Goal: Task Accomplishment & Management: Manage account settings

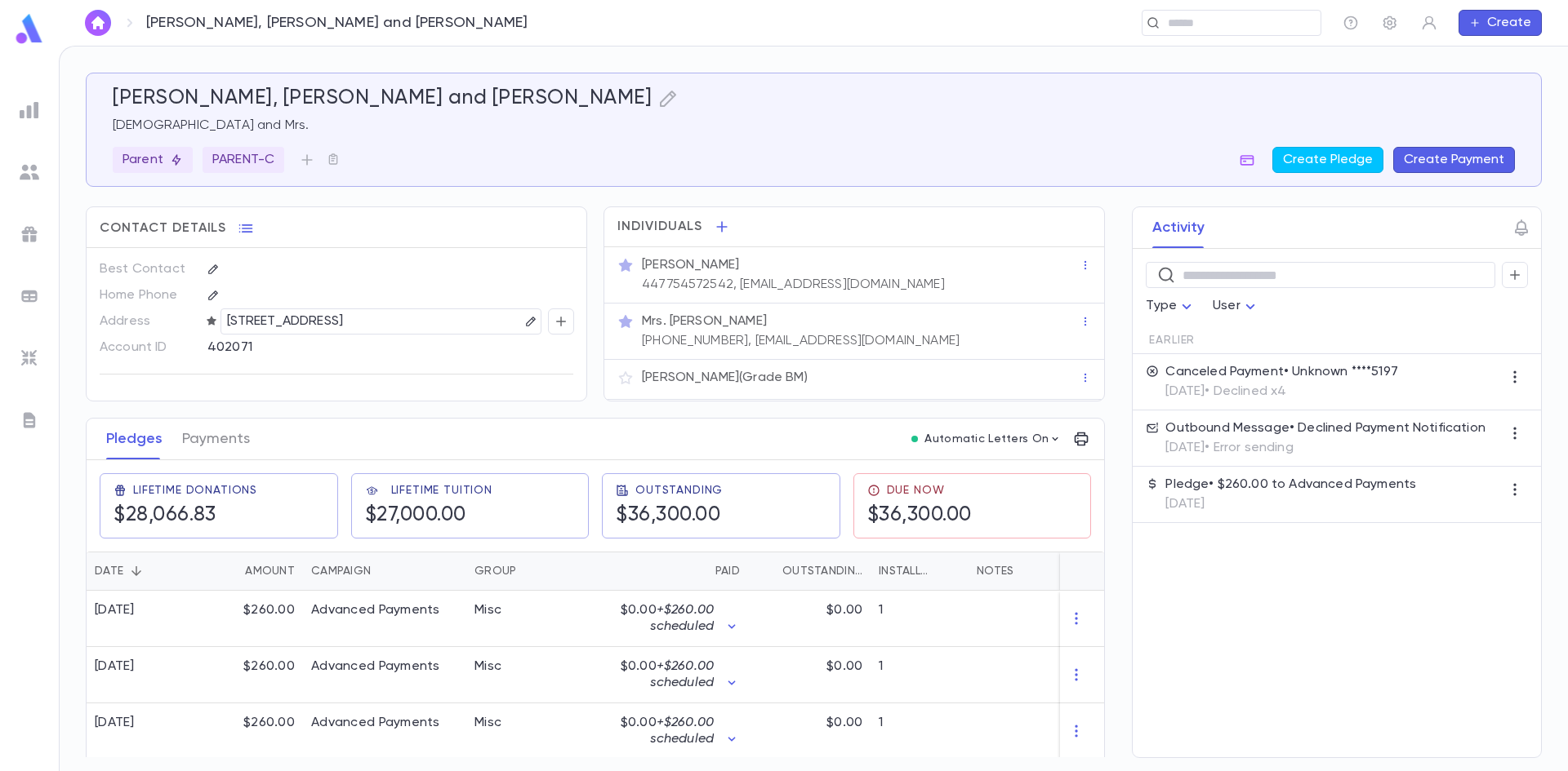
scroll to position [355, 0]
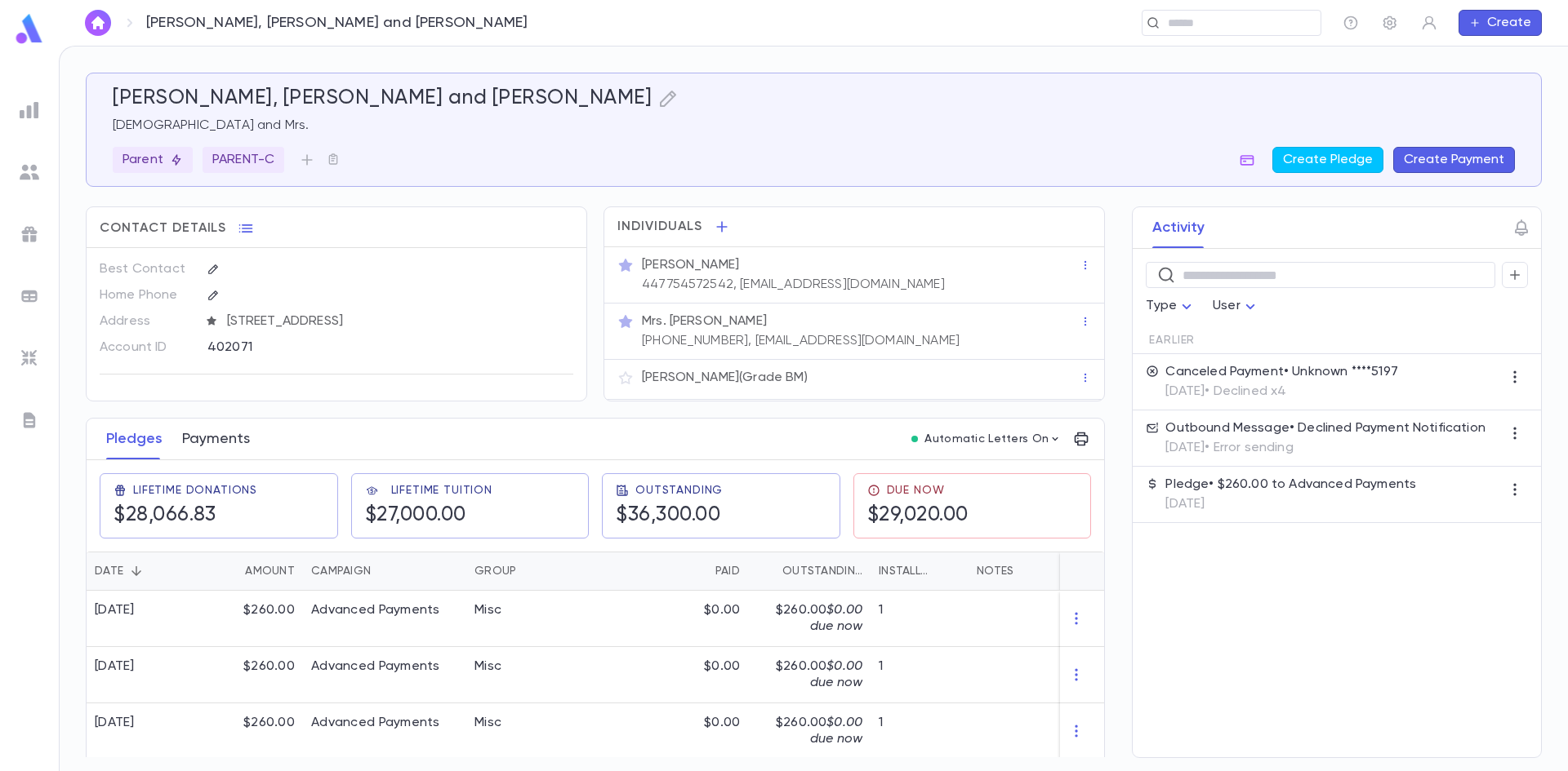
drag, startPoint x: 213, startPoint y: 437, endPoint x: 228, endPoint y: 431, distance: 16.2
click at [213, 437] on button "Payments" at bounding box center [216, 439] width 67 height 41
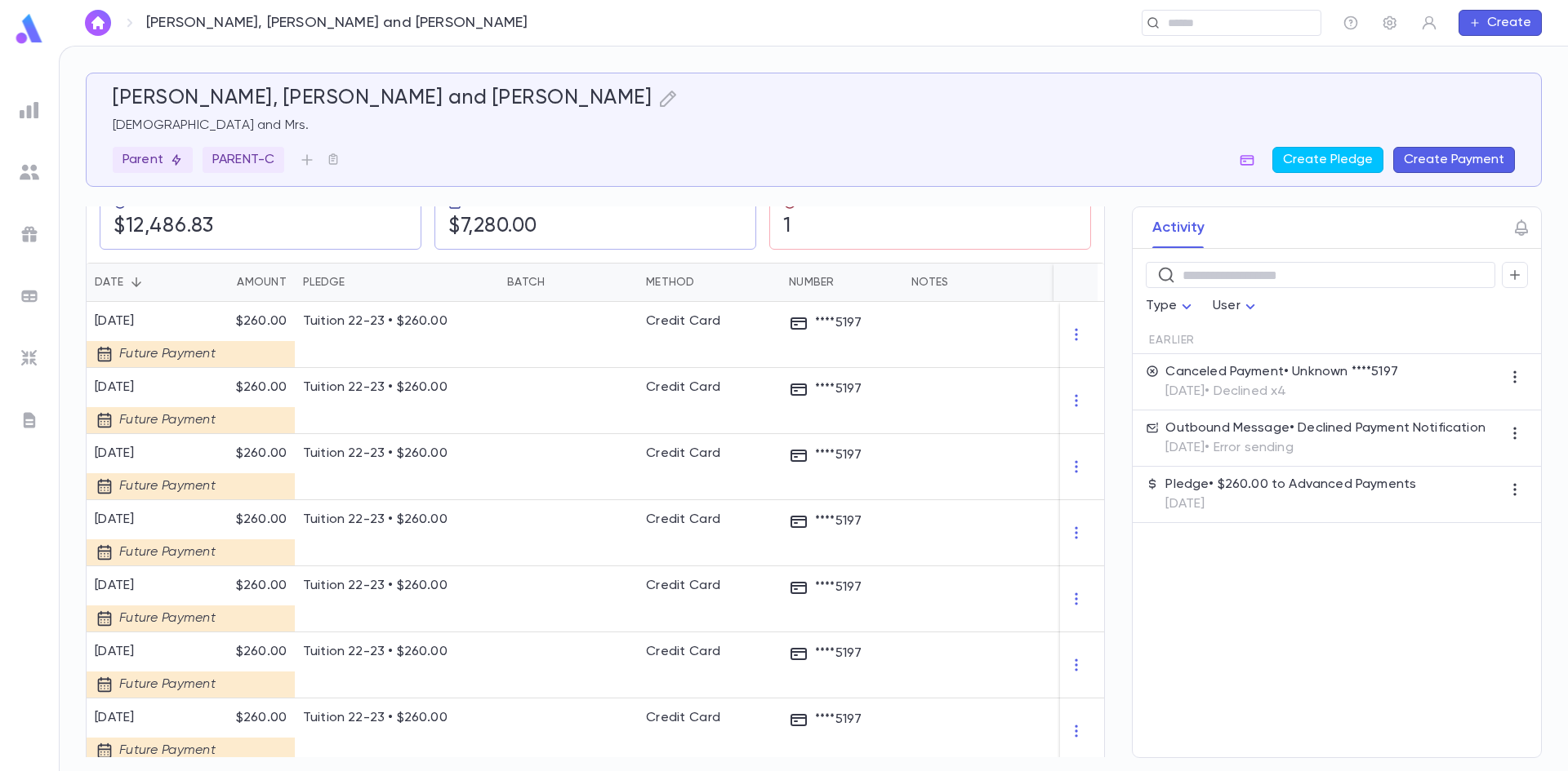
scroll to position [229, 0]
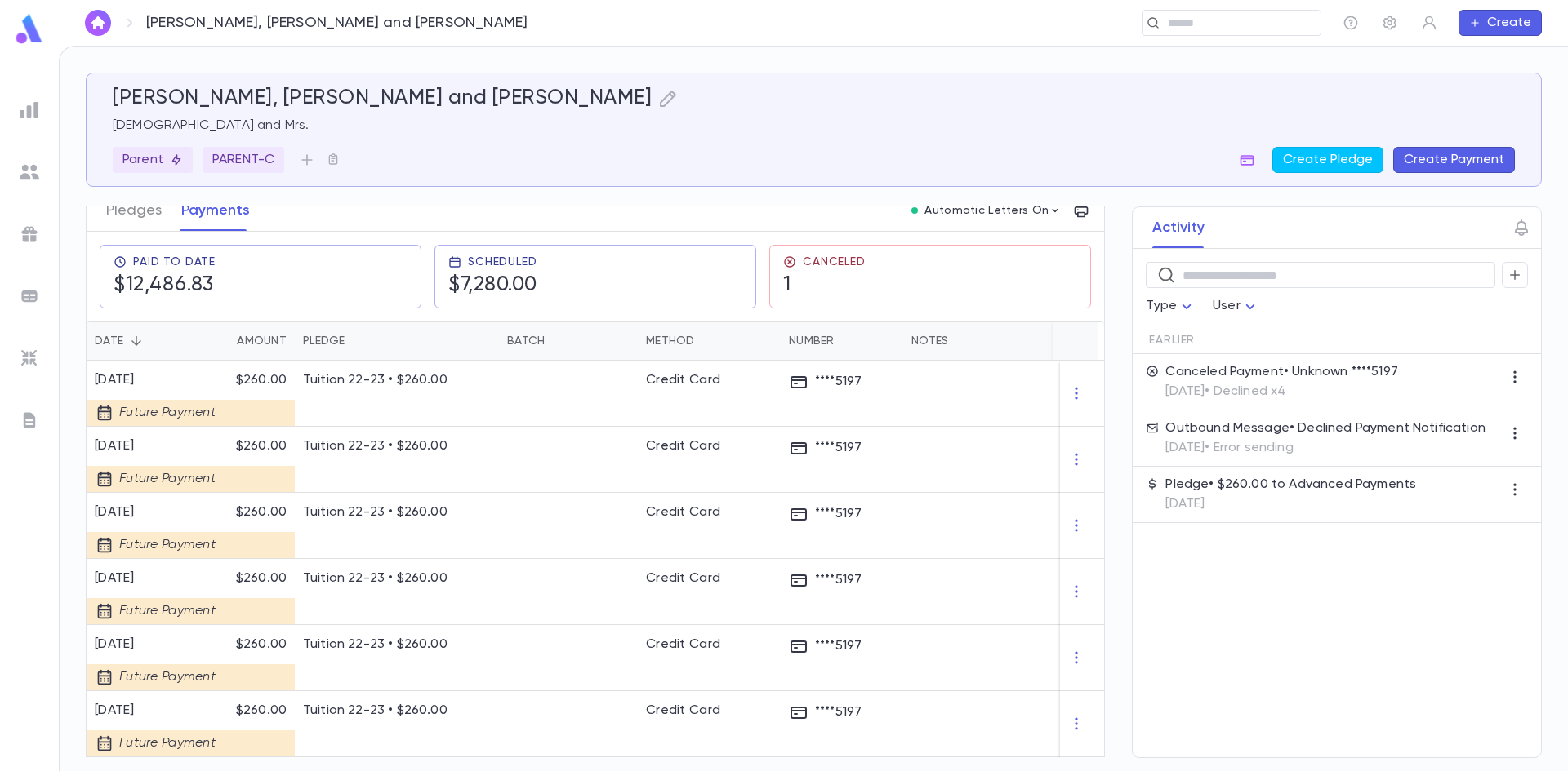
click at [41, 115] on div at bounding box center [29, 110] width 29 height 29
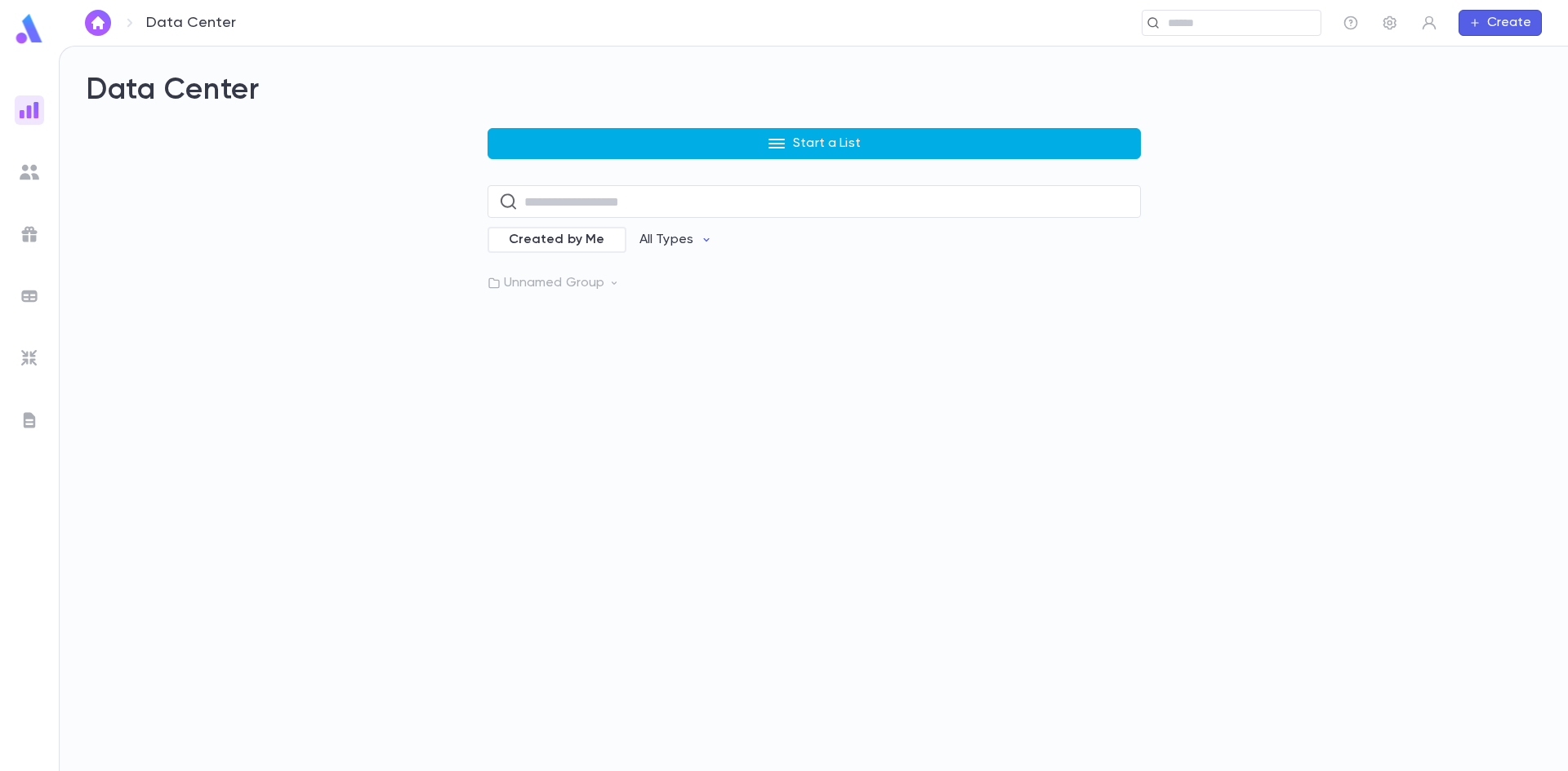
click at [824, 142] on p "Start a List" at bounding box center [827, 143] width 67 height 16
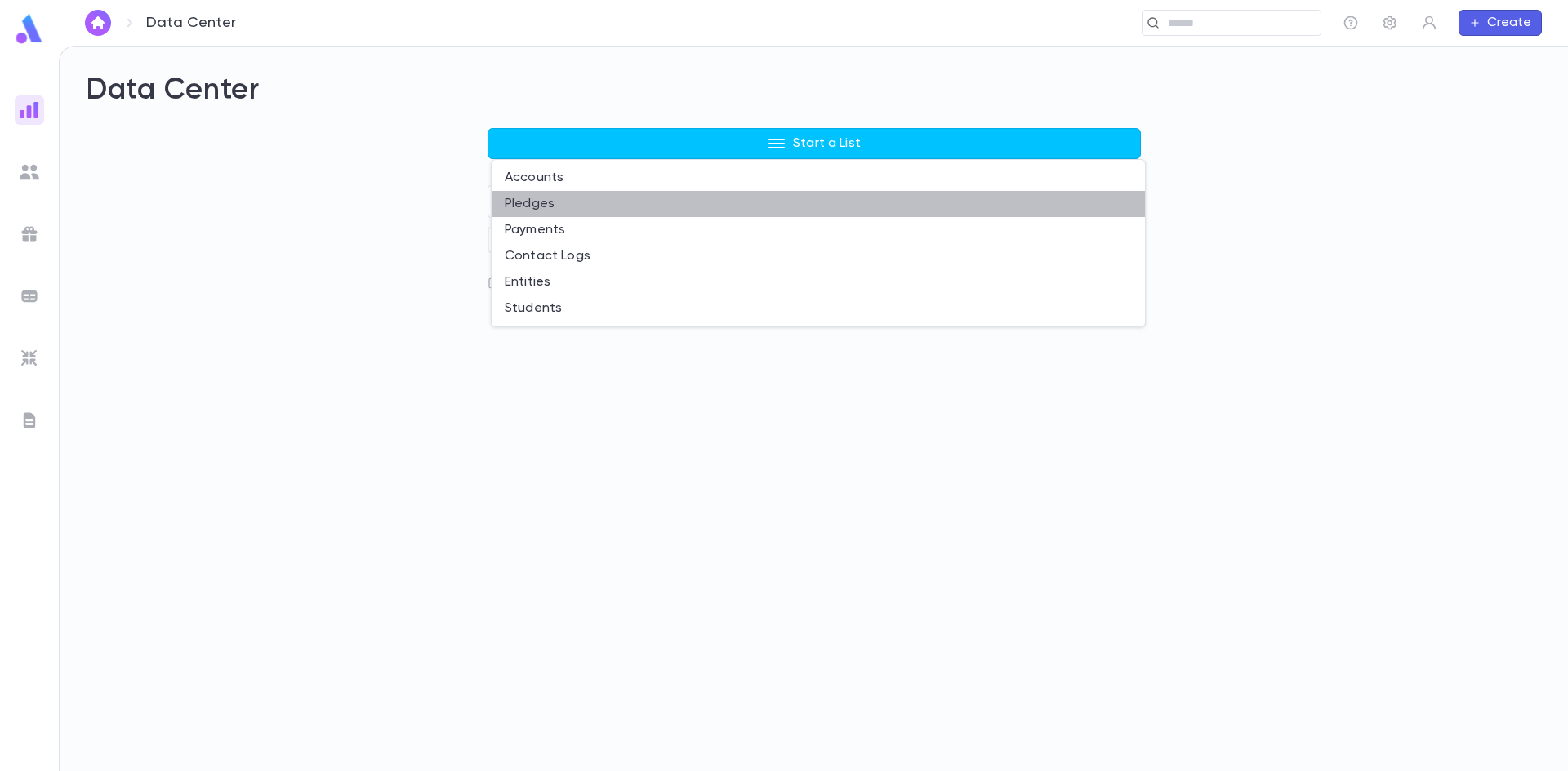
click at [556, 208] on li "Pledges" at bounding box center [818, 204] width 653 height 26
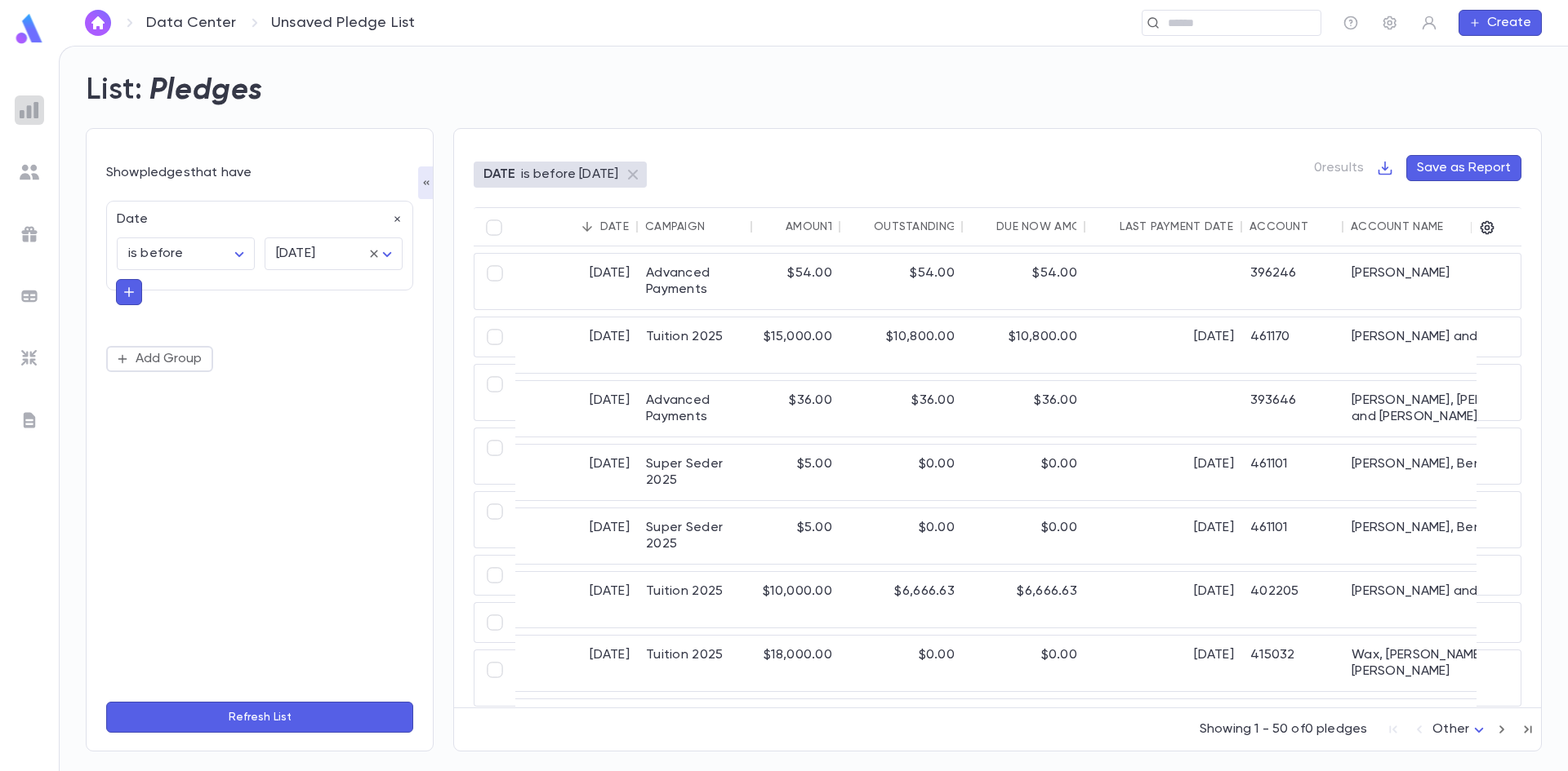
click at [31, 117] on img at bounding box center [29, 110] width 20 height 20
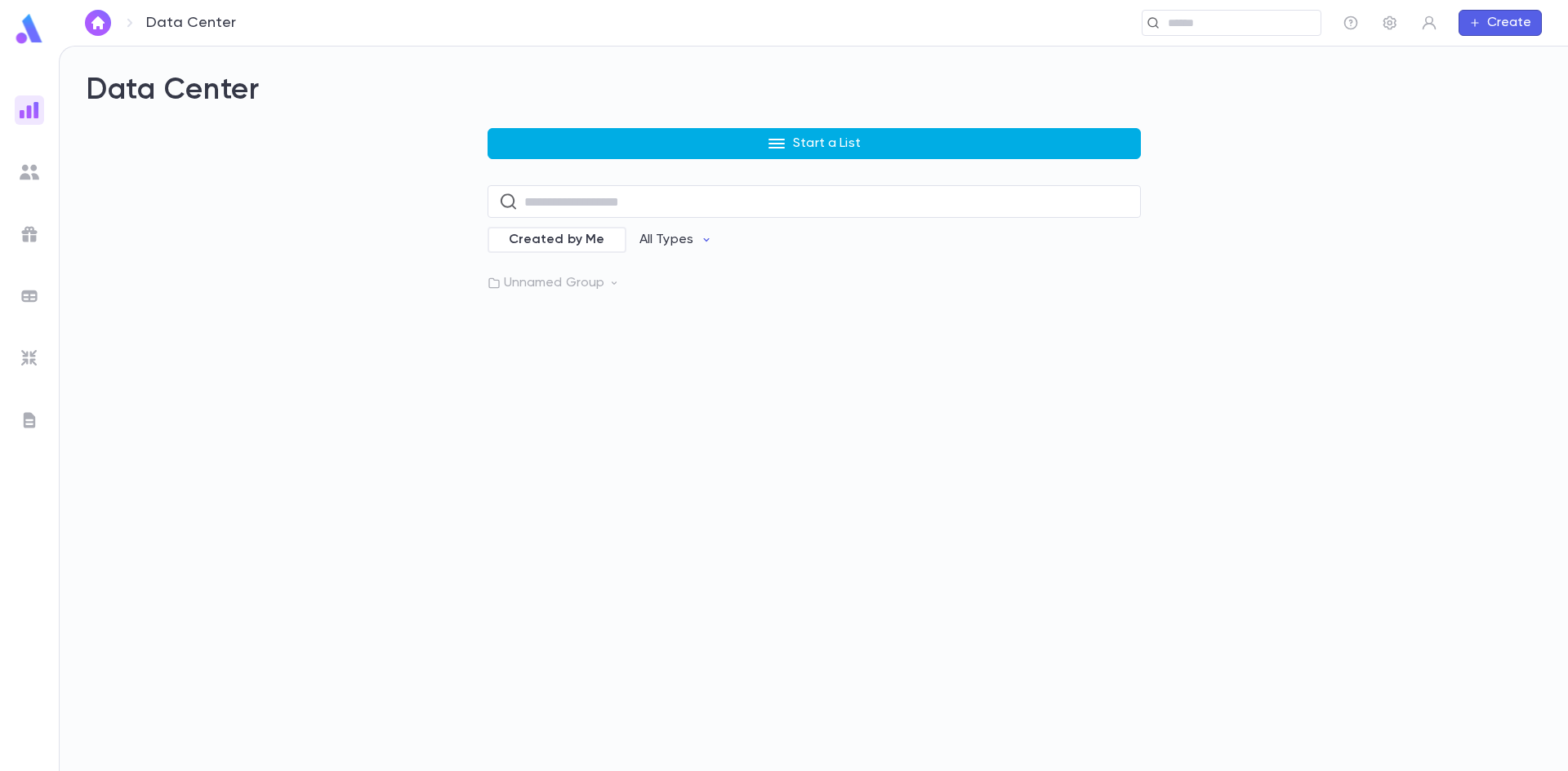
click at [804, 138] on p "Start a List" at bounding box center [827, 143] width 67 height 16
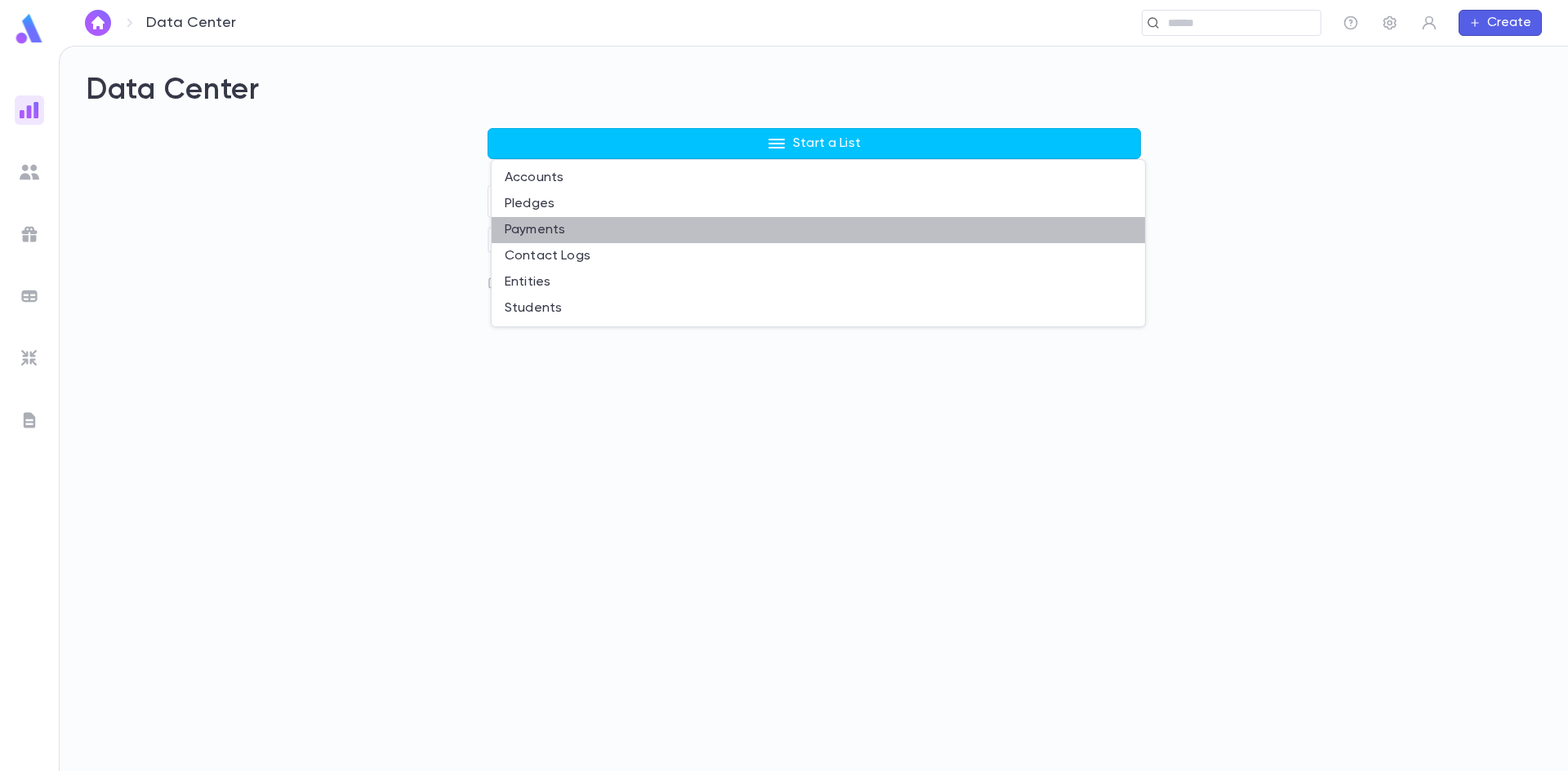
click at [538, 222] on li "Payments" at bounding box center [818, 230] width 653 height 26
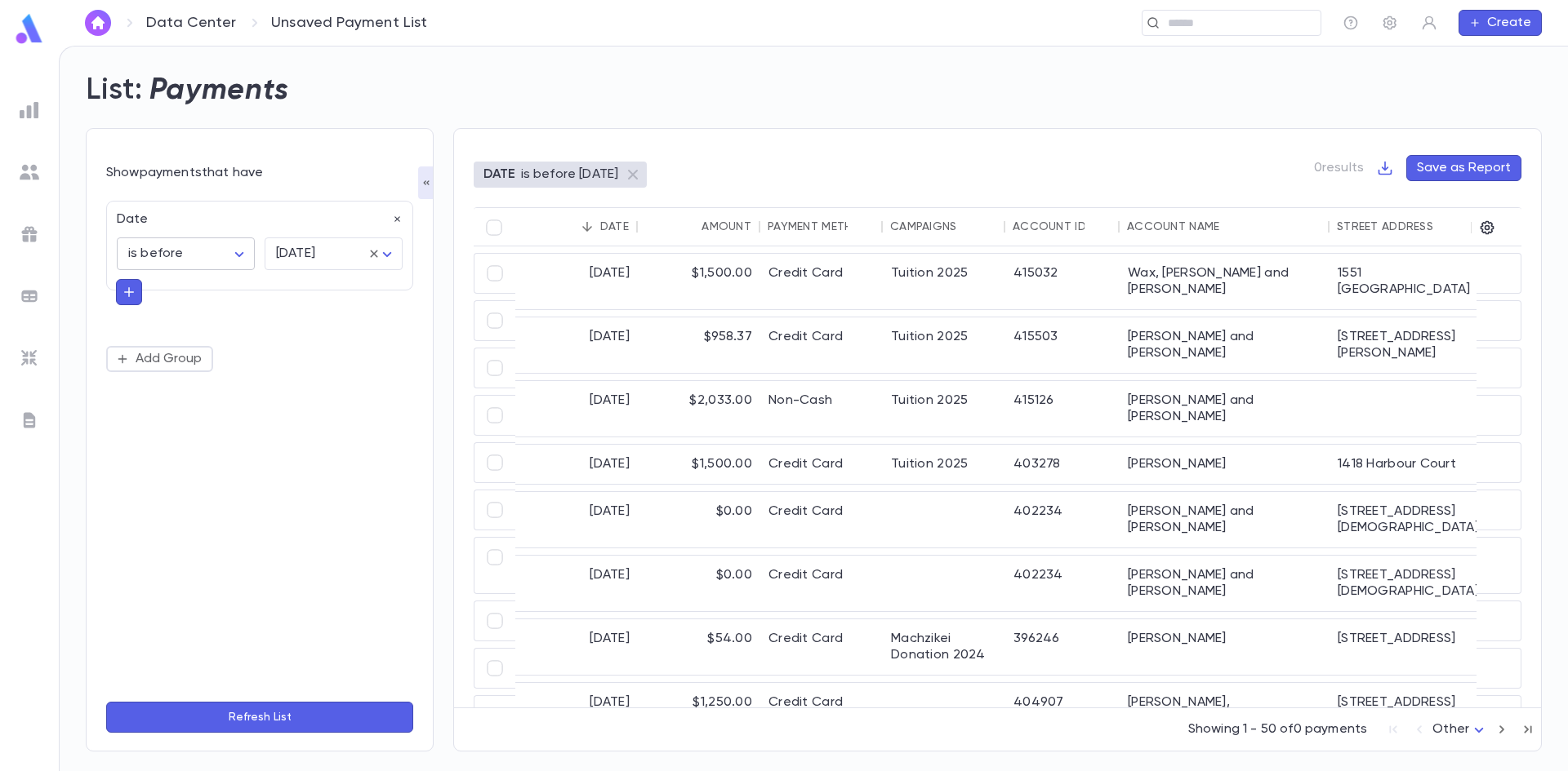
click at [246, 257] on body "Data Center Unsaved Payment List ​ Create List: Payments Show payments that hav…" at bounding box center [784, 408] width 1568 height 726
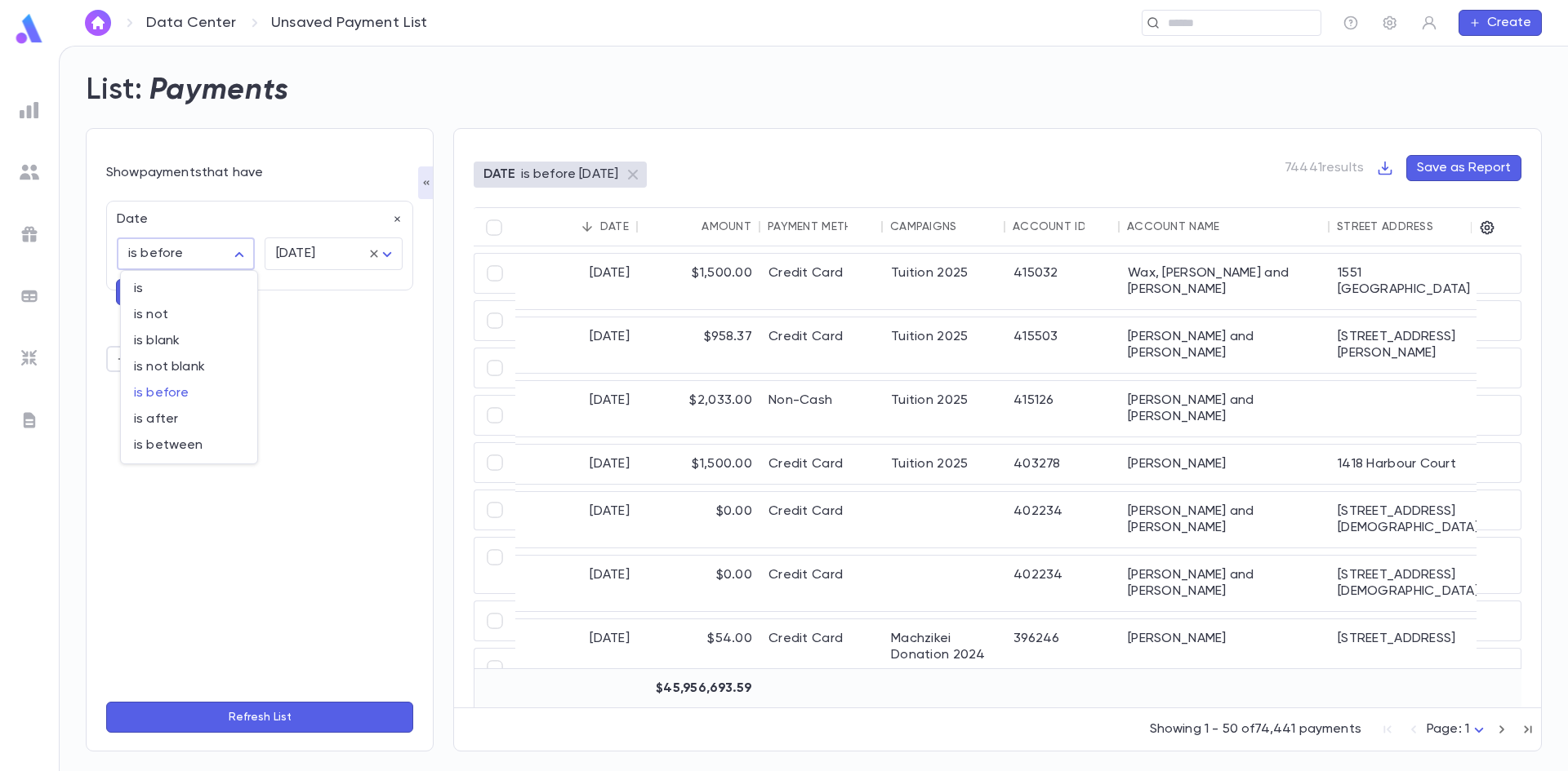
click at [246, 257] on div at bounding box center [784, 385] width 1568 height 771
click at [137, 292] on button "button" at bounding box center [129, 292] width 26 height 26
click at [161, 319] on div "Date is before ******** ​ tomorrow ******** ​ ​ Add Group" at bounding box center [260, 285] width 307 height 169
click at [172, 294] on input "text" at bounding box center [253, 290] width 238 height 22
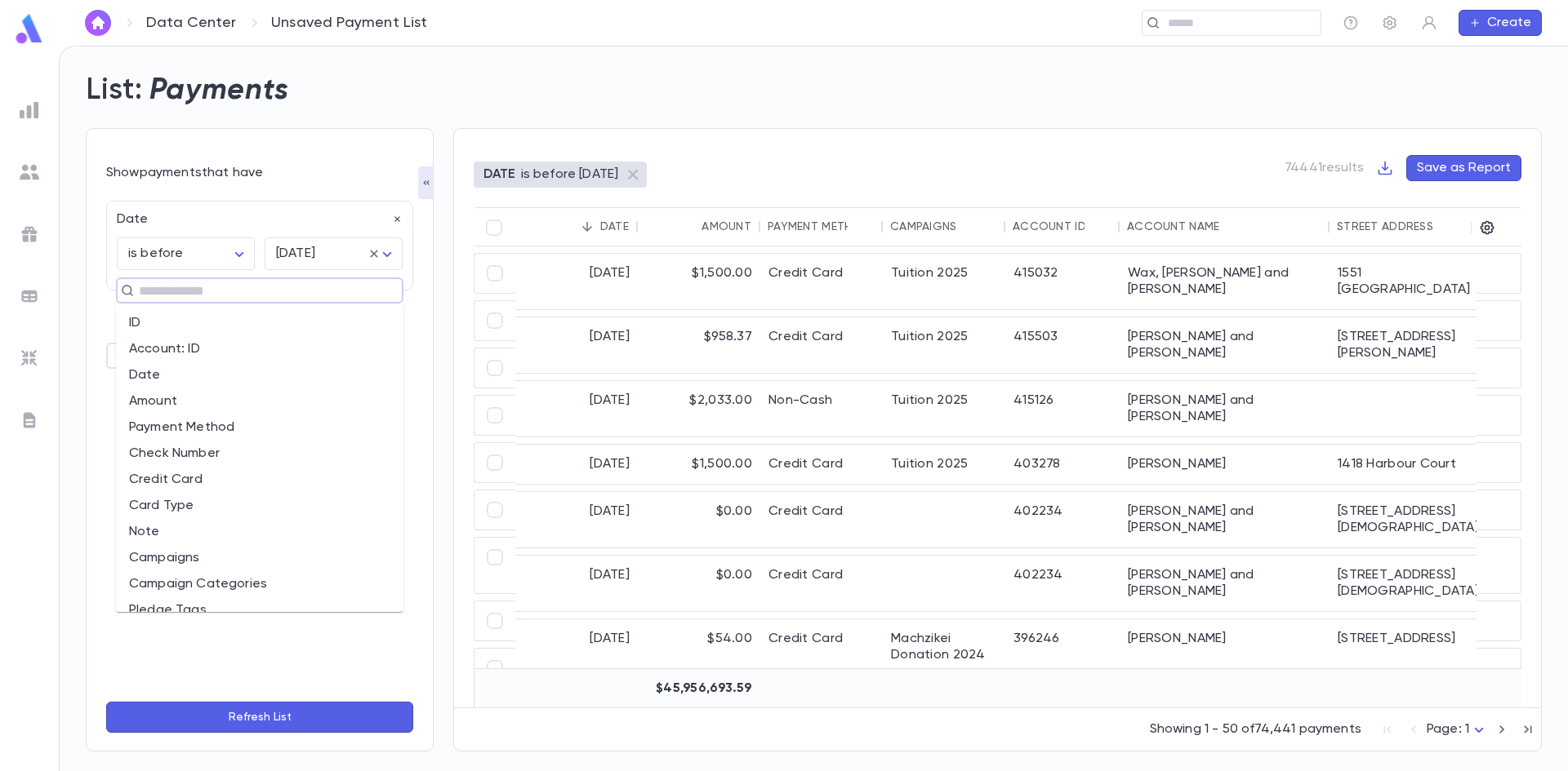
type input "*"
click at [195, 425] on li "Campaigns" at bounding box center [260, 428] width 288 height 26
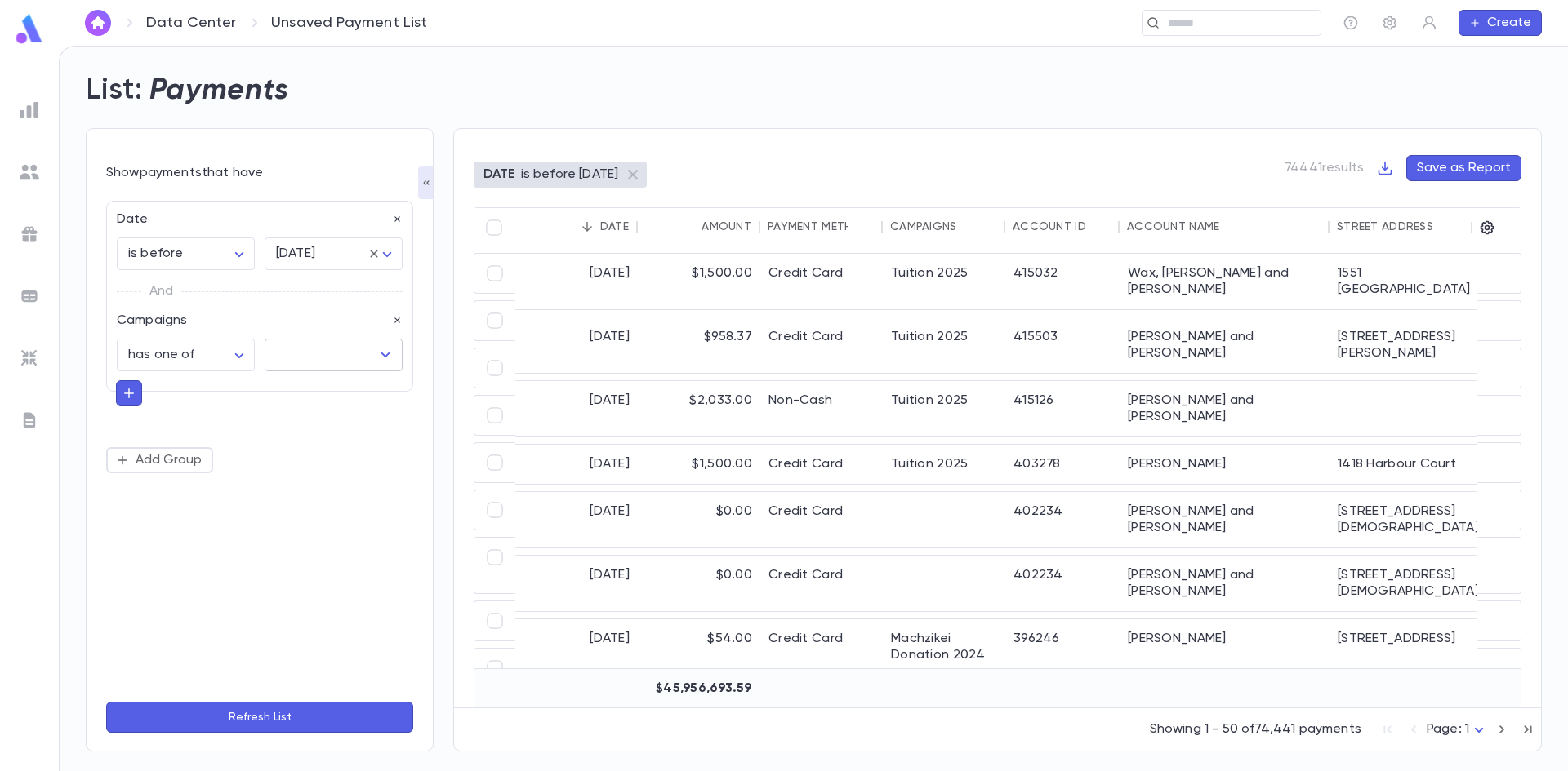
click at [276, 360] on input "text" at bounding box center [321, 354] width 98 height 31
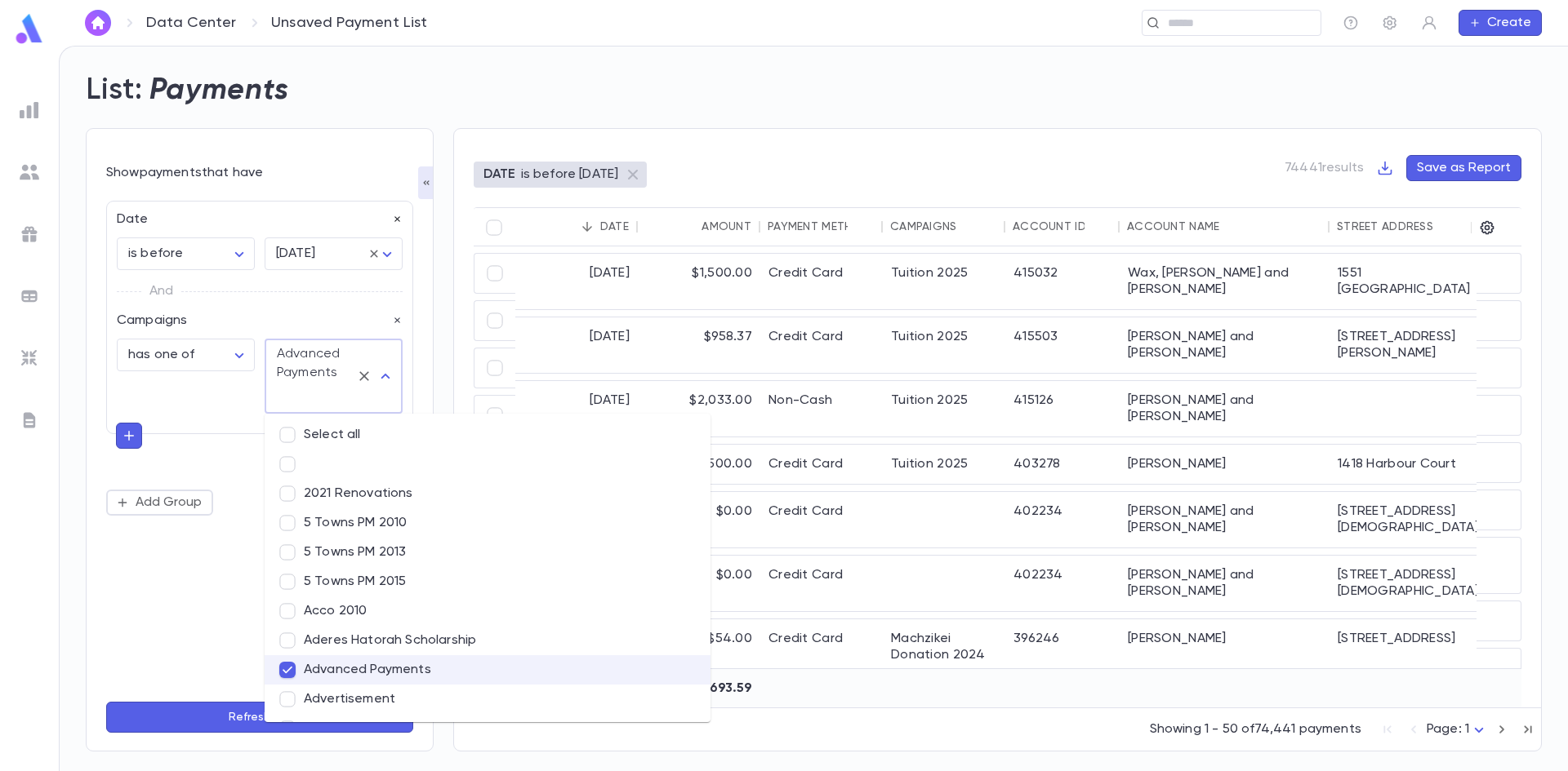
click at [399, 217] on icon "button" at bounding box center [397, 220] width 6 height 6
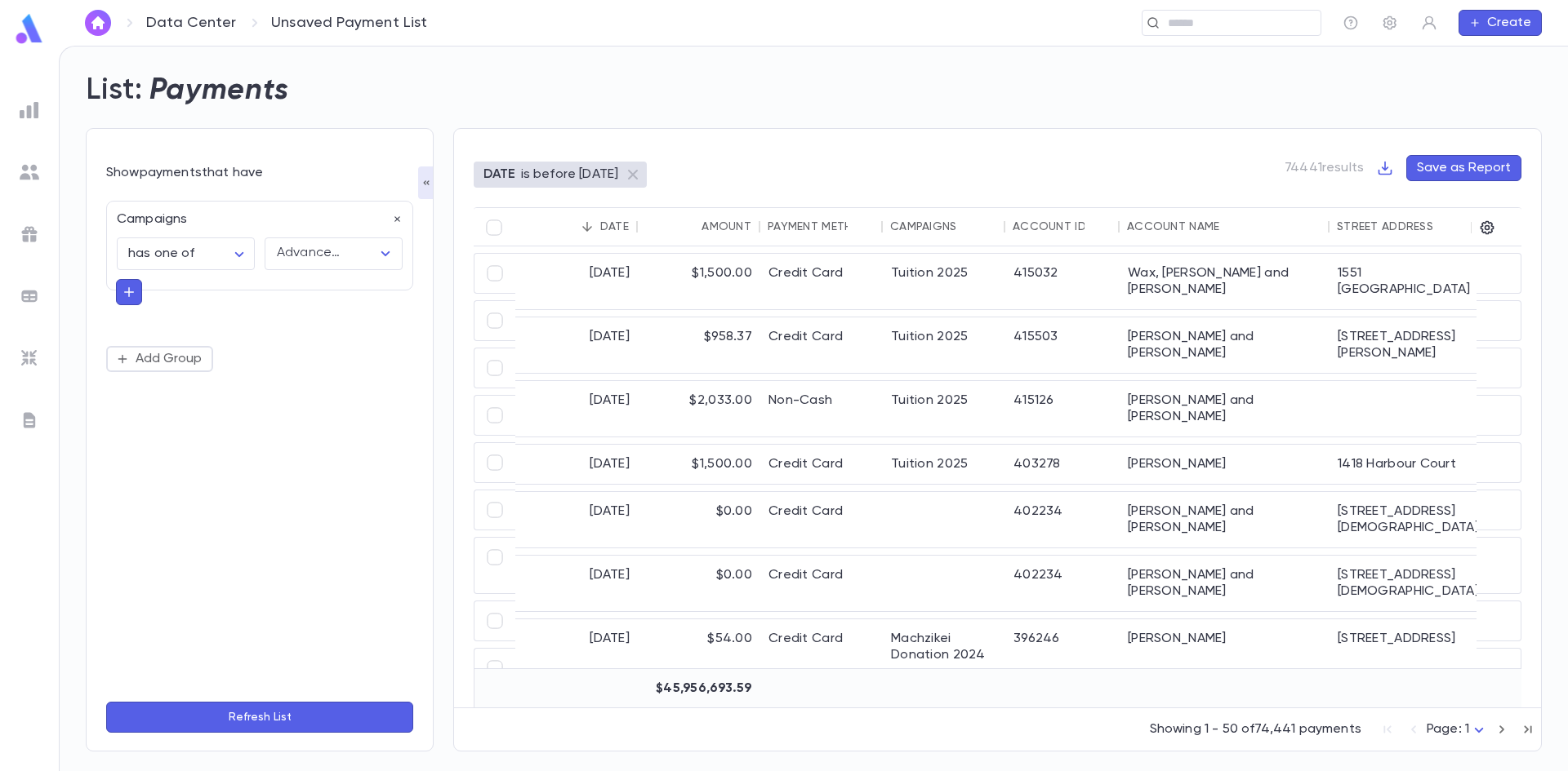
click at [321, 721] on button "Refresh List" at bounding box center [260, 717] width 307 height 31
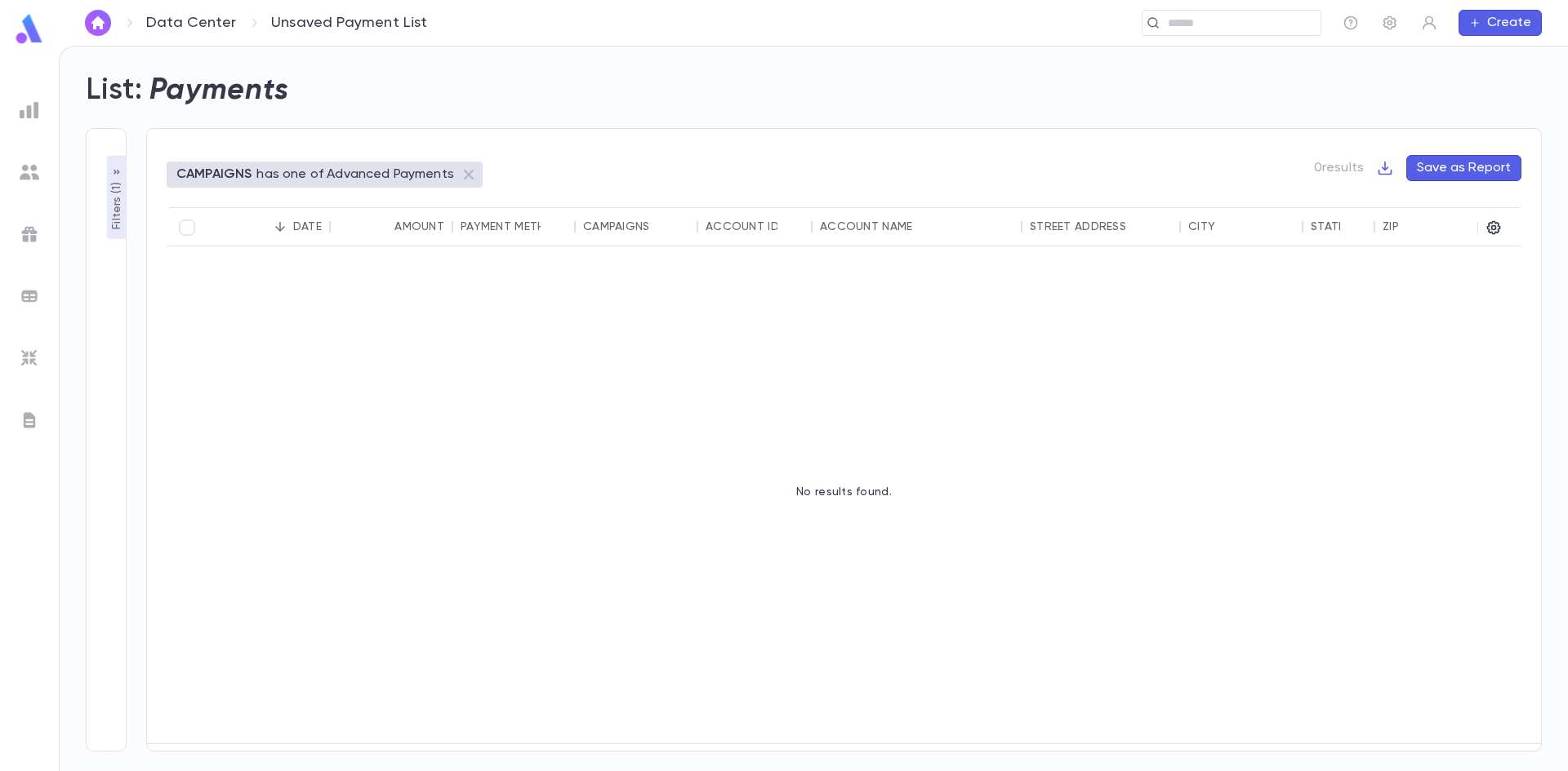
click at [114, 206] on p "Filters ( 1 )" at bounding box center [116, 204] width 16 height 51
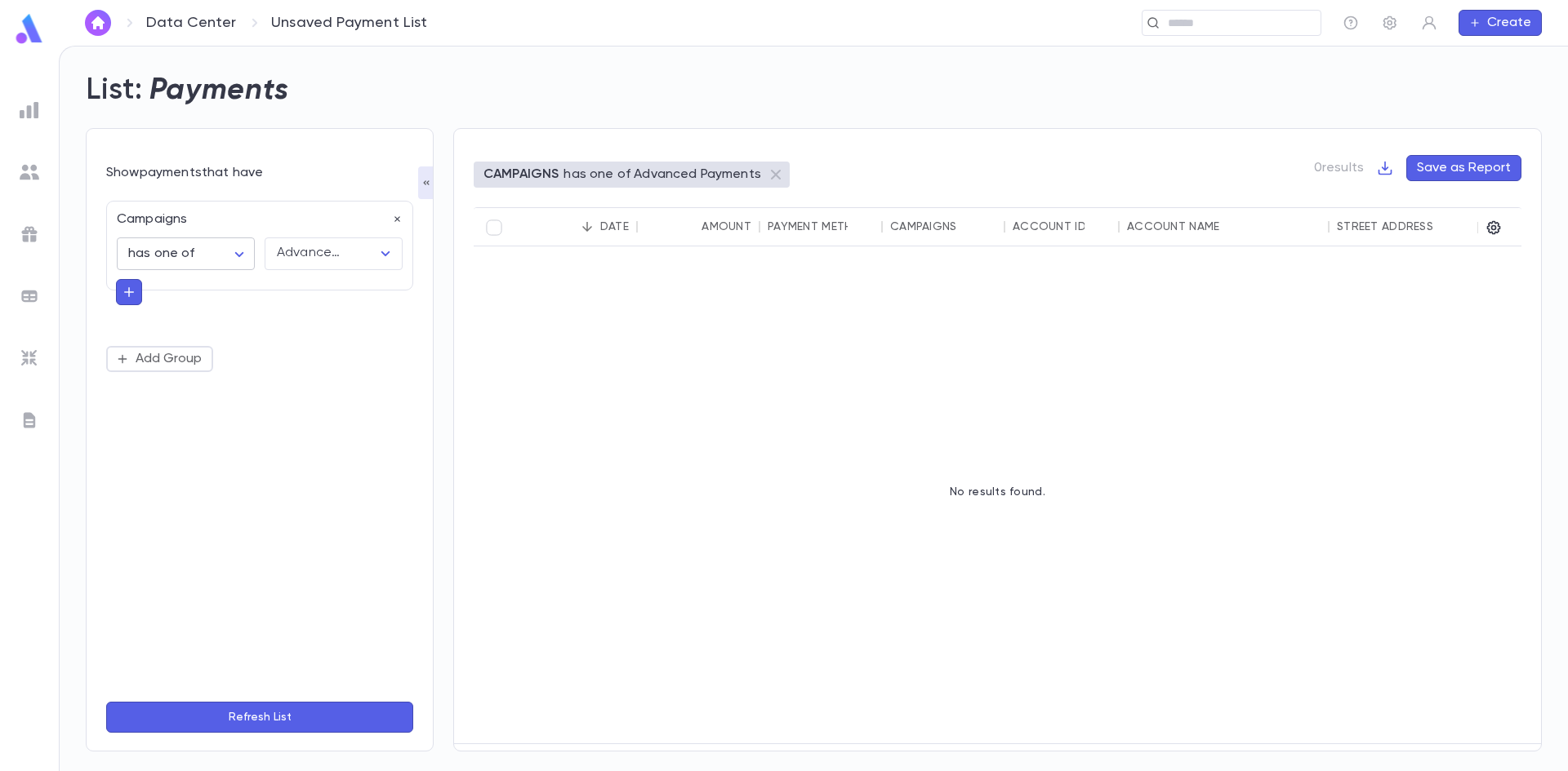
click at [235, 256] on body "**********" at bounding box center [784, 408] width 1568 height 726
drag, startPoint x: 441, startPoint y: 224, endPoint x: 428, endPoint y: 234, distance: 16.4
click at [437, 231] on div at bounding box center [784, 385] width 1568 height 771
click at [391, 215] on div "Campaigns" at bounding box center [254, 215] width 295 height 26
click at [393, 218] on icon "button" at bounding box center [397, 219] width 11 height 11
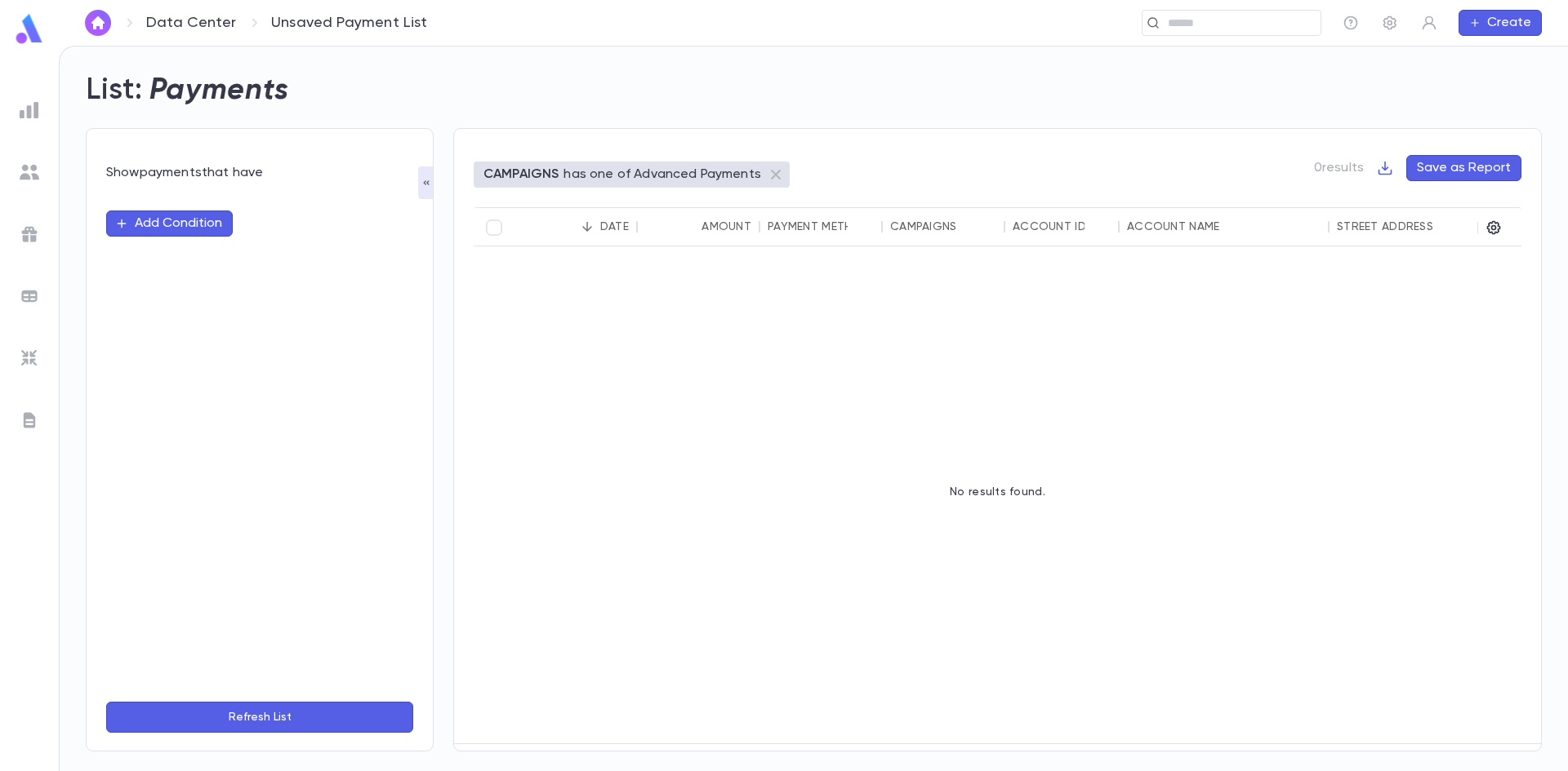
click at [155, 214] on button "Add Condition" at bounding box center [169, 224] width 127 height 26
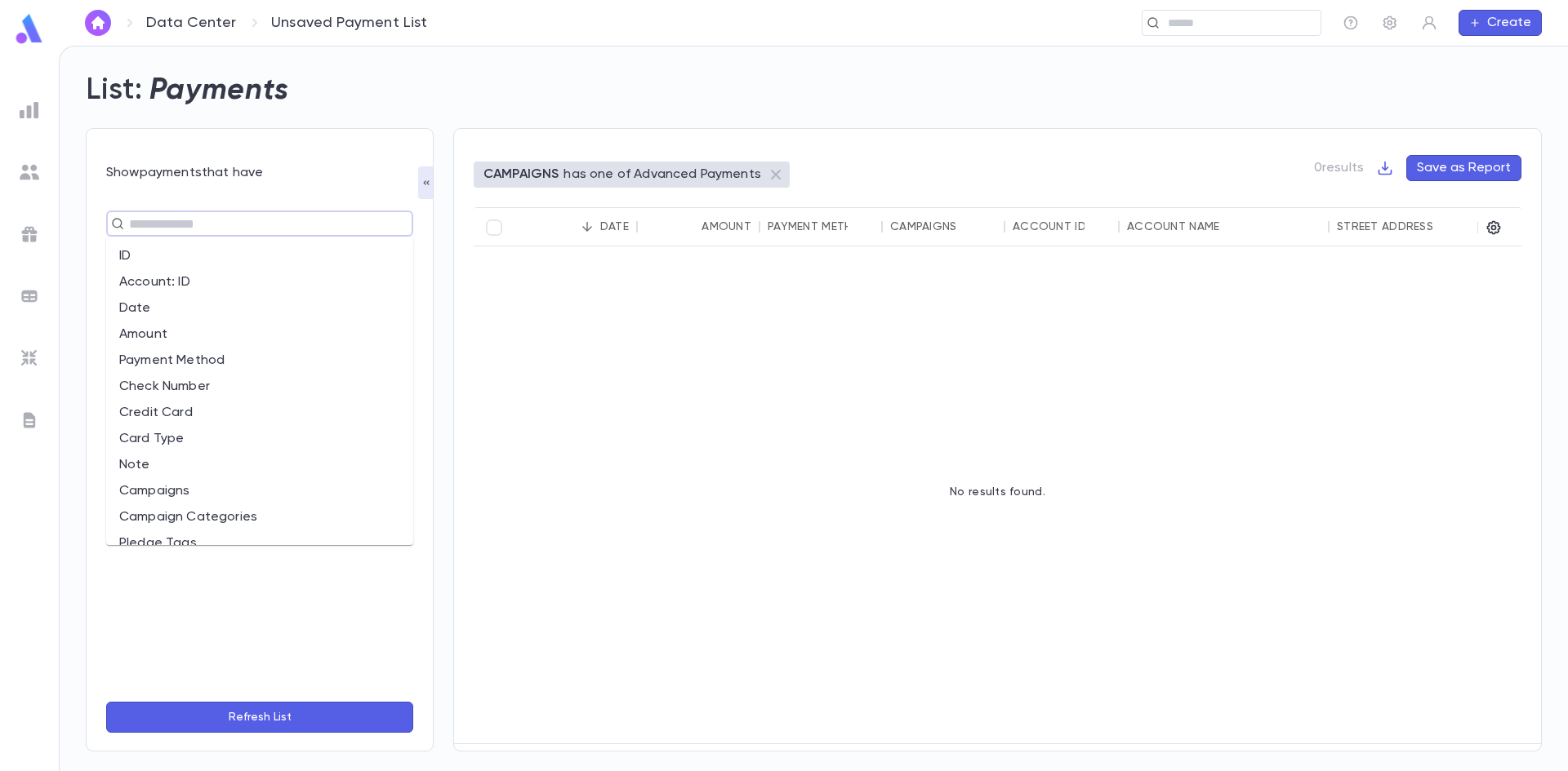
click at [222, 219] on input "text" at bounding box center [252, 224] width 257 height 22
click at [185, 306] on li "Date" at bounding box center [260, 308] width 307 height 26
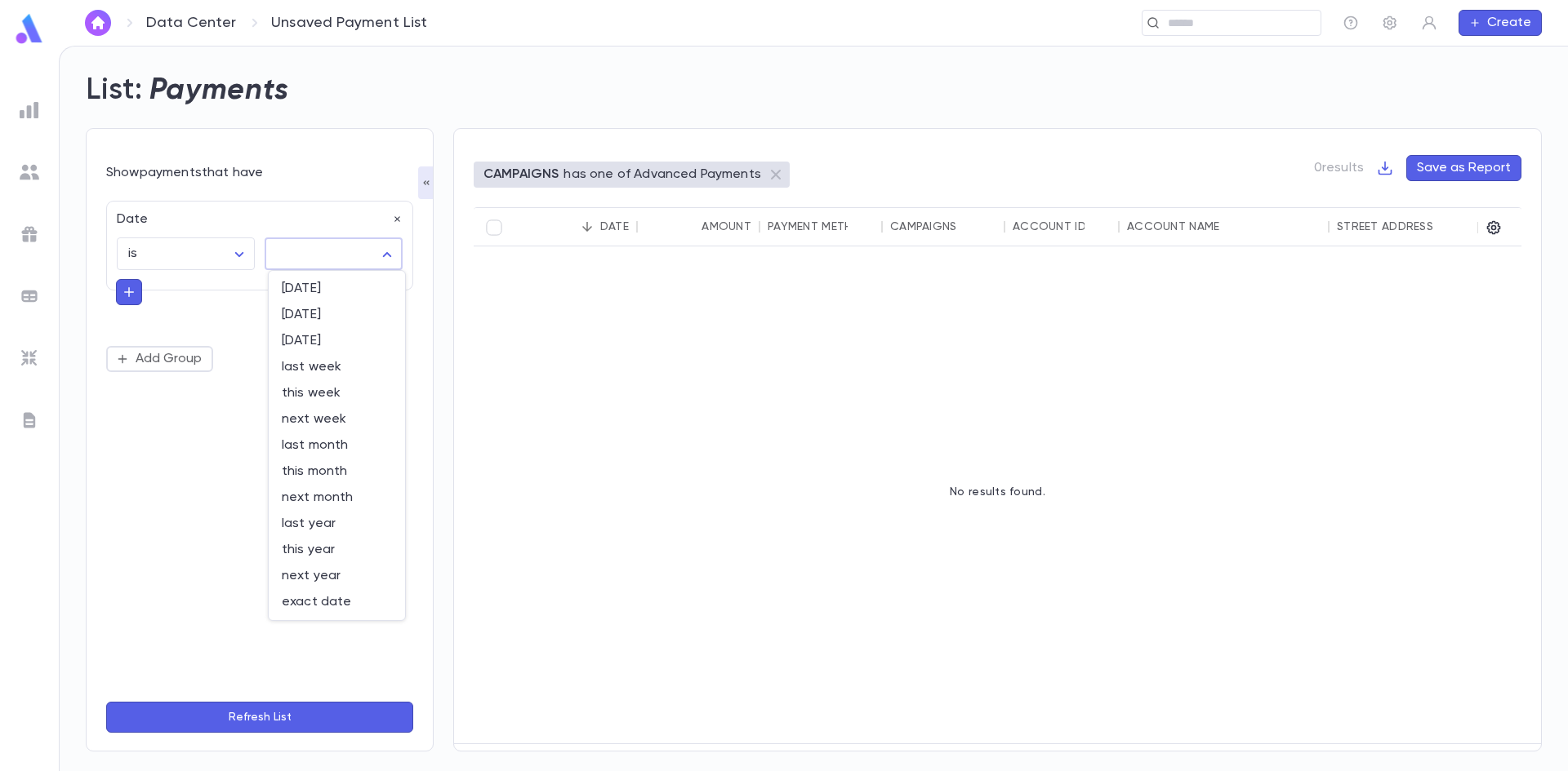
click at [281, 240] on body "Data Center Unsaved Payment List ​ Create List: Payments Show payments that hav…" at bounding box center [784, 408] width 1568 height 726
click at [246, 251] on div at bounding box center [784, 385] width 1568 height 771
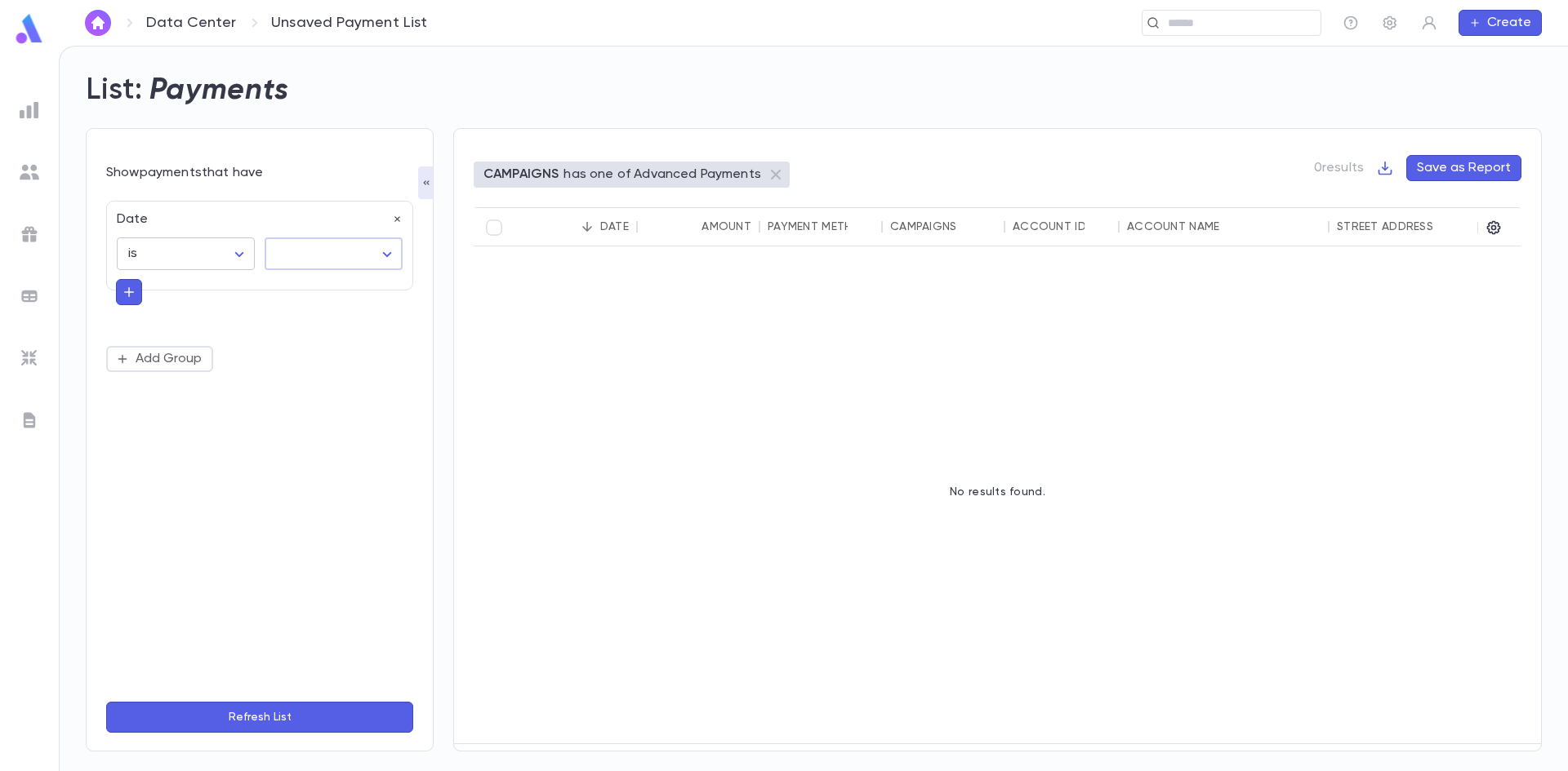
click at [238, 255] on body "Data Center Unsaved Payment List ​ Create List: Payments Show payments that hav…" at bounding box center [784, 408] width 1568 height 726
click at [177, 419] on span "is after" at bounding box center [189, 419] width 111 height 16
type input "**********"
click at [276, 234] on div "​ ​" at bounding box center [329, 248] width 148 height 42
click at [358, 264] on body "**********" at bounding box center [784, 408] width 1568 height 726
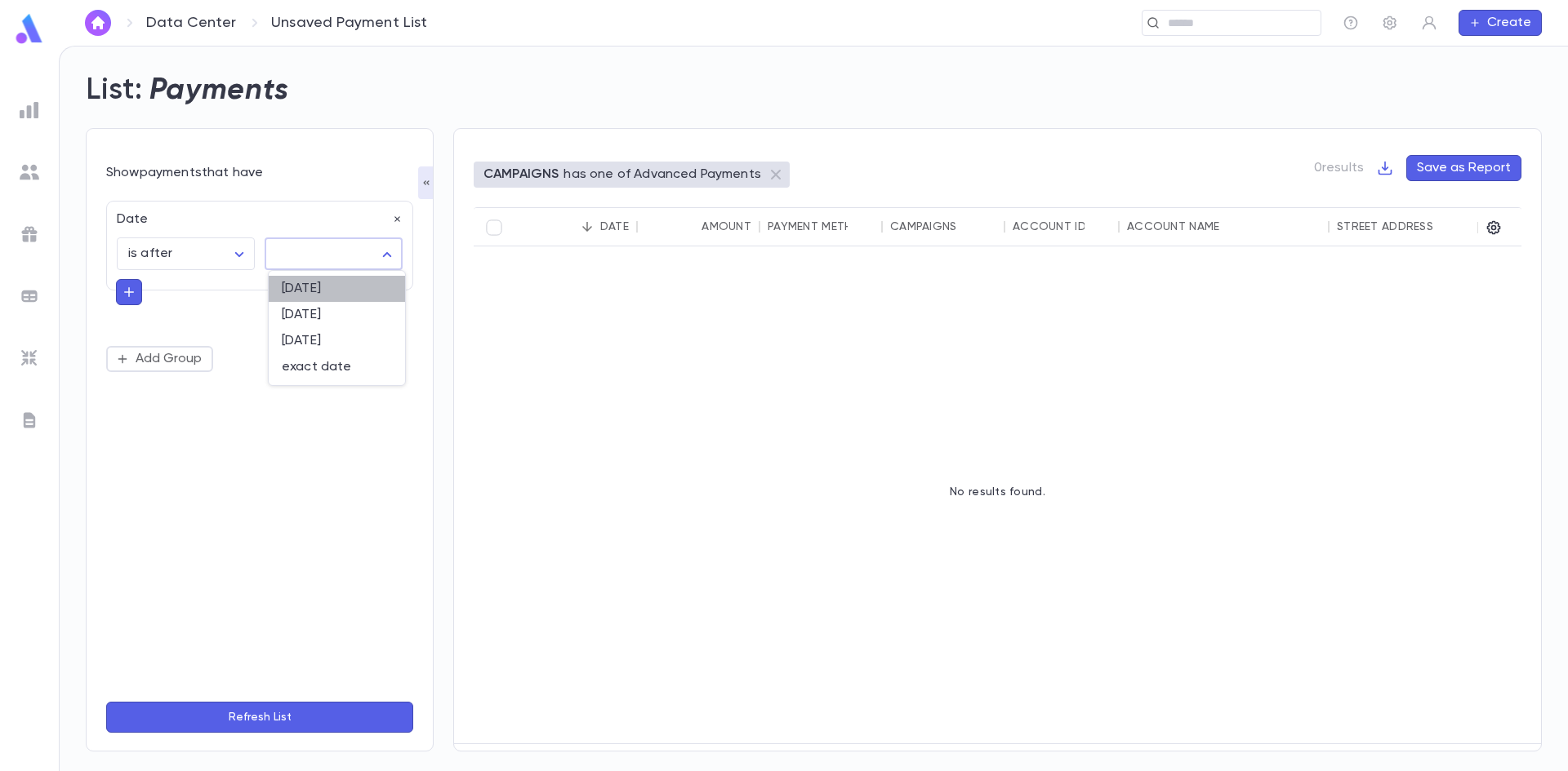
click at [316, 294] on span "today" at bounding box center [337, 289] width 111 height 16
type input "*****"
drag, startPoint x: 321, startPoint y: 489, endPoint x: 319, endPoint y: 500, distance: 11.2
click at [320, 500] on div "**********" at bounding box center [260, 440] width 307 height 498
click at [269, 719] on button "Refresh List" at bounding box center [260, 717] width 307 height 31
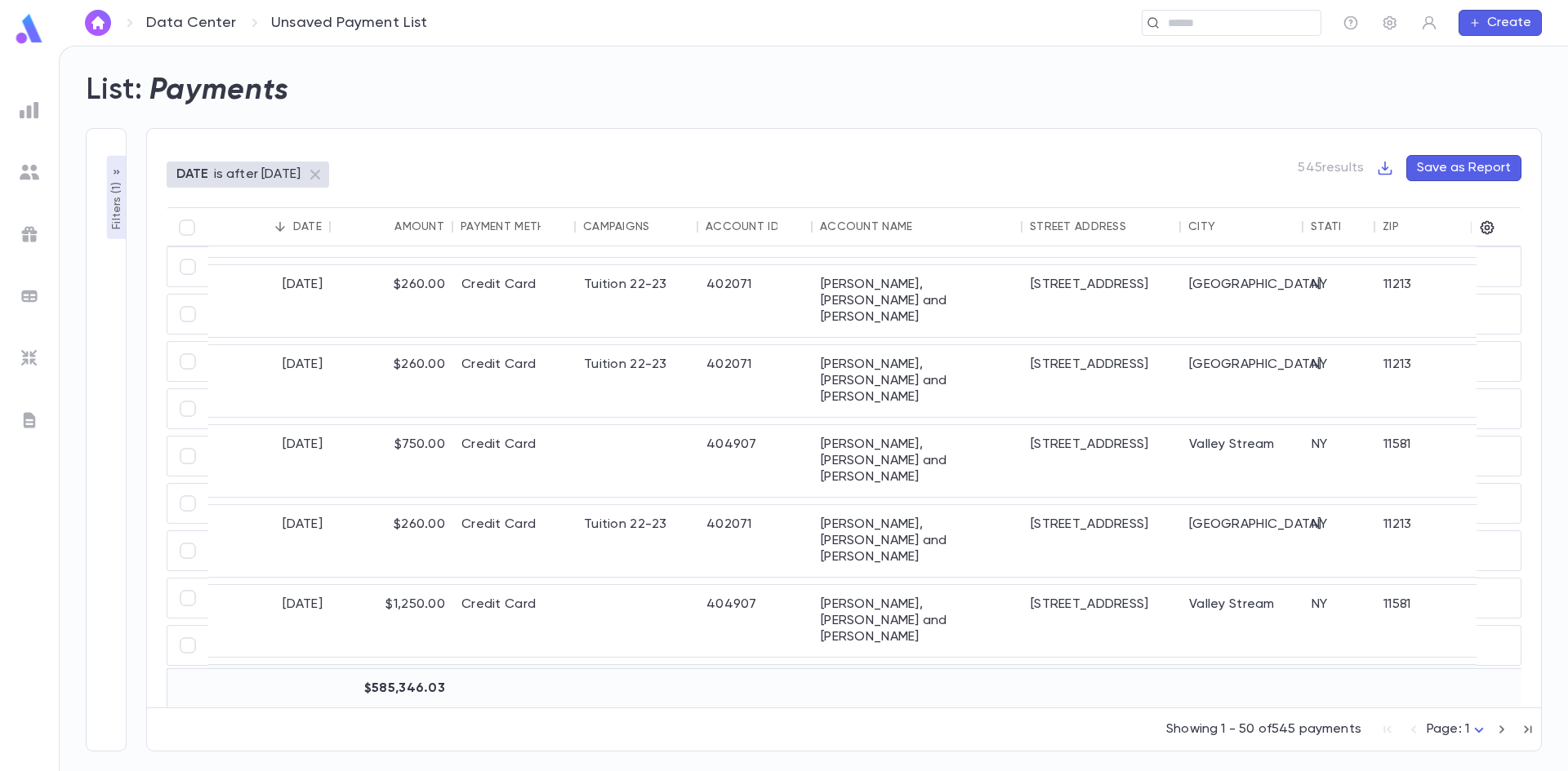
scroll to position [490, 0]
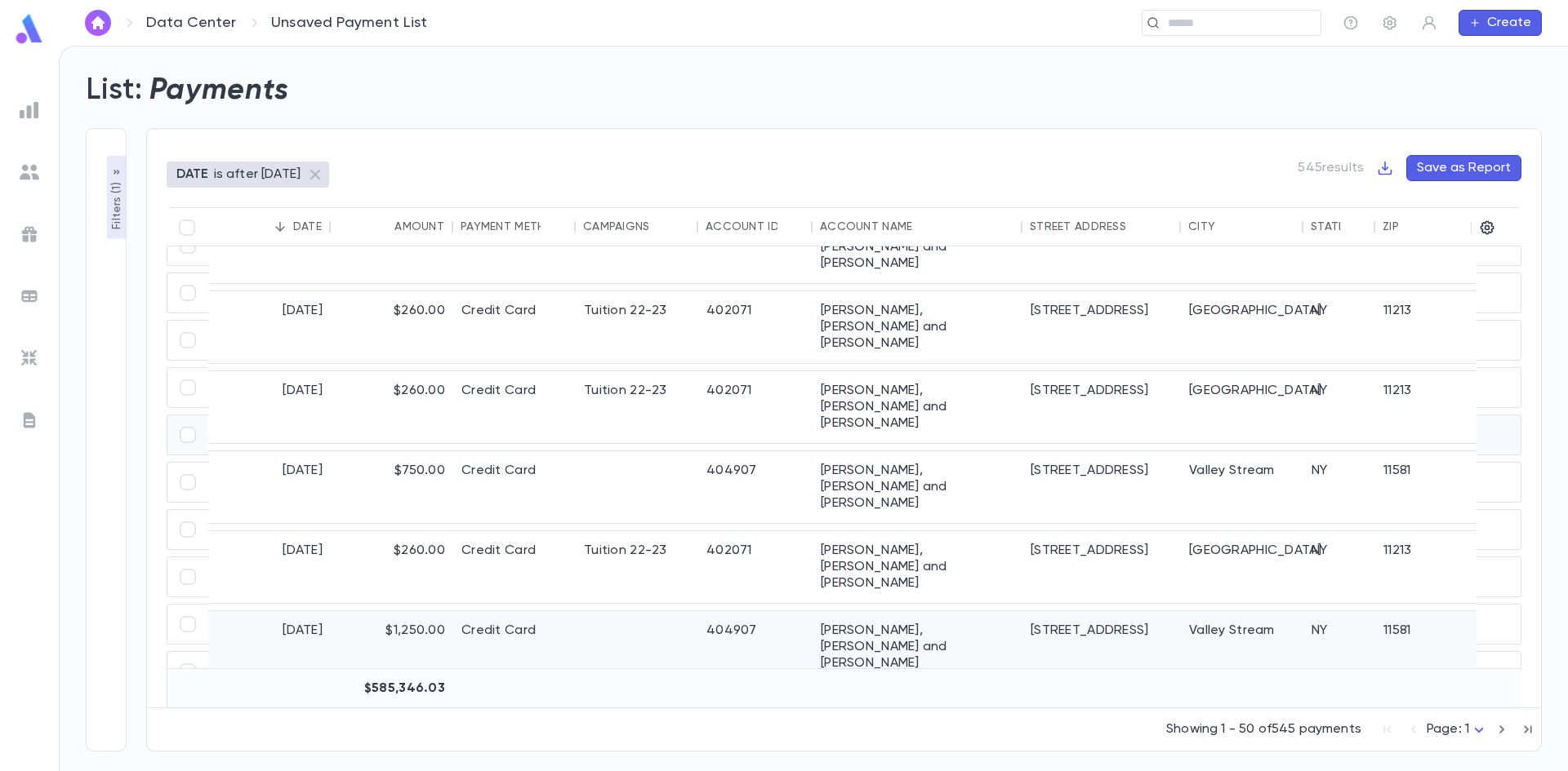
click at [628, 612] on div at bounding box center [636, 647] width 123 height 72
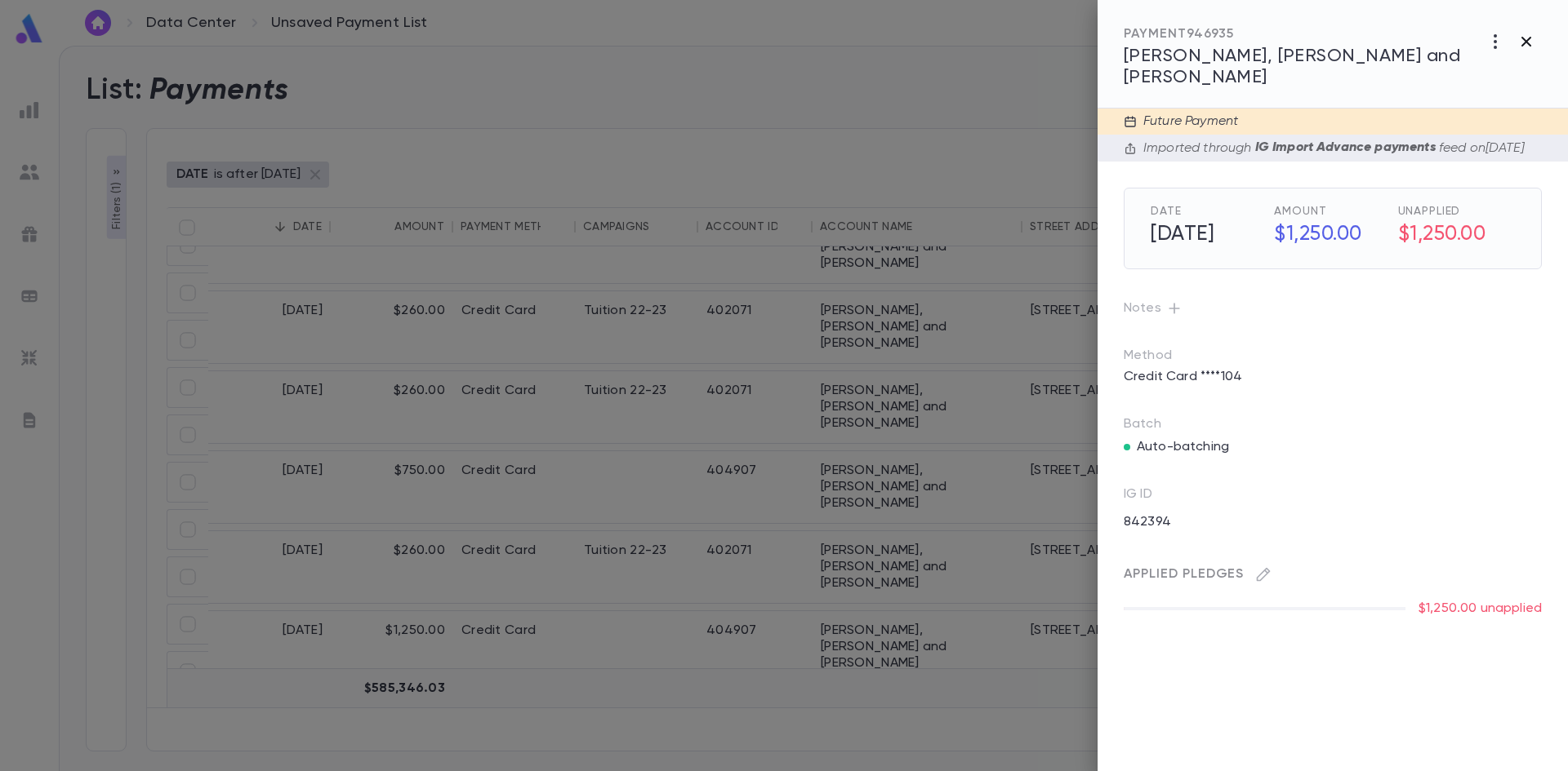
click at [1520, 38] on icon "button" at bounding box center [1526, 41] width 20 height 20
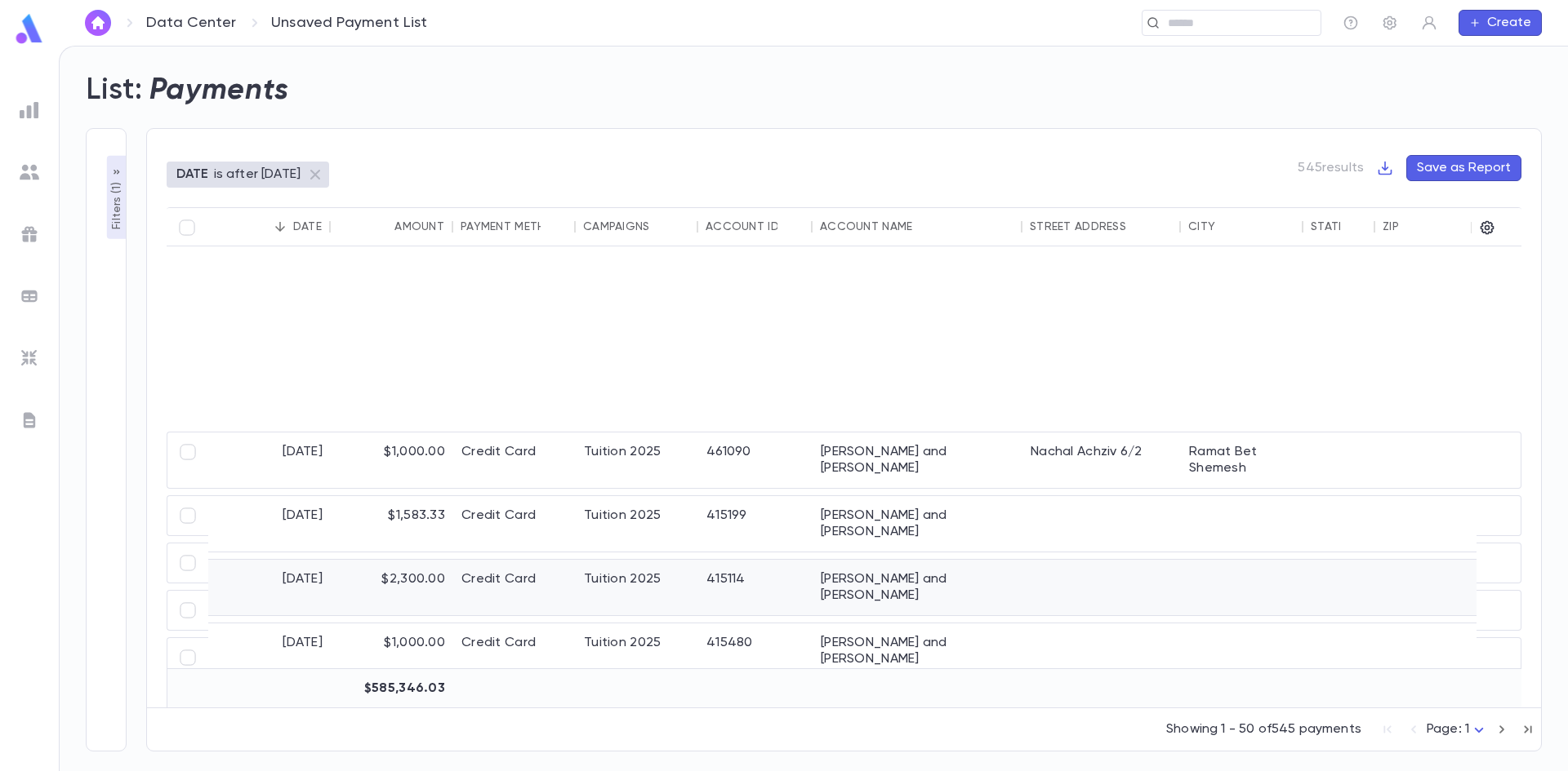
scroll to position [1061, 0]
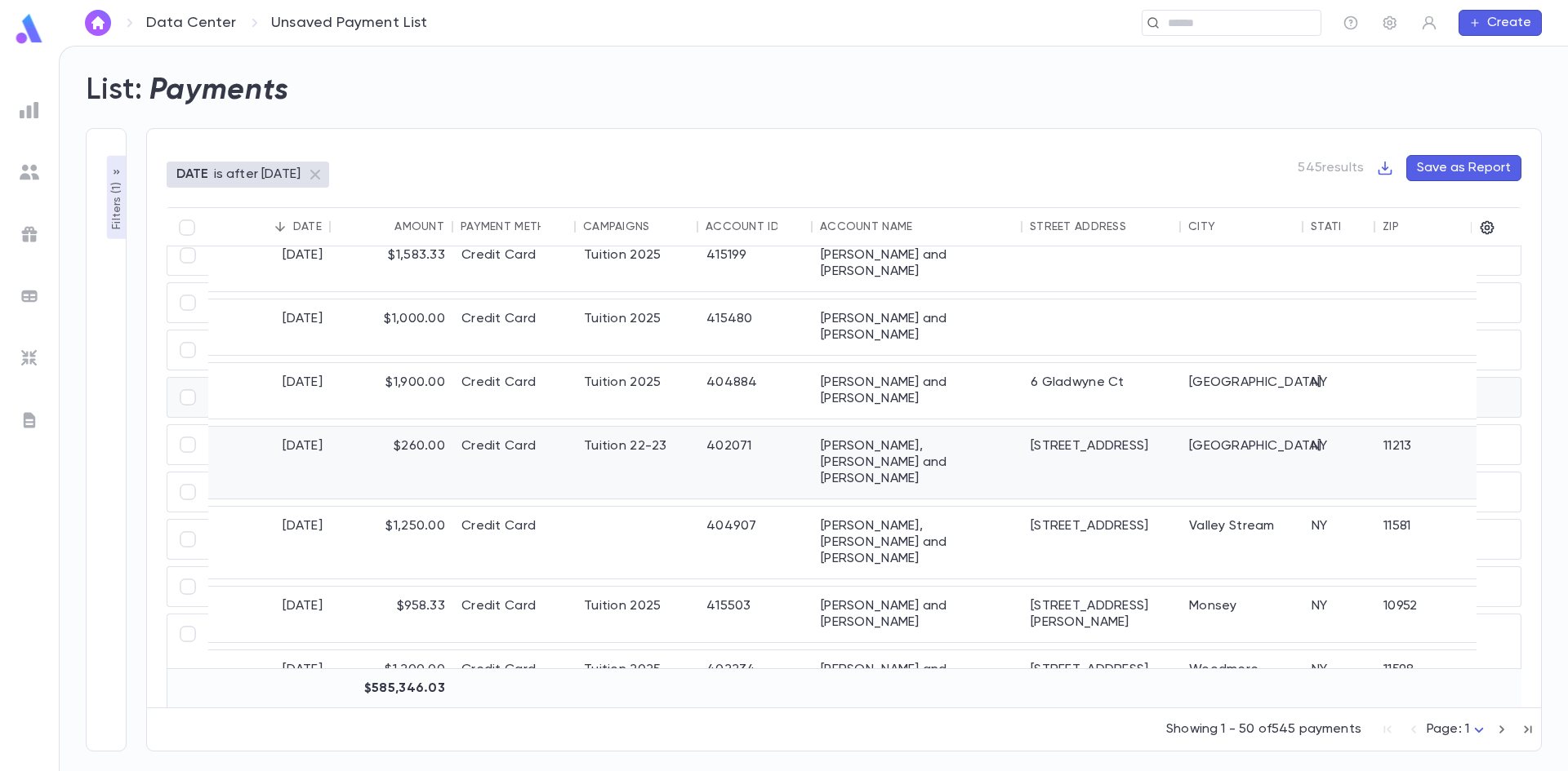
click at [622, 427] on div "Tuition 22-23" at bounding box center [636, 463] width 123 height 72
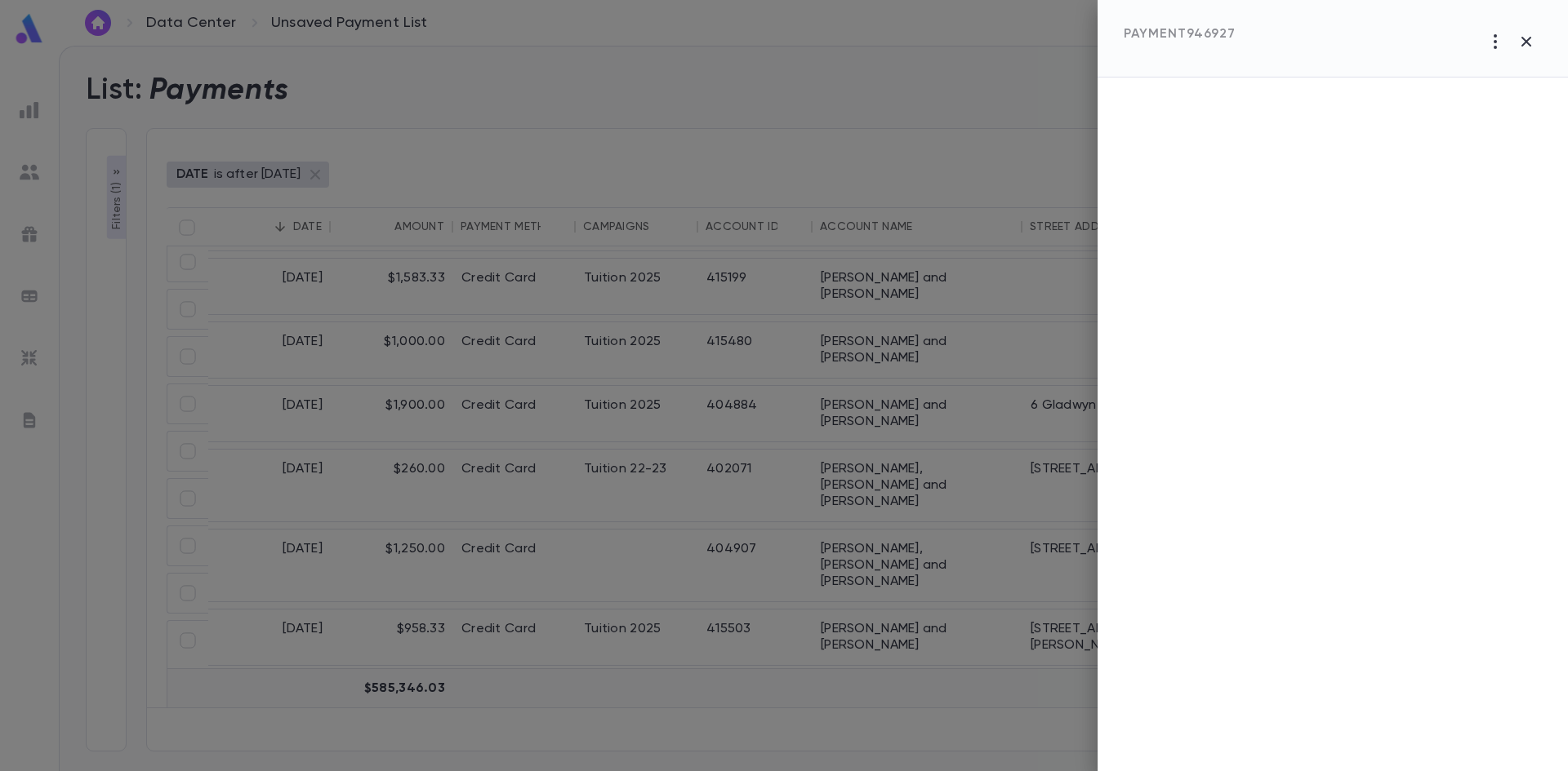
click at [1190, 36] on div "PAYMENT 946927" at bounding box center [1179, 34] width 112 height 16
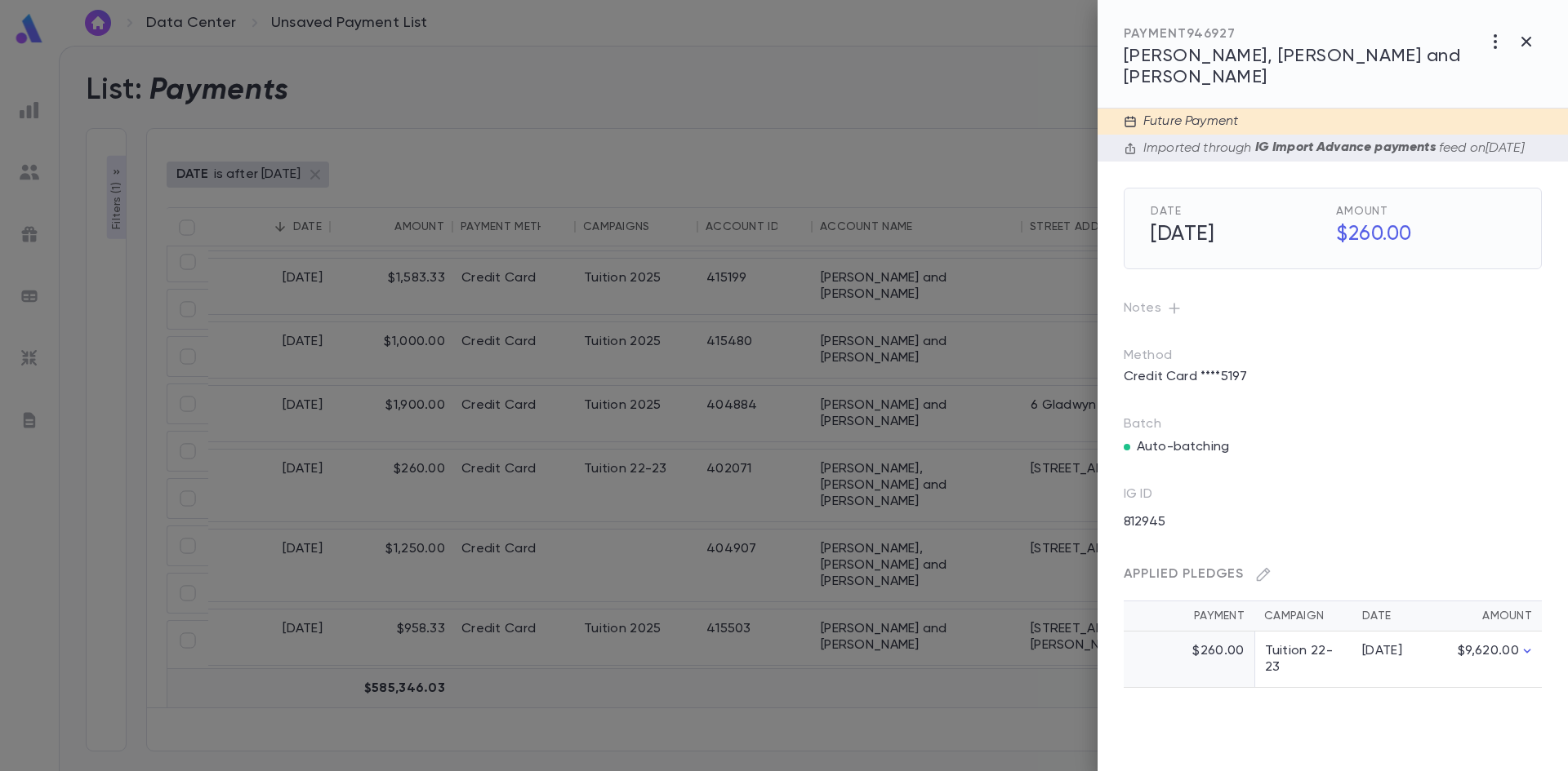
click at [1208, 59] on span "[PERSON_NAME], [PERSON_NAME] and [PERSON_NAME]" at bounding box center [1292, 67] width 336 height 39
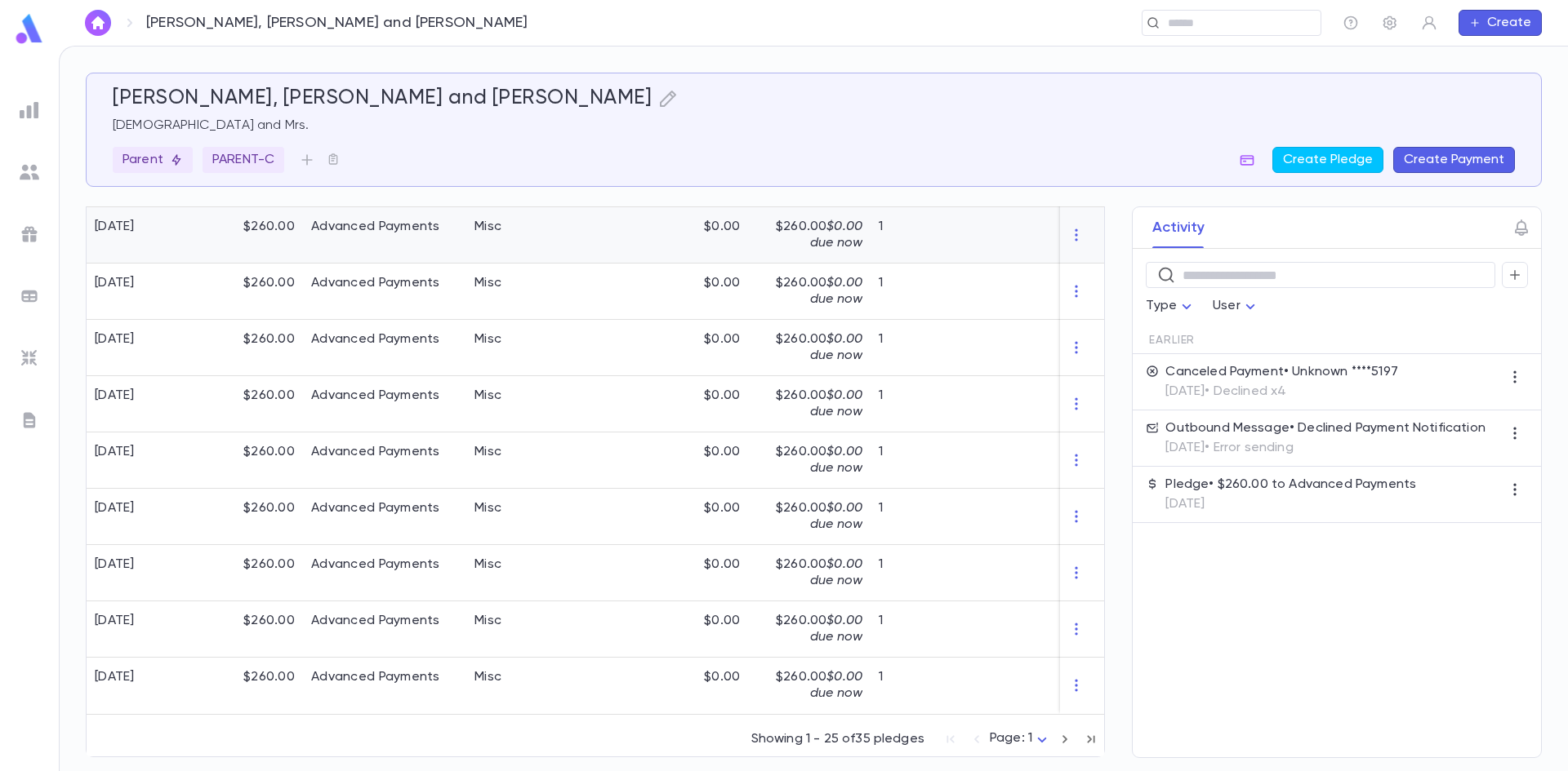
scroll to position [1292, 0]
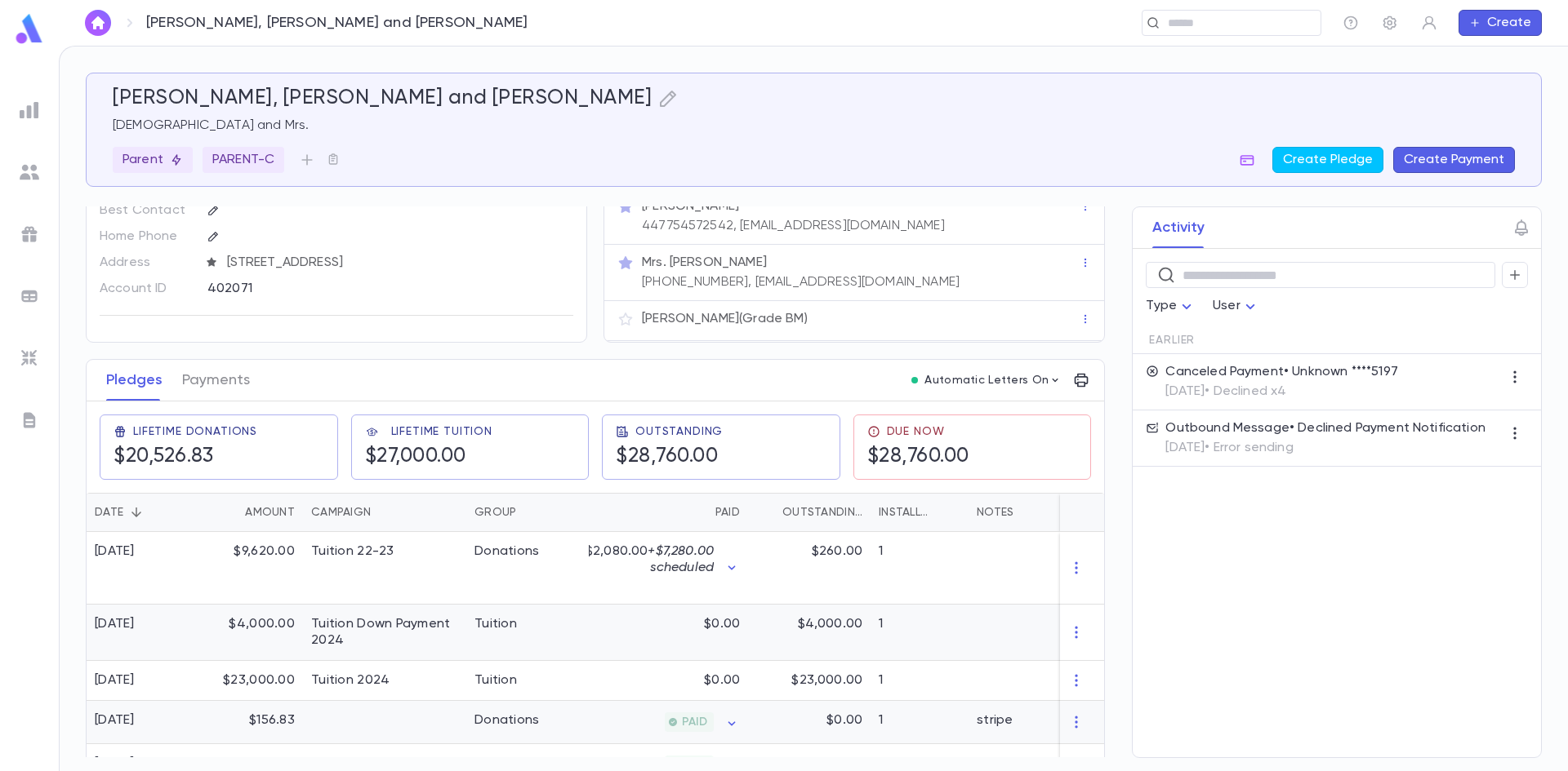
scroll to position [137, 0]
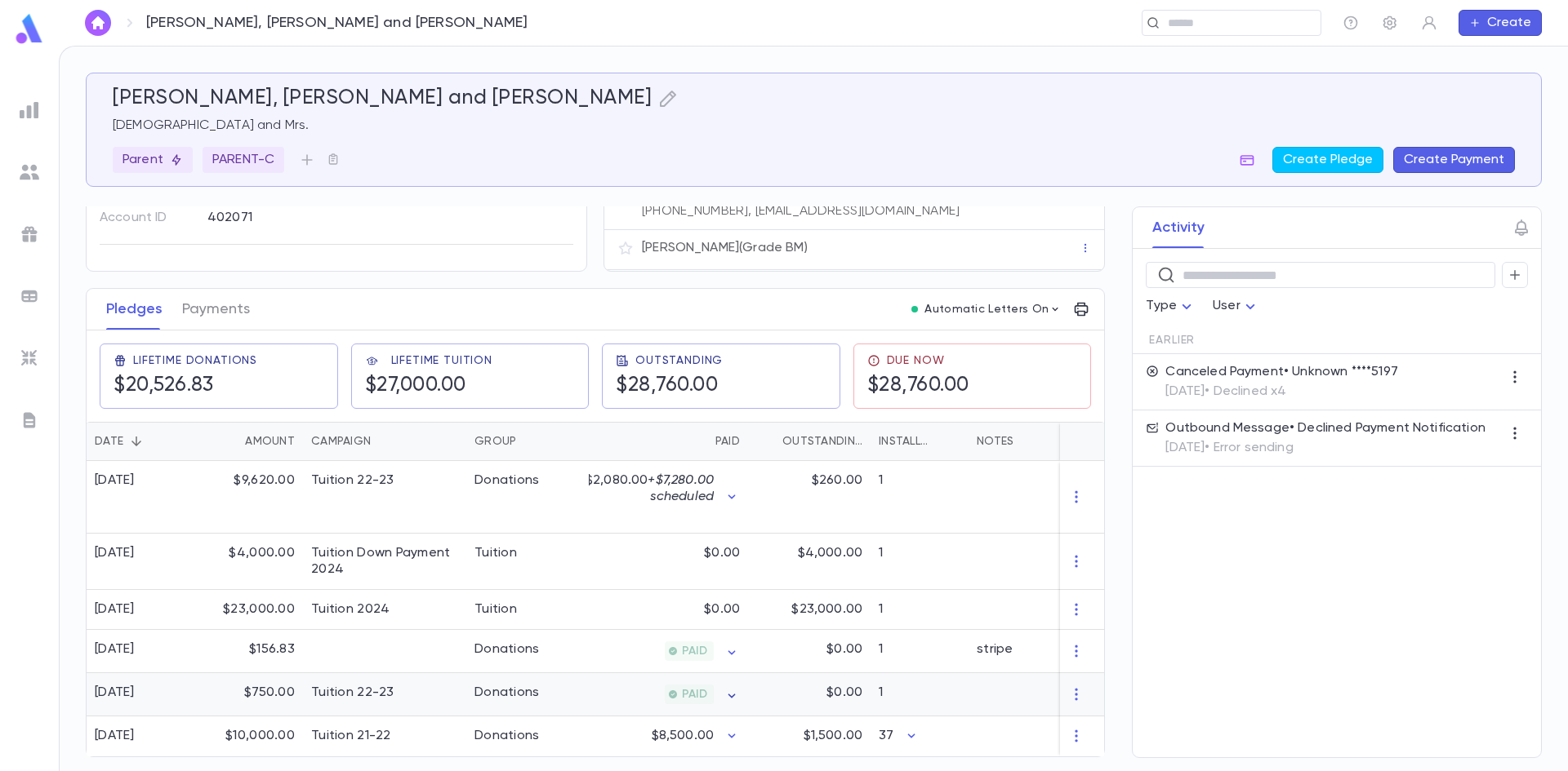
click at [734, 693] on icon "button" at bounding box center [731, 696] width 16 height 16
click at [613, 592] on div at bounding box center [784, 385] width 1568 height 771
click at [731, 728] on icon "button" at bounding box center [731, 735] width 16 height 16
click at [542, 128] on div at bounding box center [784, 385] width 1568 height 771
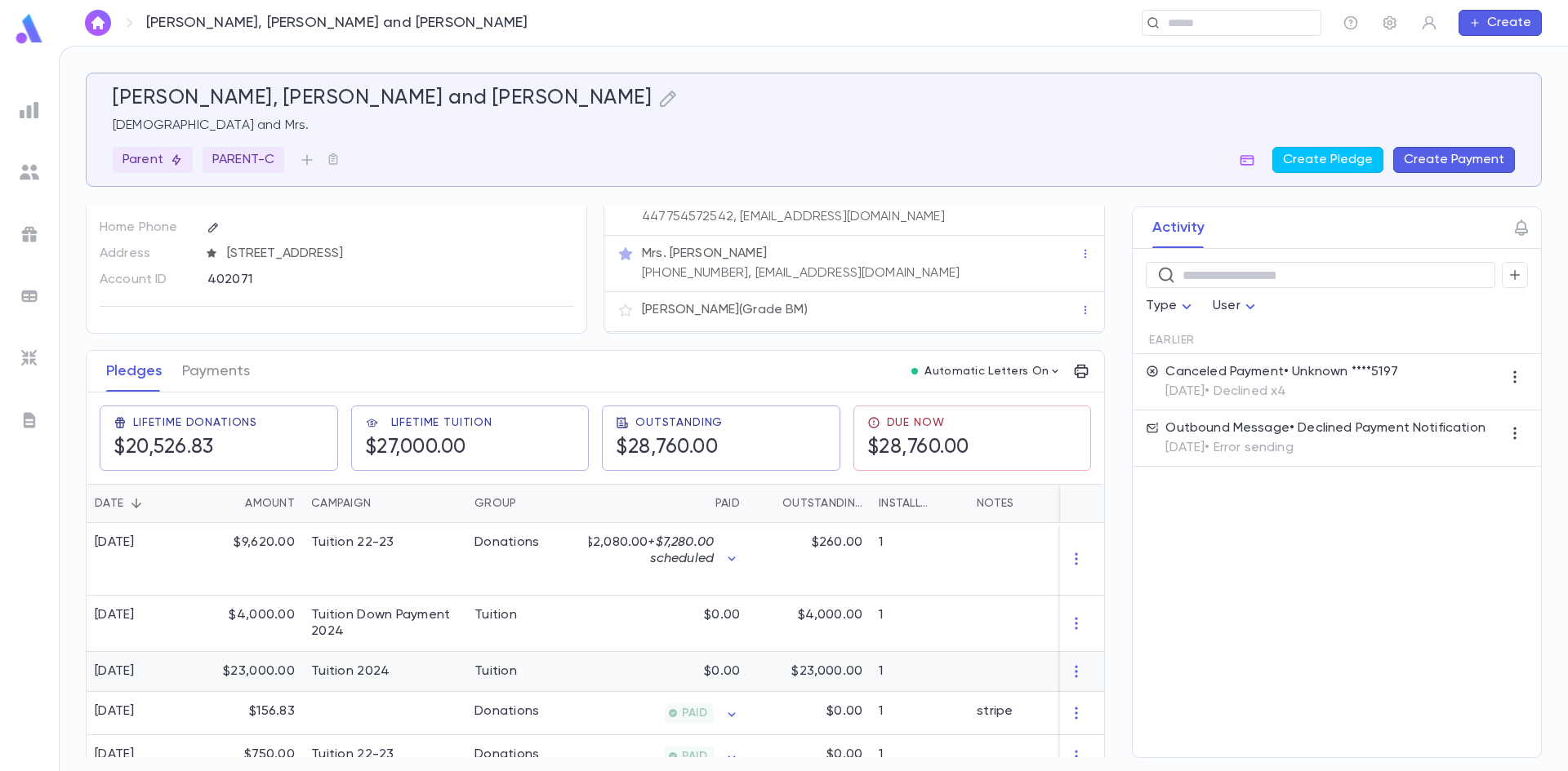
scroll to position [0, 0]
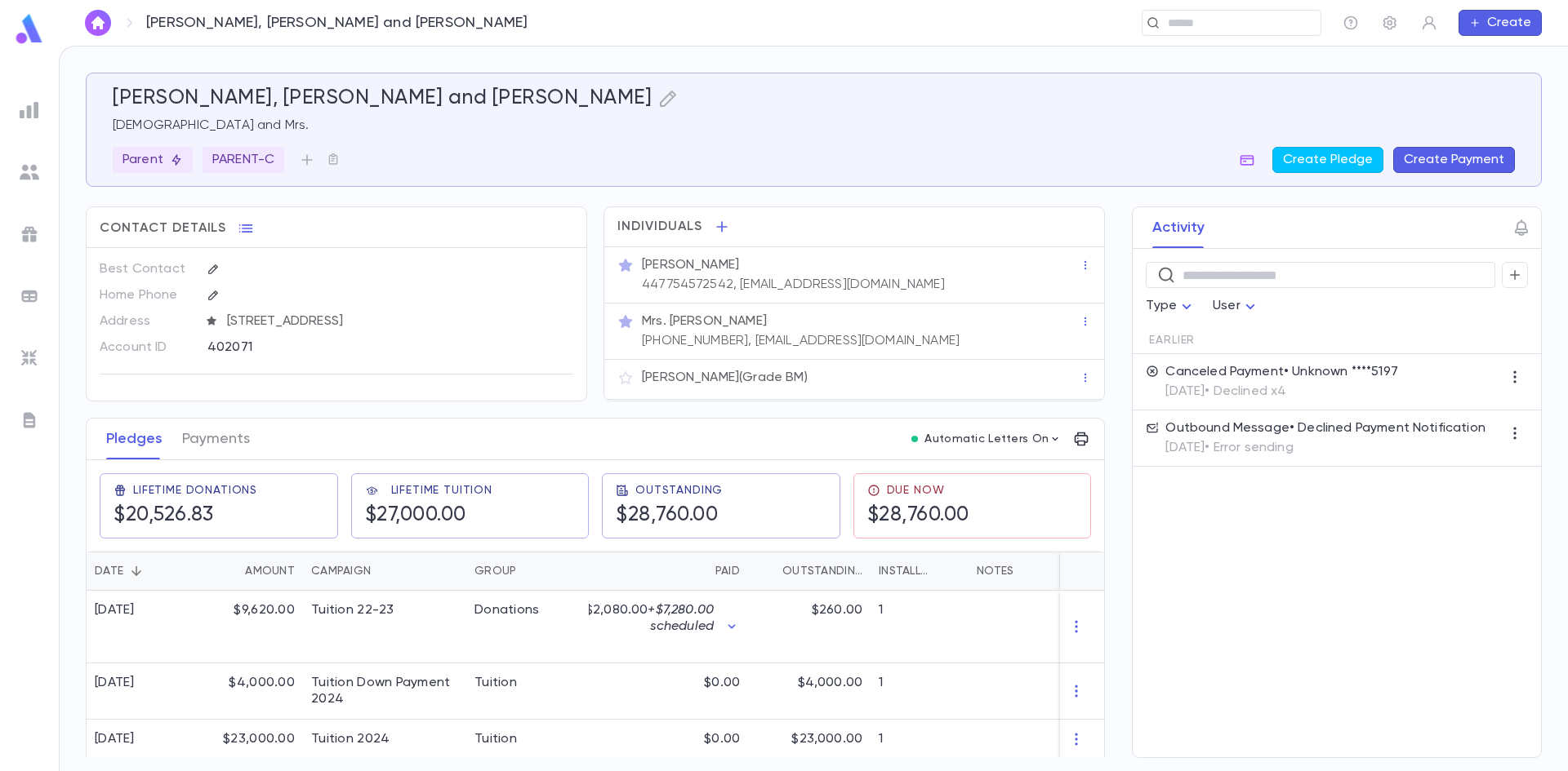
click at [44, 117] on ul at bounding box center [29, 430] width 59 height 682
click at [31, 116] on img at bounding box center [29, 110] width 20 height 20
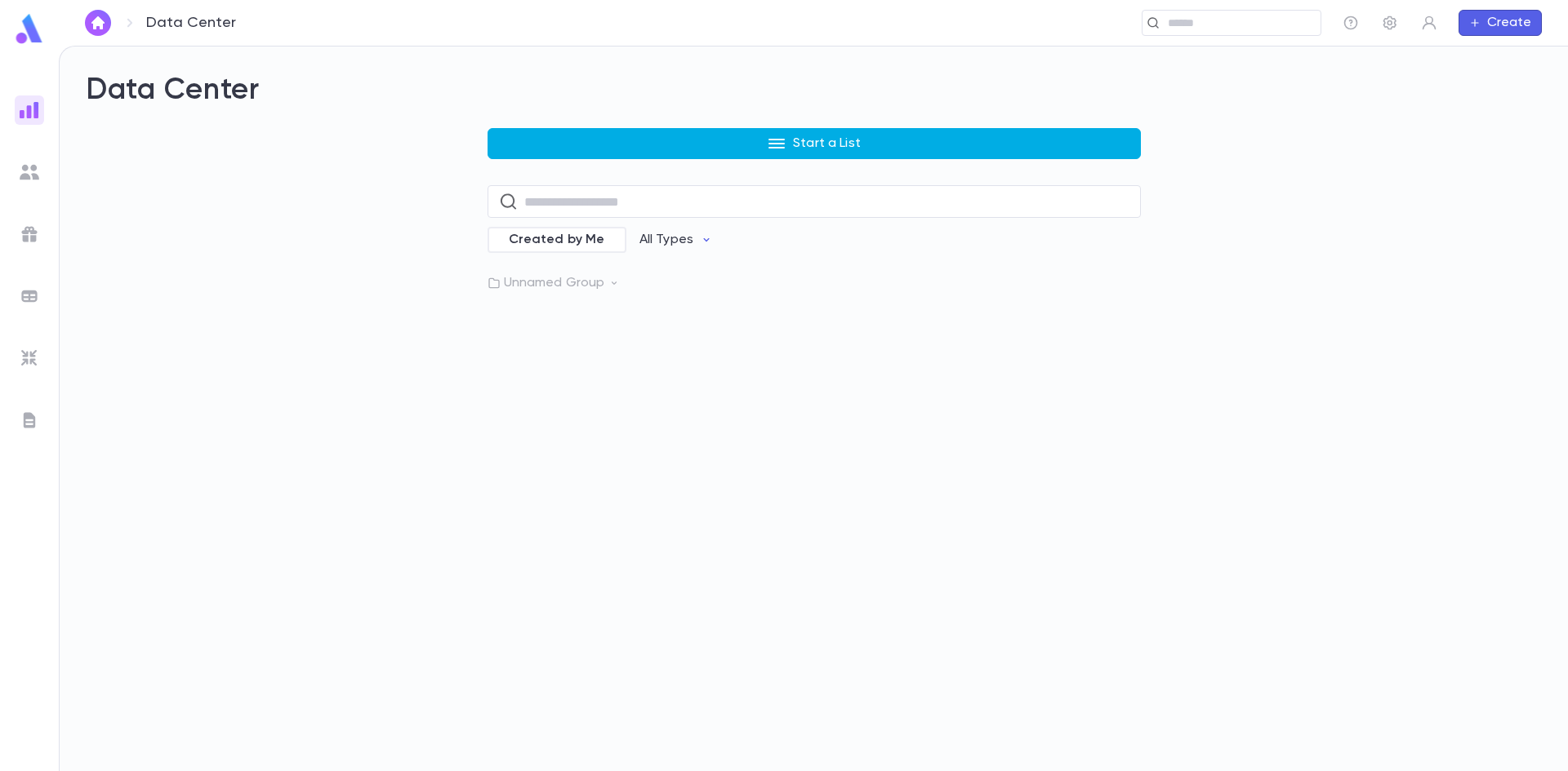
click at [874, 149] on button "Start a List" at bounding box center [814, 143] width 653 height 31
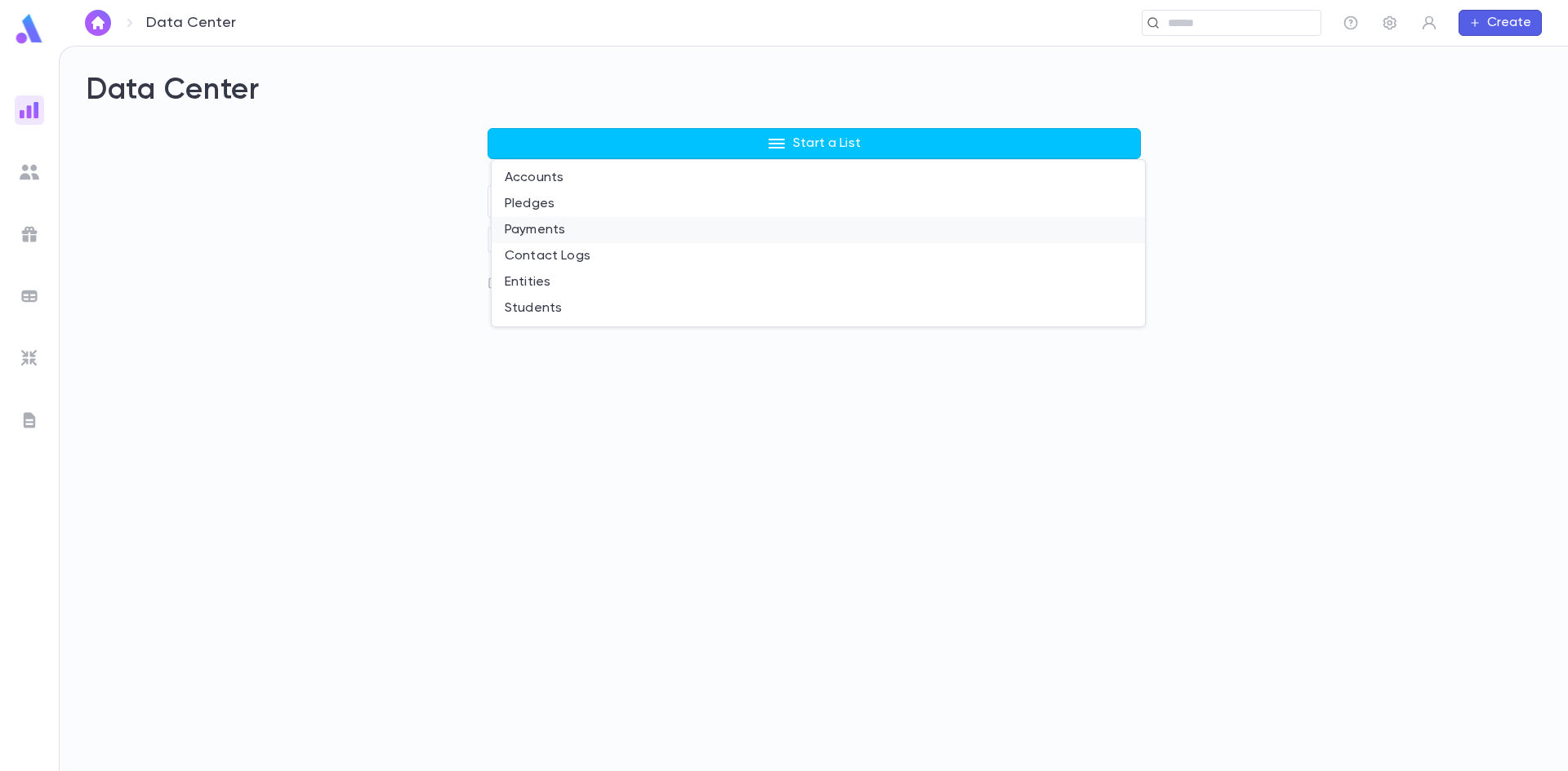
click at [571, 221] on li "Payments" at bounding box center [818, 230] width 653 height 26
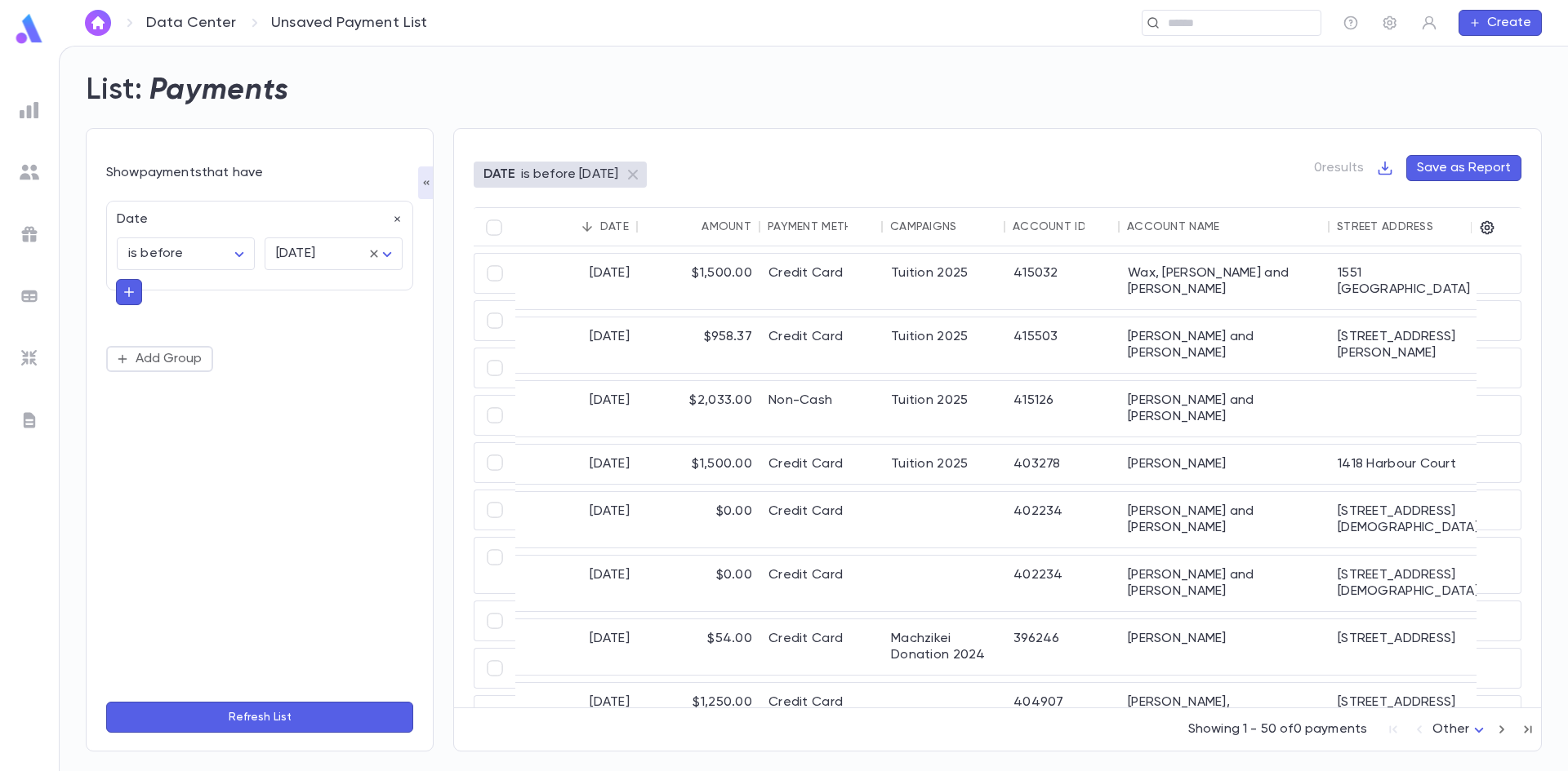
click at [26, 106] on img at bounding box center [29, 110] width 20 height 20
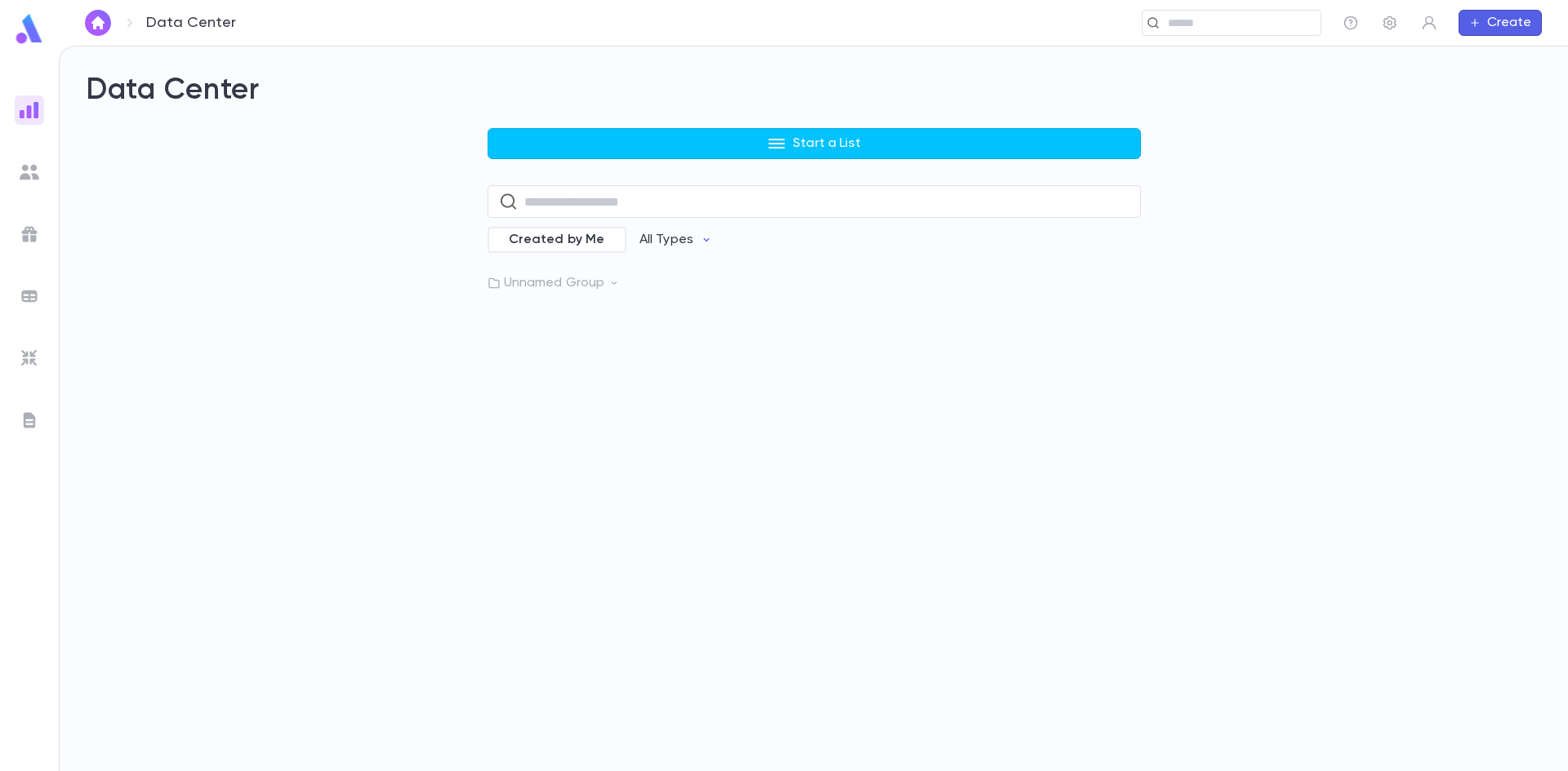
click at [769, 165] on div "Start a List ​ Created by Me All Types Unnamed Group" at bounding box center [814, 210] width 653 height 163
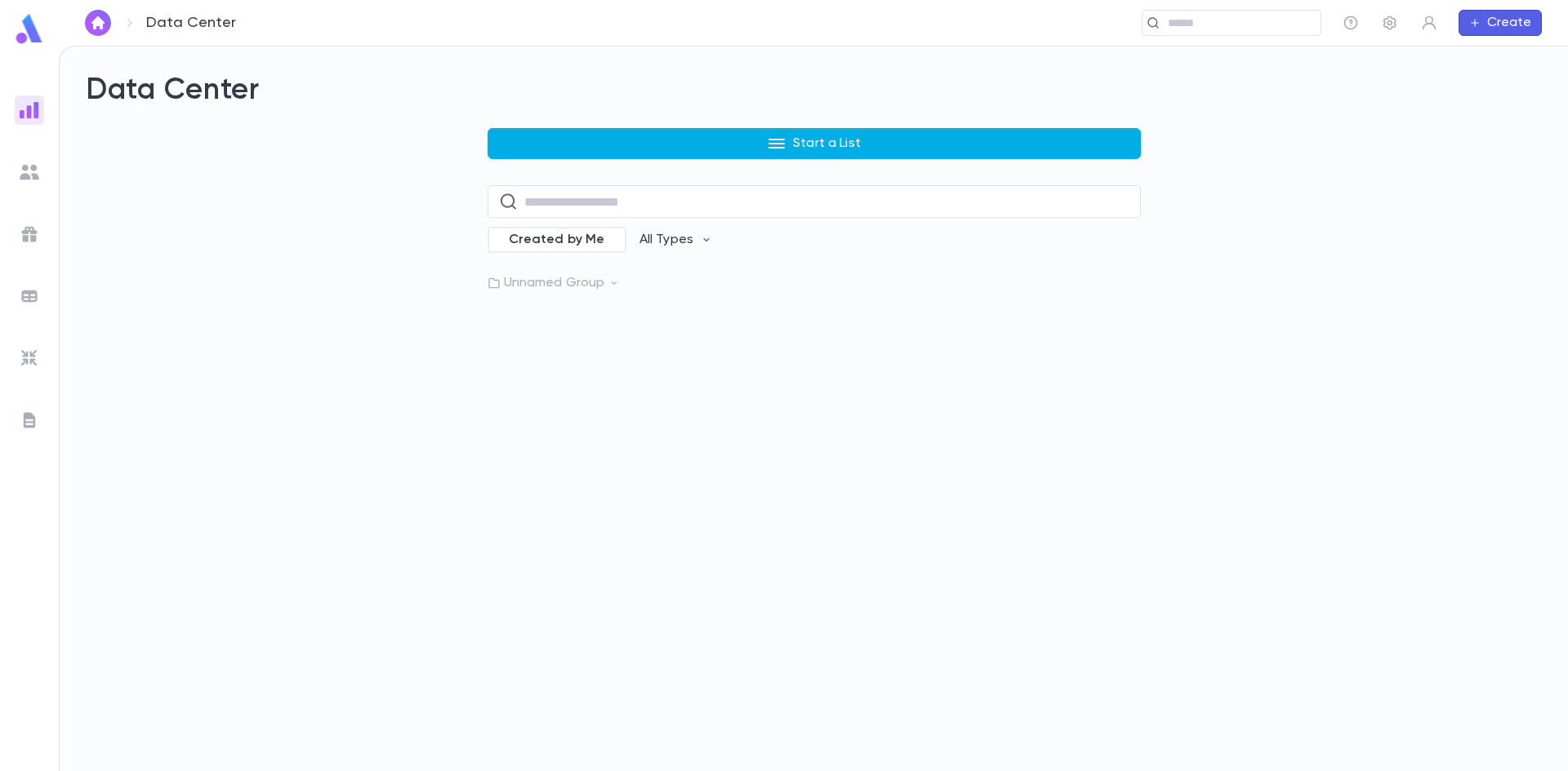
click at [796, 143] on p "Start a List" at bounding box center [827, 143] width 67 height 16
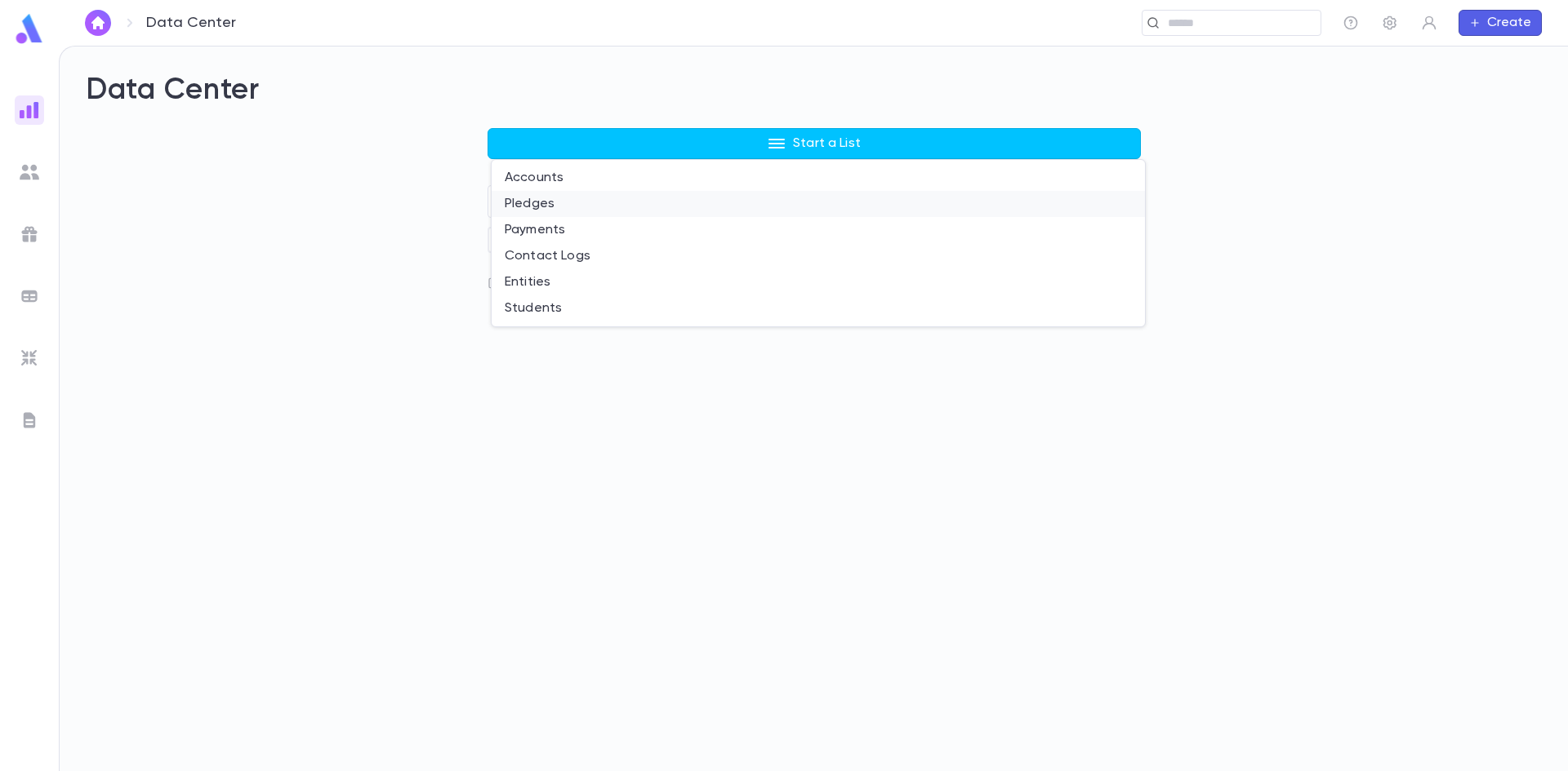
click at [528, 202] on li "Pledges" at bounding box center [818, 204] width 653 height 26
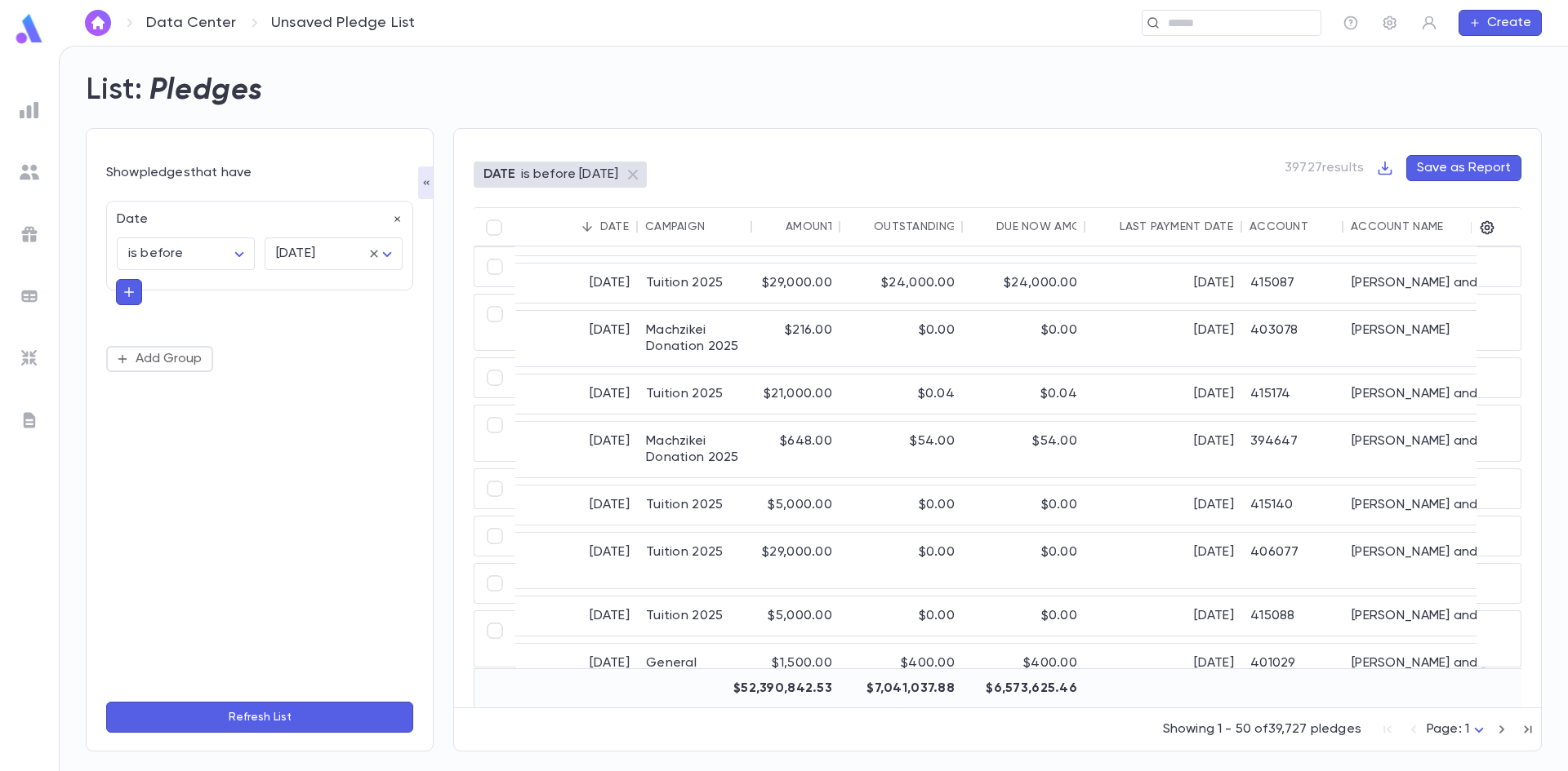
scroll to position [1143, 0]
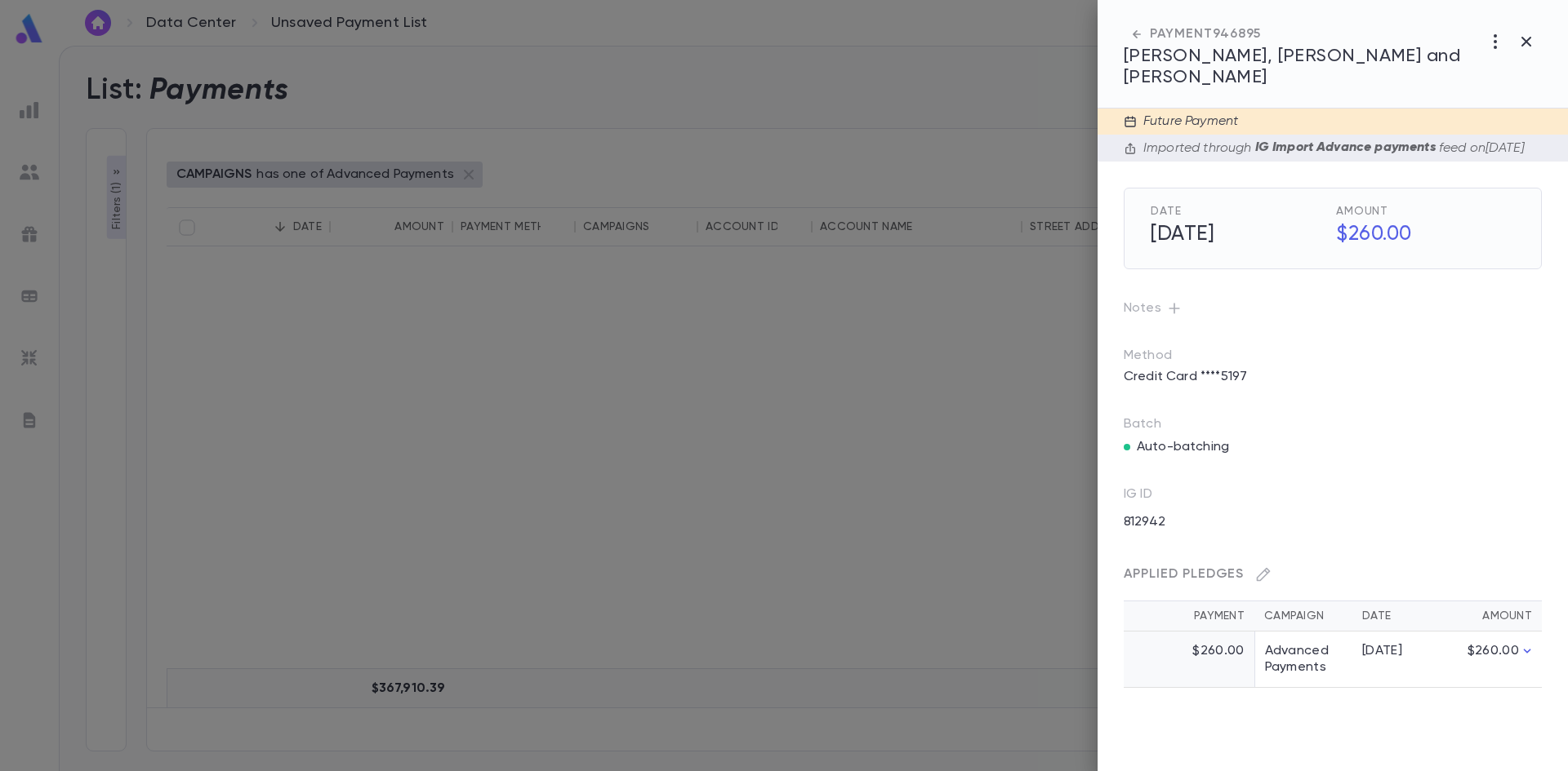
scroll to position [2528, 0]
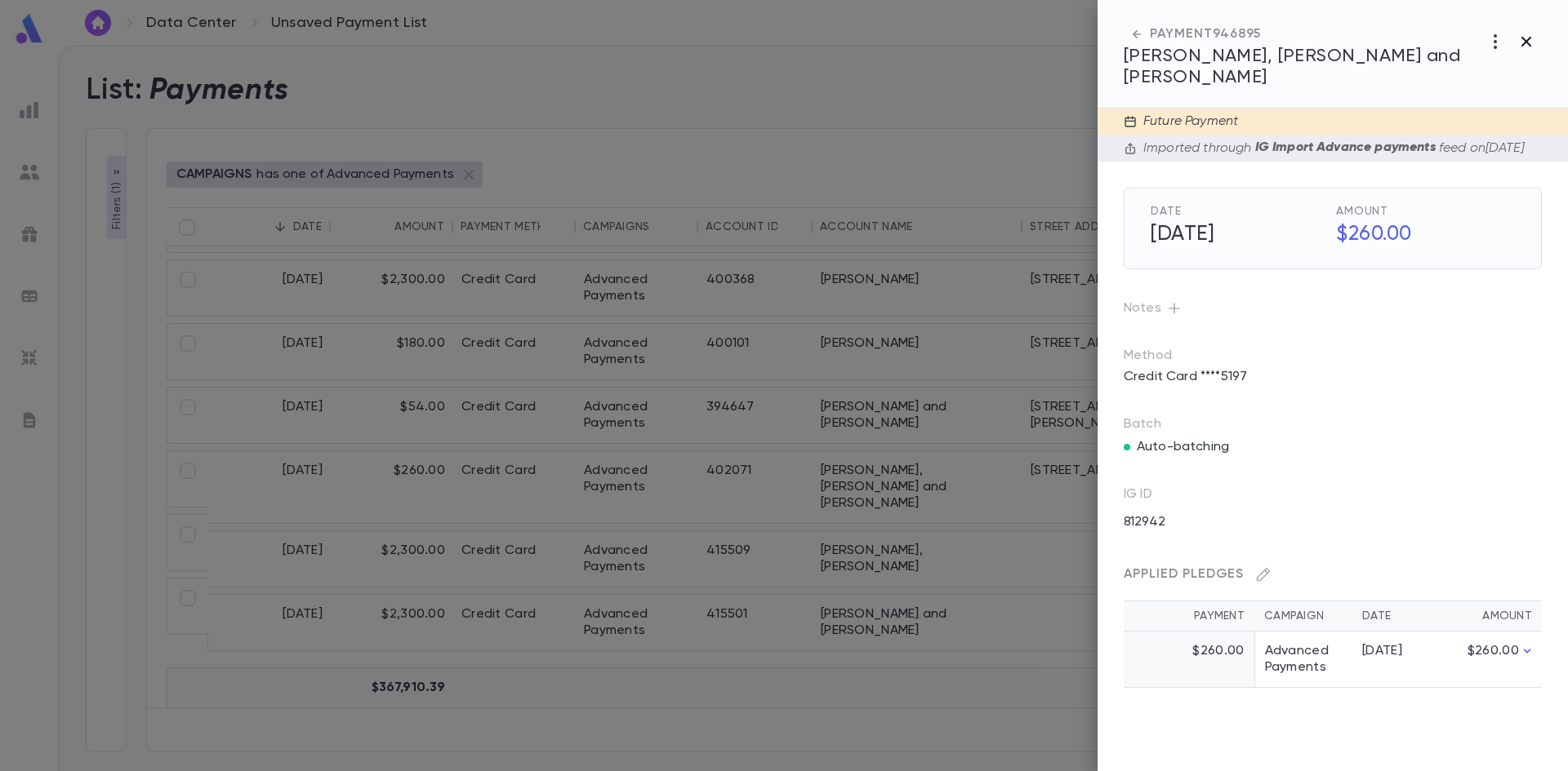
click at [1532, 37] on icon "button" at bounding box center [1526, 41] width 20 height 20
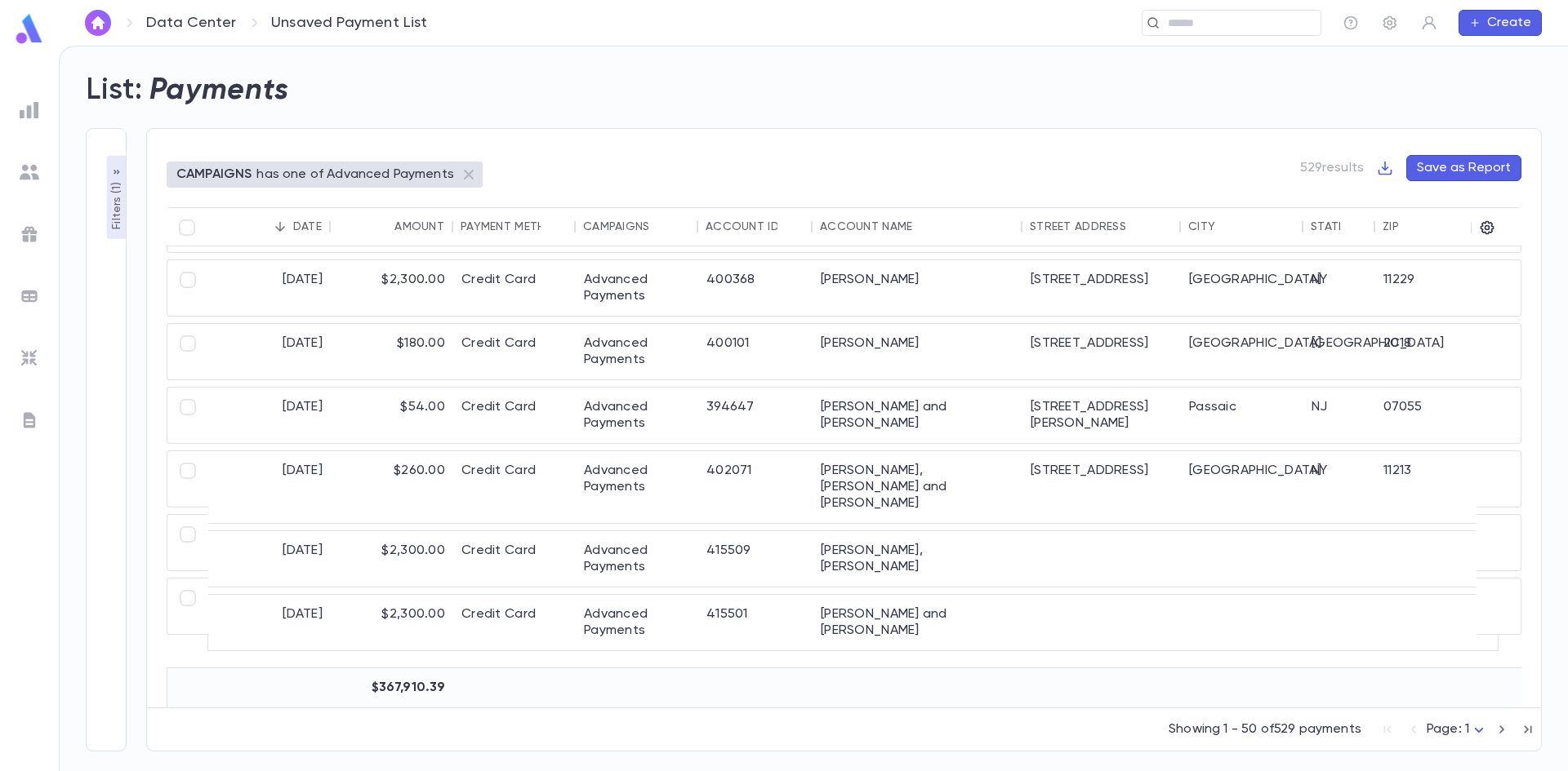
click at [31, 111] on img at bounding box center [29, 110] width 20 height 20
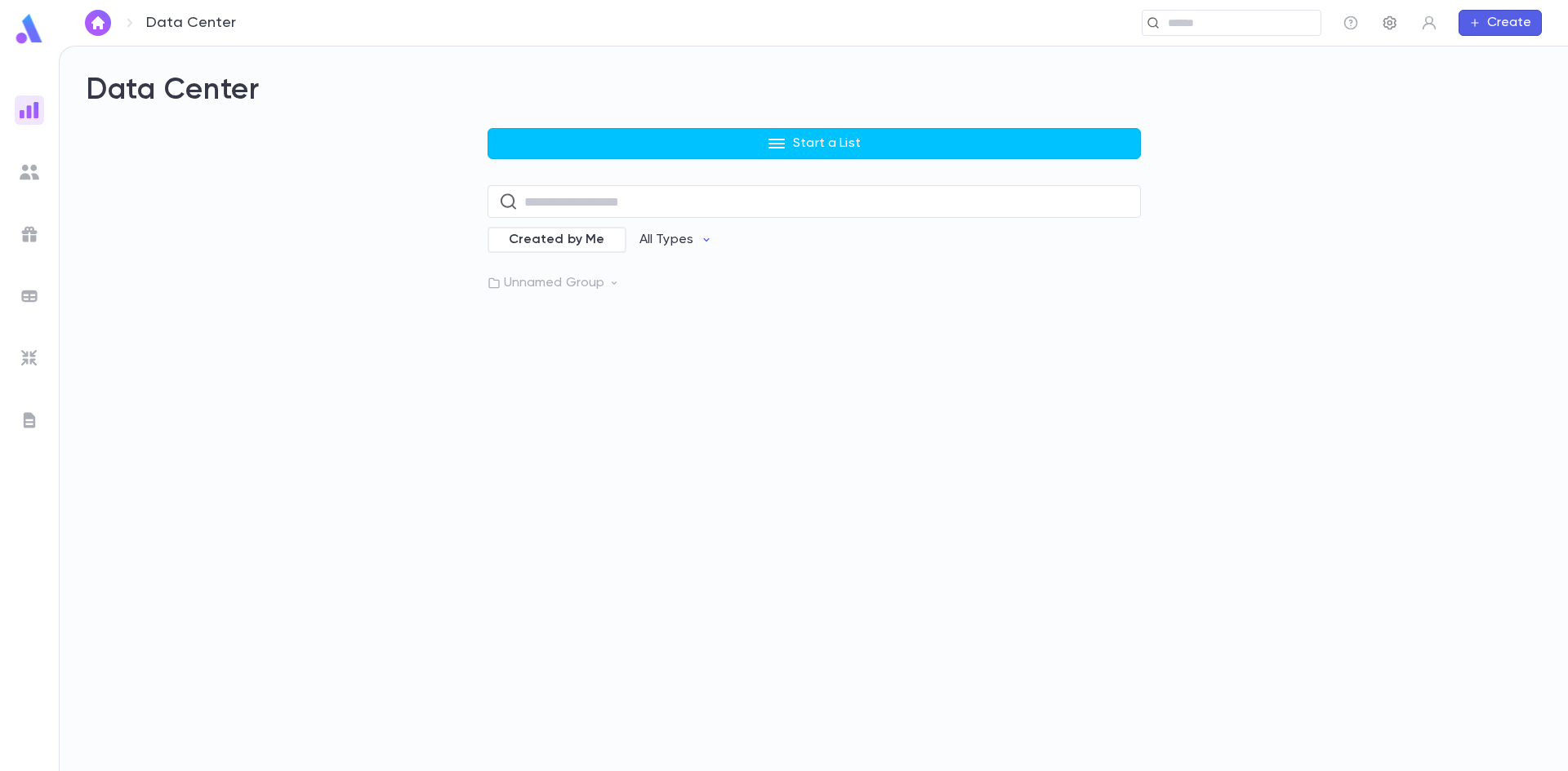
click at [1389, 23] on icon "button" at bounding box center [1389, 22] width 16 height 16
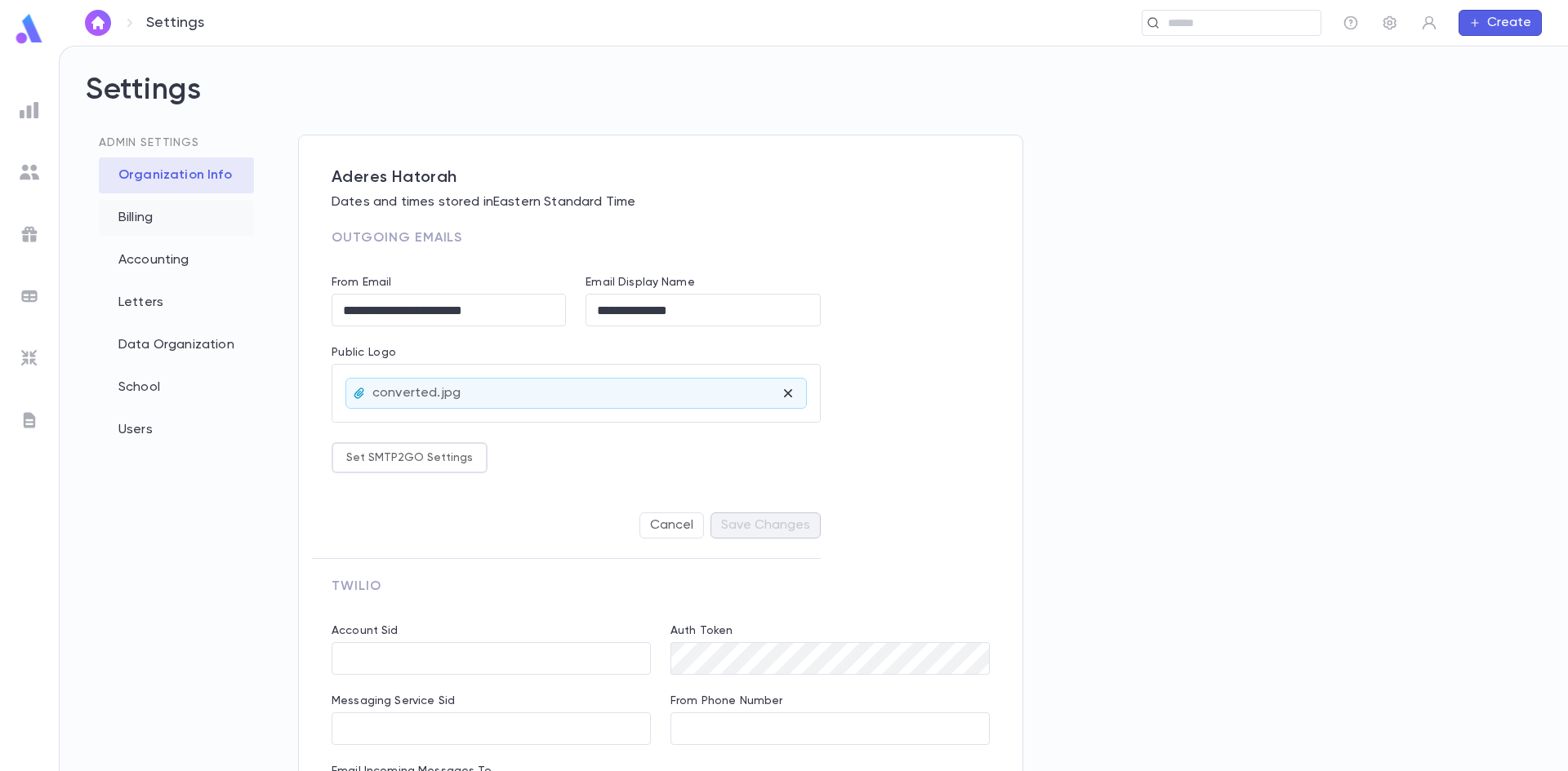
click at [136, 223] on div "Billing" at bounding box center [176, 217] width 156 height 36
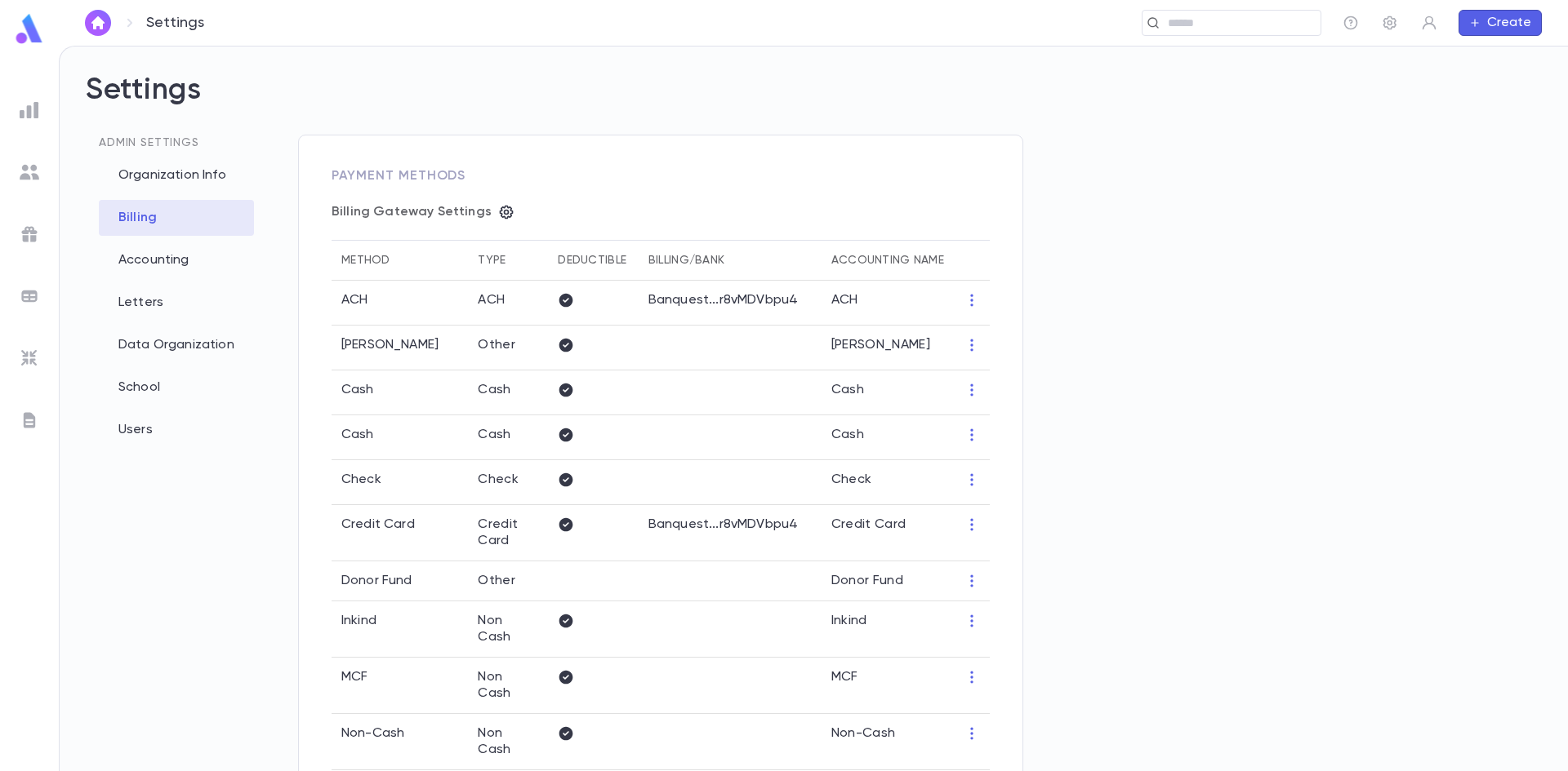
type input "**********"
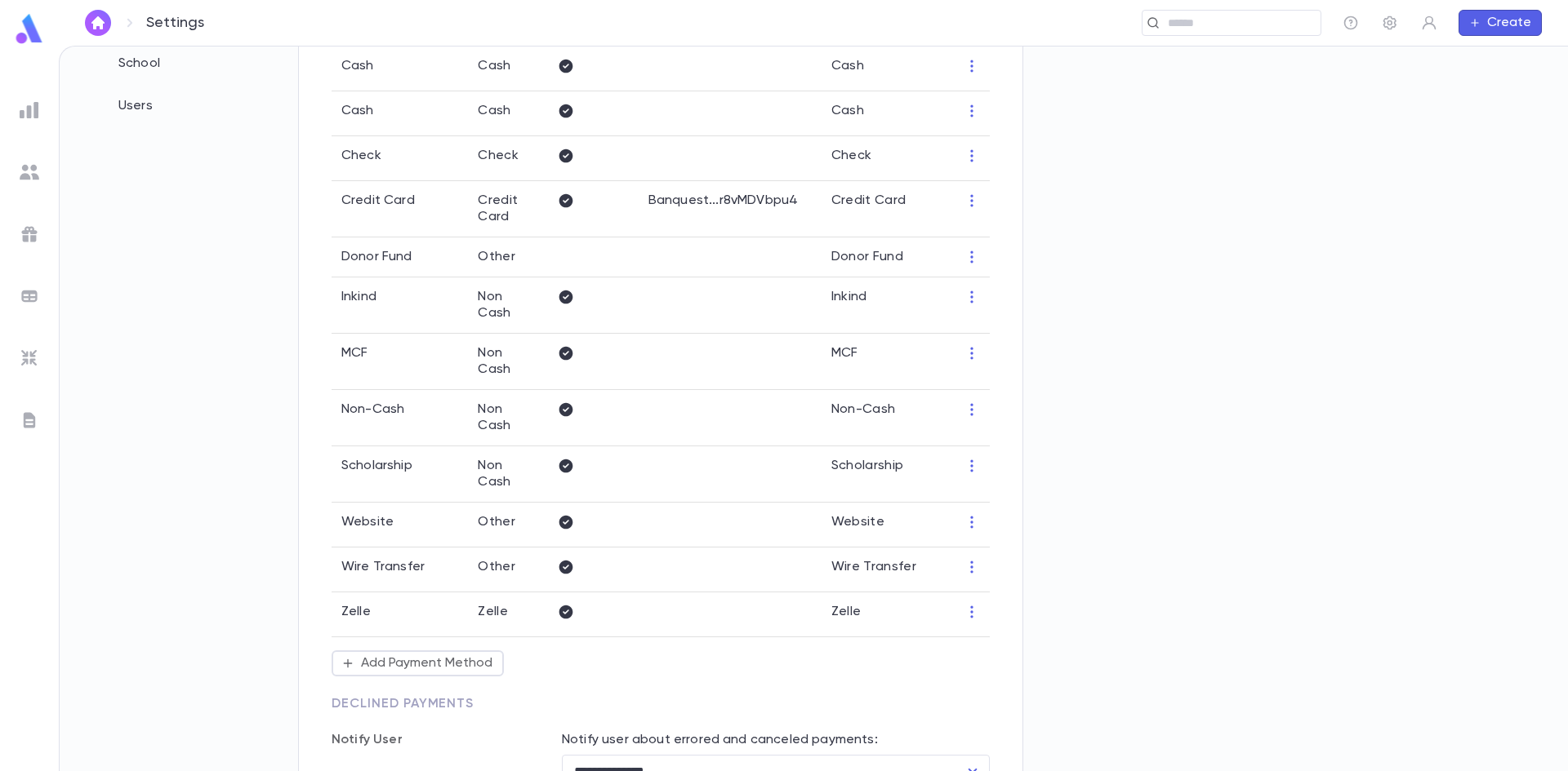
scroll to position [327, 0]
click at [458, 648] on button "Add Payment Method" at bounding box center [418, 661] width 172 height 26
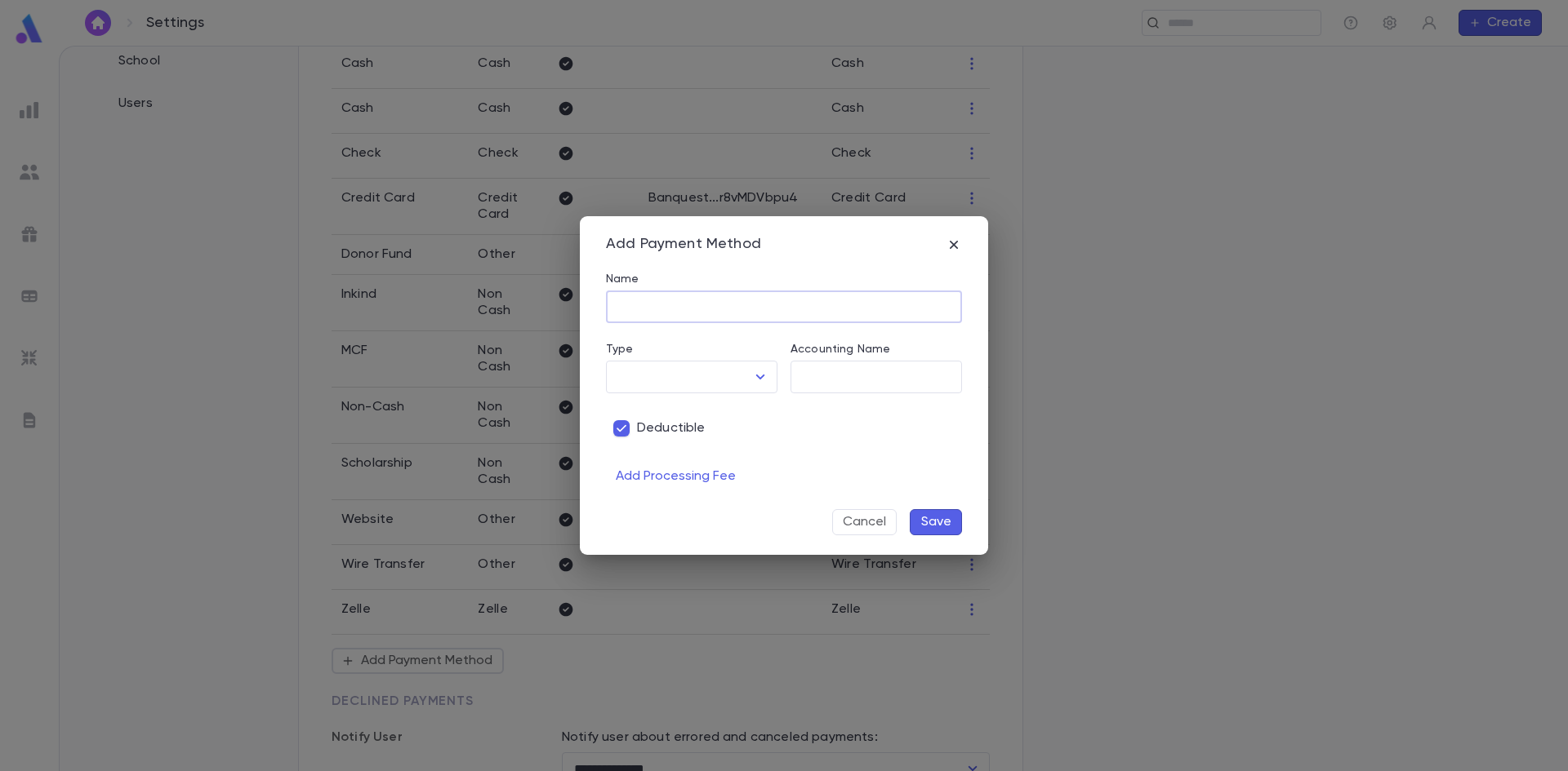
click at [659, 310] on input "Name" at bounding box center [784, 307] width 356 height 32
type input "******"
click at [664, 365] on input "Type" at bounding box center [679, 377] width 132 height 31
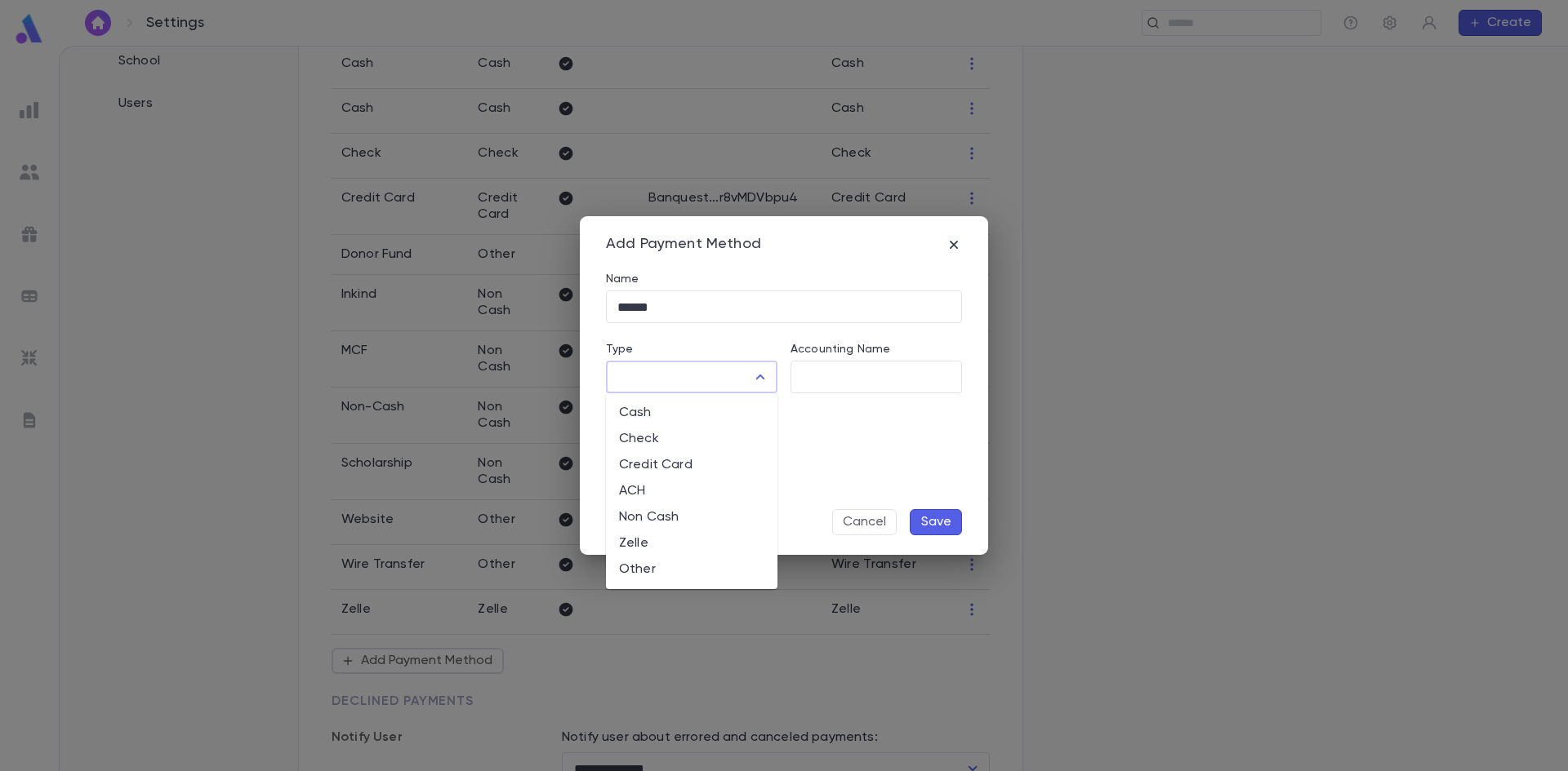
click at [645, 571] on li "Other" at bounding box center [692, 570] width 172 height 26
type input "*****"
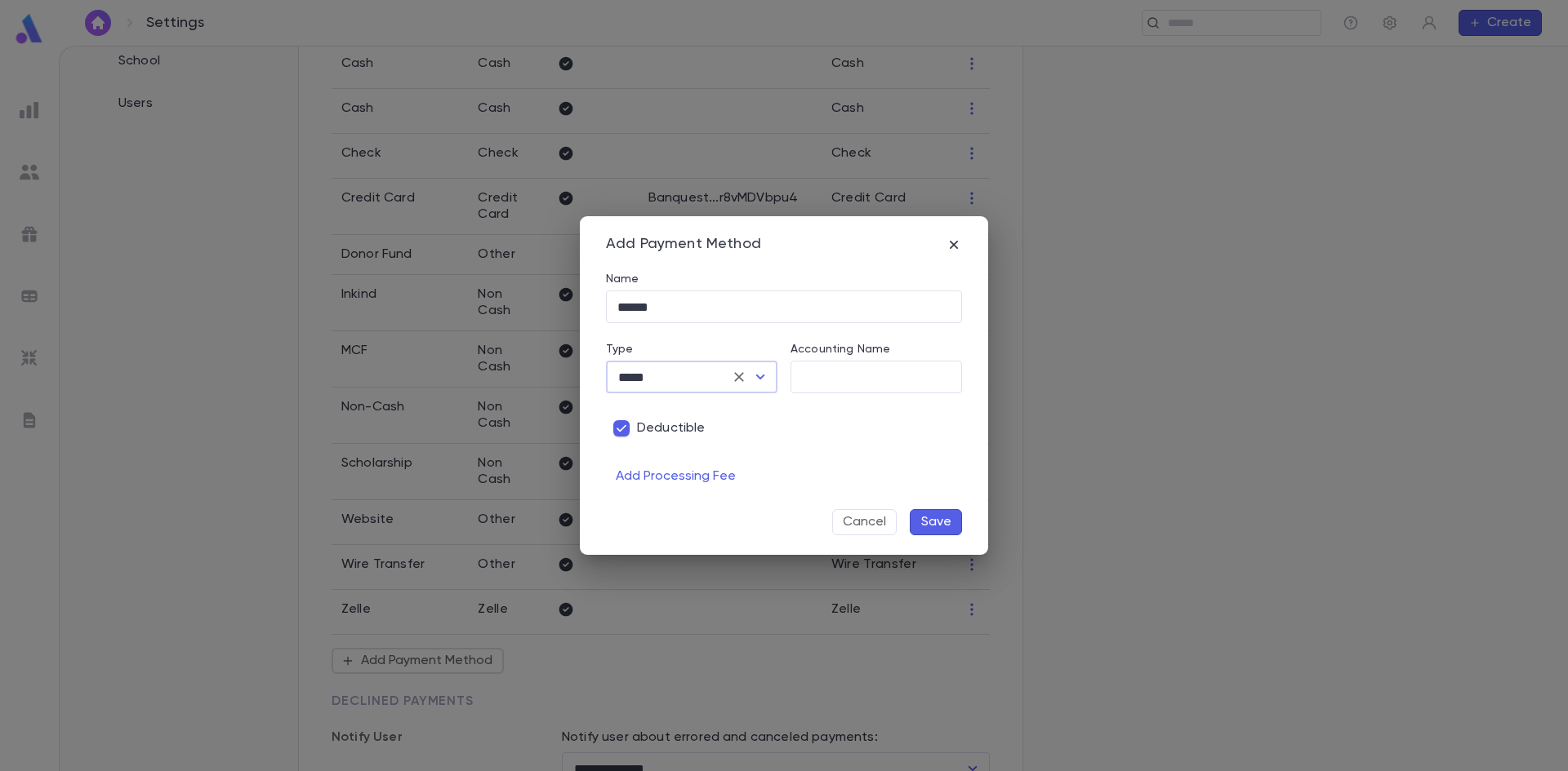
click at [941, 526] on button "Save" at bounding box center [936, 523] width 52 height 26
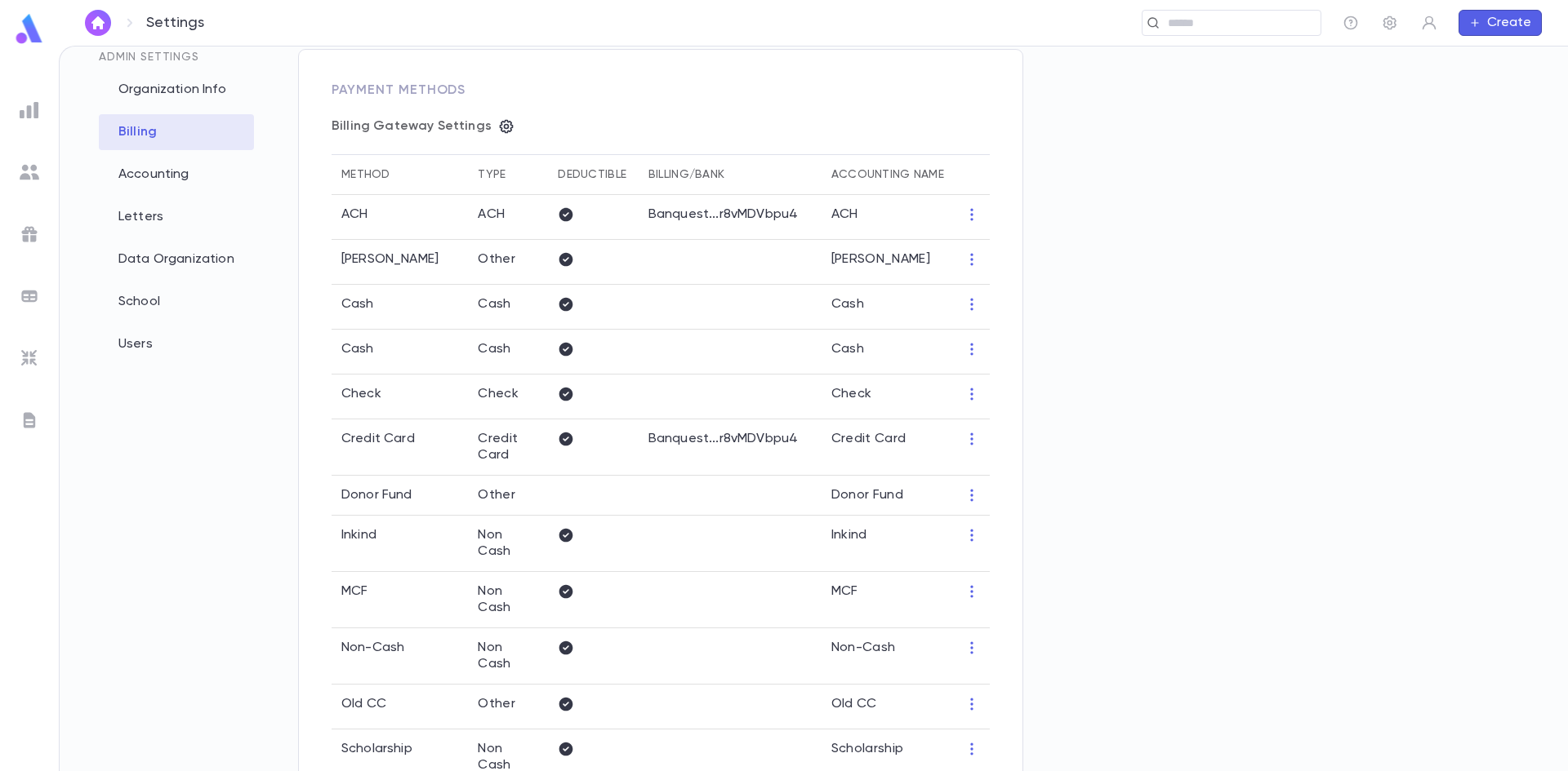
scroll to position [0, 0]
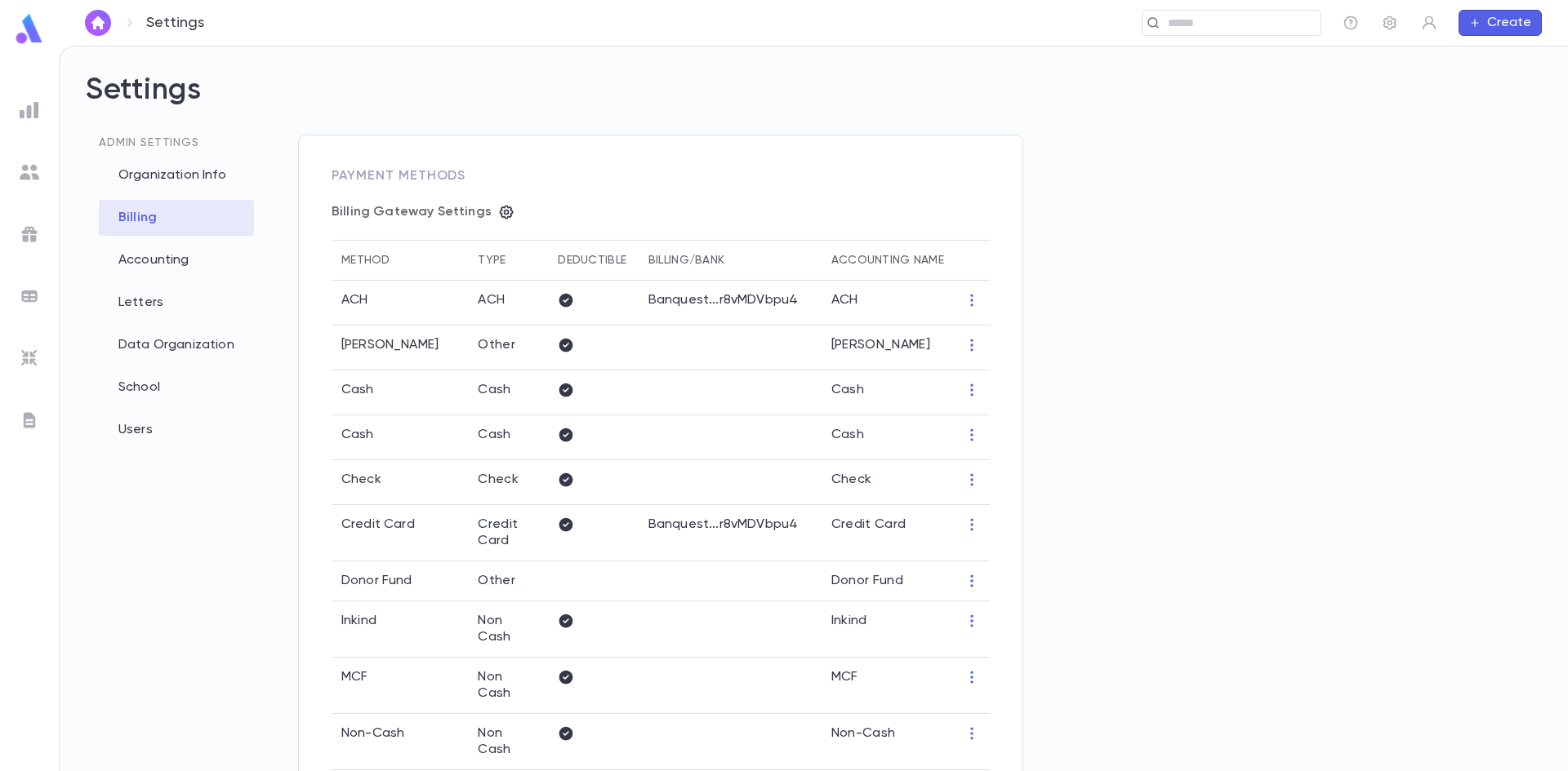
type input "**********"
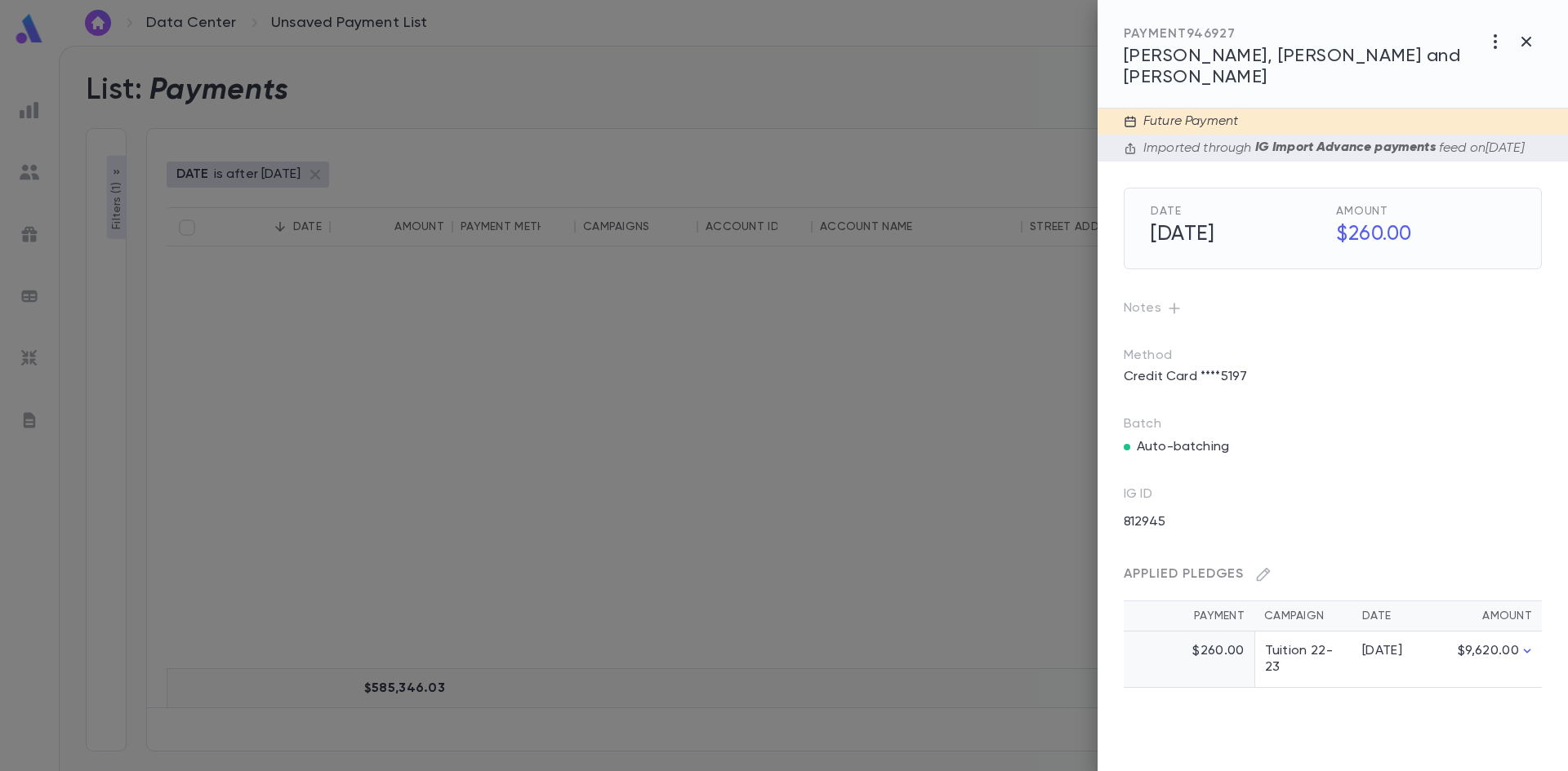
scroll to position [1061, 0]
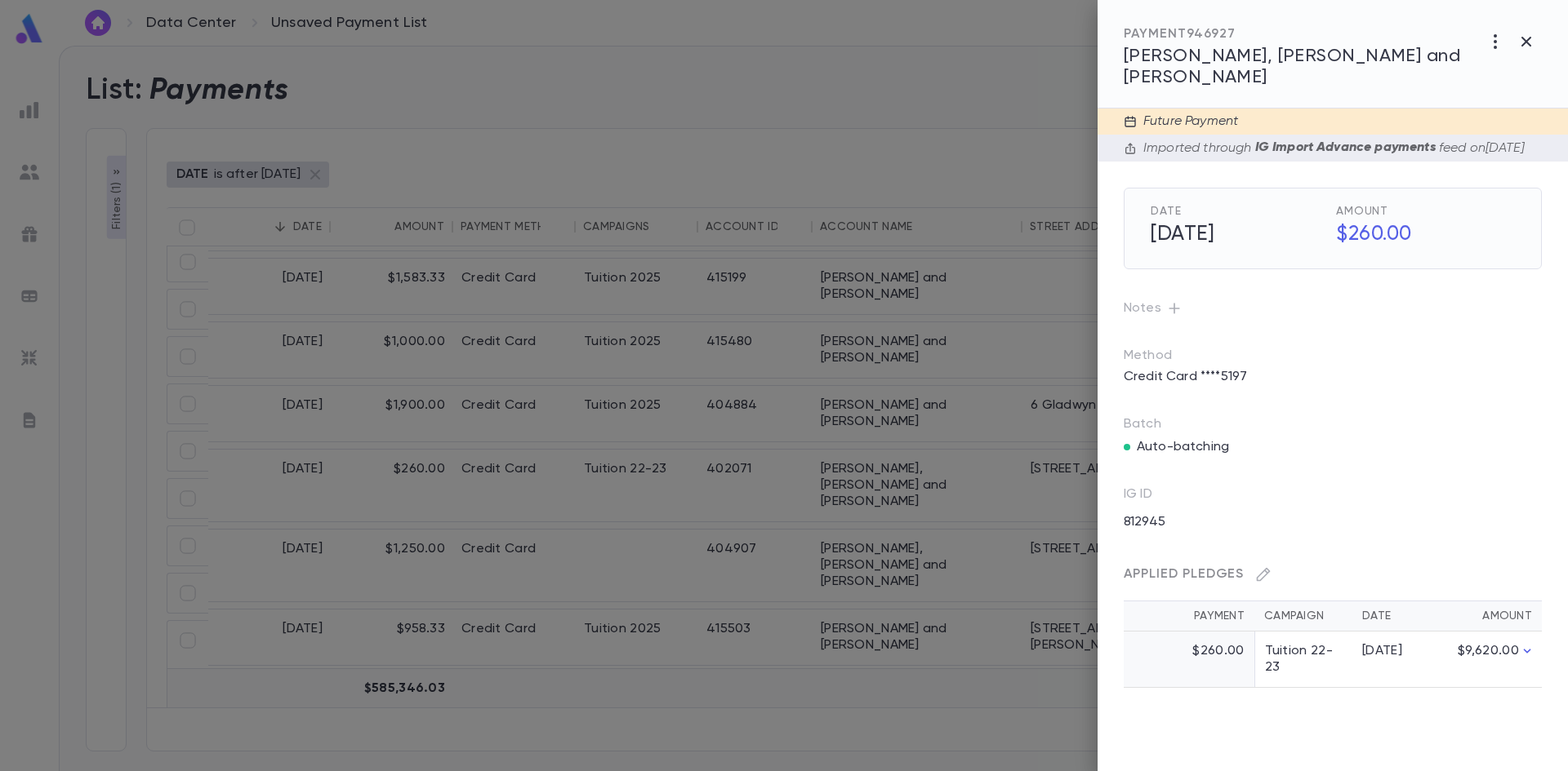
click at [797, 67] on div at bounding box center [784, 385] width 1568 height 771
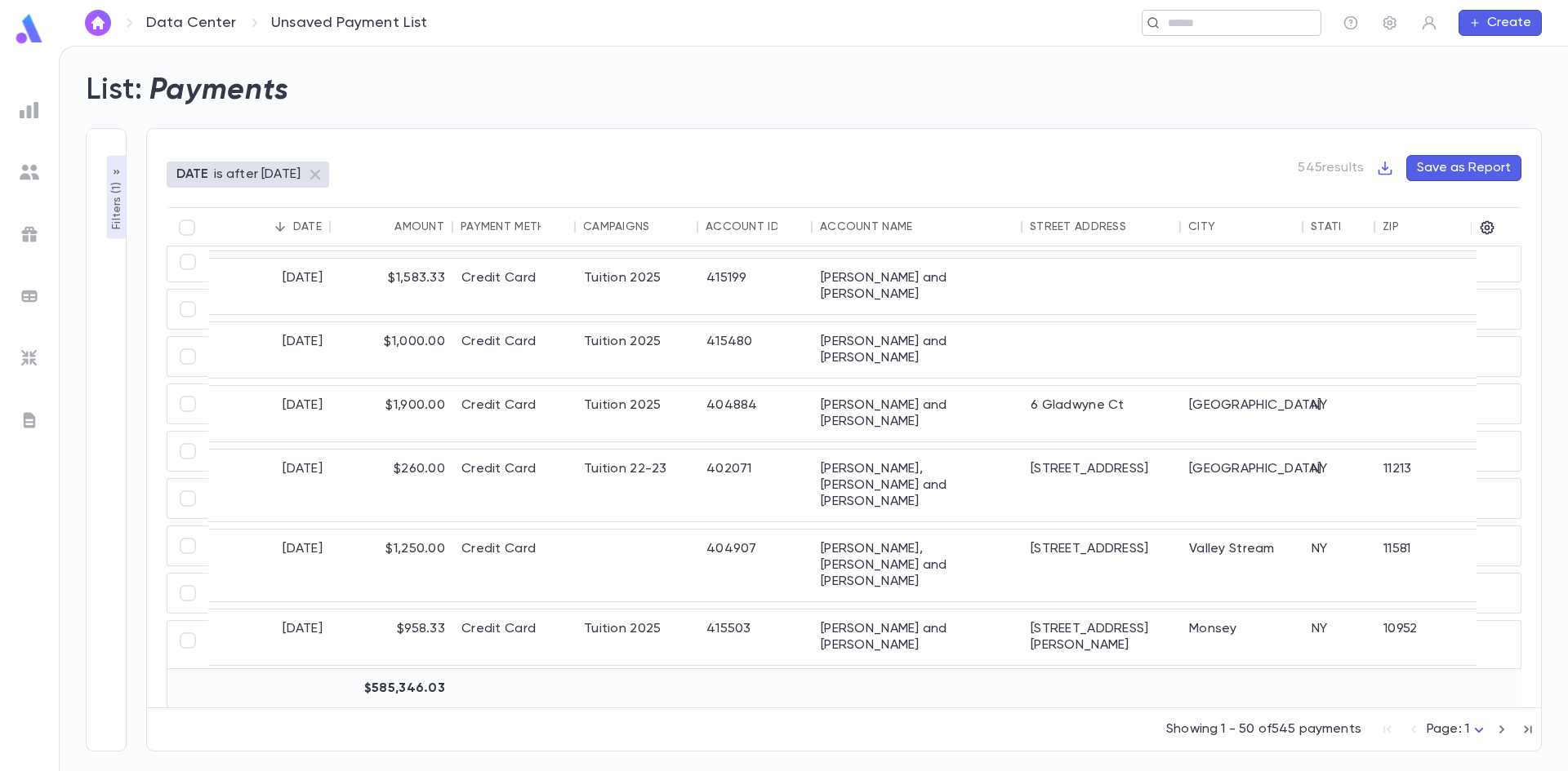
click at [1245, 26] on input "text" at bounding box center [1238, 23] width 151 height 16
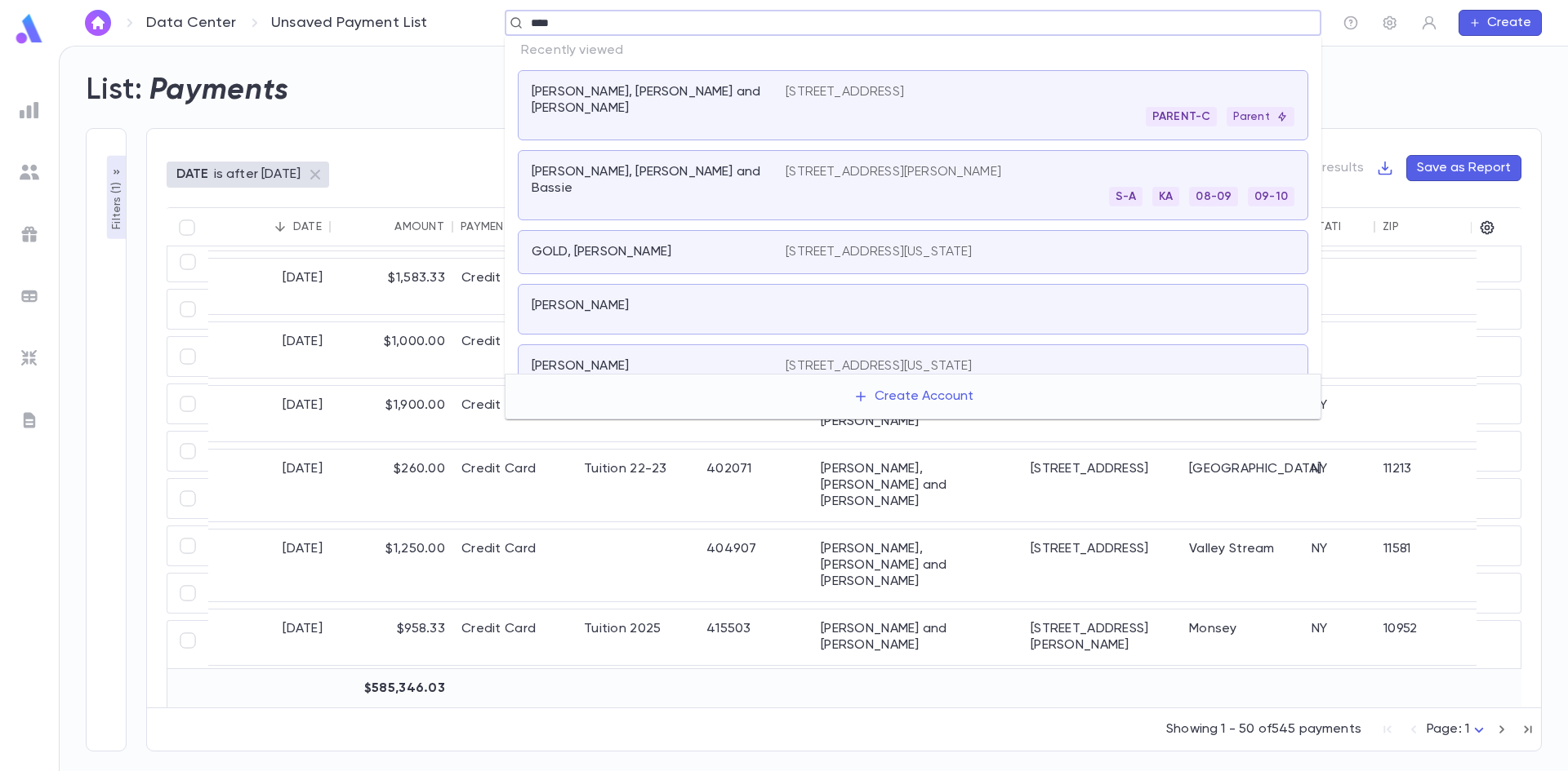
type input "*****"
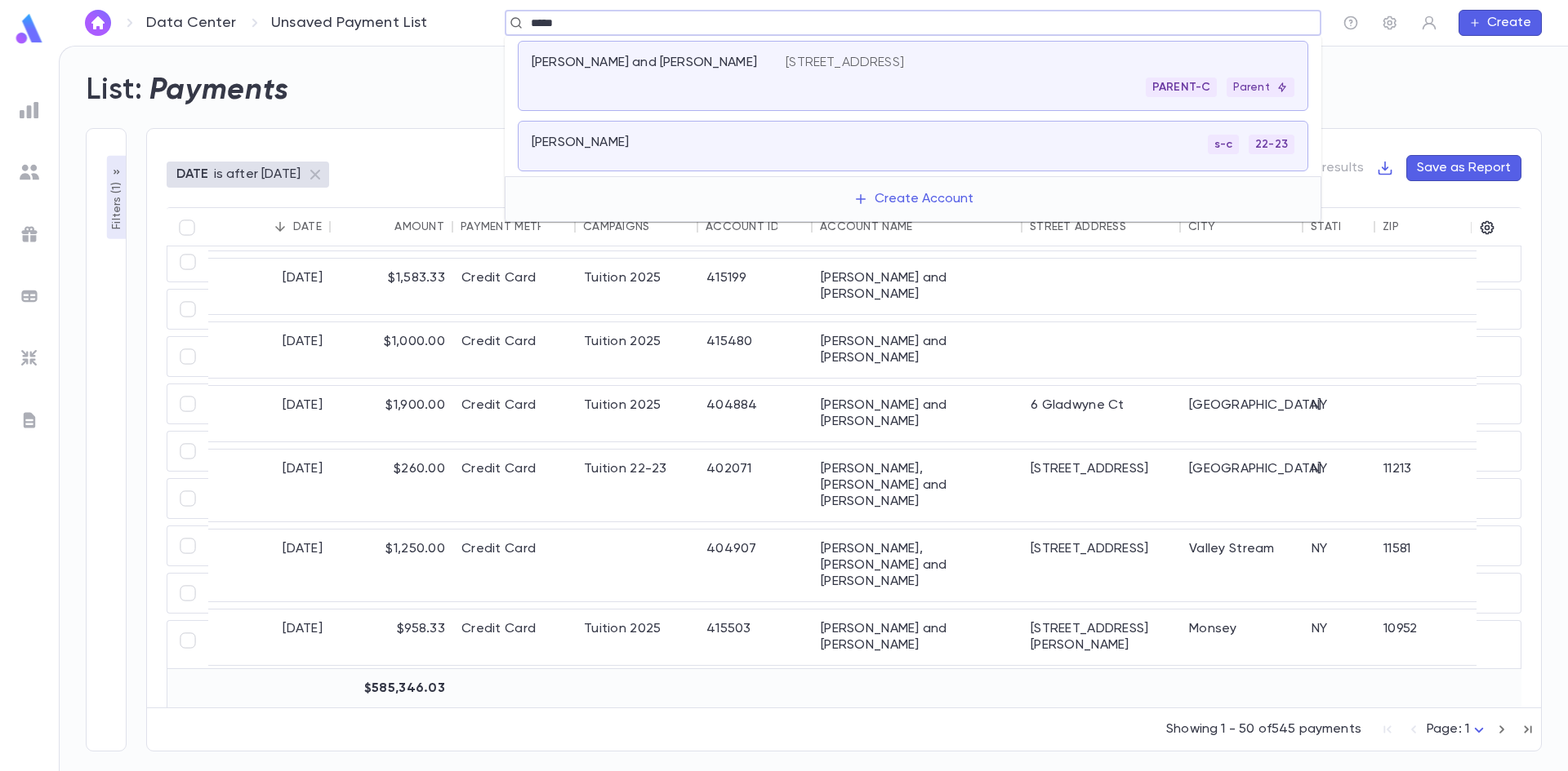
click at [860, 97] on div "Ullman, Yossie and Rena 616 North Formosa, Los Angeles CA 90036 PARENT-C Parent" at bounding box center [912, 76] width 790 height 70
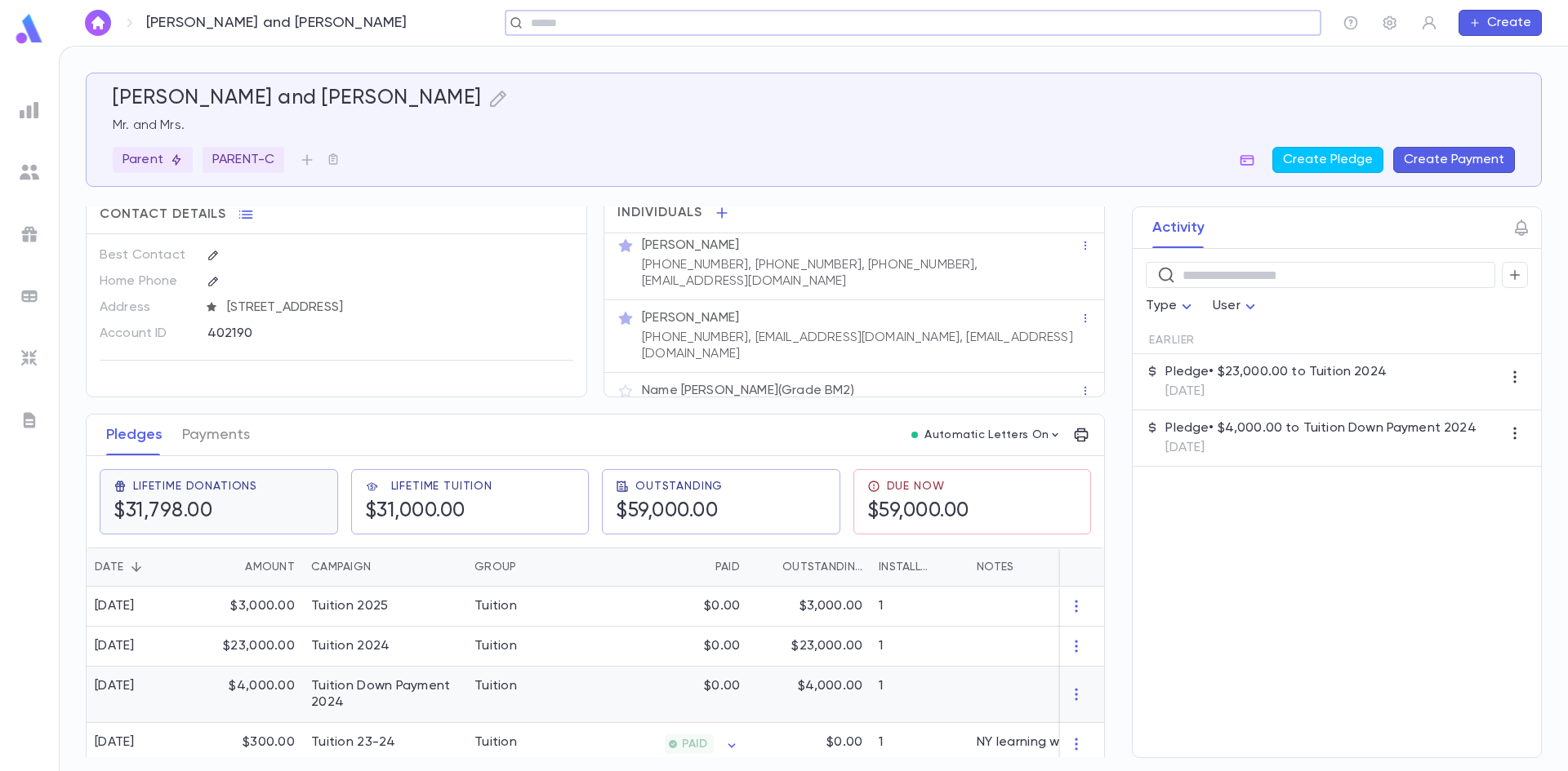
scroll to position [3, 0]
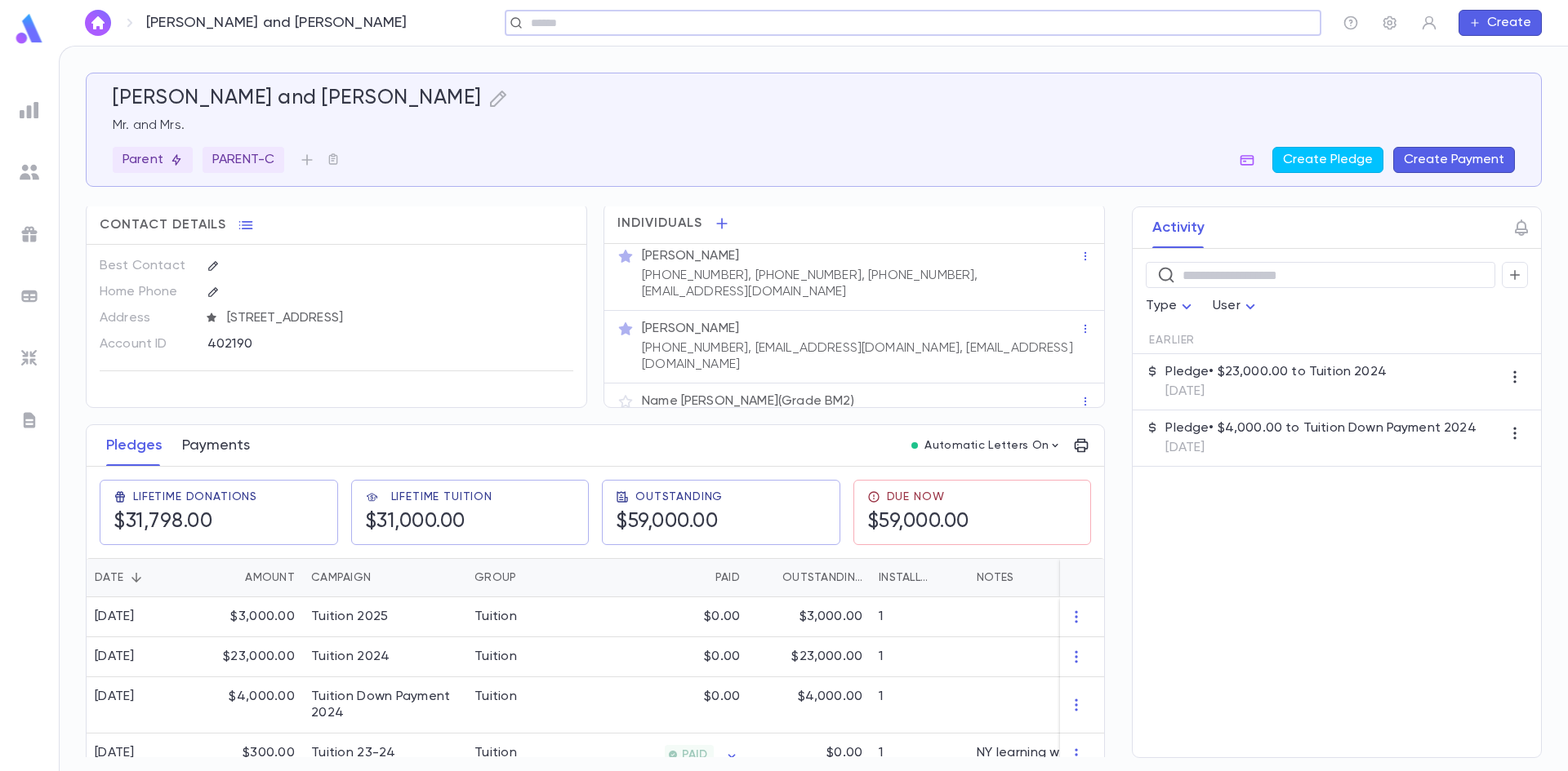
click at [241, 453] on button "Payments" at bounding box center [216, 446] width 67 height 41
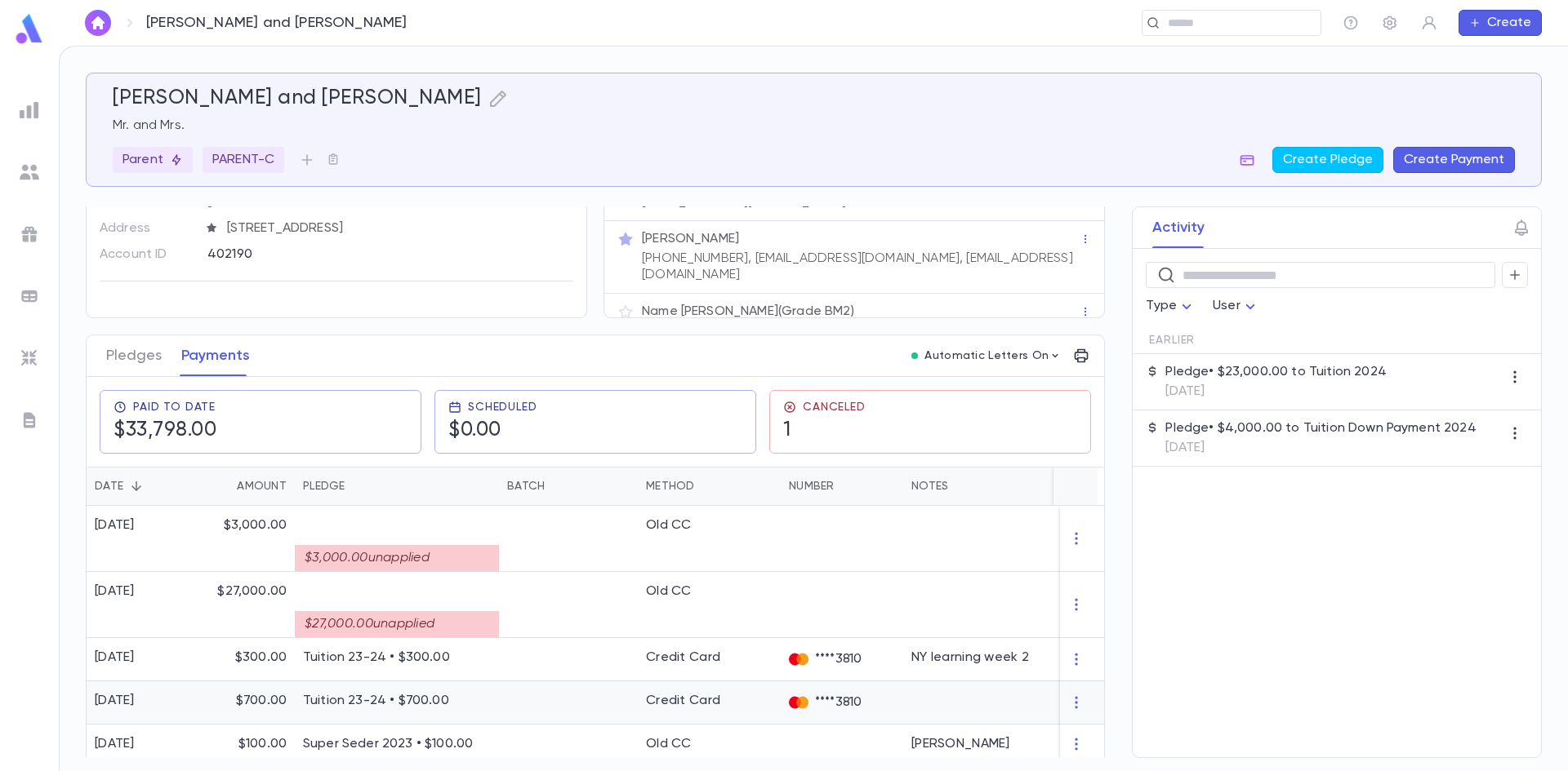
scroll to position [80, 0]
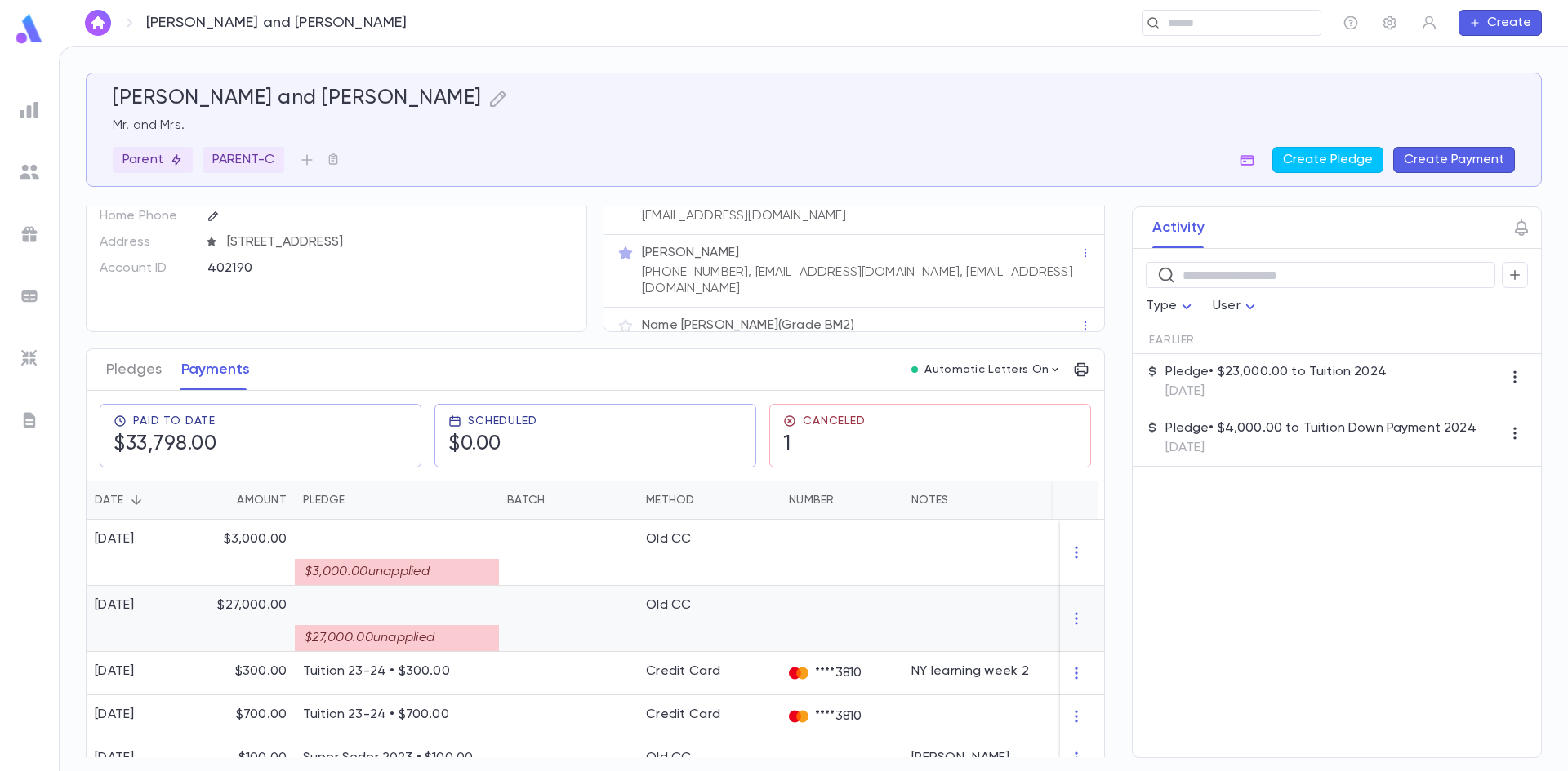
click at [538, 607] on div at bounding box center [568, 619] width 139 height 67
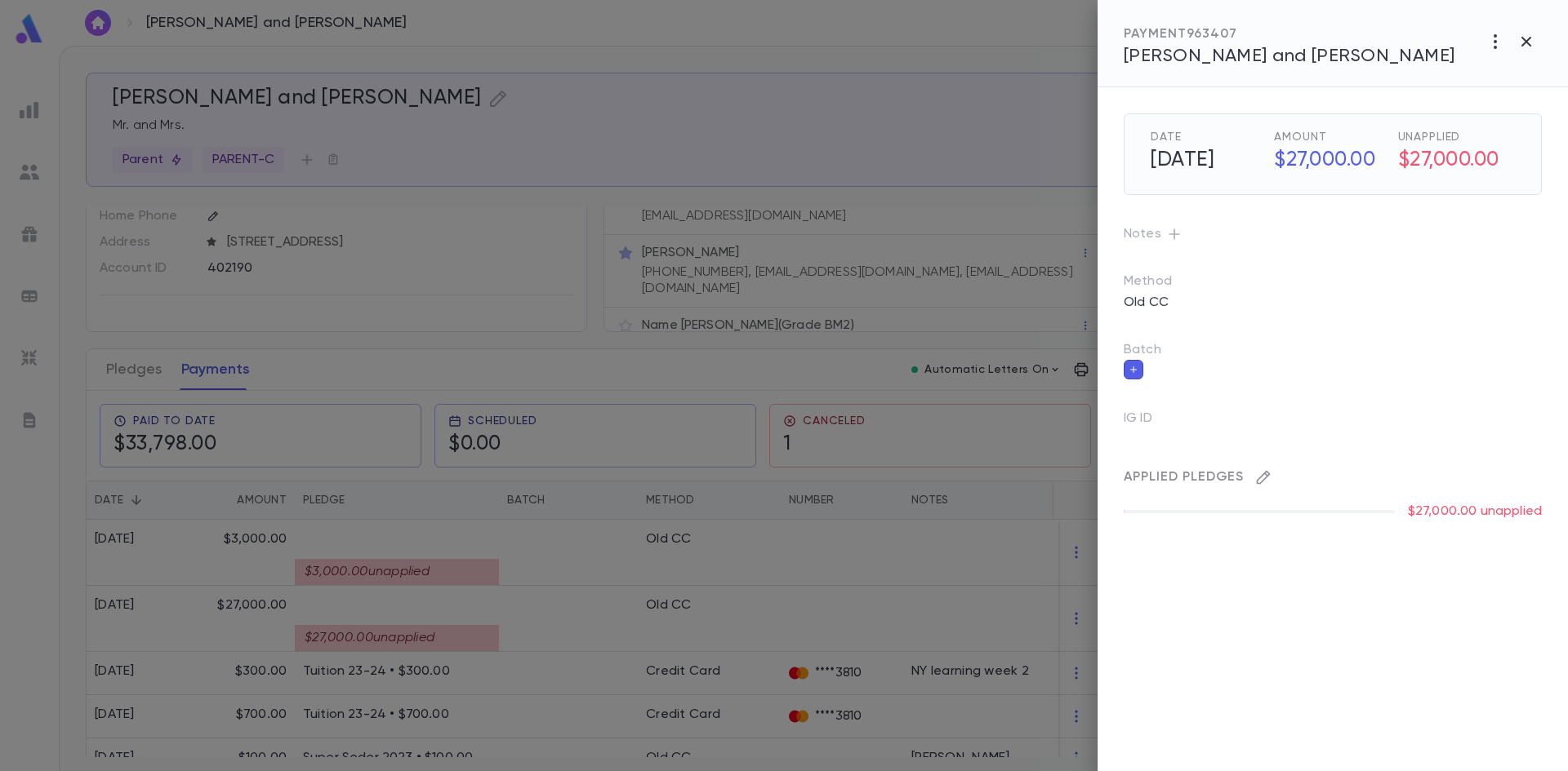
click at [1262, 485] on button "button" at bounding box center [1263, 478] width 26 height 26
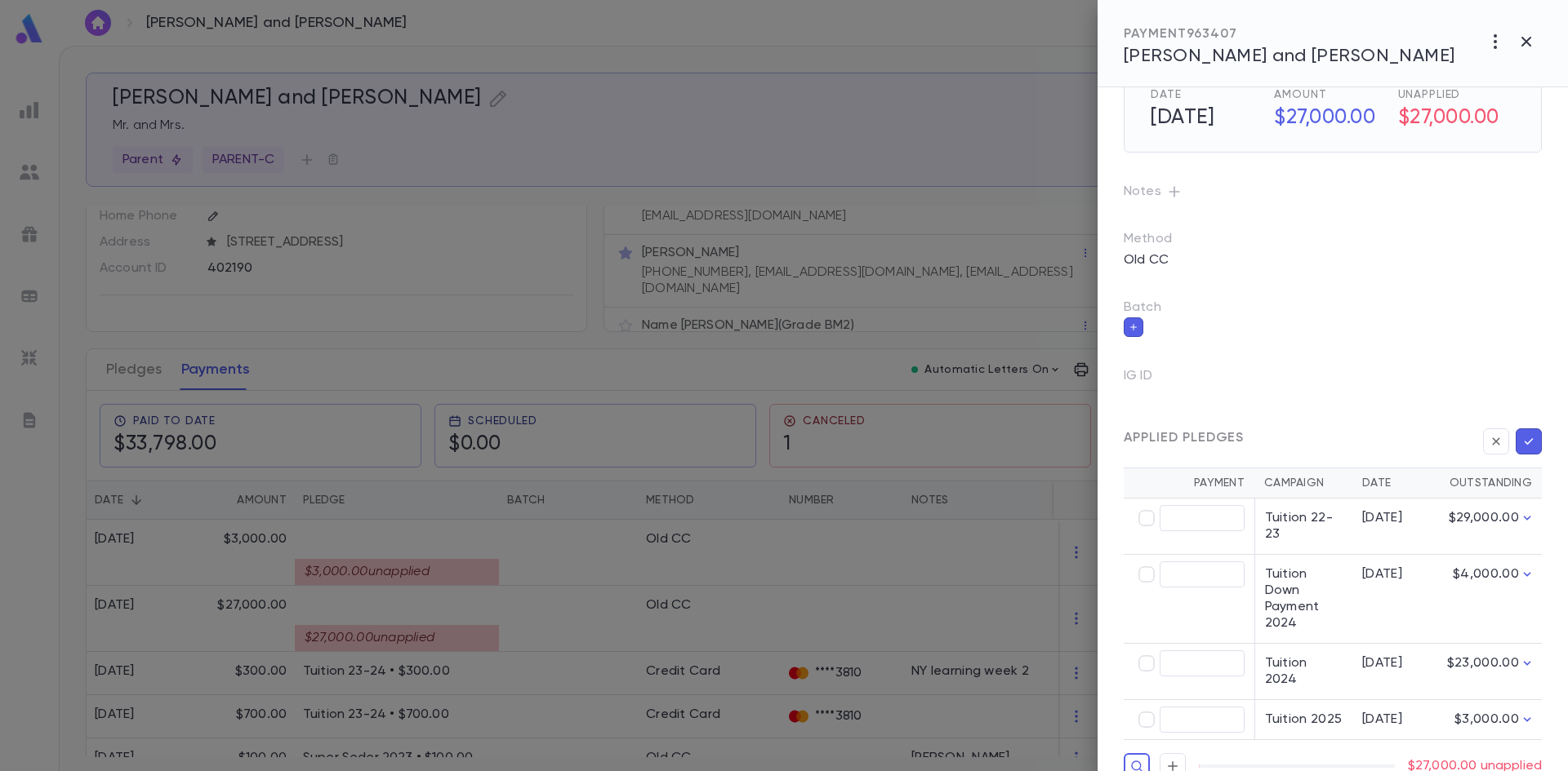
scroll to position [62, 0]
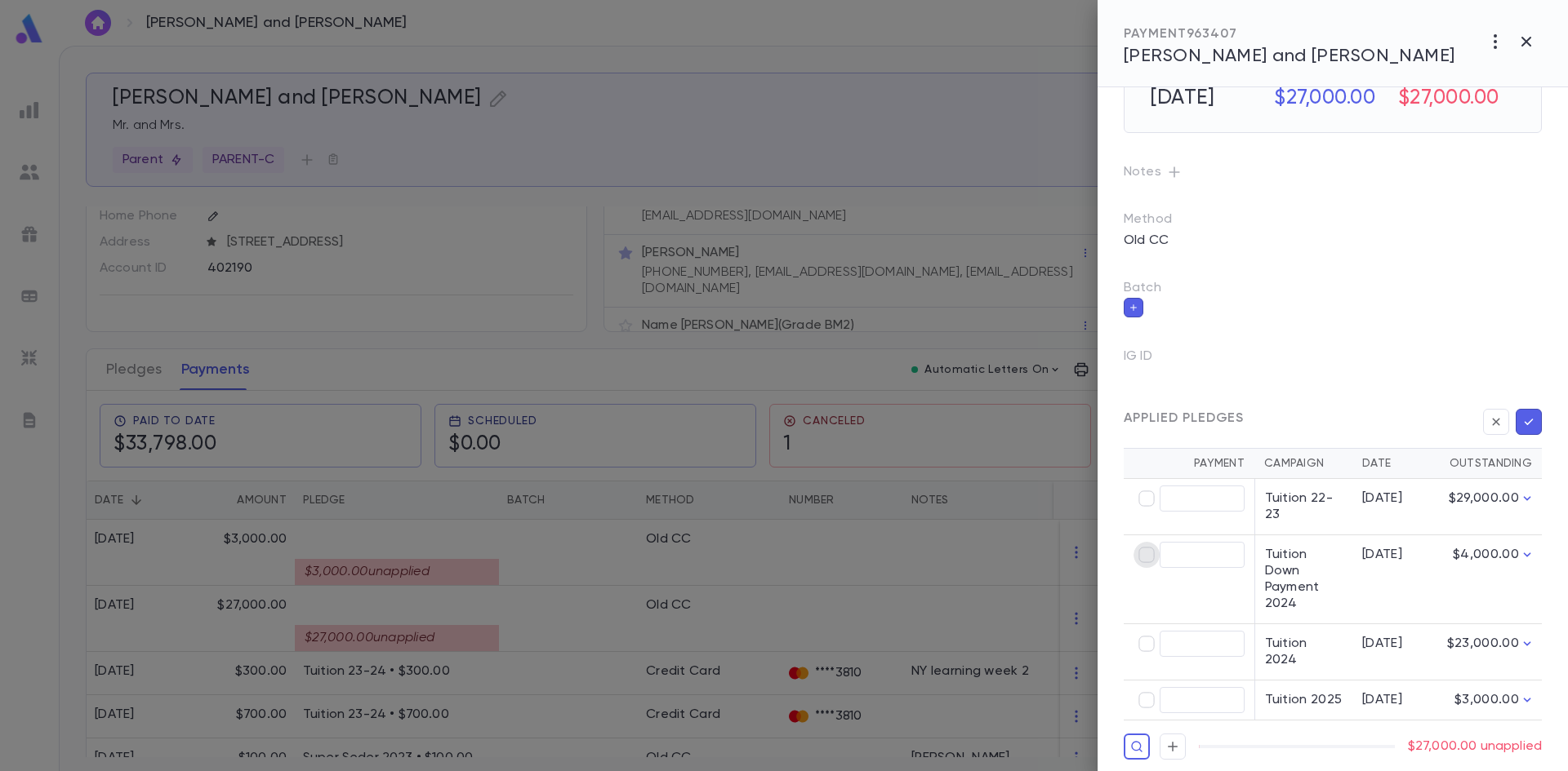
type input "********"
type input "*********"
click at [1523, 428] on icon "button" at bounding box center [1529, 422] width 15 height 16
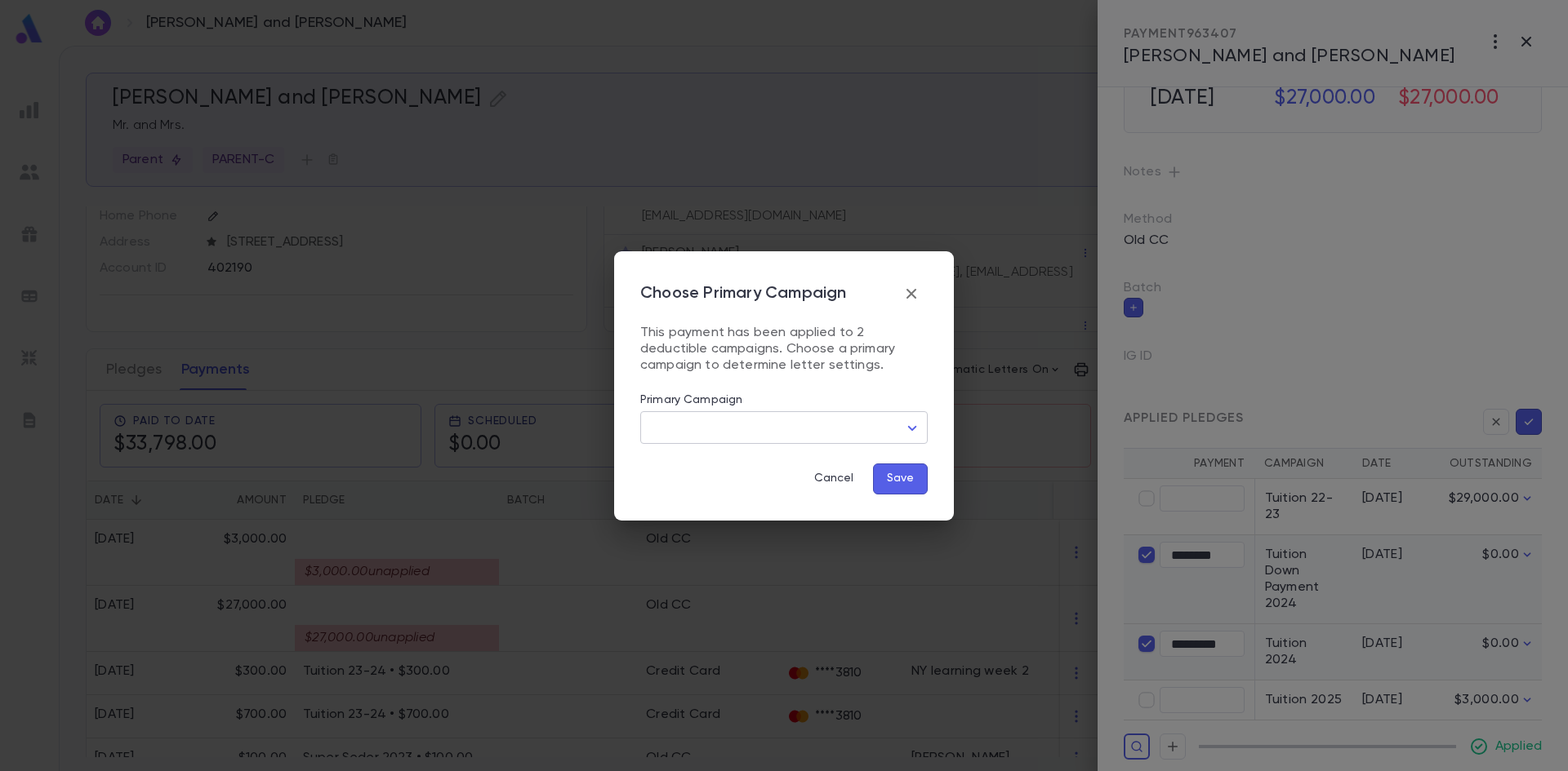
click at [905, 429] on body "Ullman, Yossie and Rena ​ Create Ullman, Yossie and Rena Mr. and Mrs. Parent PA…" at bounding box center [784, 408] width 1568 height 726
click at [815, 485] on span "Tuition Down Payment 2024" at bounding box center [786, 487] width 260 height 16
click at [899, 436] on body "Ullman, Yossie and Rena ​ Create Ullman, Yossie and Rena Mr. and Mrs. Parent PA…" at bounding box center [784, 408] width 1568 height 726
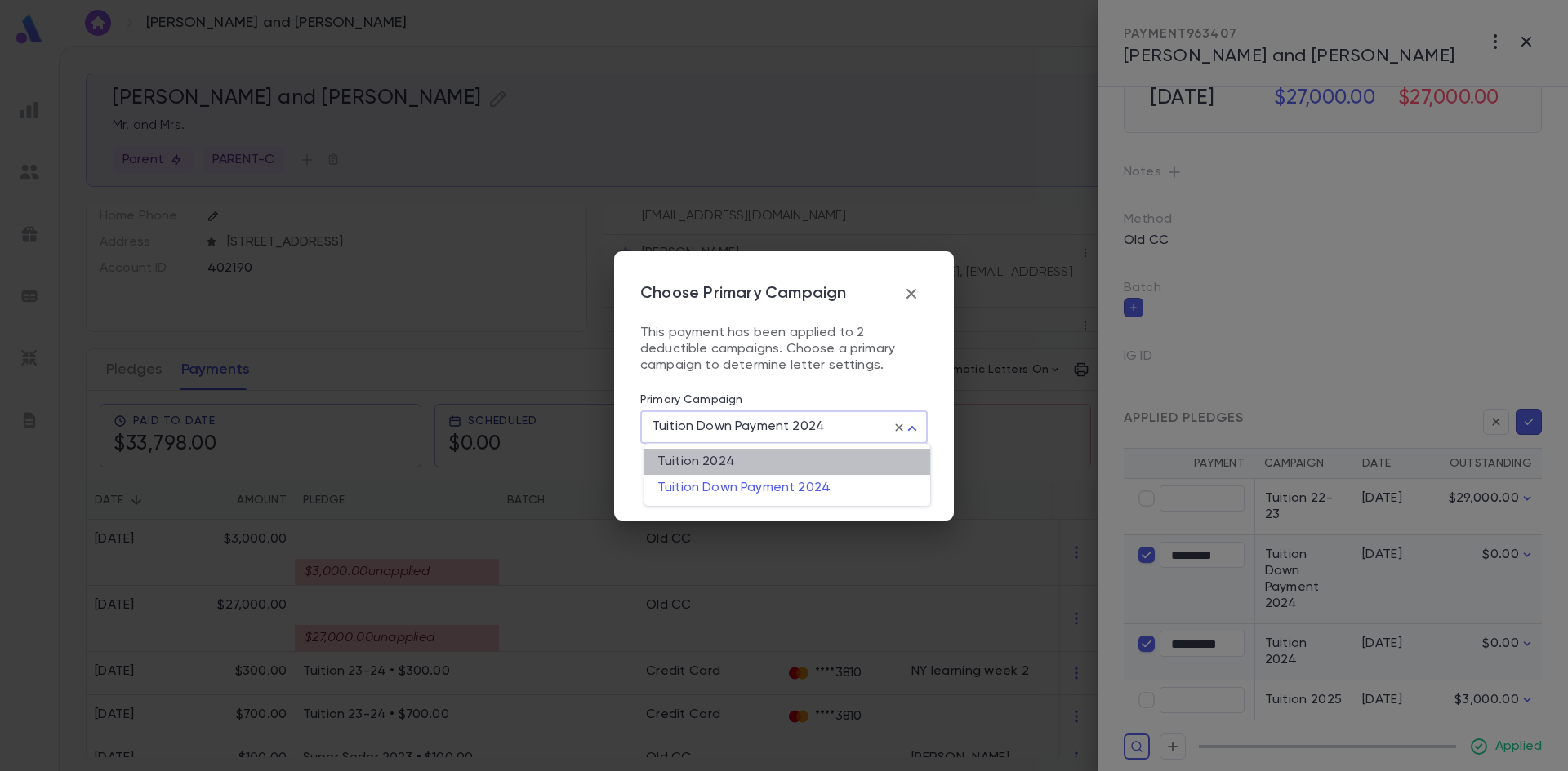
click at [805, 454] on span "Tuition 2024" at bounding box center [786, 461] width 260 height 16
type input "****"
click at [922, 480] on button "Save" at bounding box center [901, 479] width 54 height 31
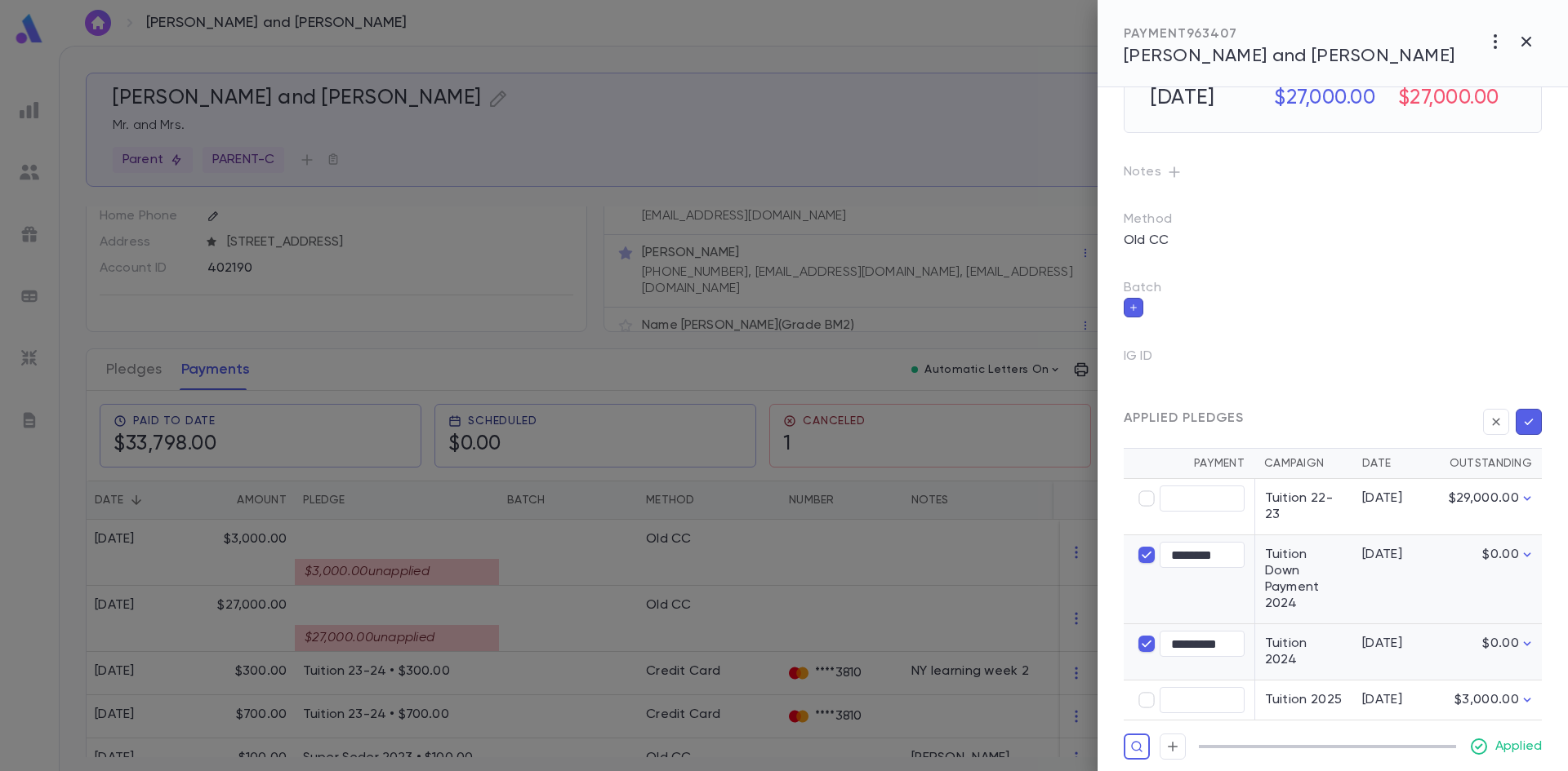
click at [1521, 419] on icon "button" at bounding box center [1529, 422] width 15 height 16
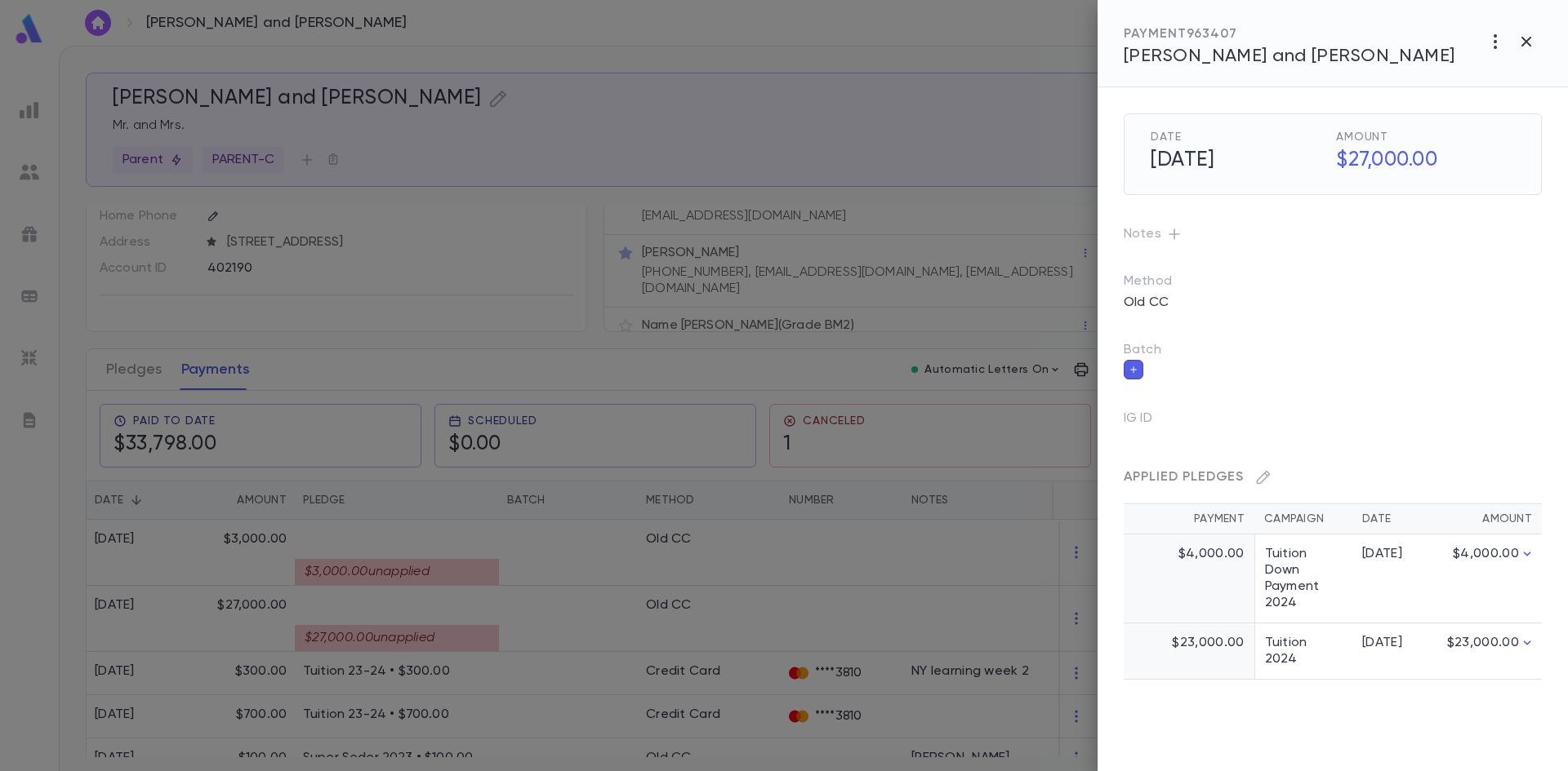
scroll to position [0, 0]
click at [1527, 41] on icon "button" at bounding box center [1526, 41] width 9 height 9
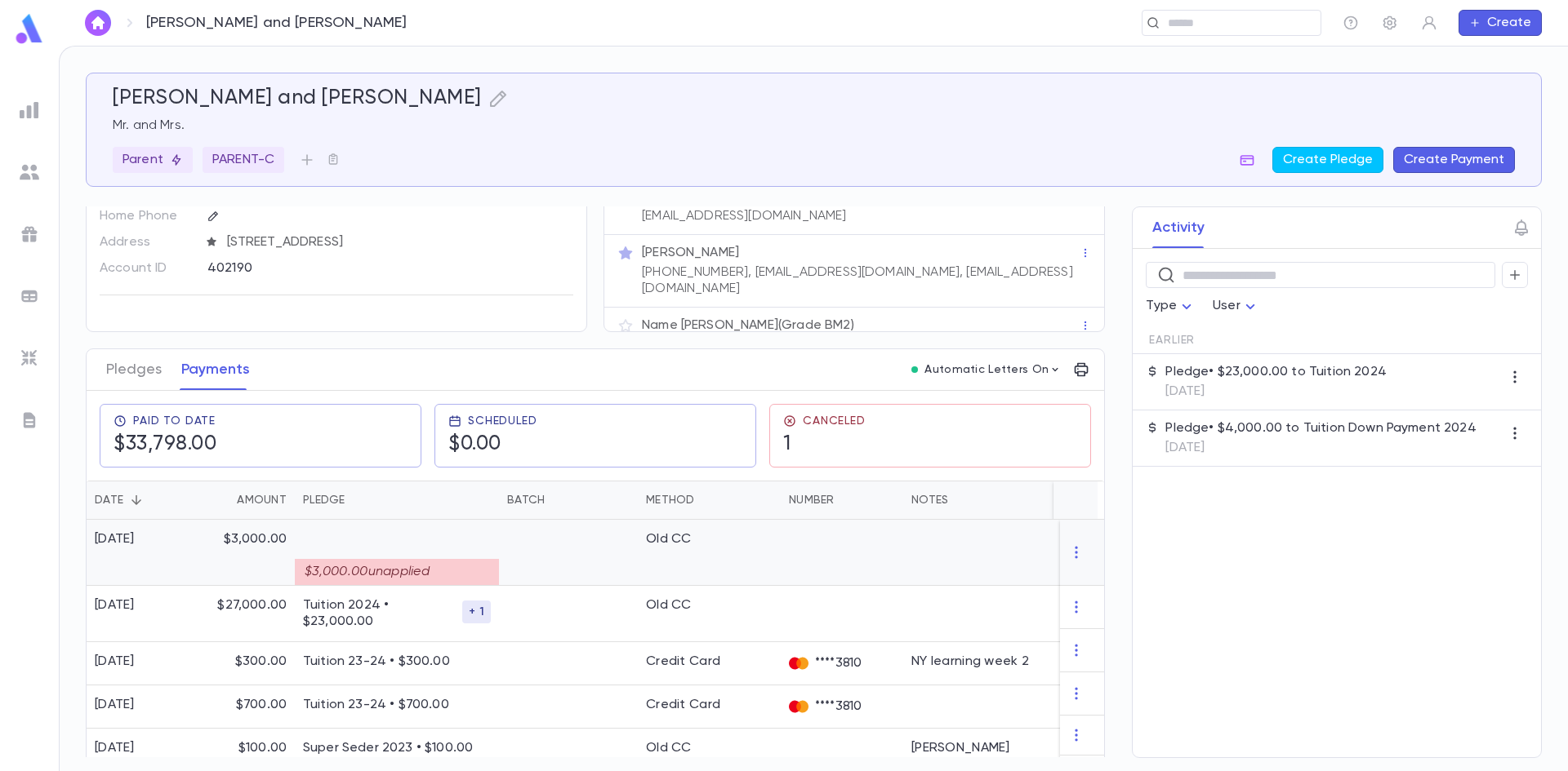
click at [448, 550] on div "$3,000.00 unapplied" at bounding box center [396, 567] width 187 height 37
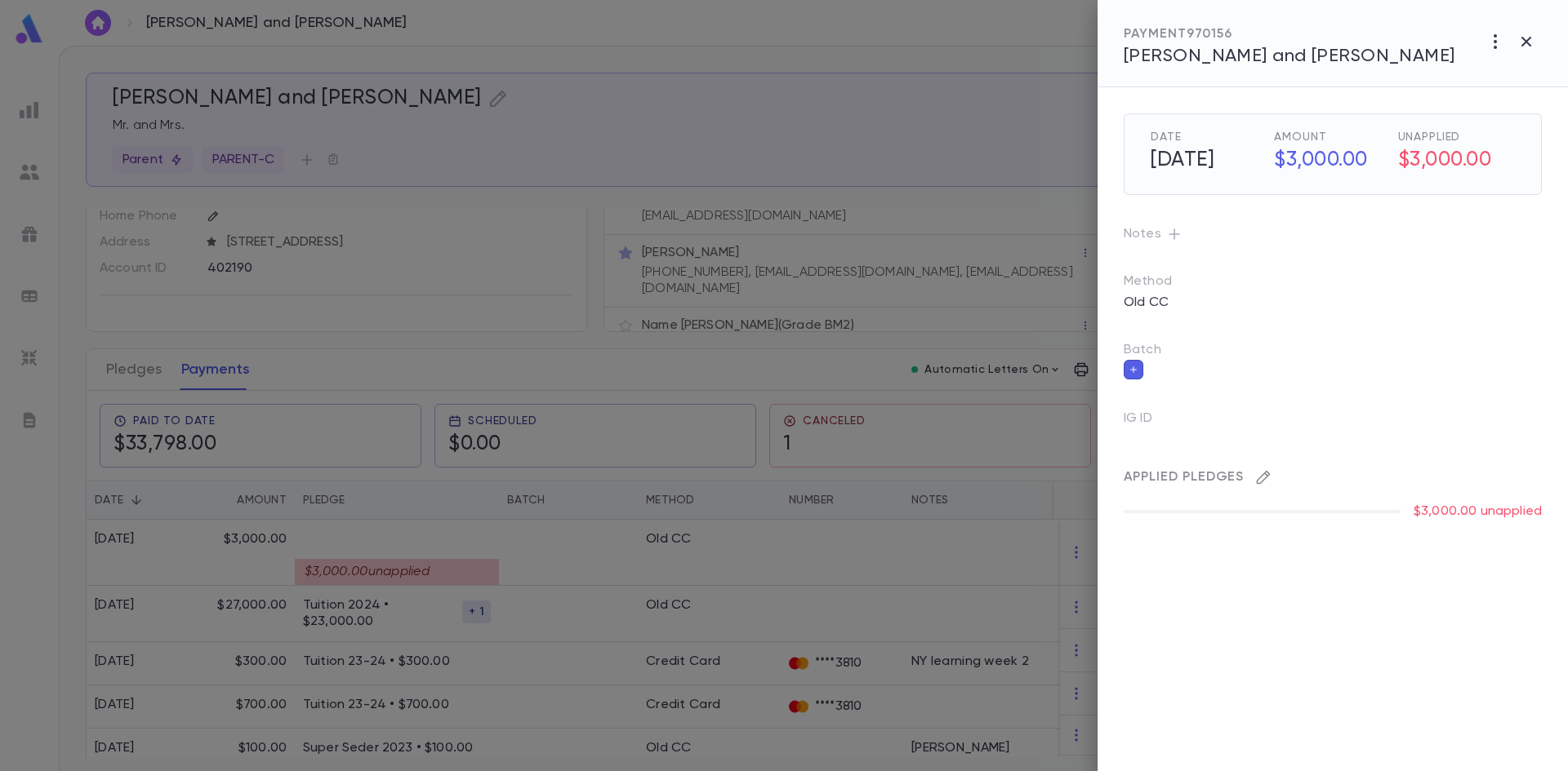
click at [1262, 480] on icon "button" at bounding box center [1262, 477] width 16 height 16
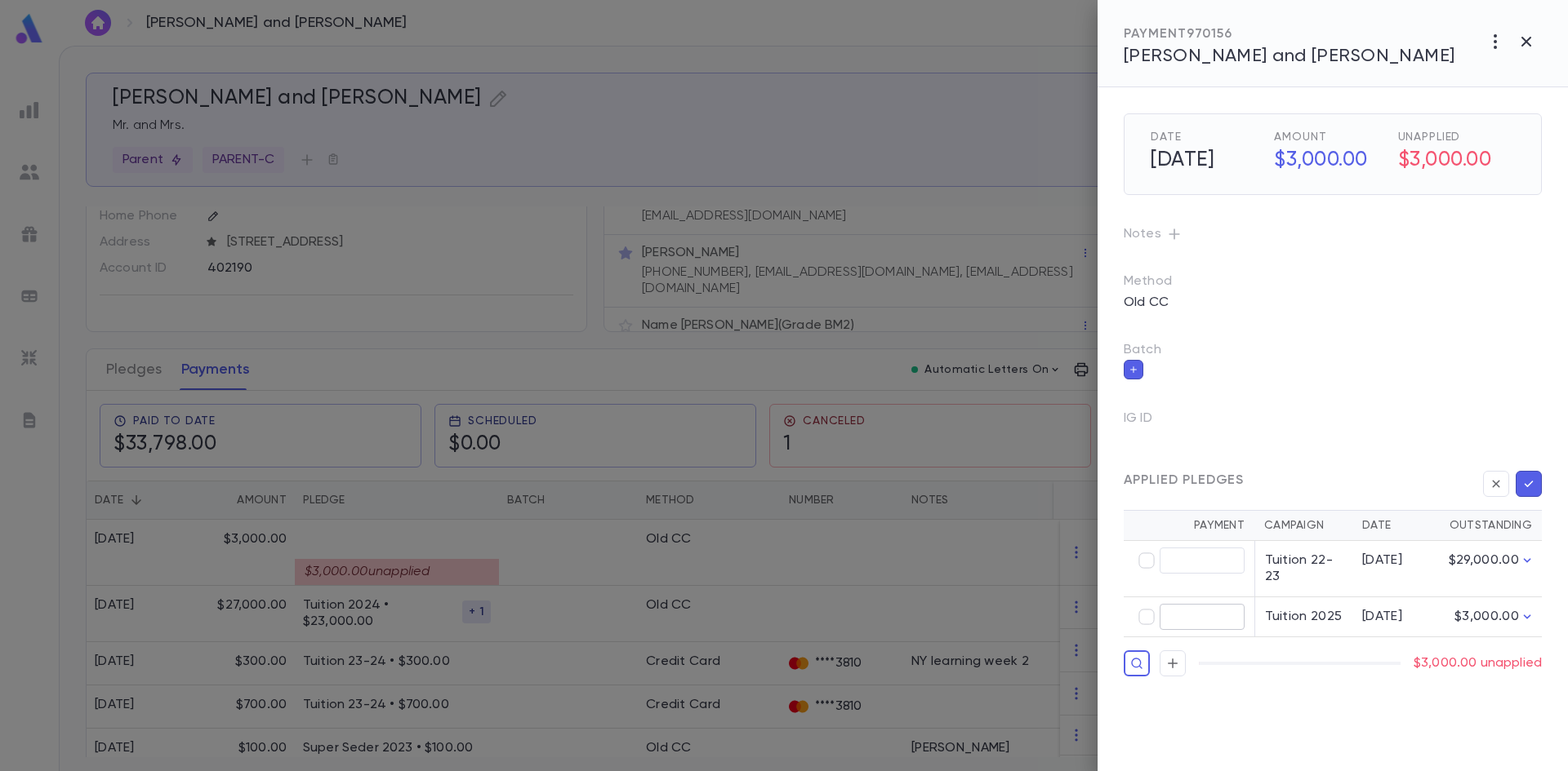
type input "********"
click at [1543, 482] on div "Date 7/31/2025 Amount $3,000.00 Unapplied $3,000.00 Notes Method Old CC Batch I…" at bounding box center [1333, 429] width 470 height 684
click at [1531, 485] on icon "button" at bounding box center [1529, 483] width 15 height 16
click at [1525, 482] on icon "button" at bounding box center [1529, 483] width 15 height 16
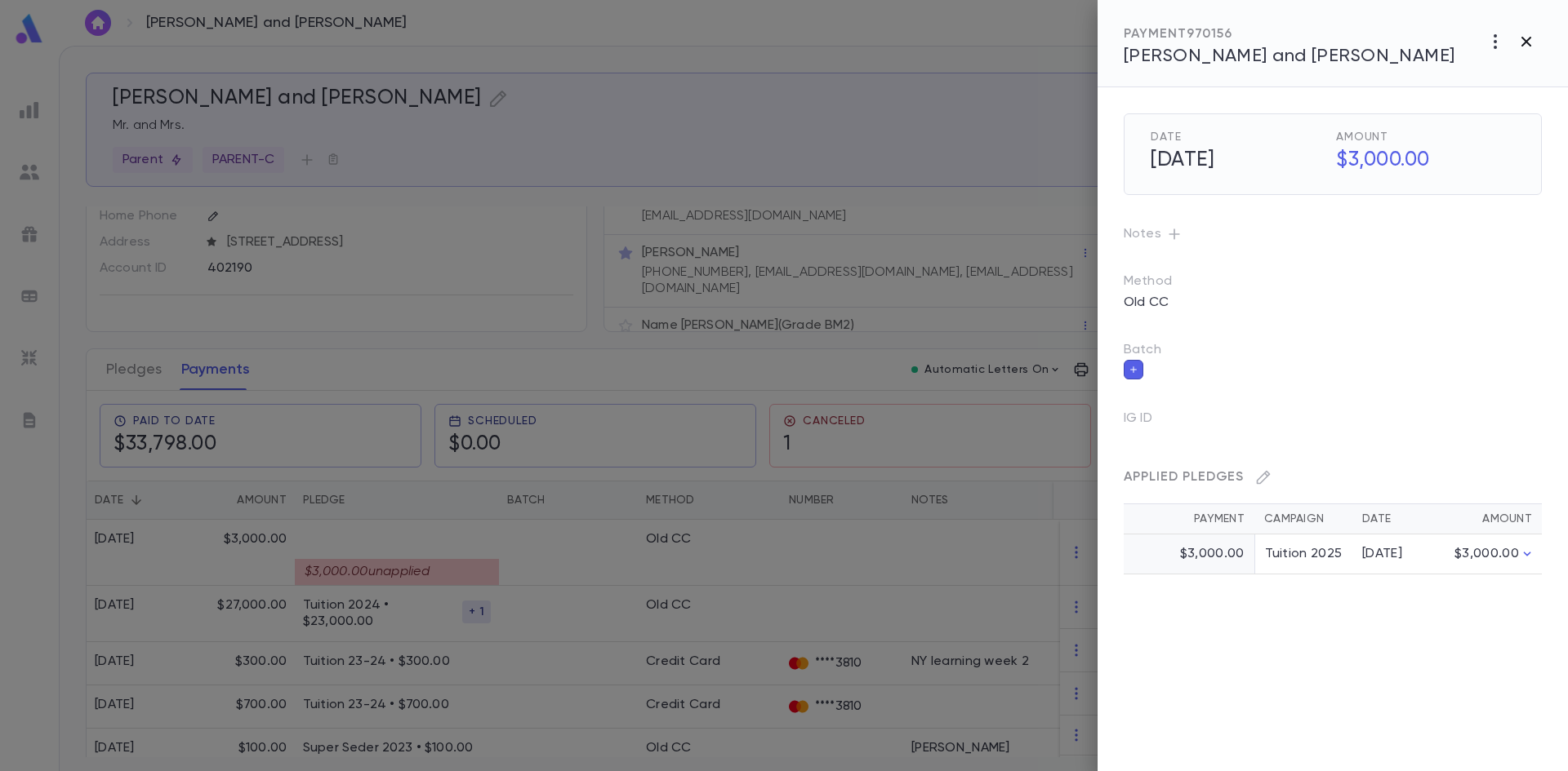
click at [1523, 44] on icon "button" at bounding box center [1526, 41] width 9 height 9
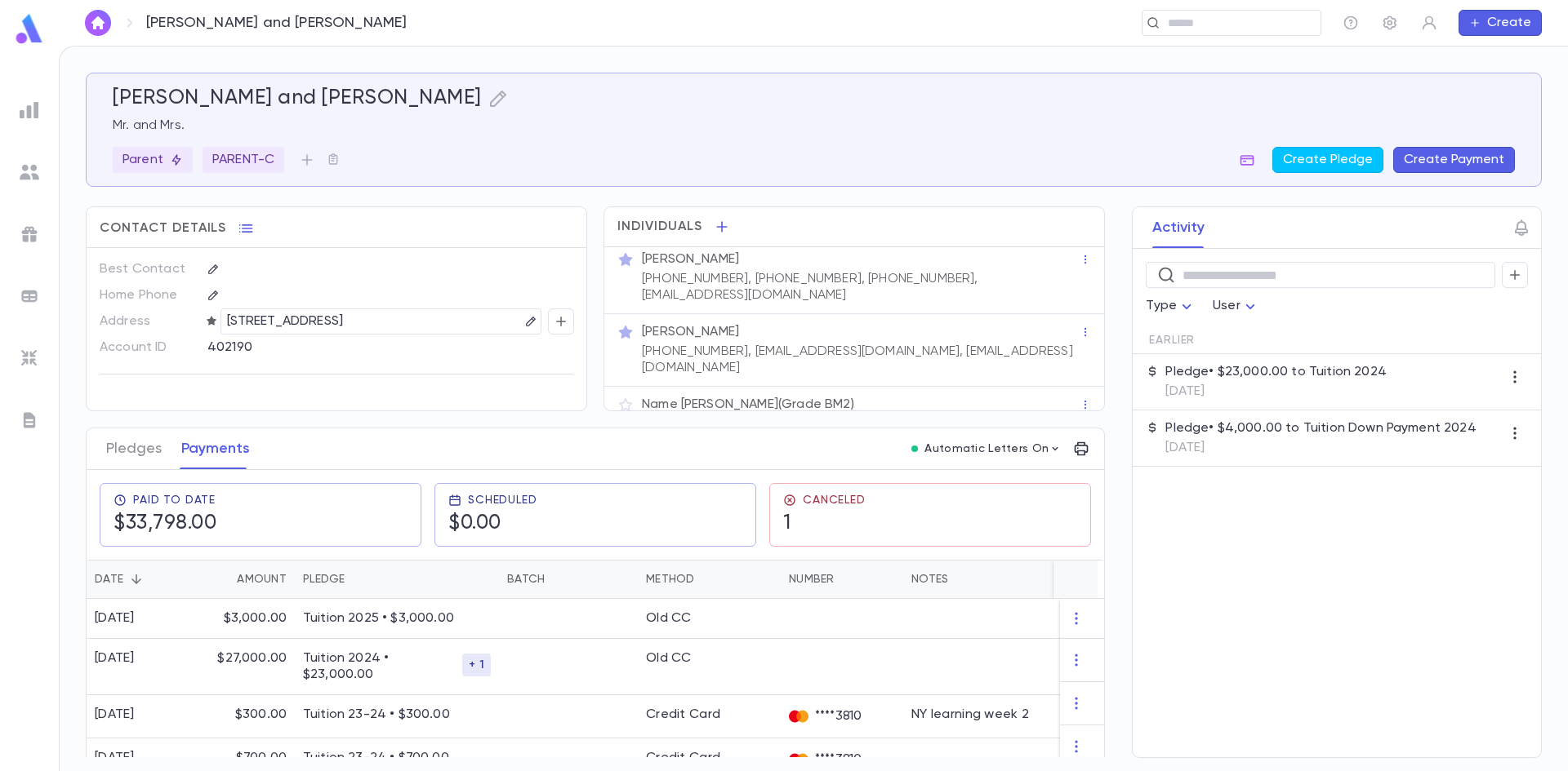
scroll to position [6, 0]
click at [1185, 24] on input "text" at bounding box center [1226, 23] width 127 height 16
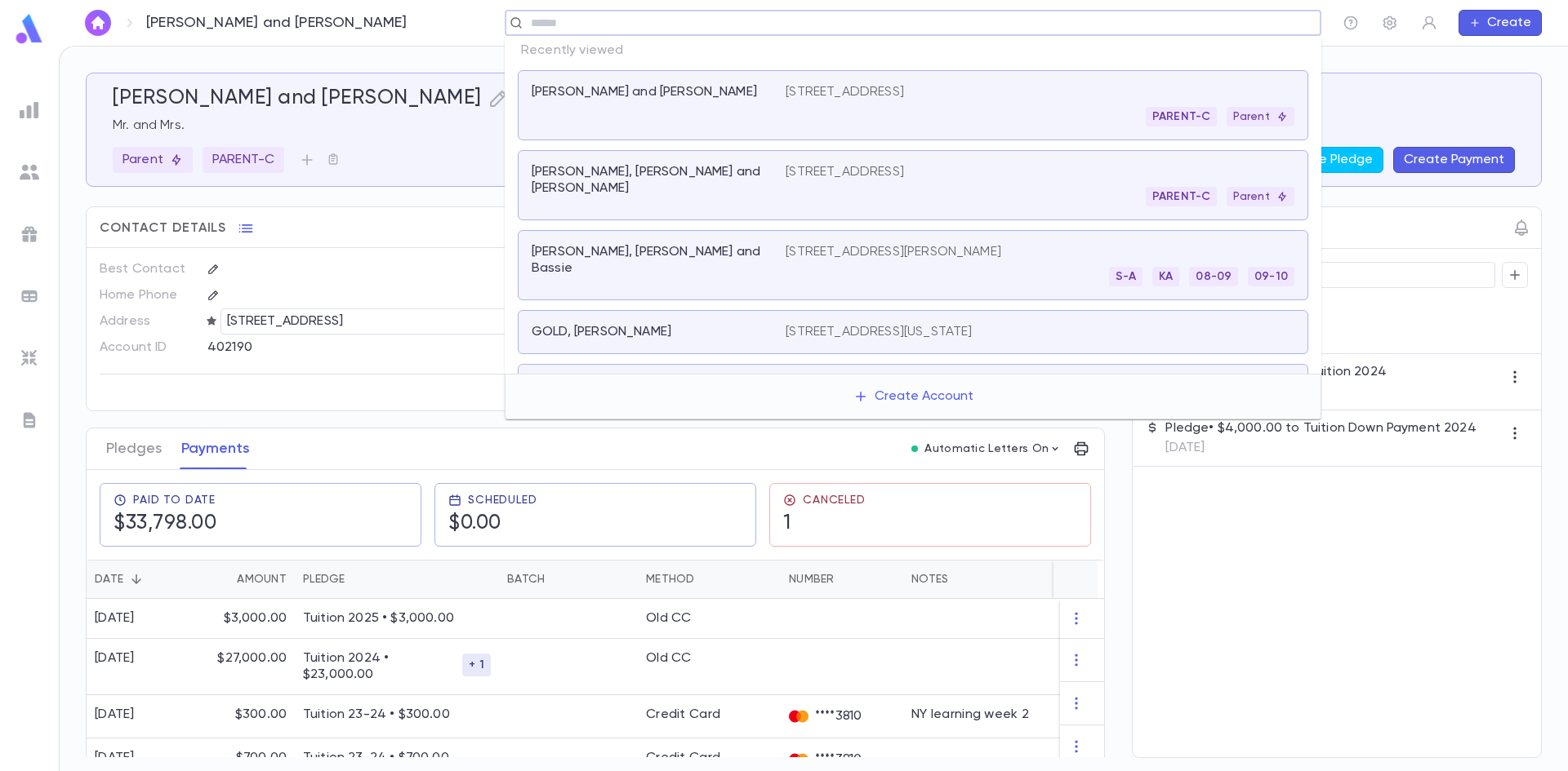
click at [702, 28] on input "text" at bounding box center [907, 23] width 764 height 16
type input "******"
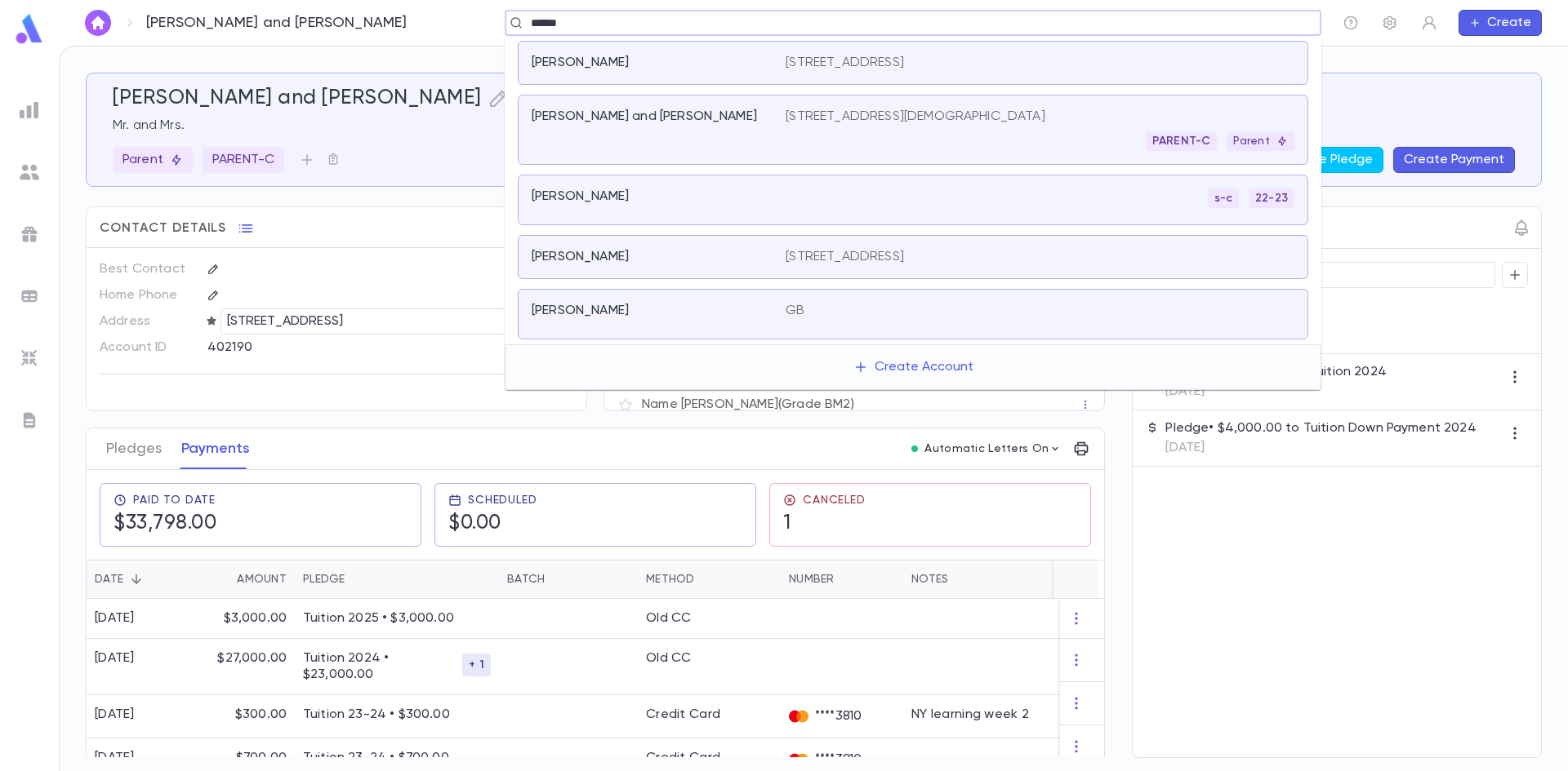
click at [826, 130] on div "532 Church Avenue, Woodmere NY 11598 US PARENT-C Parent" at bounding box center [1039, 129] width 509 height 42
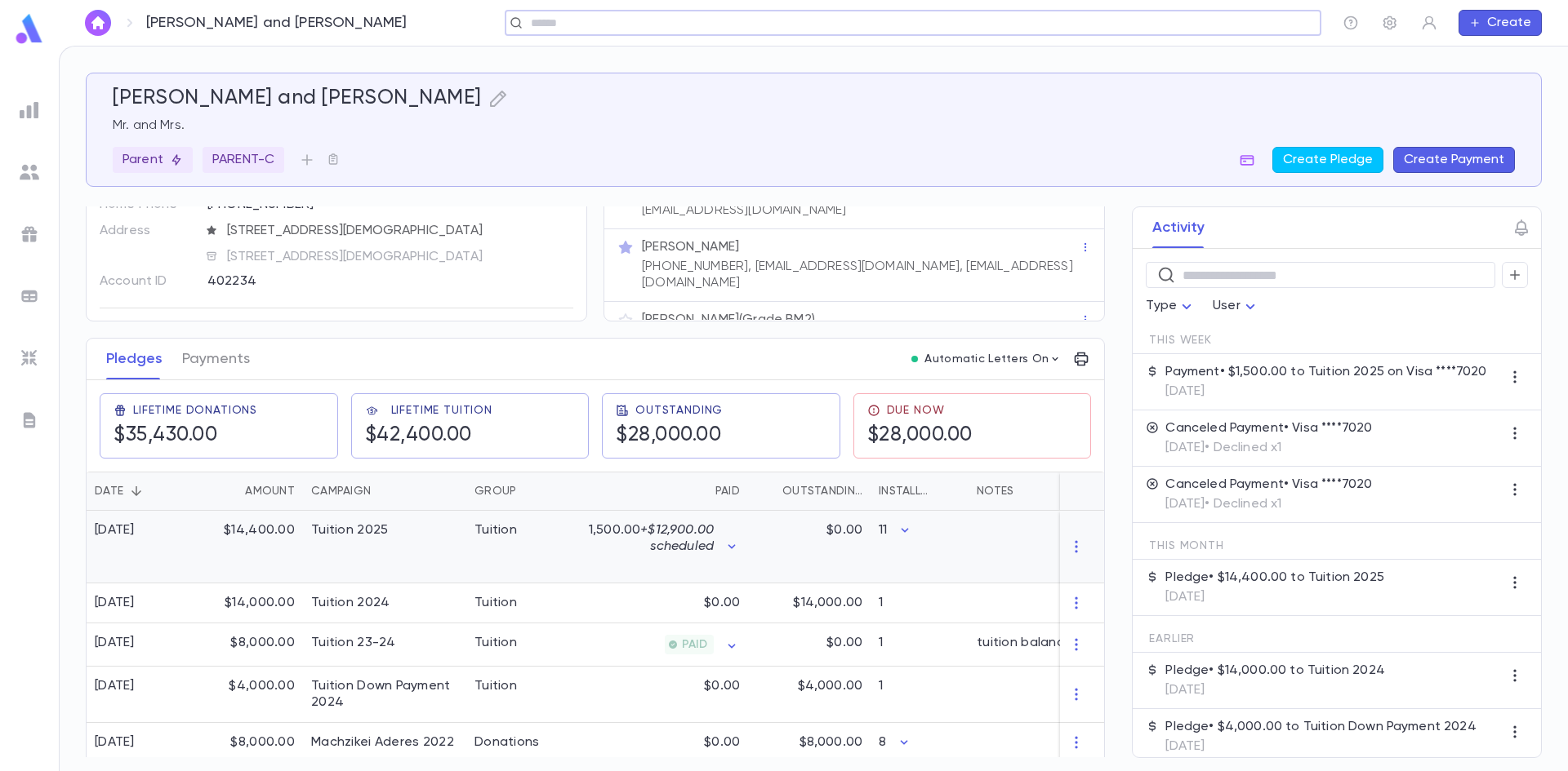
scroll to position [82, 0]
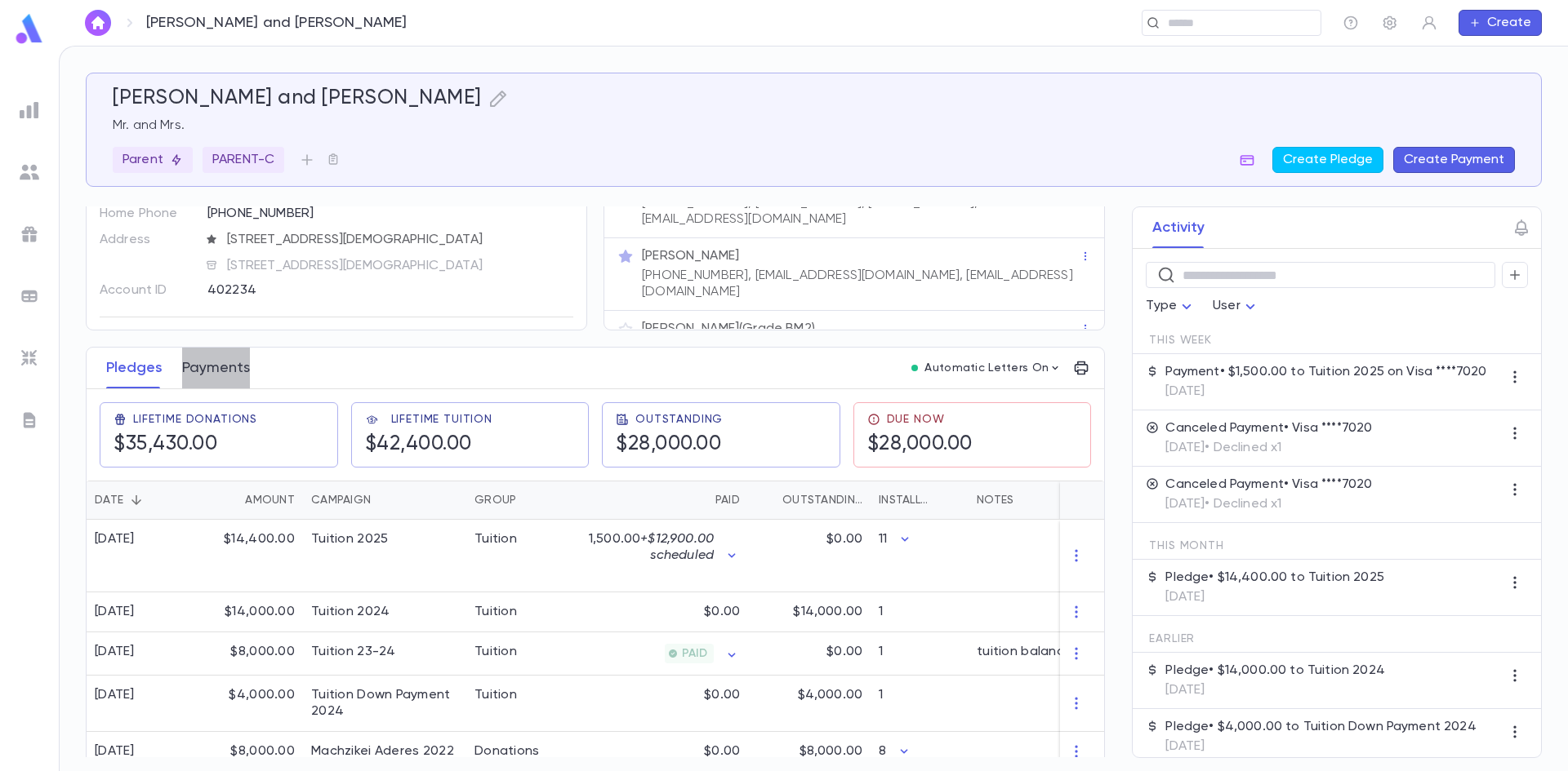
click at [213, 385] on button "Payments" at bounding box center [216, 368] width 67 height 41
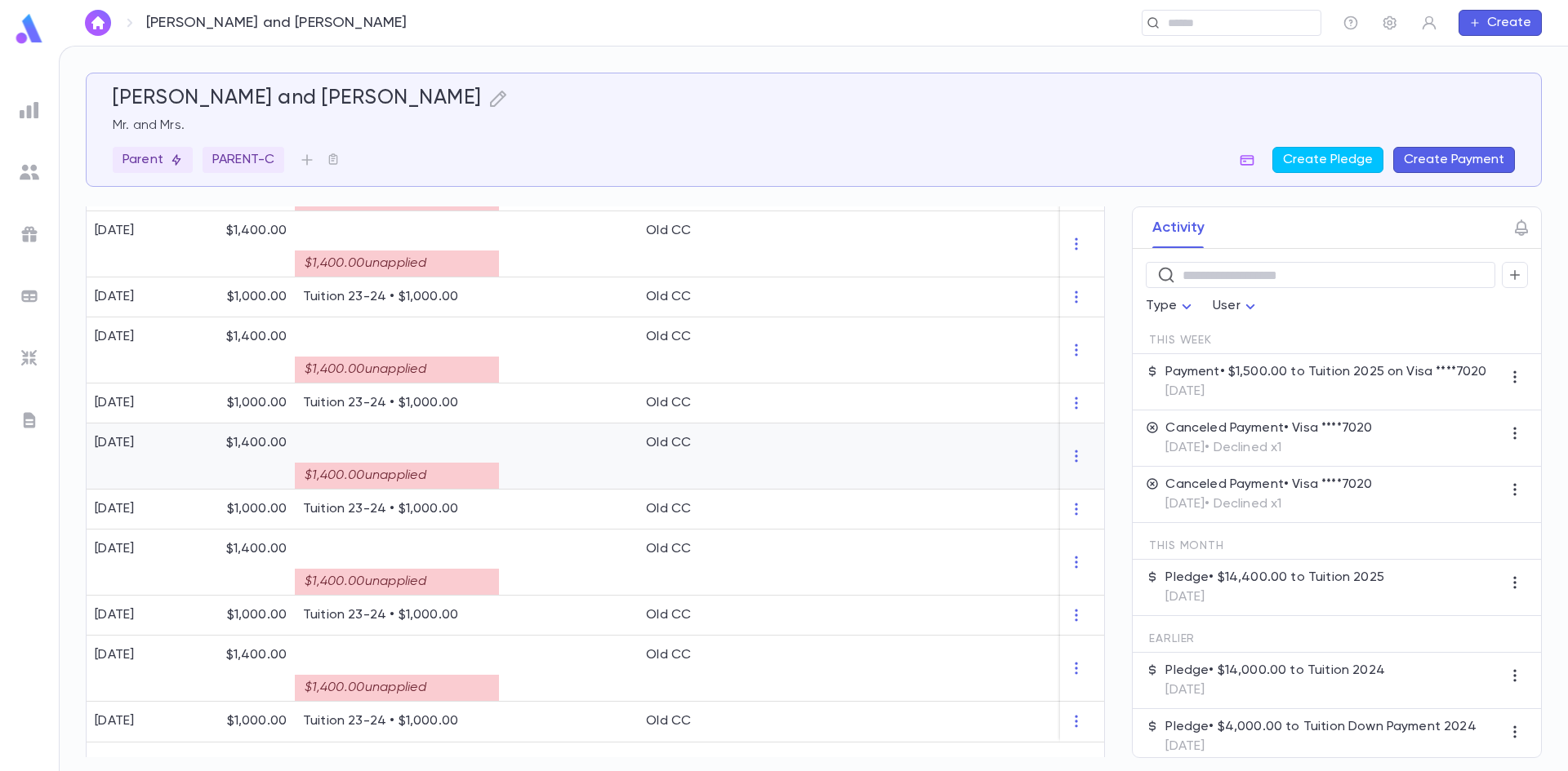
scroll to position [1392, 0]
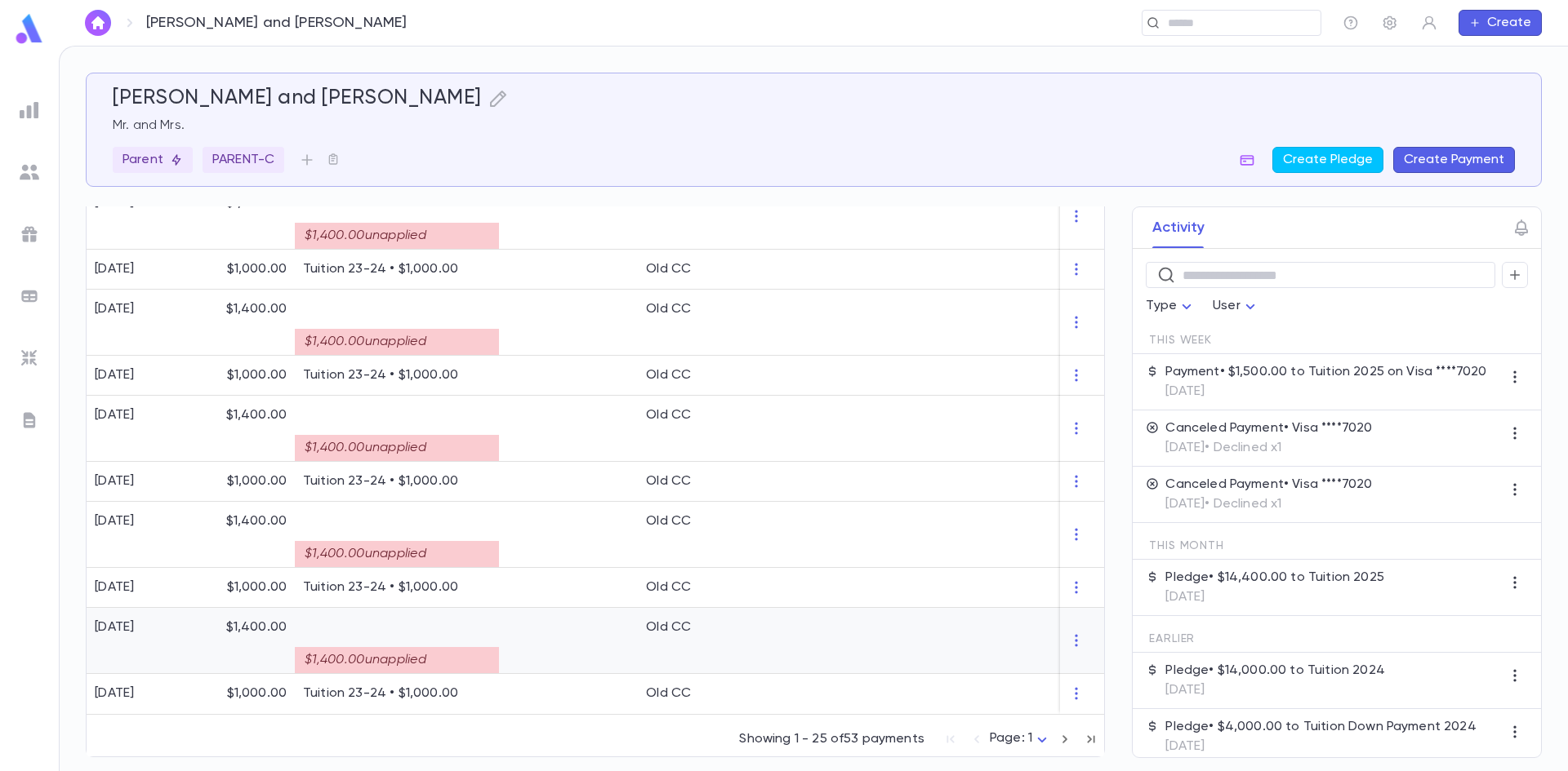
click at [485, 647] on div "$1,400.00 unapplied" at bounding box center [397, 660] width 204 height 26
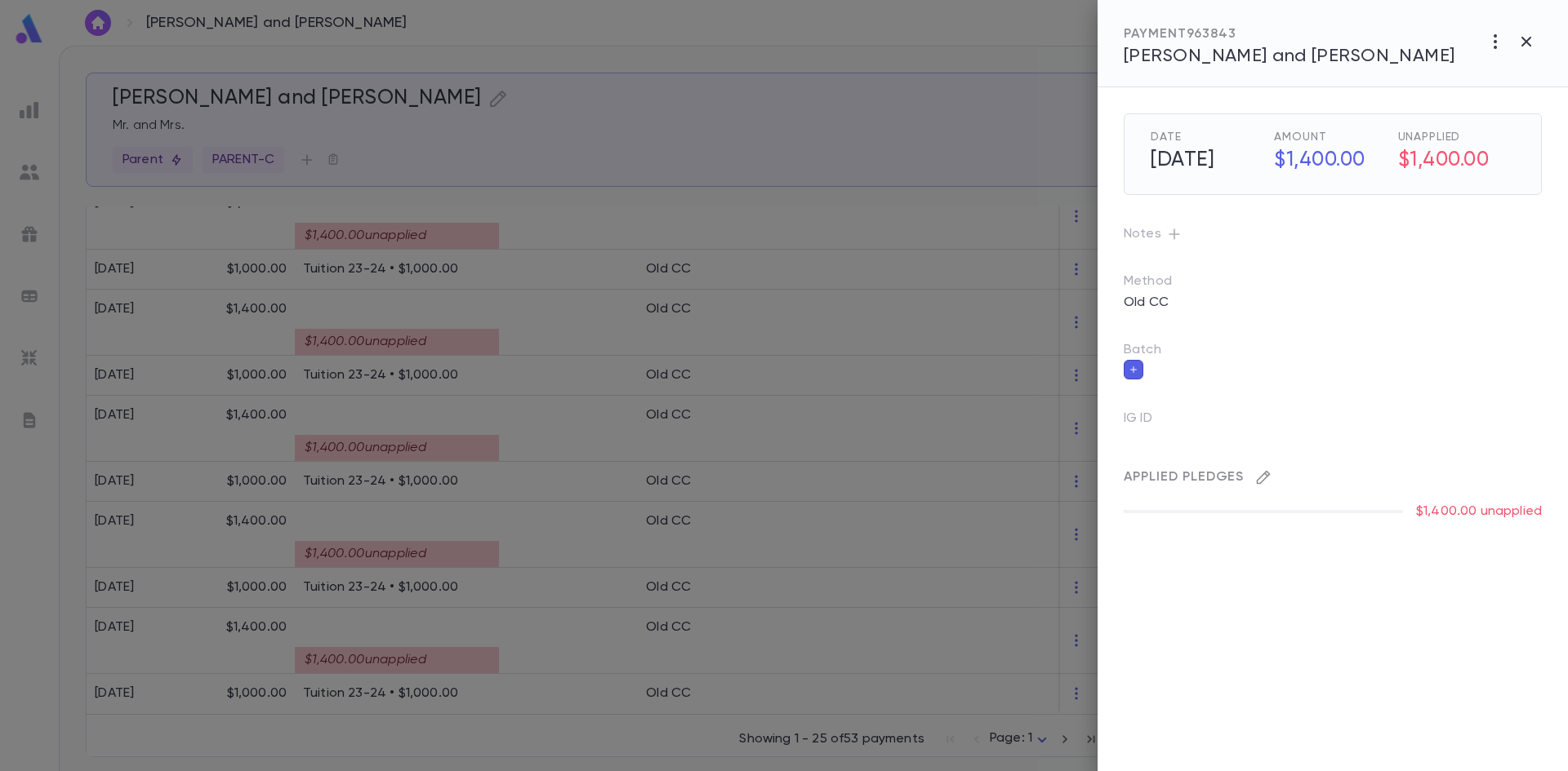
click at [1258, 482] on icon "button" at bounding box center [1263, 478] width 14 height 14
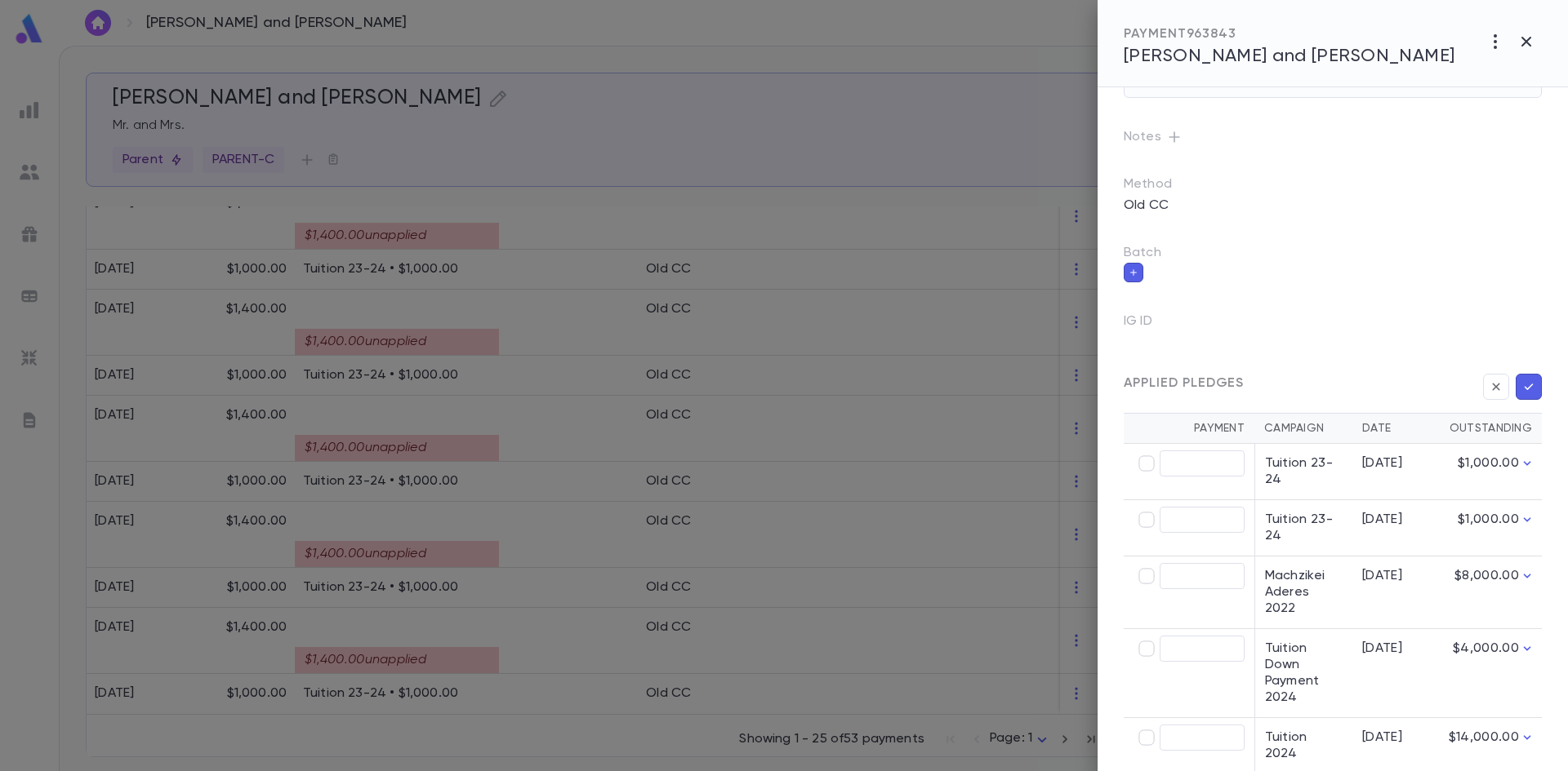
scroll to position [134, 0]
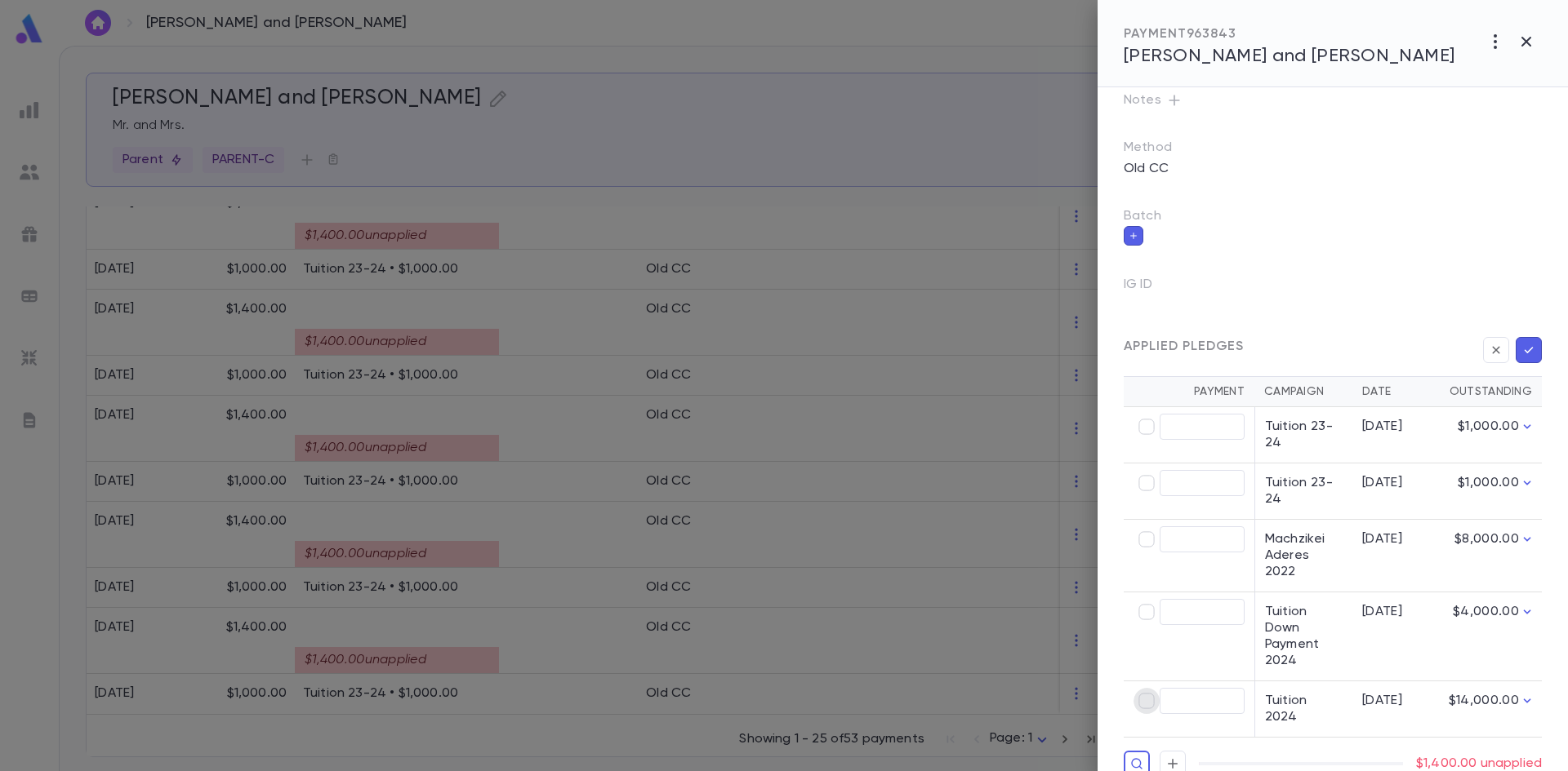
type input "********"
click at [1527, 341] on button "button" at bounding box center [1529, 350] width 26 height 26
click at [1526, 346] on icon "button" at bounding box center [1529, 349] width 15 height 16
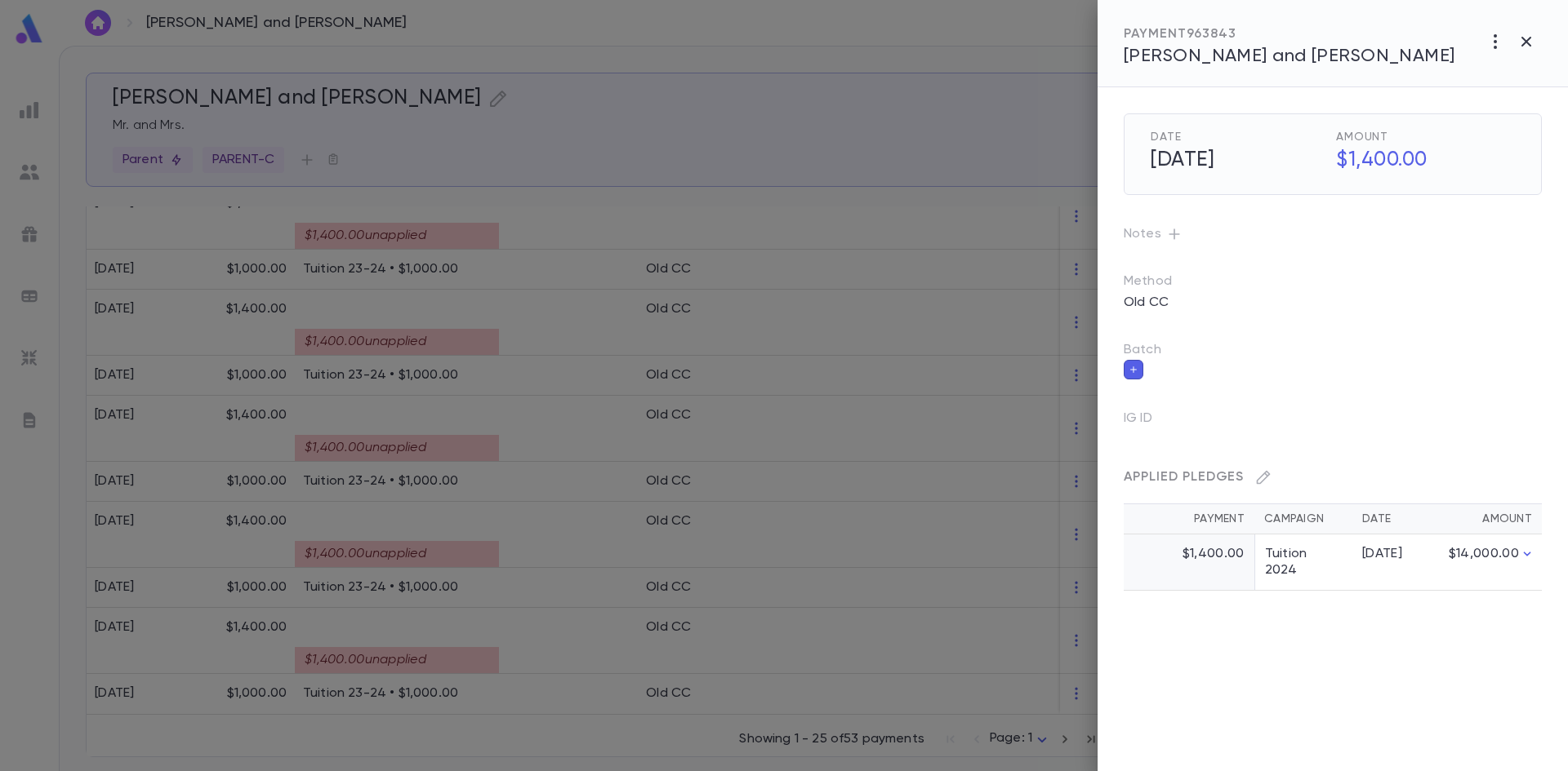
scroll to position [0, 0]
click at [389, 550] on div at bounding box center [784, 385] width 1568 height 771
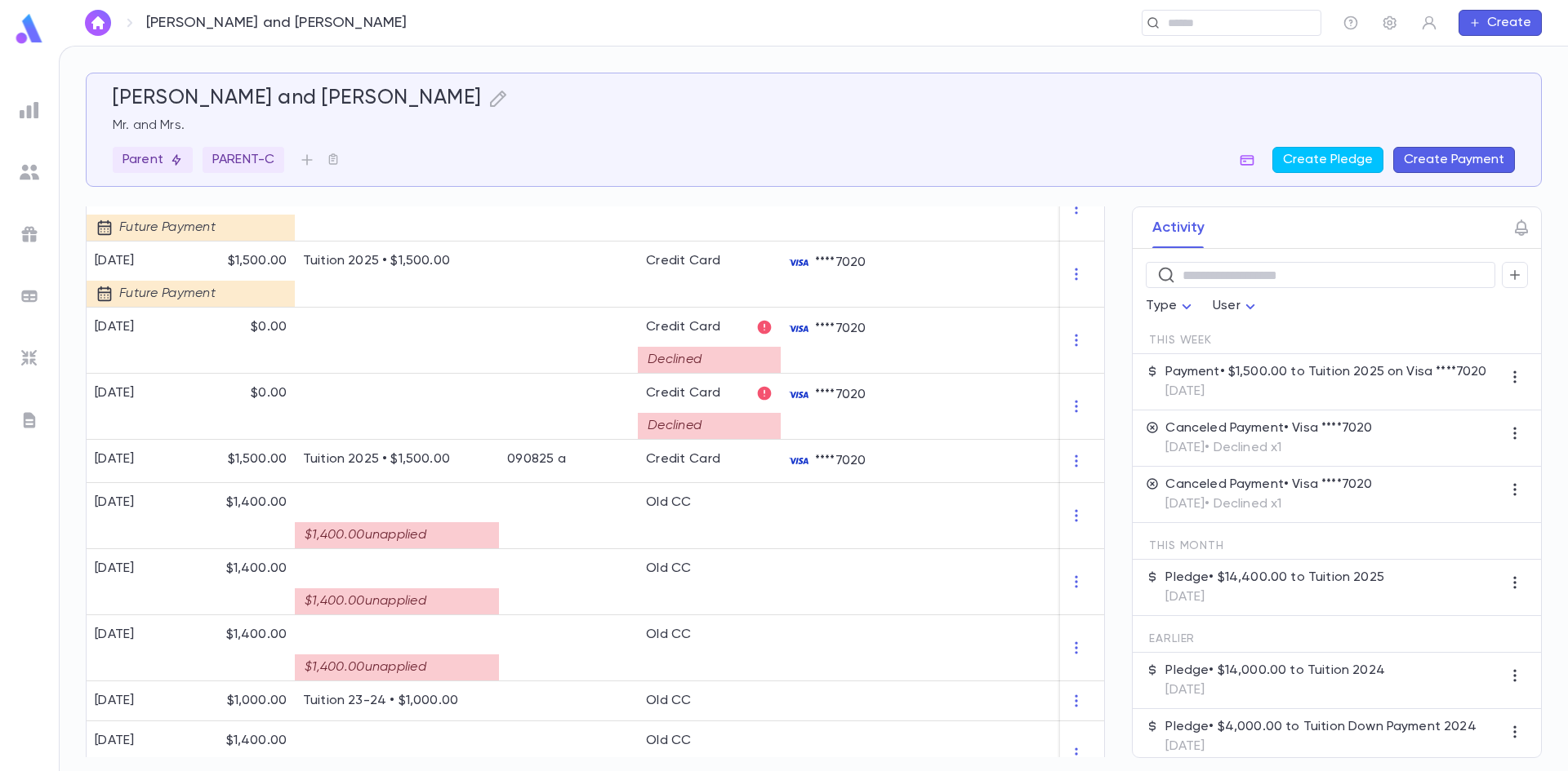
scroll to position [1366, 0]
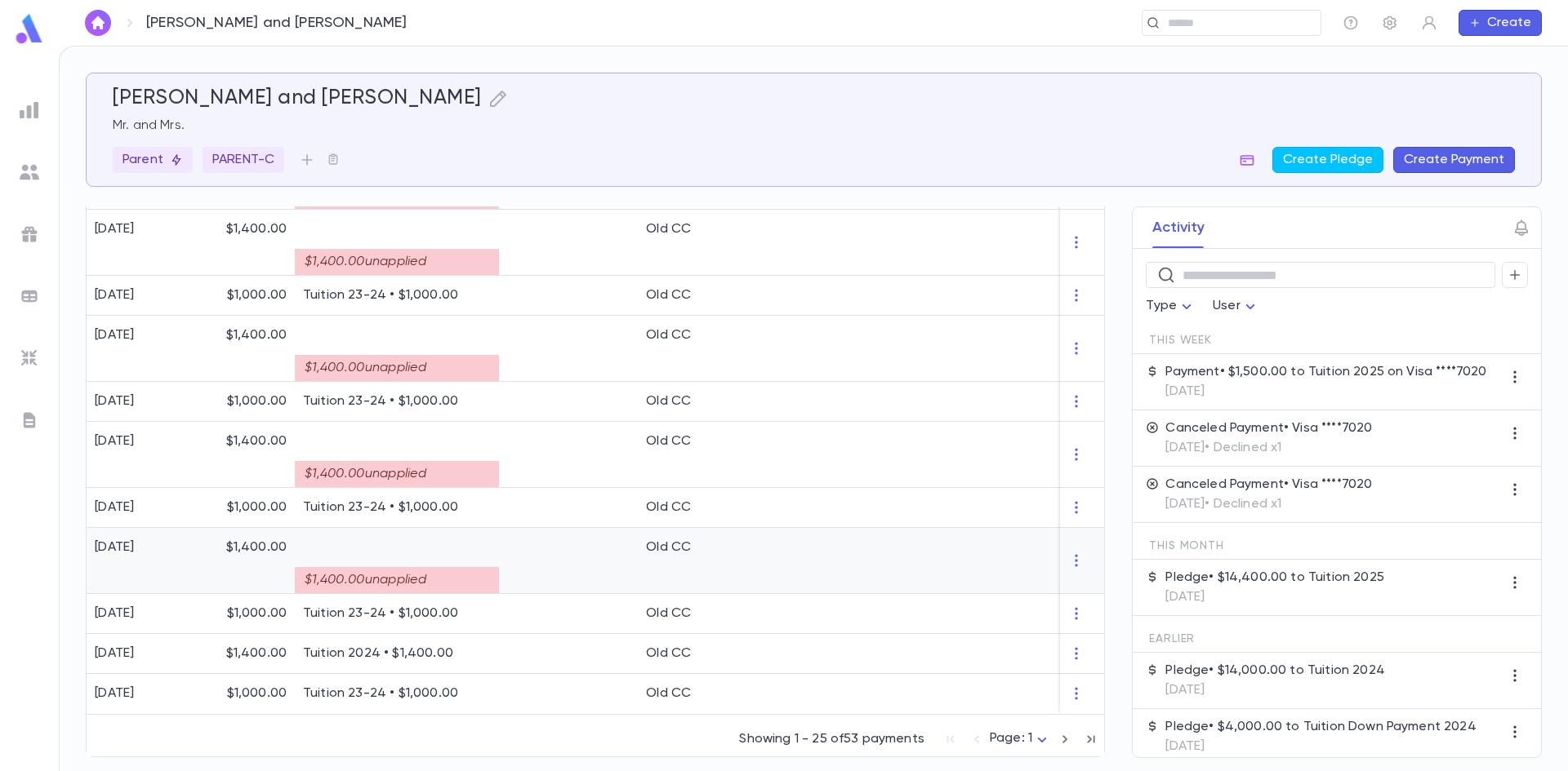
click at [485, 573] on div "$1,400.00 unapplied" at bounding box center [397, 581] width 204 height 26
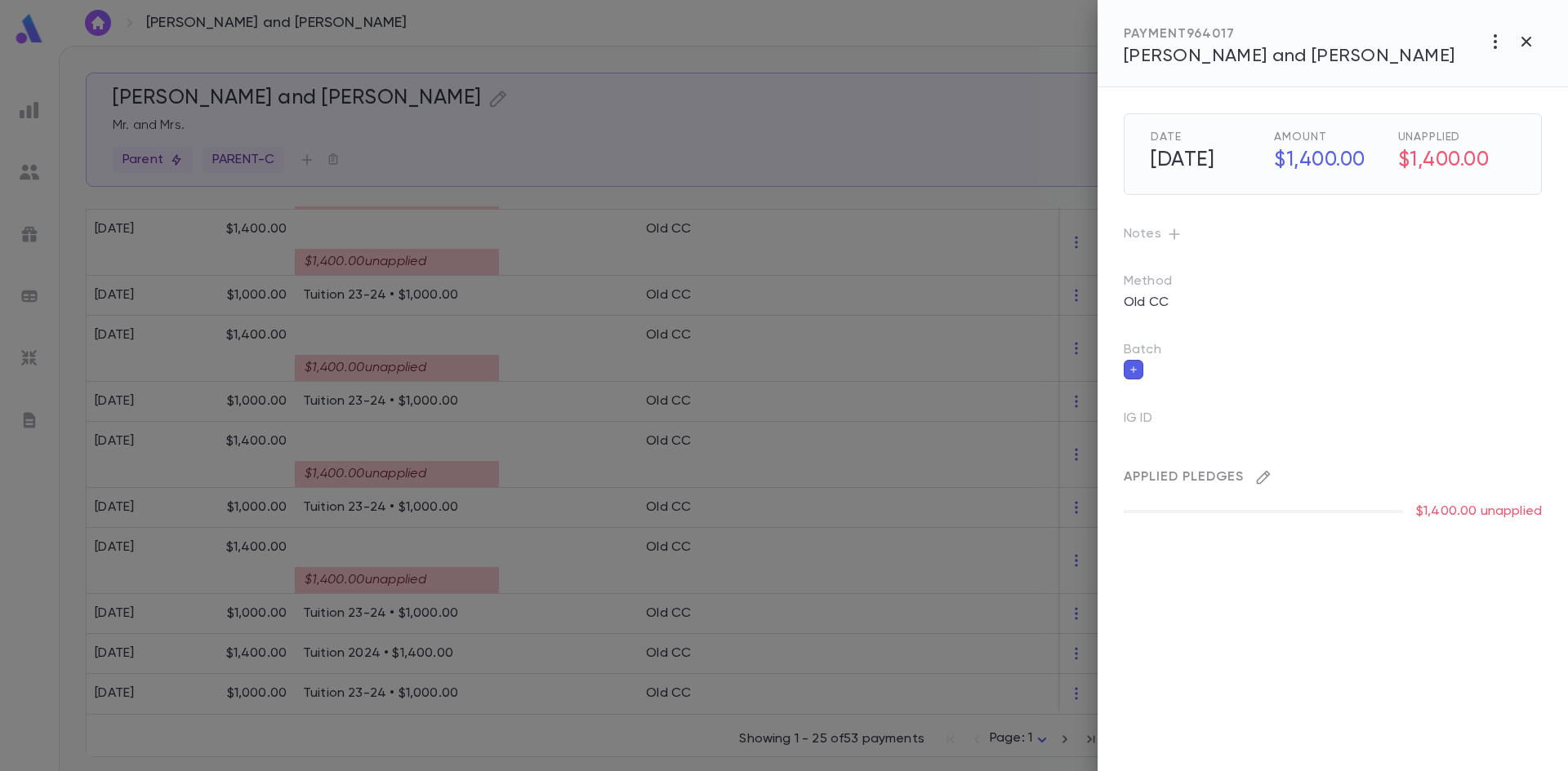
click at [1267, 482] on icon "button" at bounding box center [1262, 477] width 16 height 16
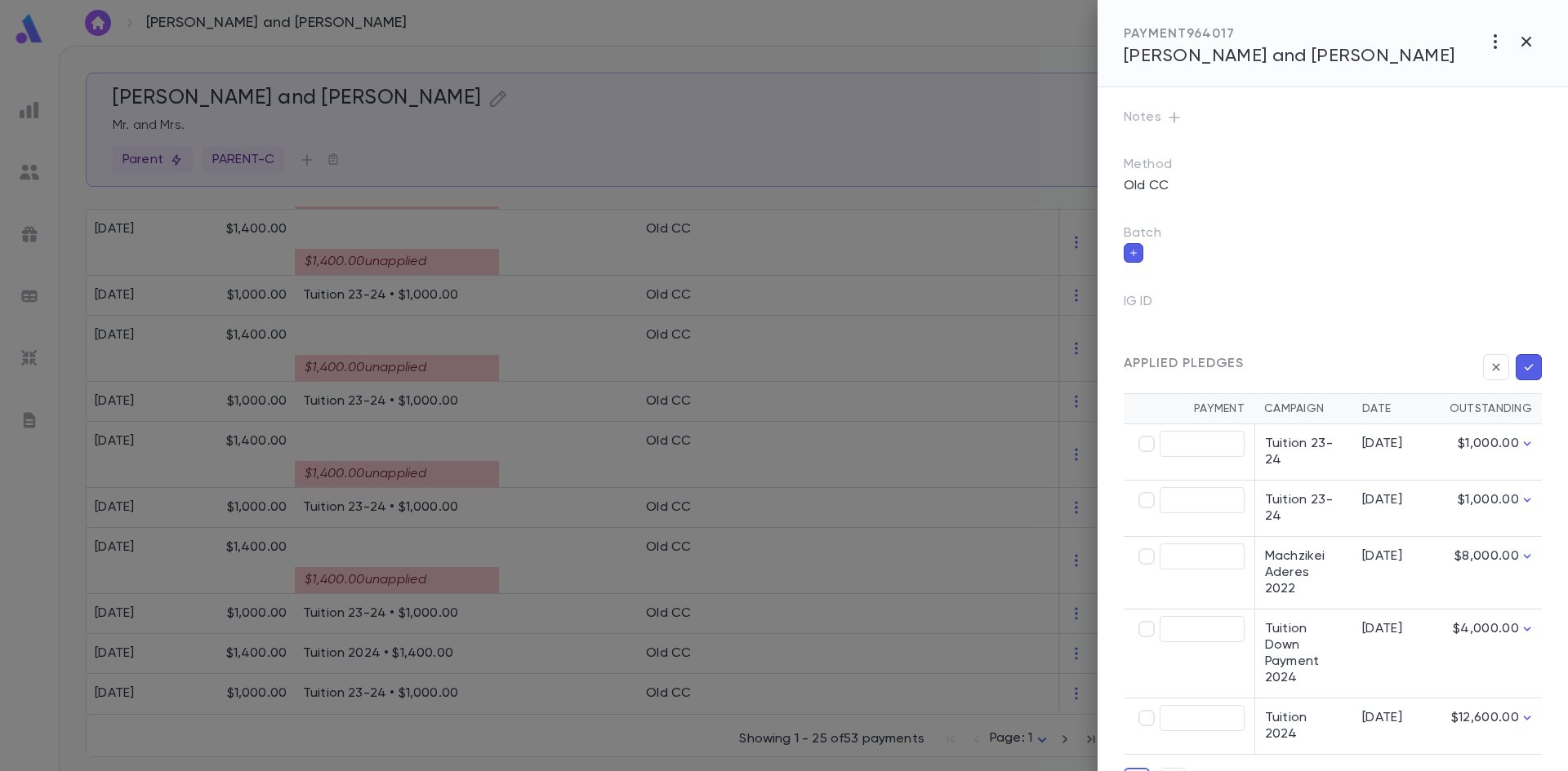
scroll to position [134, 0]
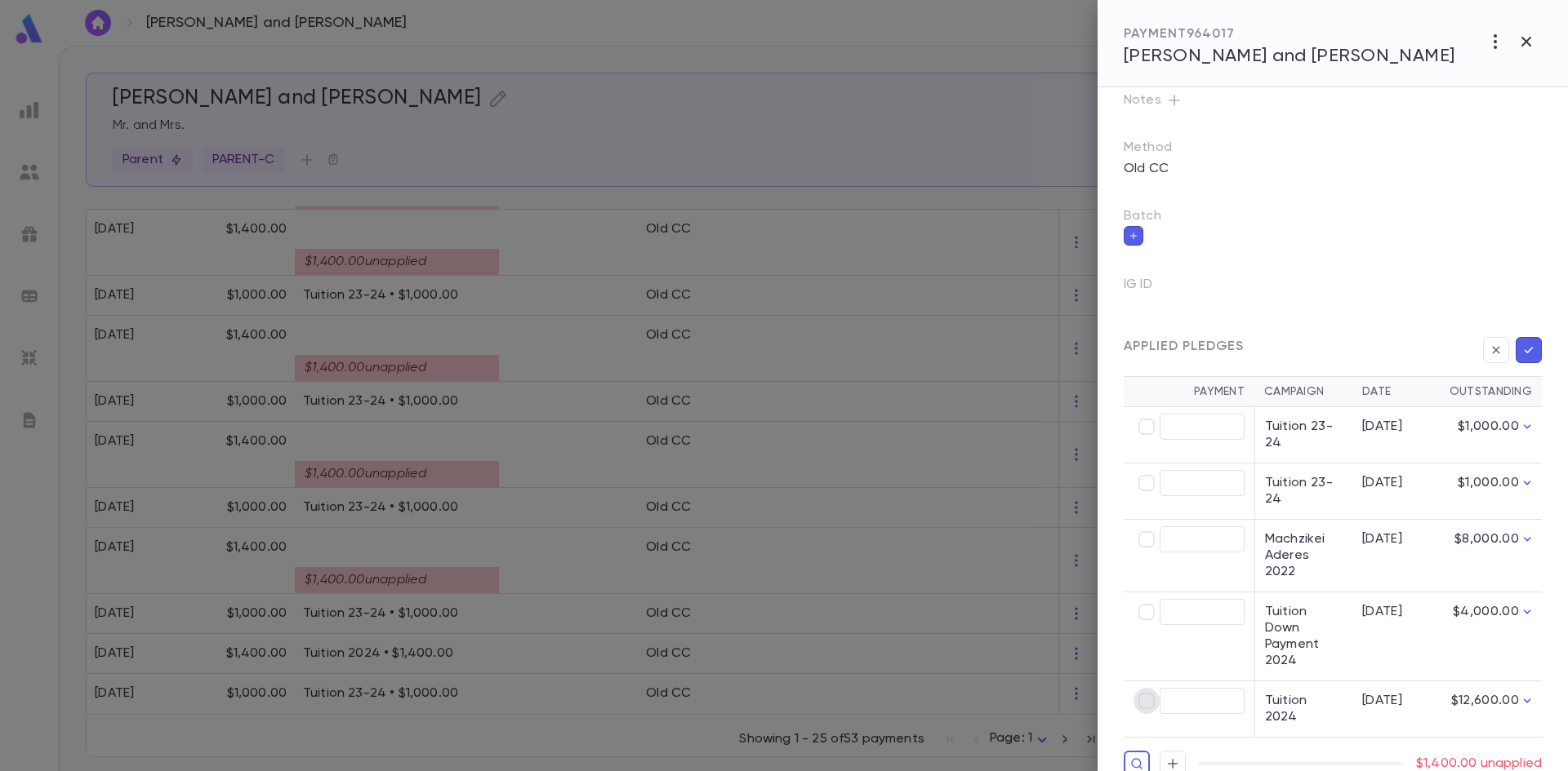
type input "********"
click at [1522, 350] on icon "button" at bounding box center [1529, 349] width 15 height 16
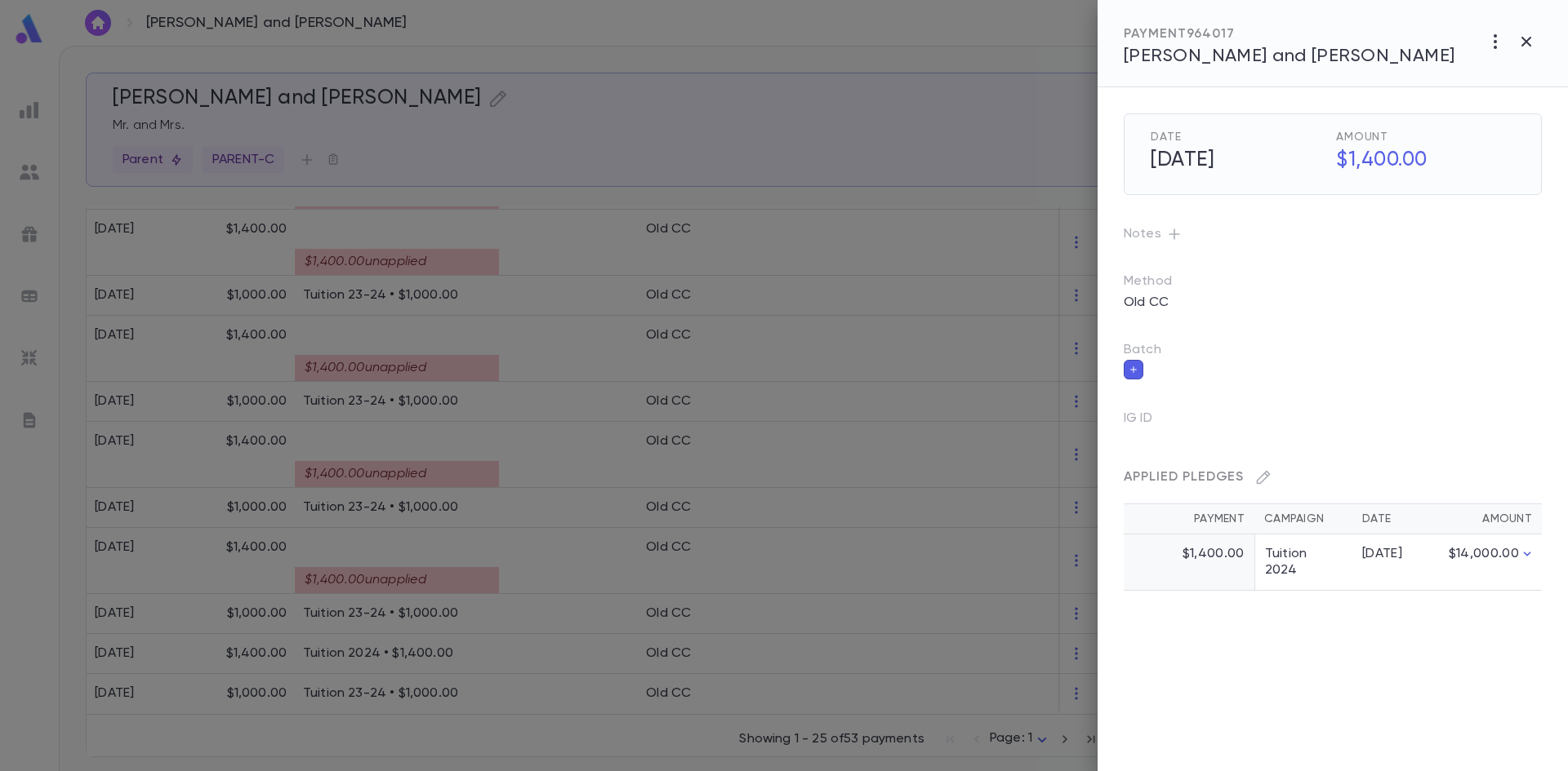
click at [393, 494] on div at bounding box center [784, 385] width 1568 height 771
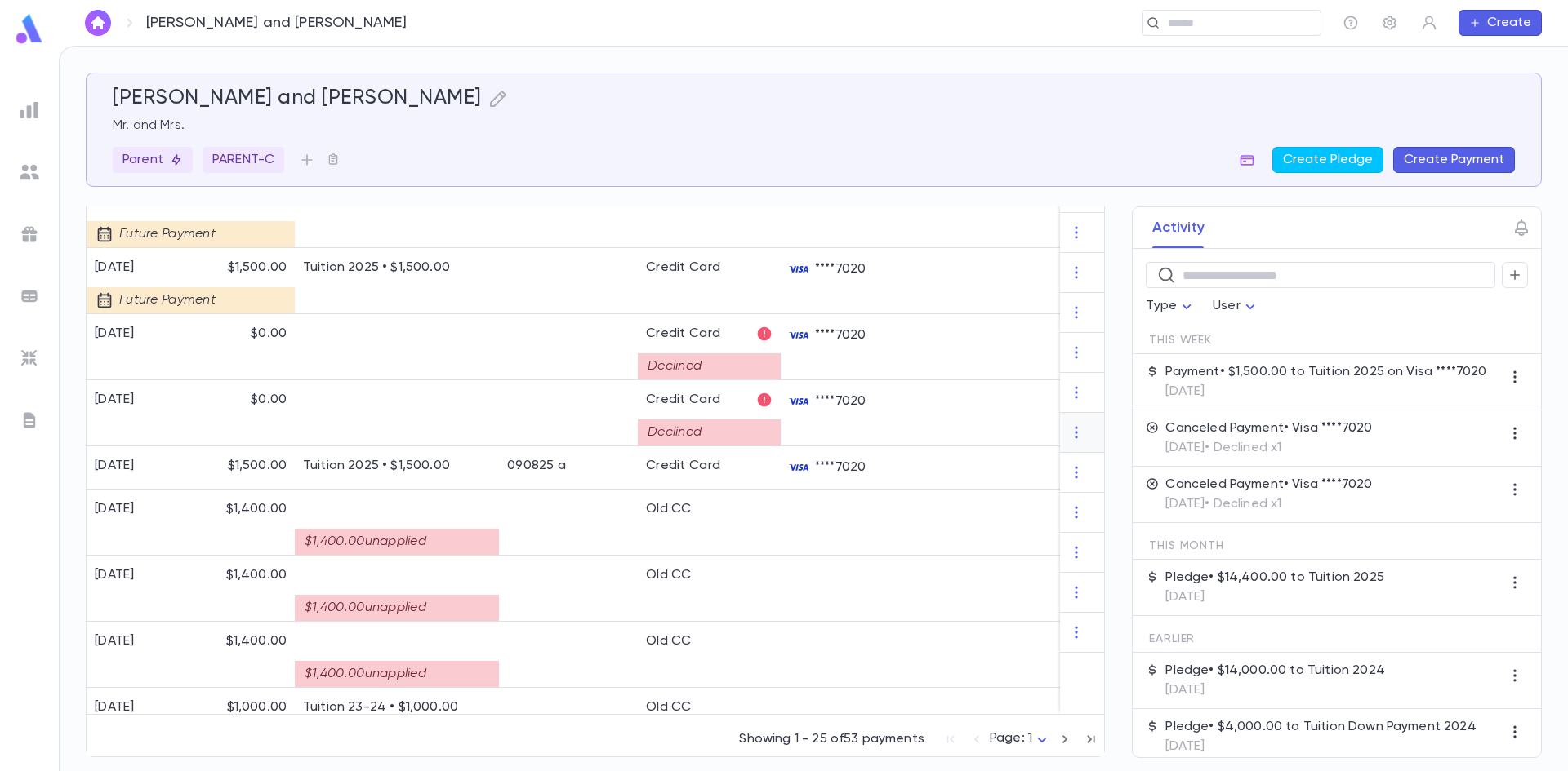
click at [412, 467] on div "7/1/2026 Future Payment $1,200.00 Tuition 2025 • $1,200.00 Credit Card ****7020…" at bounding box center [596, 377] width 1021 height 1447
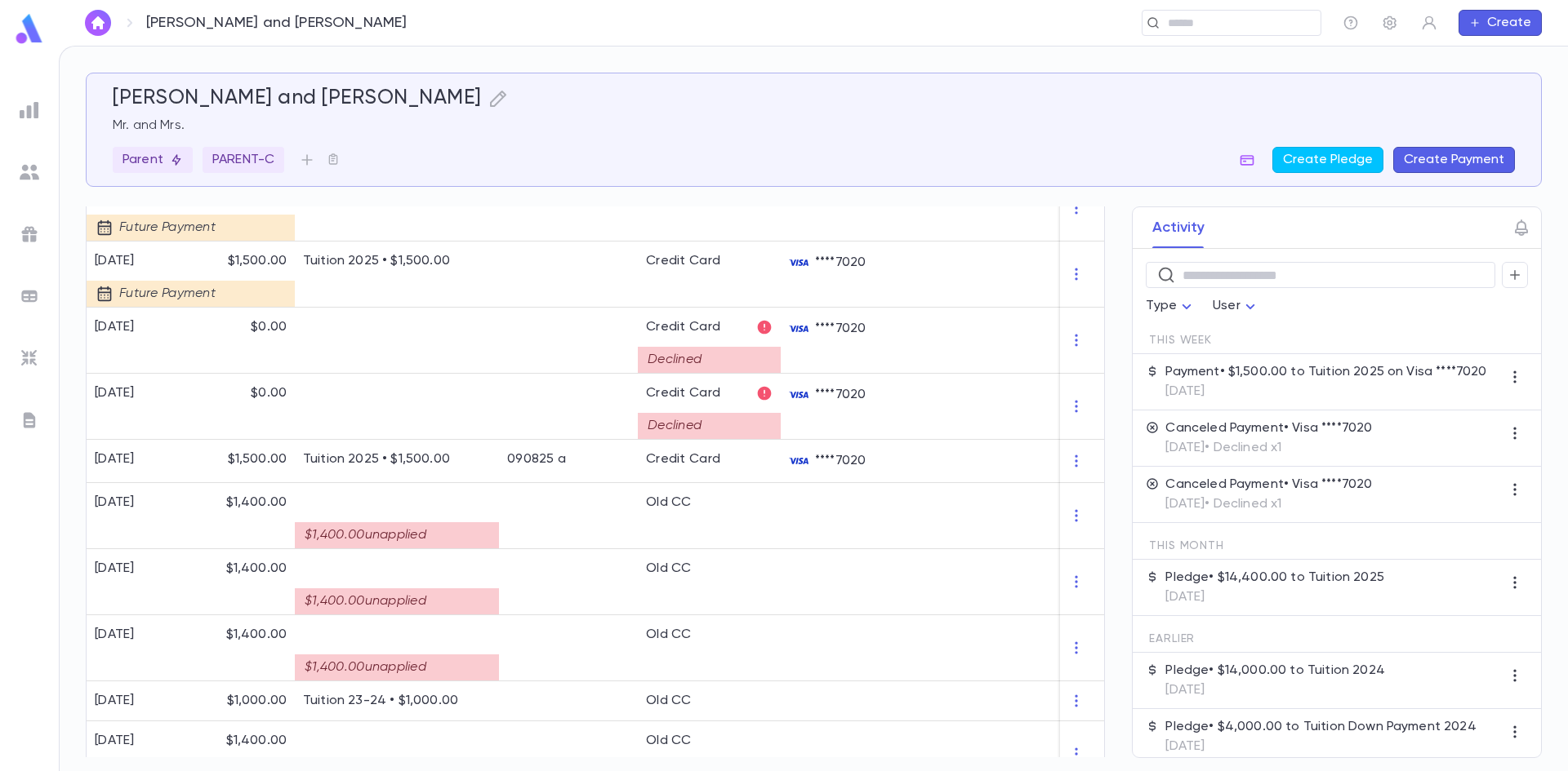
scroll to position [1340, 0]
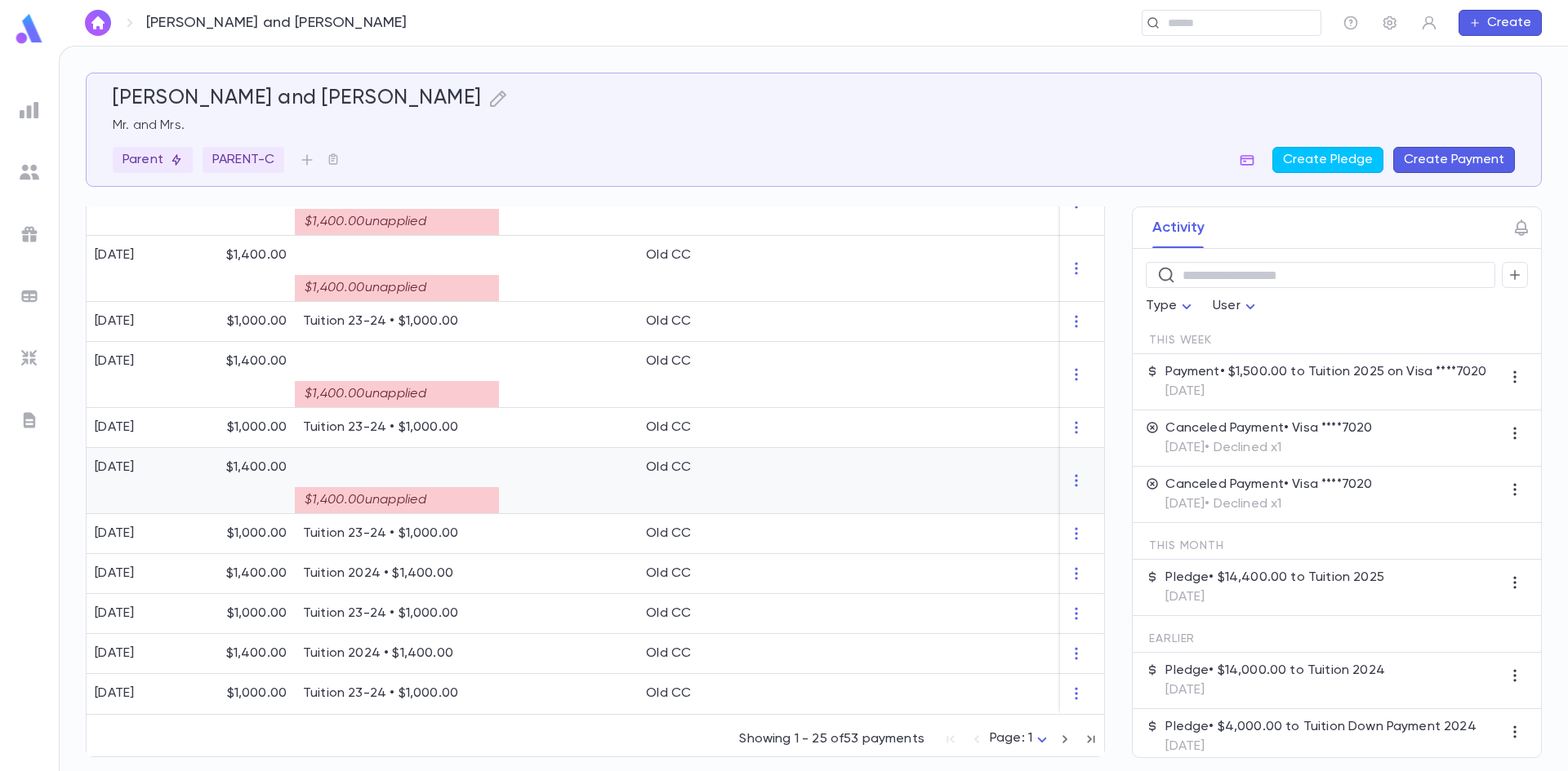
click at [431, 498] on div "$1,400.00 unapplied" at bounding box center [397, 500] width 204 height 26
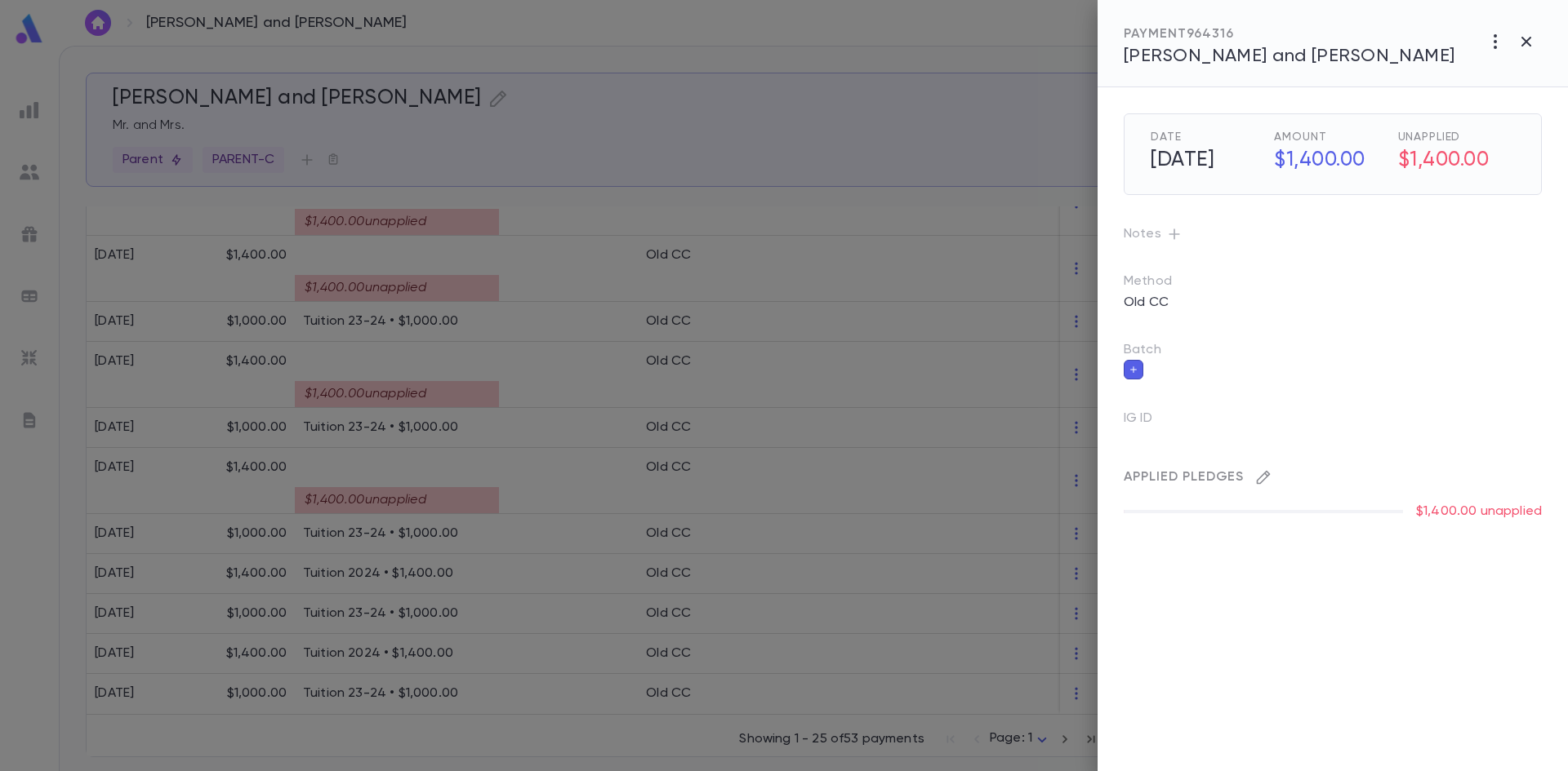
click at [1262, 475] on icon "button" at bounding box center [1263, 478] width 14 height 14
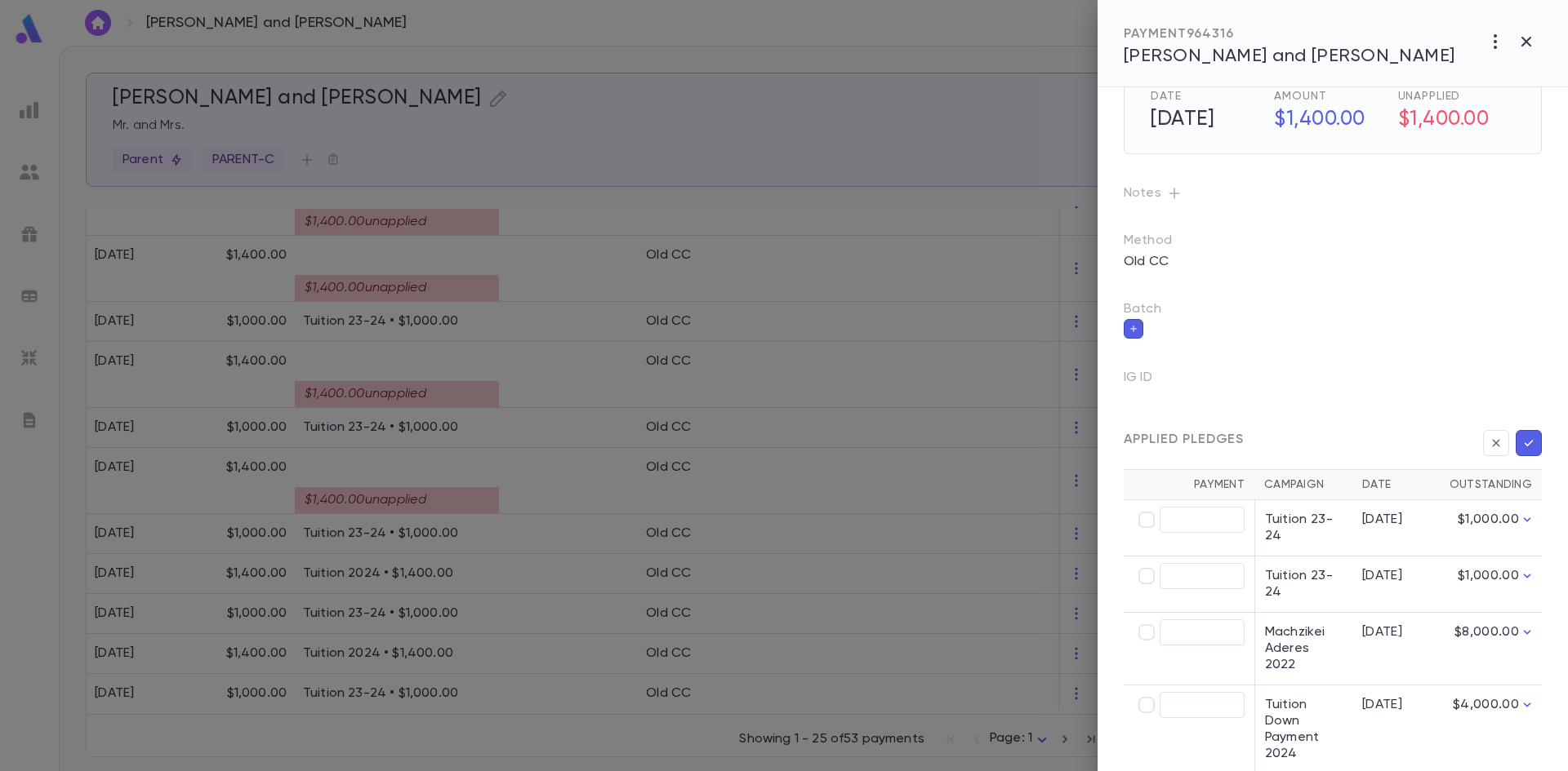
scroll to position [134, 0]
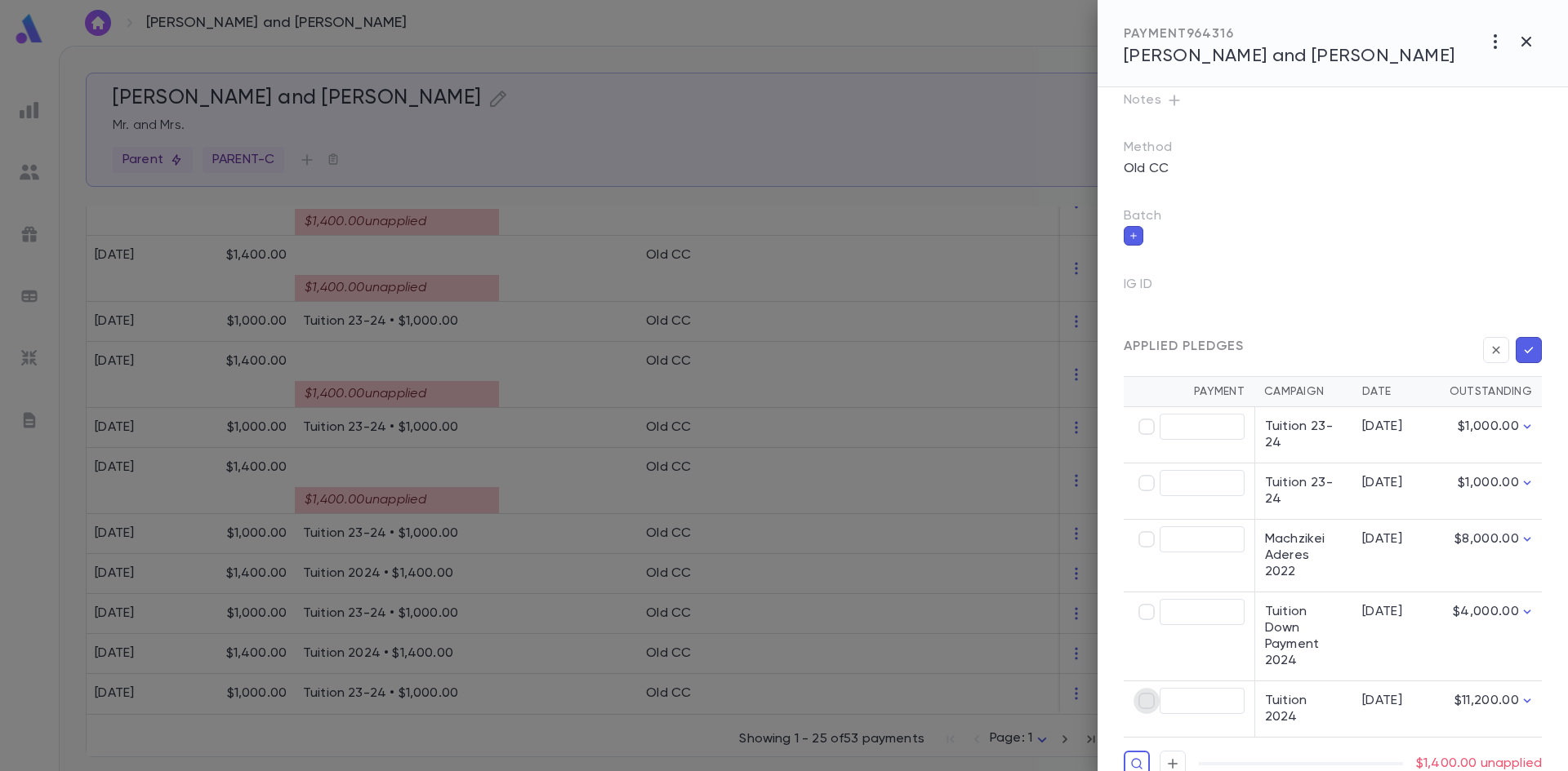
type input "********"
click at [1529, 348] on icon "button" at bounding box center [1529, 349] width 15 height 16
click at [1526, 352] on icon "button" at bounding box center [1529, 349] width 15 height 16
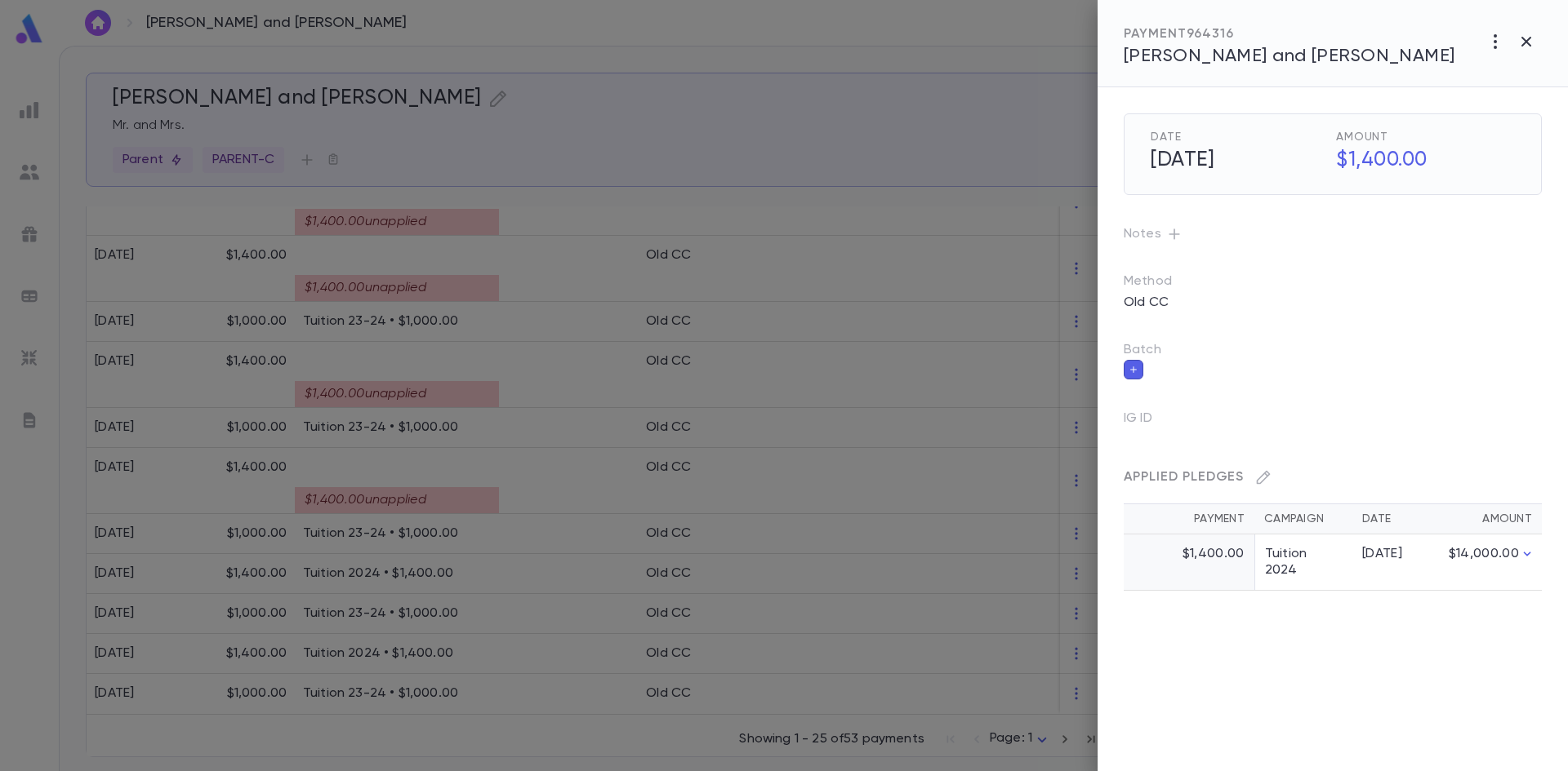
click at [514, 391] on div at bounding box center [784, 385] width 1568 height 771
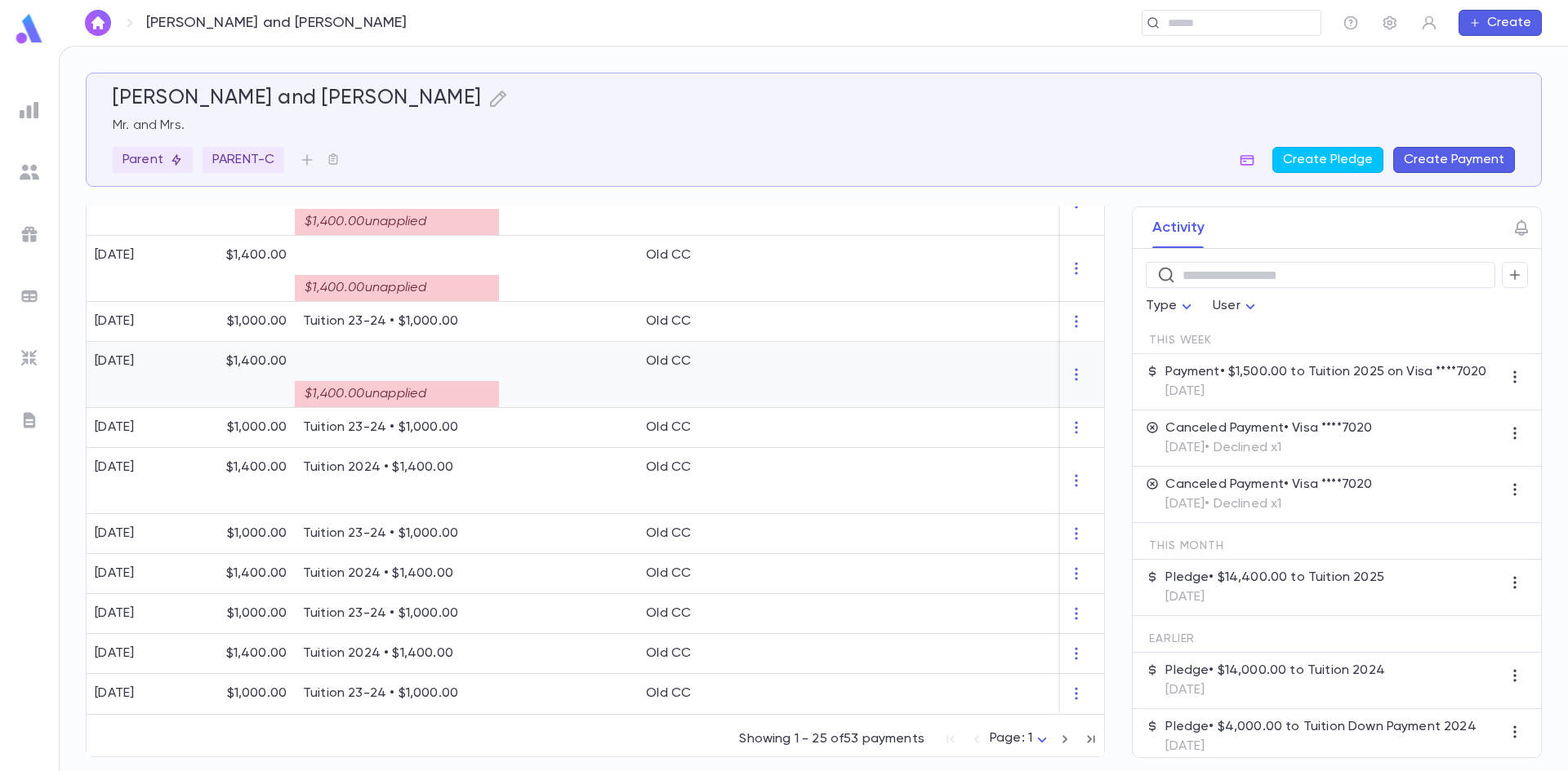
scroll to position [954, 0]
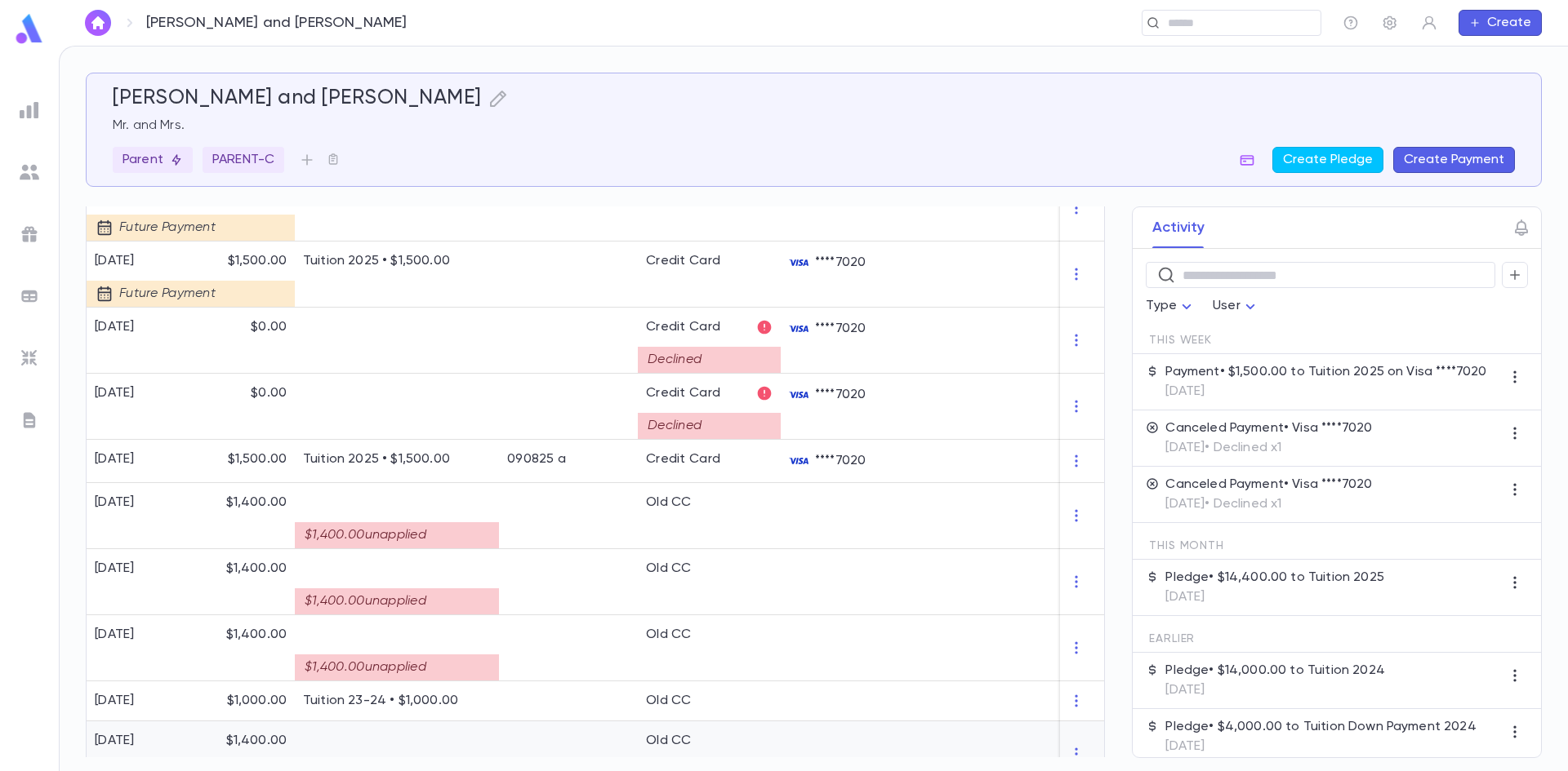
click at [495, 391] on div at bounding box center [397, 407] width 204 height 67
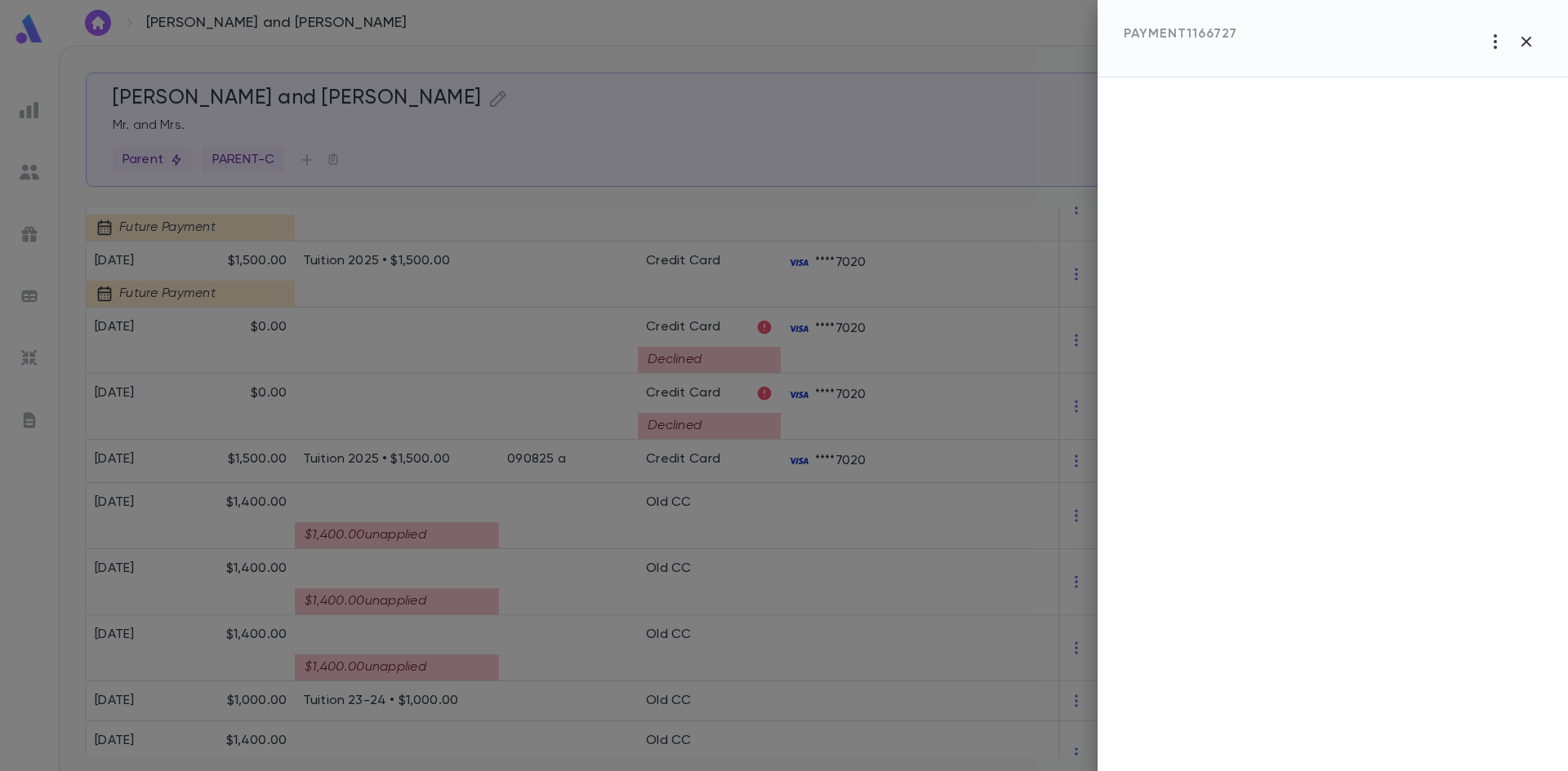
click at [488, 648] on div at bounding box center [784, 385] width 1568 height 771
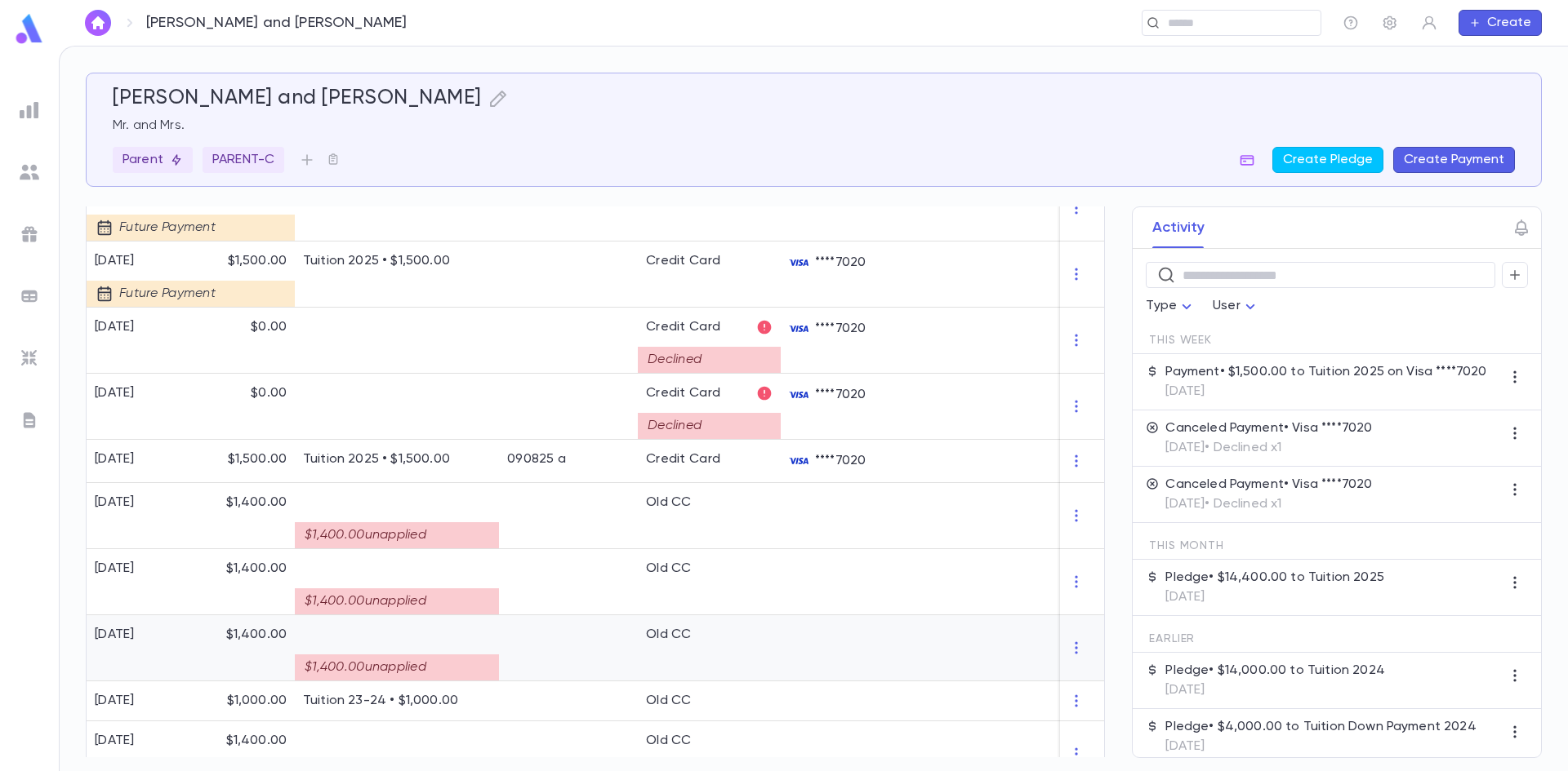
click at [451, 649] on div "$1,400.00 unapplied" at bounding box center [396, 662] width 187 height 37
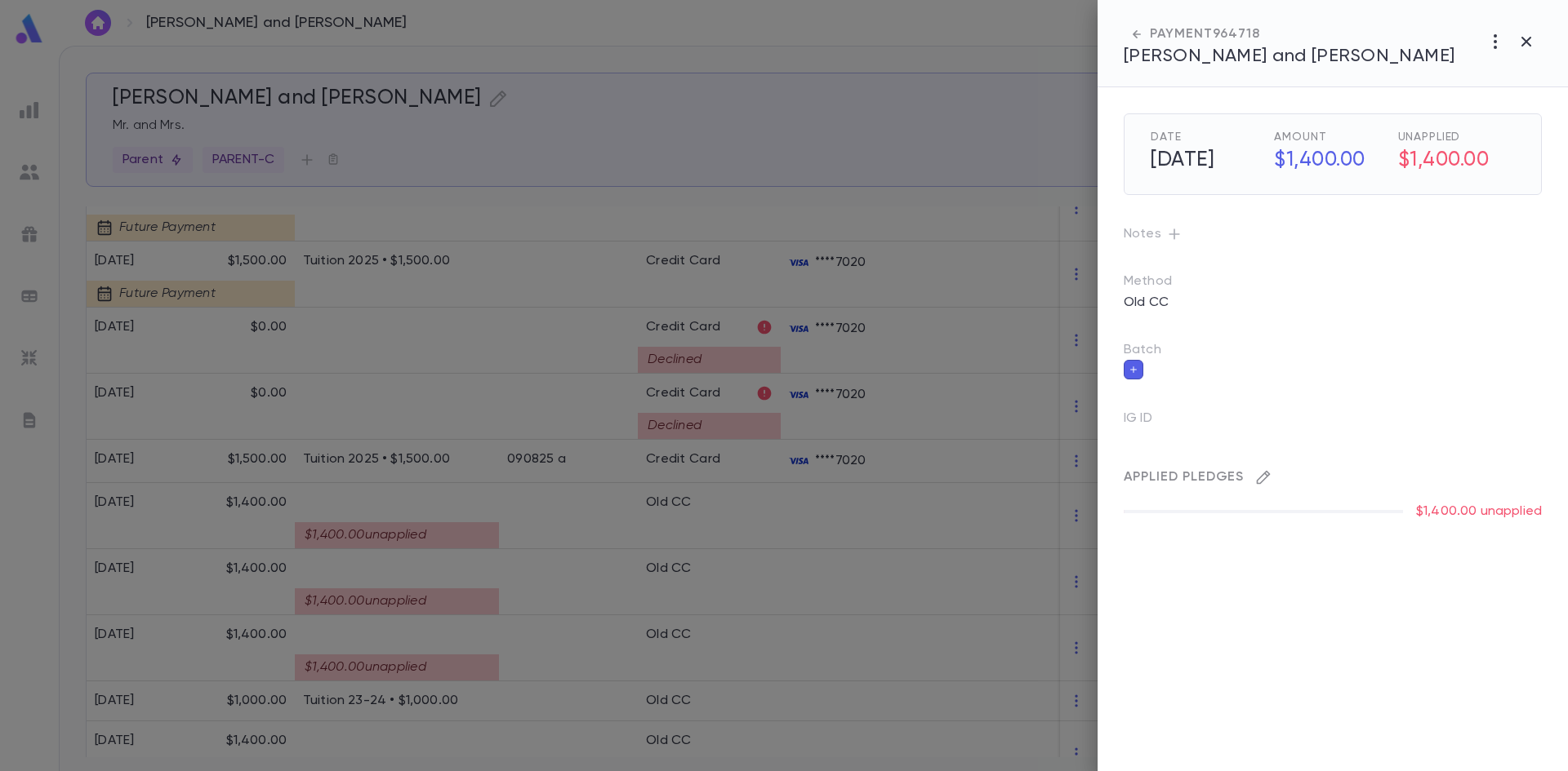
click at [1260, 472] on icon "button" at bounding box center [1262, 477] width 16 height 16
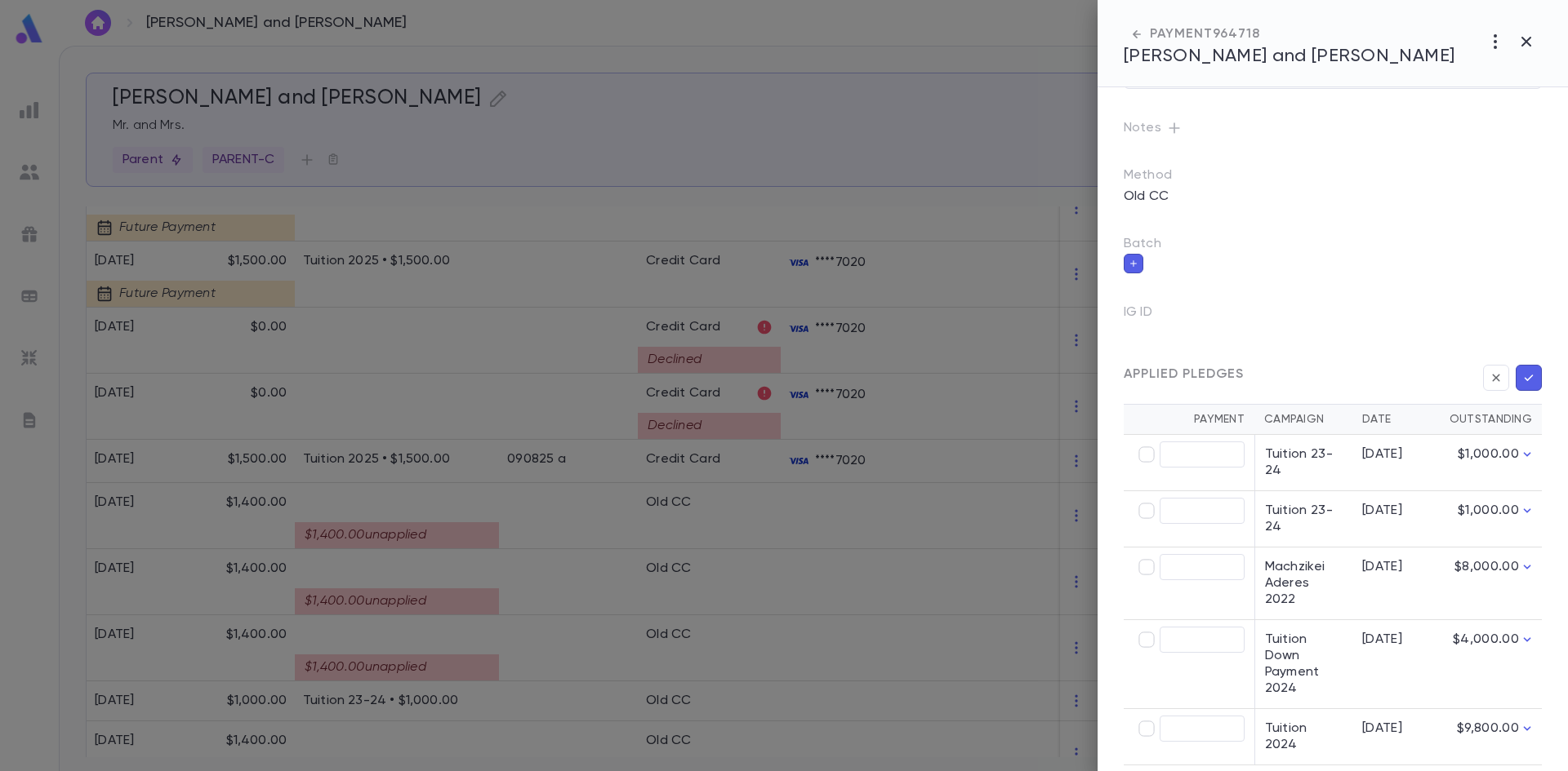
scroll to position [134, 0]
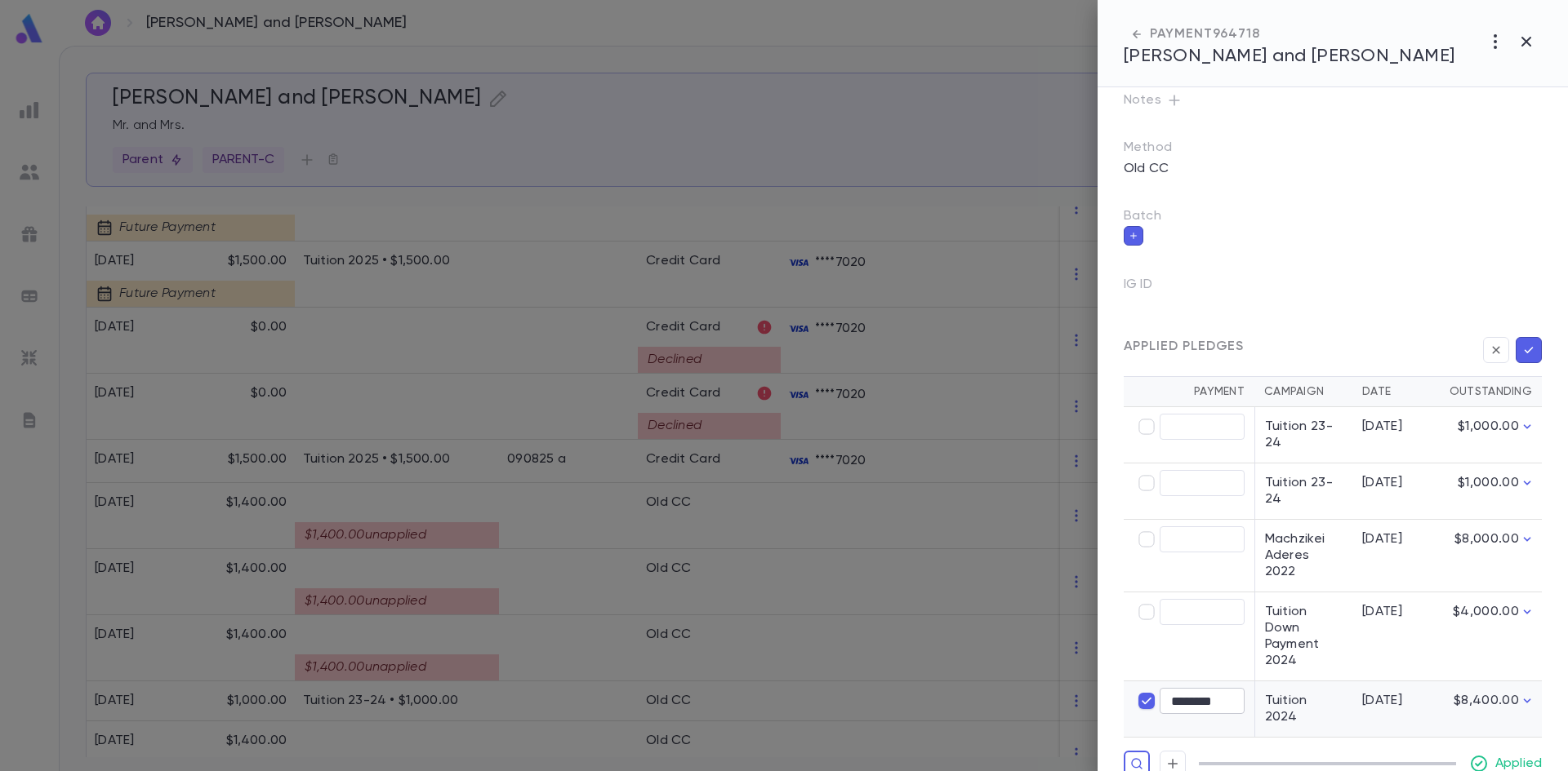
type input "********"
click at [1528, 348] on icon "button" at bounding box center [1529, 349] width 15 height 16
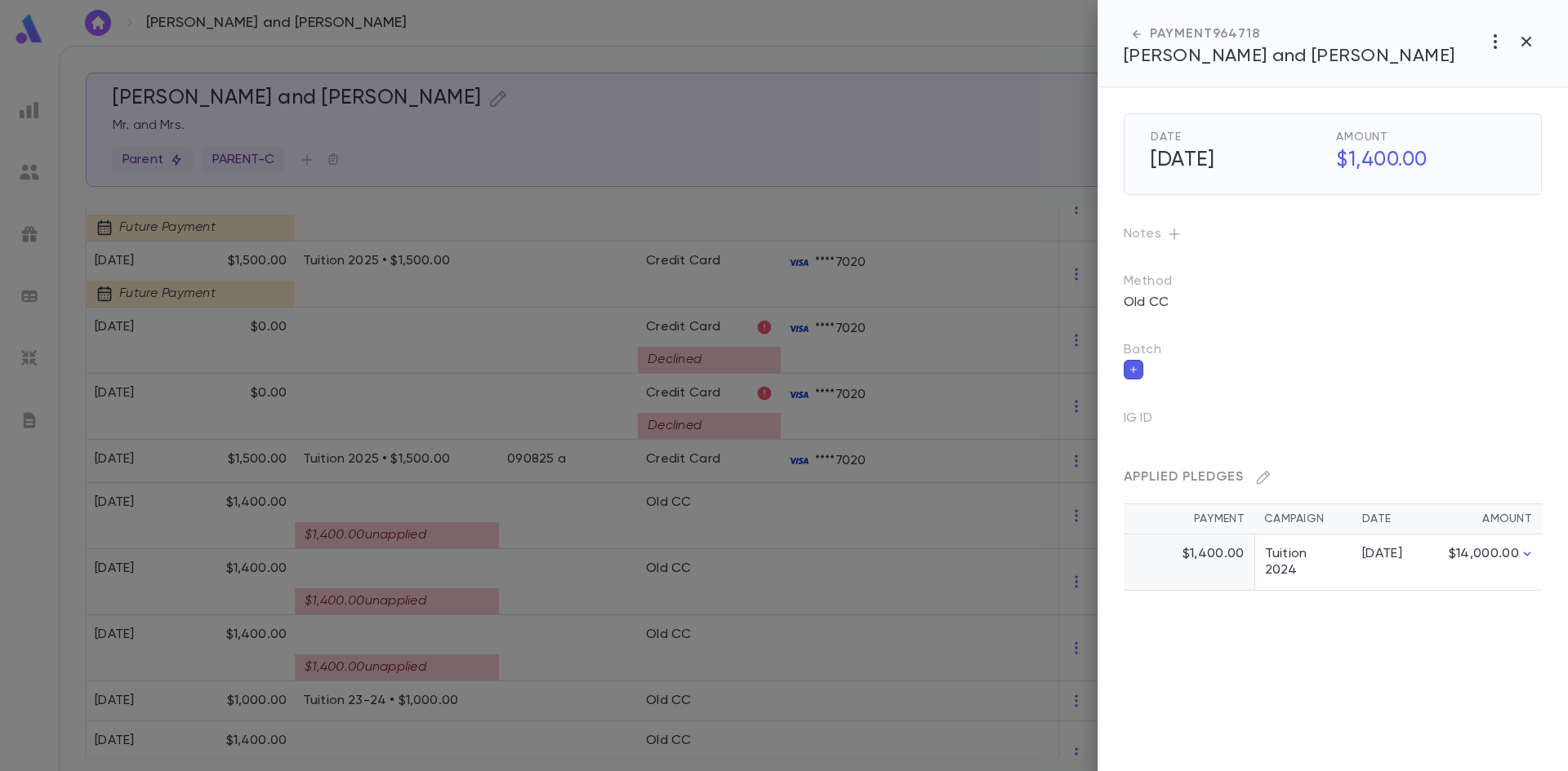
scroll to position [0, 0]
click at [604, 600] on div at bounding box center [784, 385] width 1568 height 771
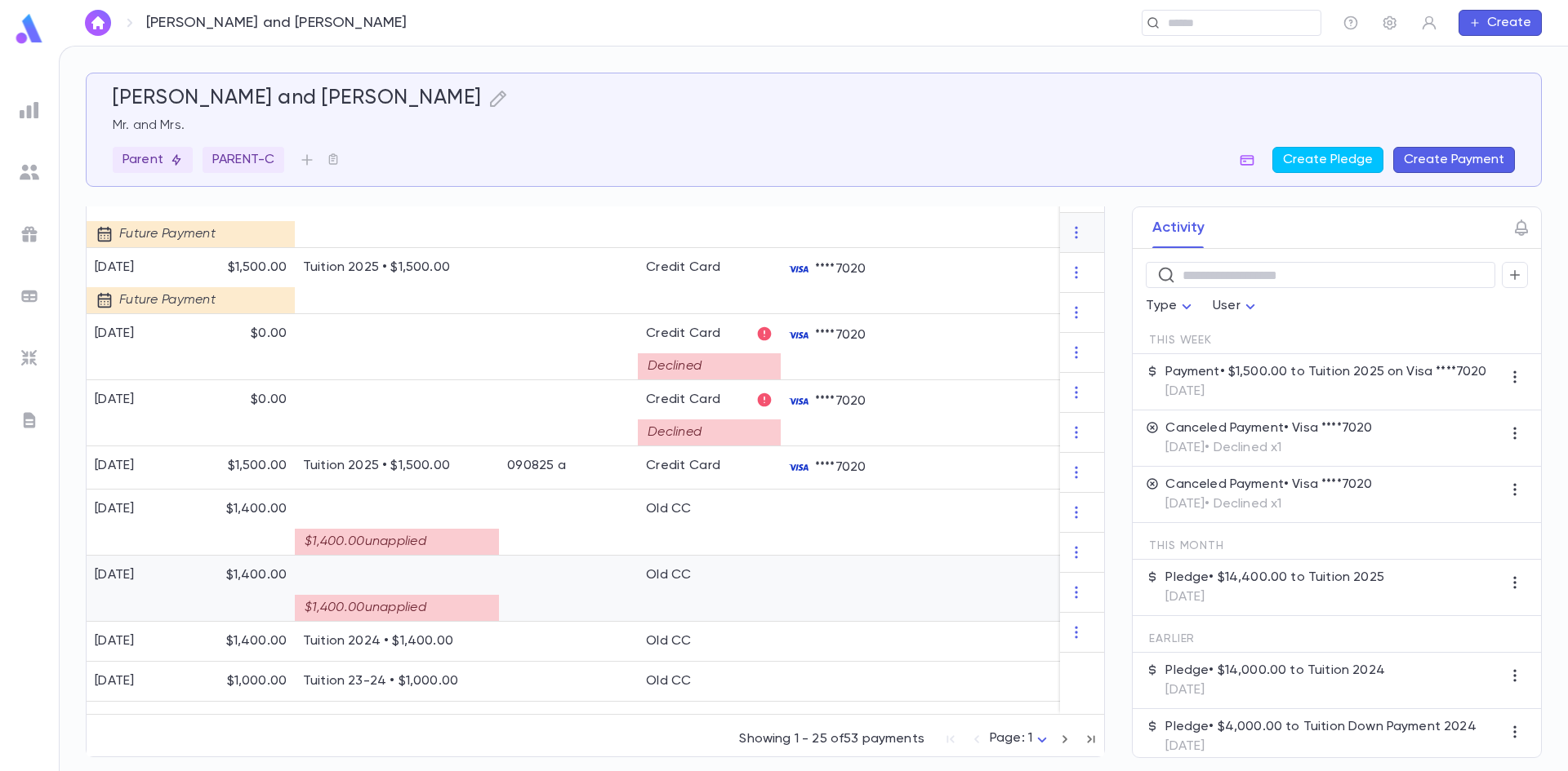
click at [581, 599] on div at bounding box center [568, 588] width 139 height 67
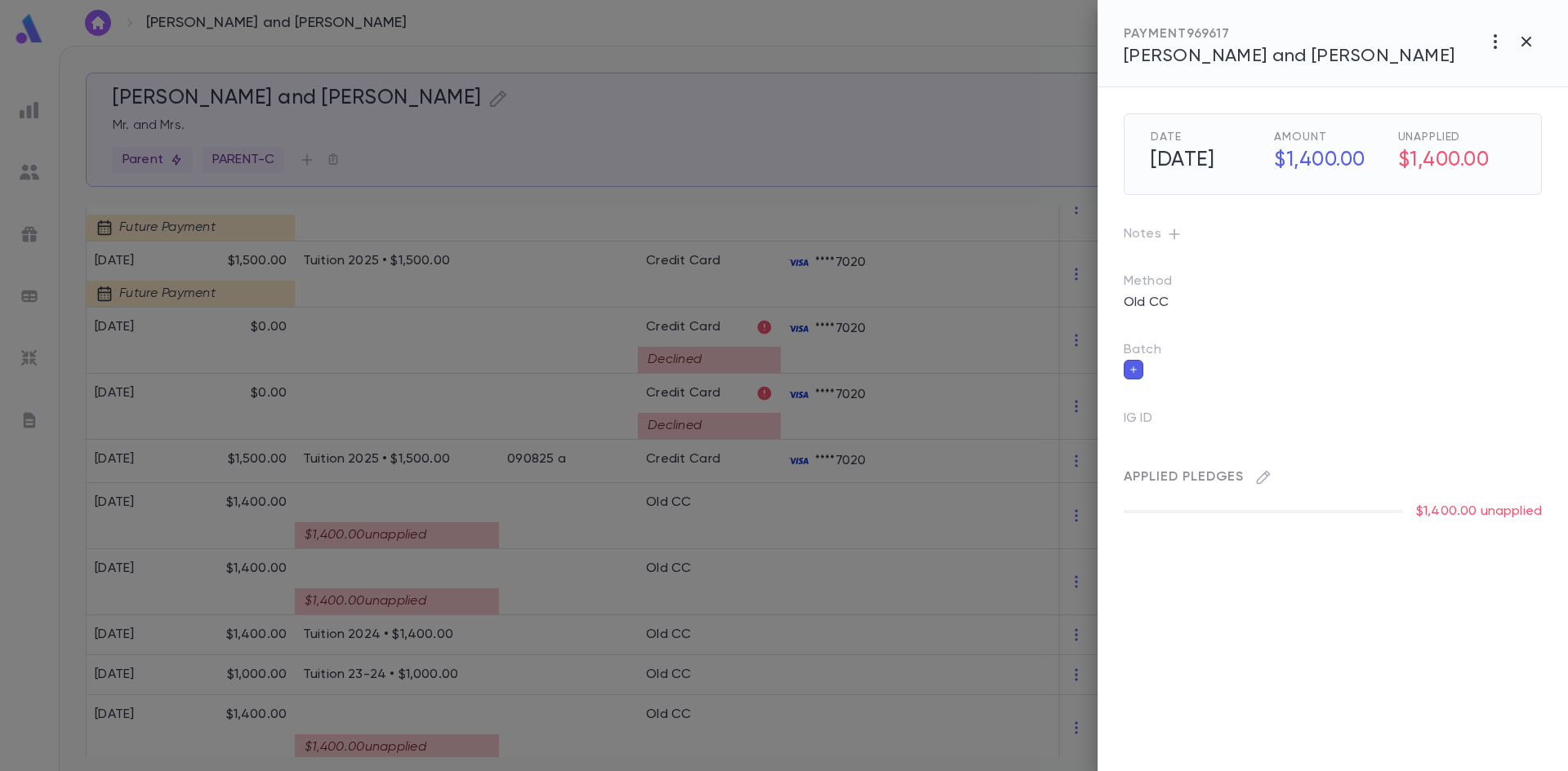
click at [488, 720] on div at bounding box center [784, 385] width 1568 height 771
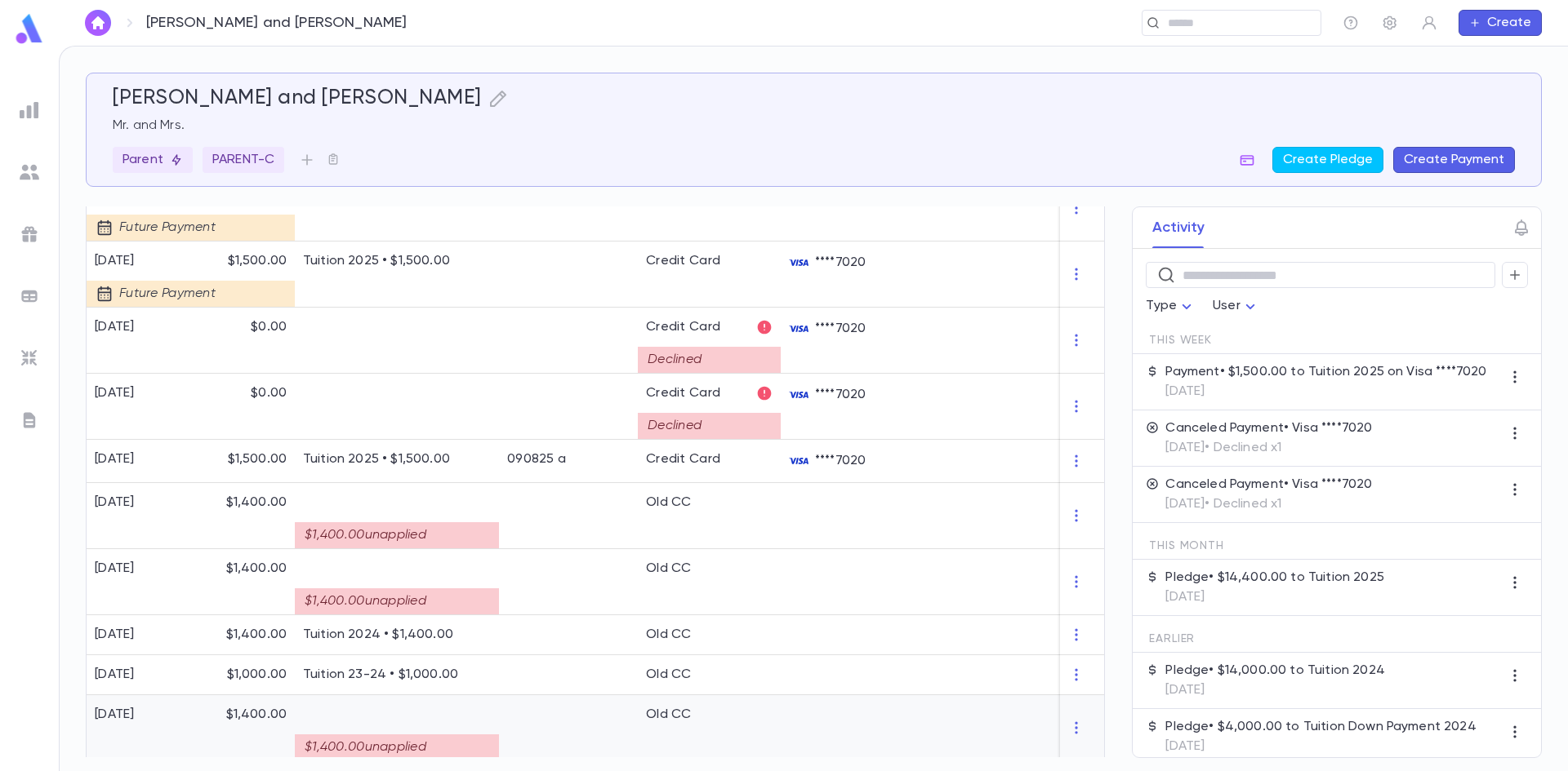
click at [444, 723] on div "$1,400.00 unapplied" at bounding box center [396, 742] width 187 height 37
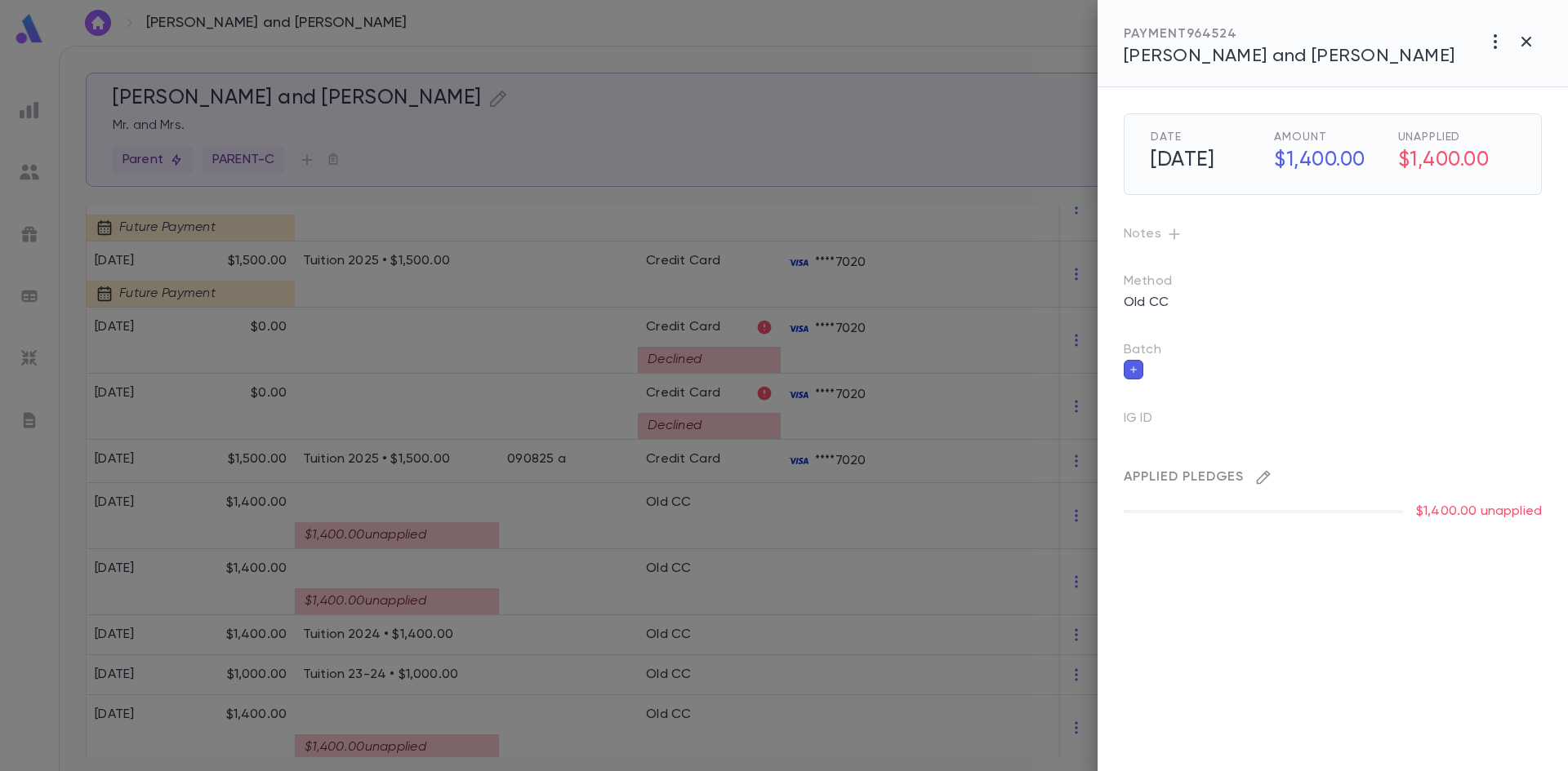
click at [1267, 473] on icon "button" at bounding box center [1262, 477] width 16 height 16
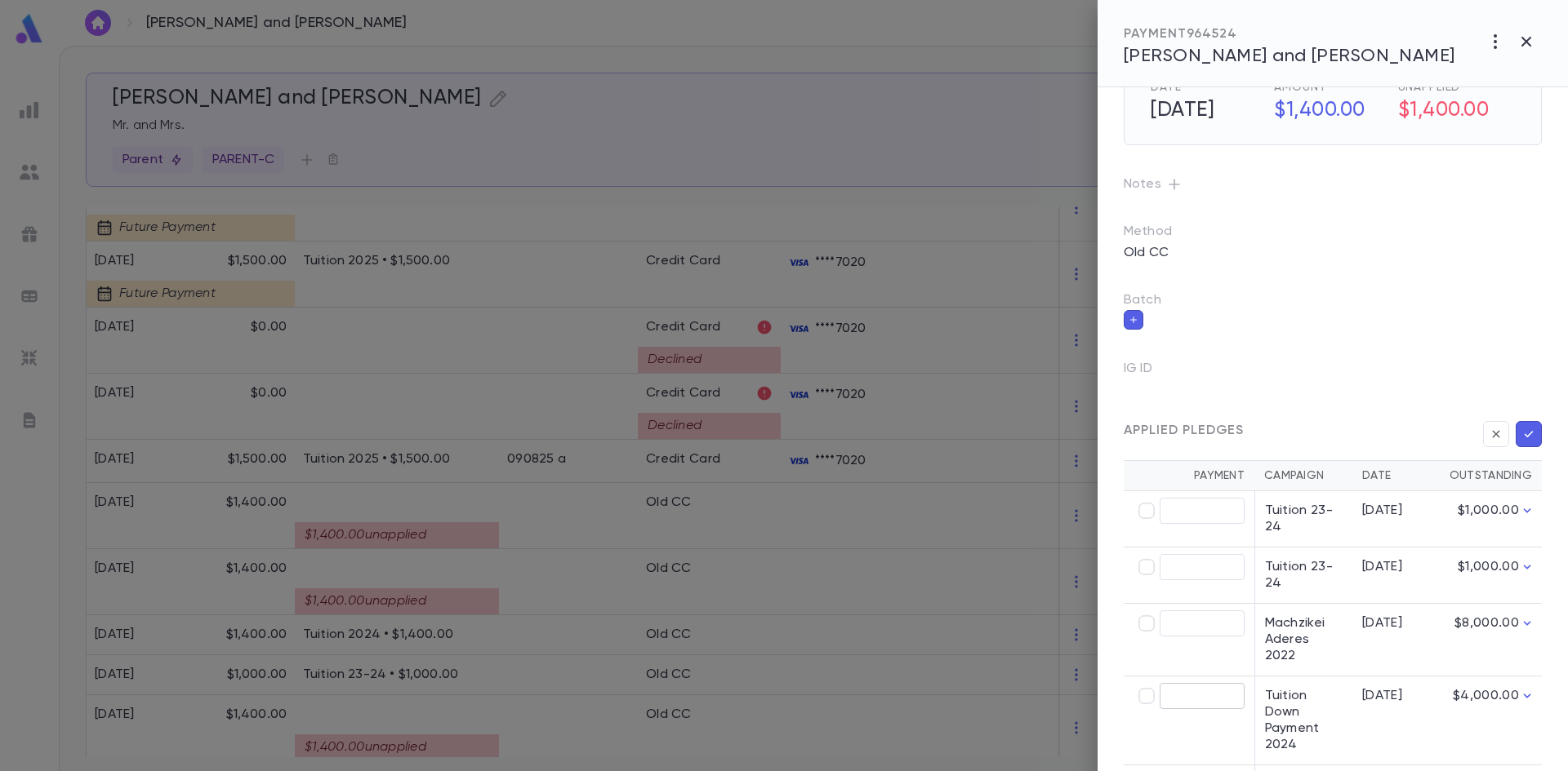
scroll to position [134, 0]
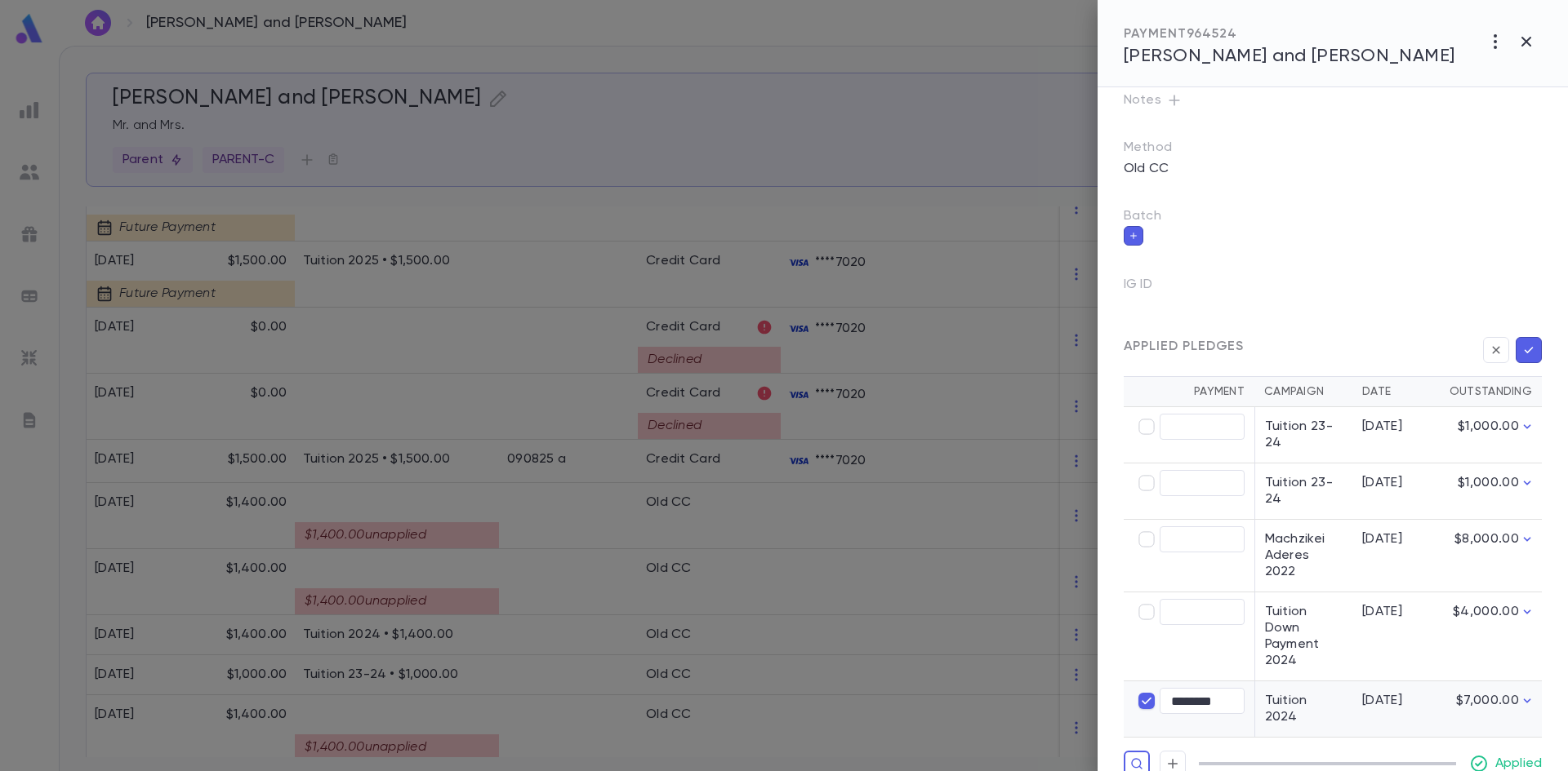
type input "********"
click at [1521, 353] on icon "button" at bounding box center [1529, 349] width 15 height 16
click at [1505, 271] on div "Date 2/15/2025 Amount $1,400.00 Unapplied $1,400.00 Notes Method Old CC Batch I…" at bounding box center [1320, 364] width 444 height 823
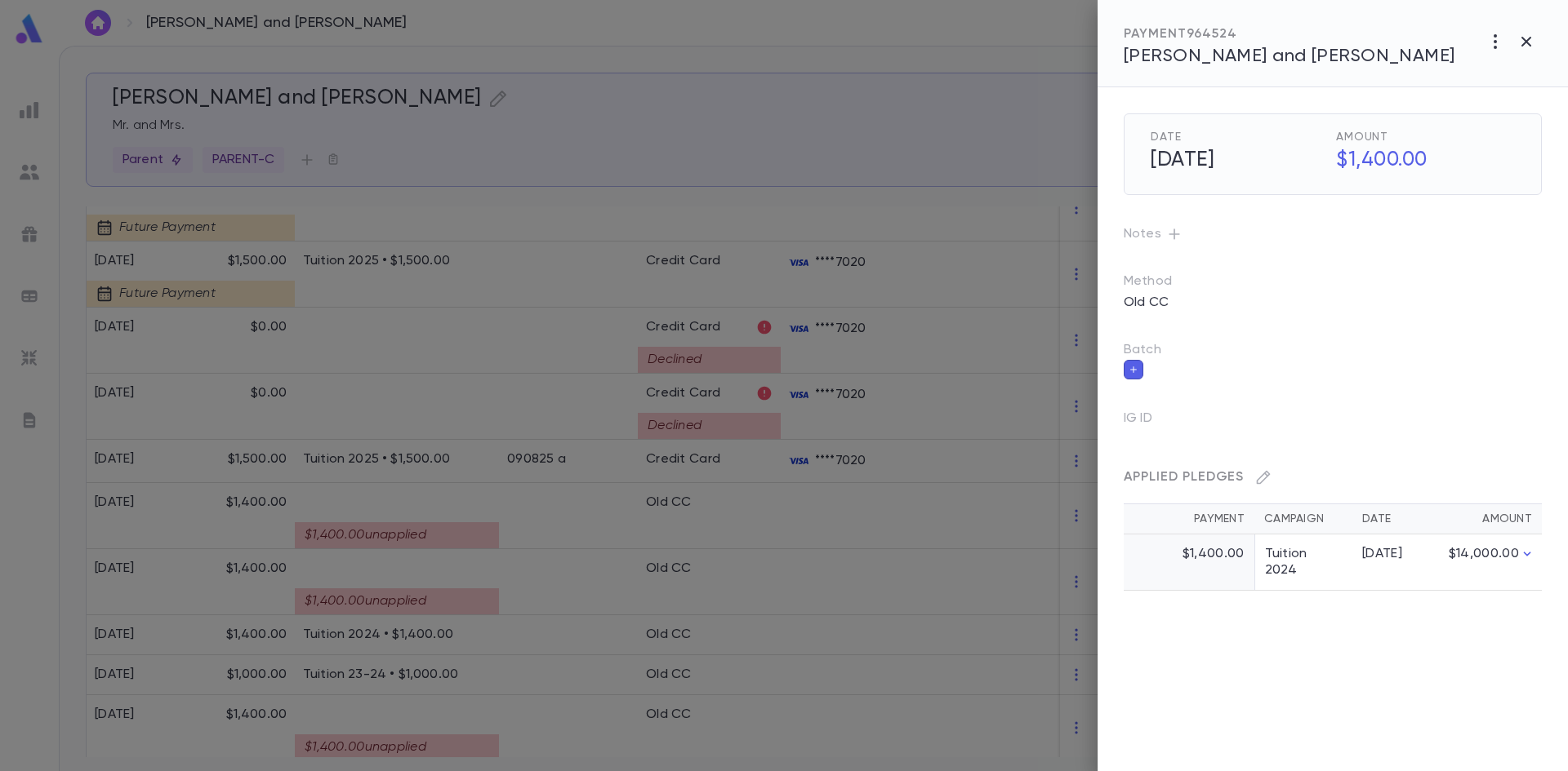
scroll to position [0, 0]
click at [537, 582] on div at bounding box center [784, 385] width 1568 height 771
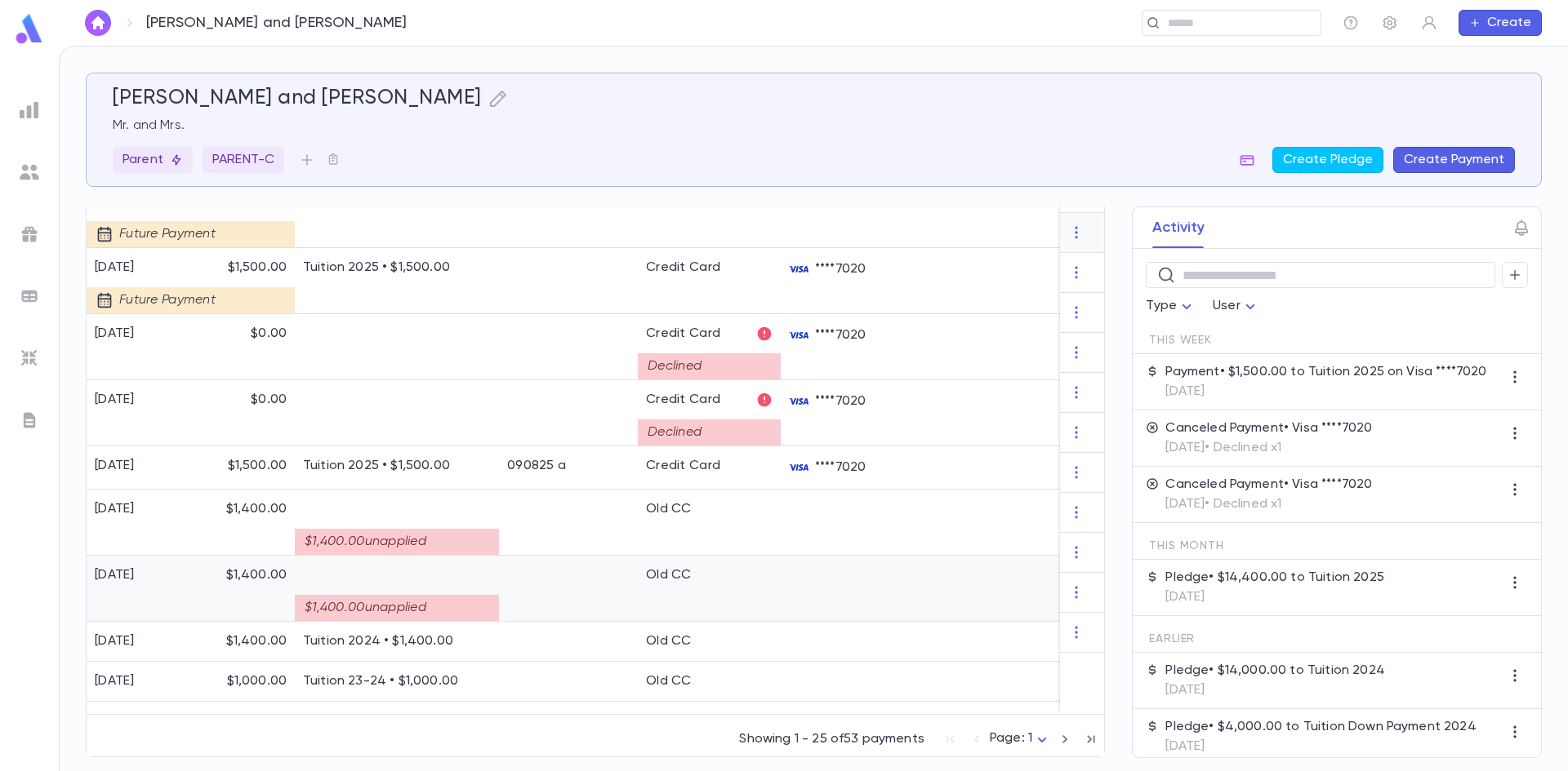
scroll to position [954, 0]
click at [536, 583] on div at bounding box center [568, 588] width 139 height 67
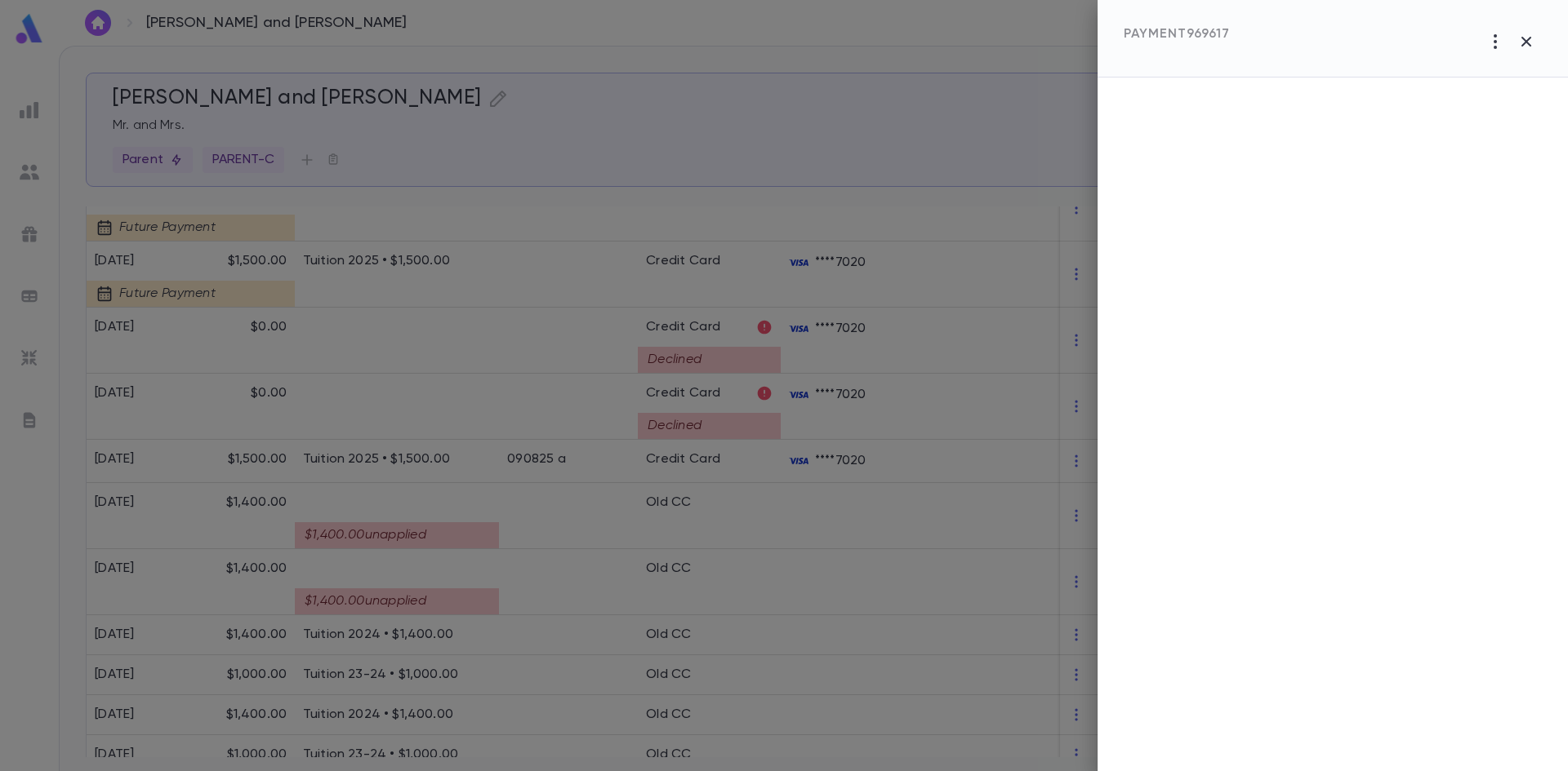
click at [515, 593] on div at bounding box center [784, 385] width 1568 height 771
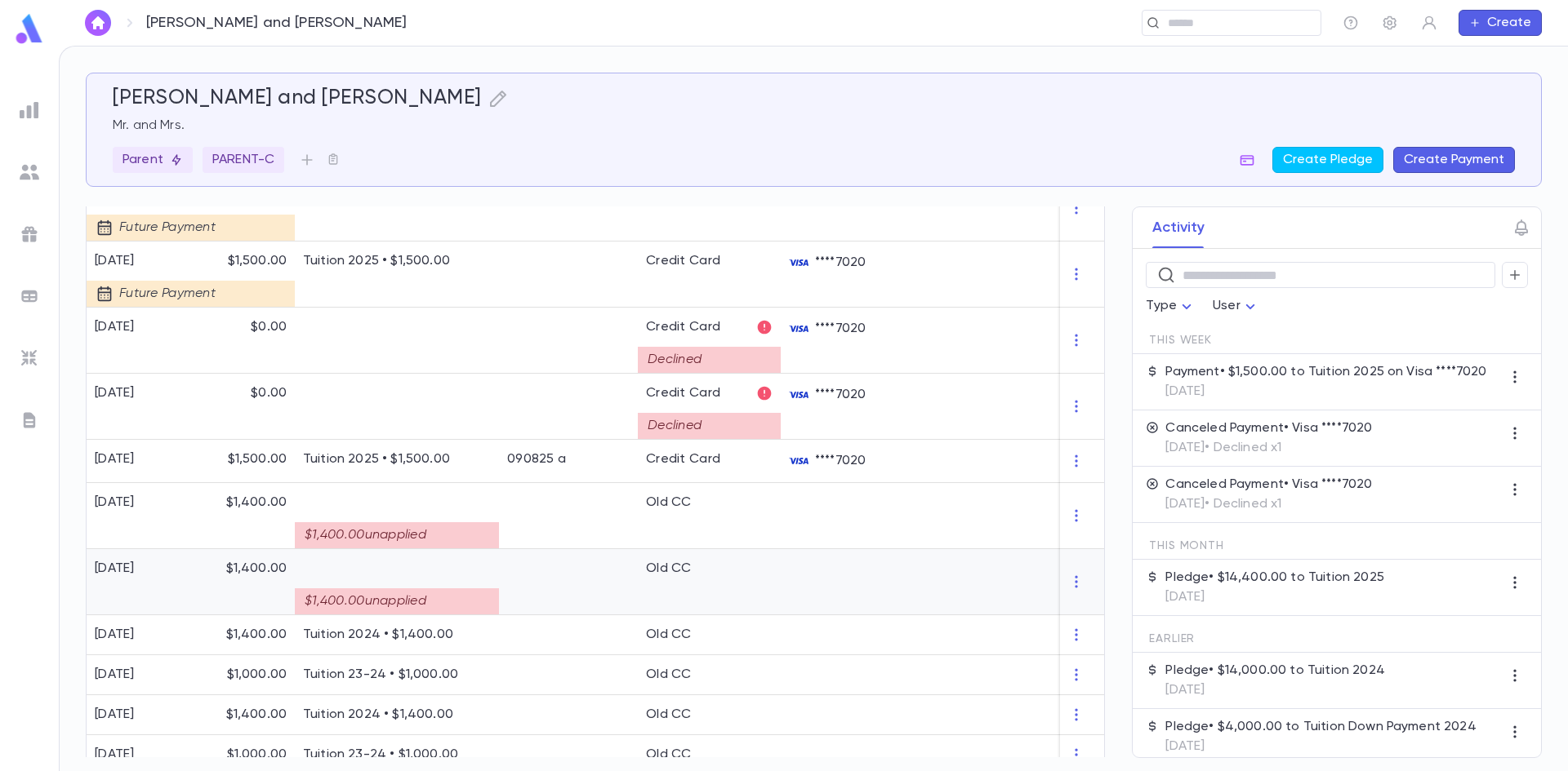
click at [470, 559] on div "$1,400.00 unapplied" at bounding box center [397, 582] width 204 height 67
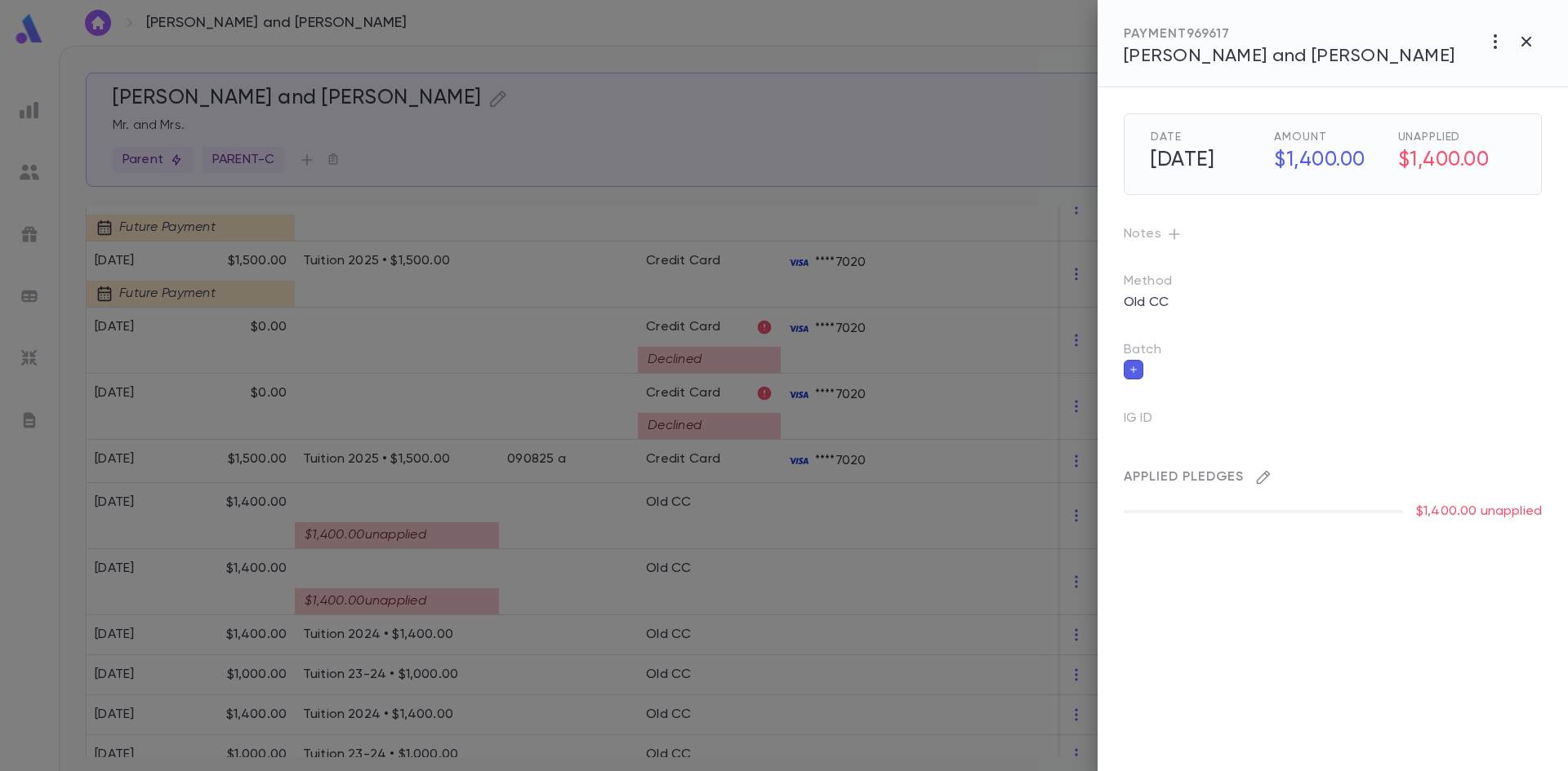
click at [1269, 480] on icon "button" at bounding box center [1262, 477] width 16 height 16
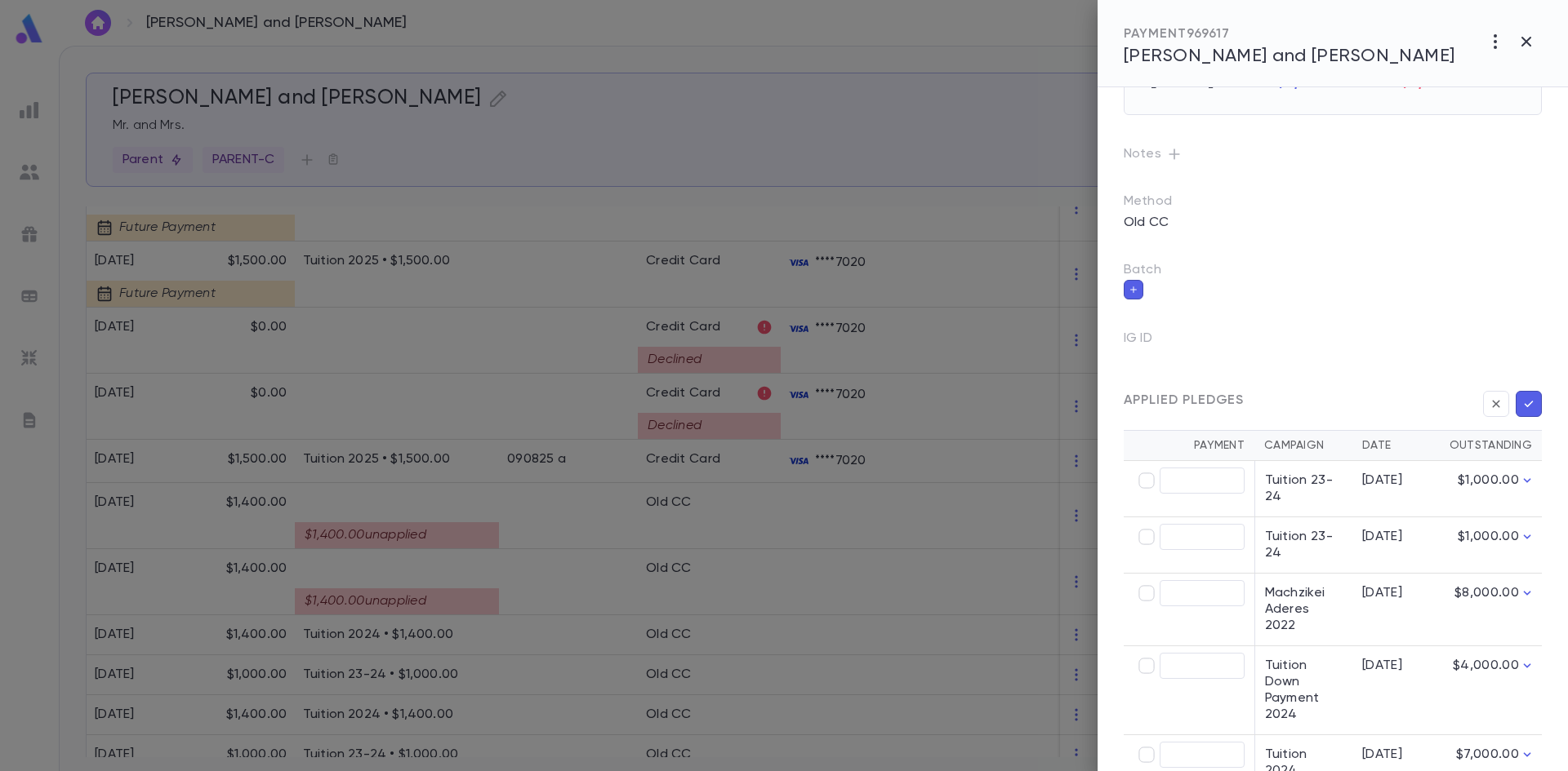
scroll to position [134, 0]
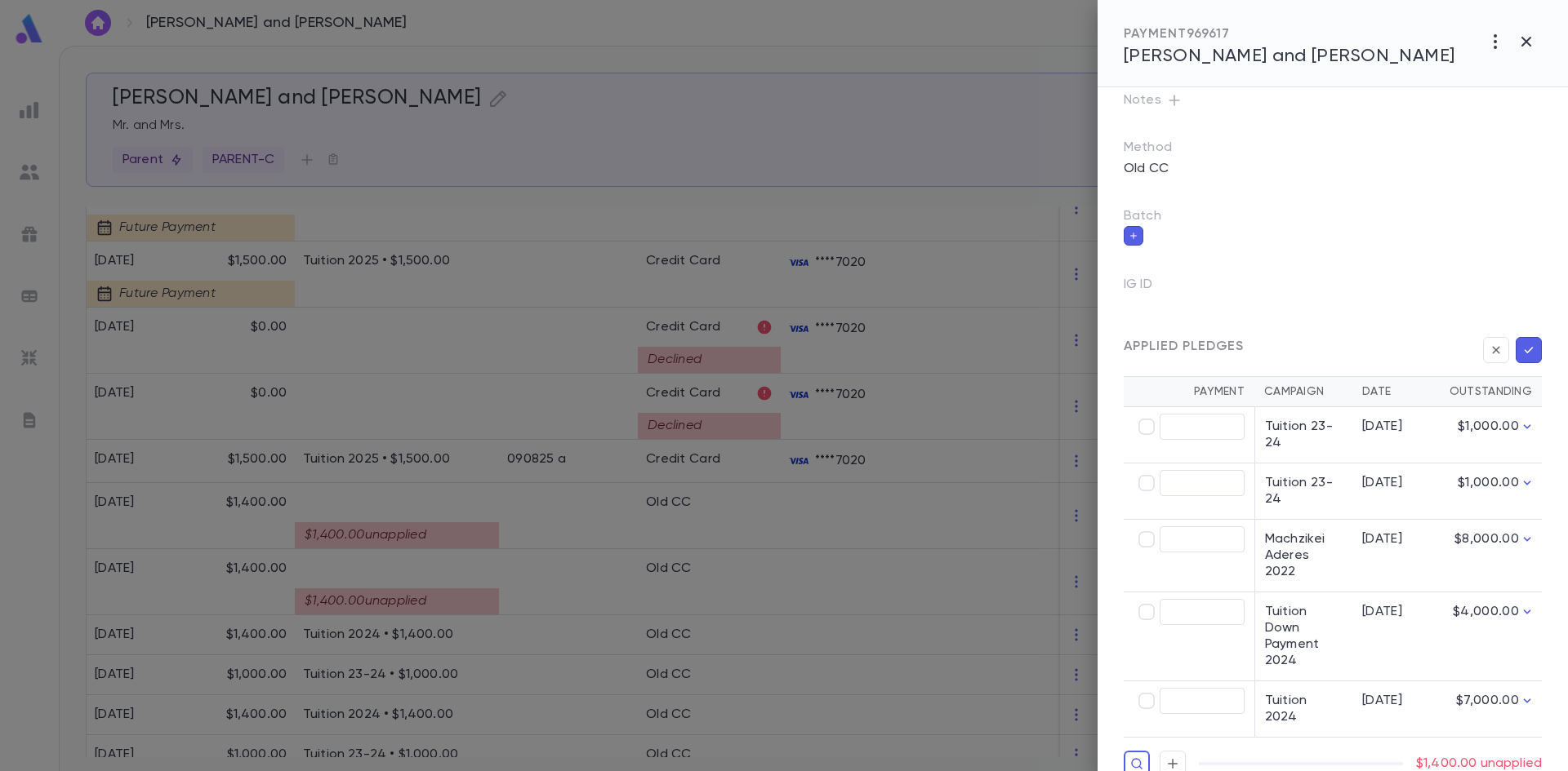
type input "********"
click at [1531, 345] on button "button" at bounding box center [1529, 350] width 26 height 26
click at [1514, 274] on div "Date 4/15/2025 Amount $1,400.00 Unapplied $1,400.00 Notes Method Old CC Batch I…" at bounding box center [1320, 364] width 444 height 823
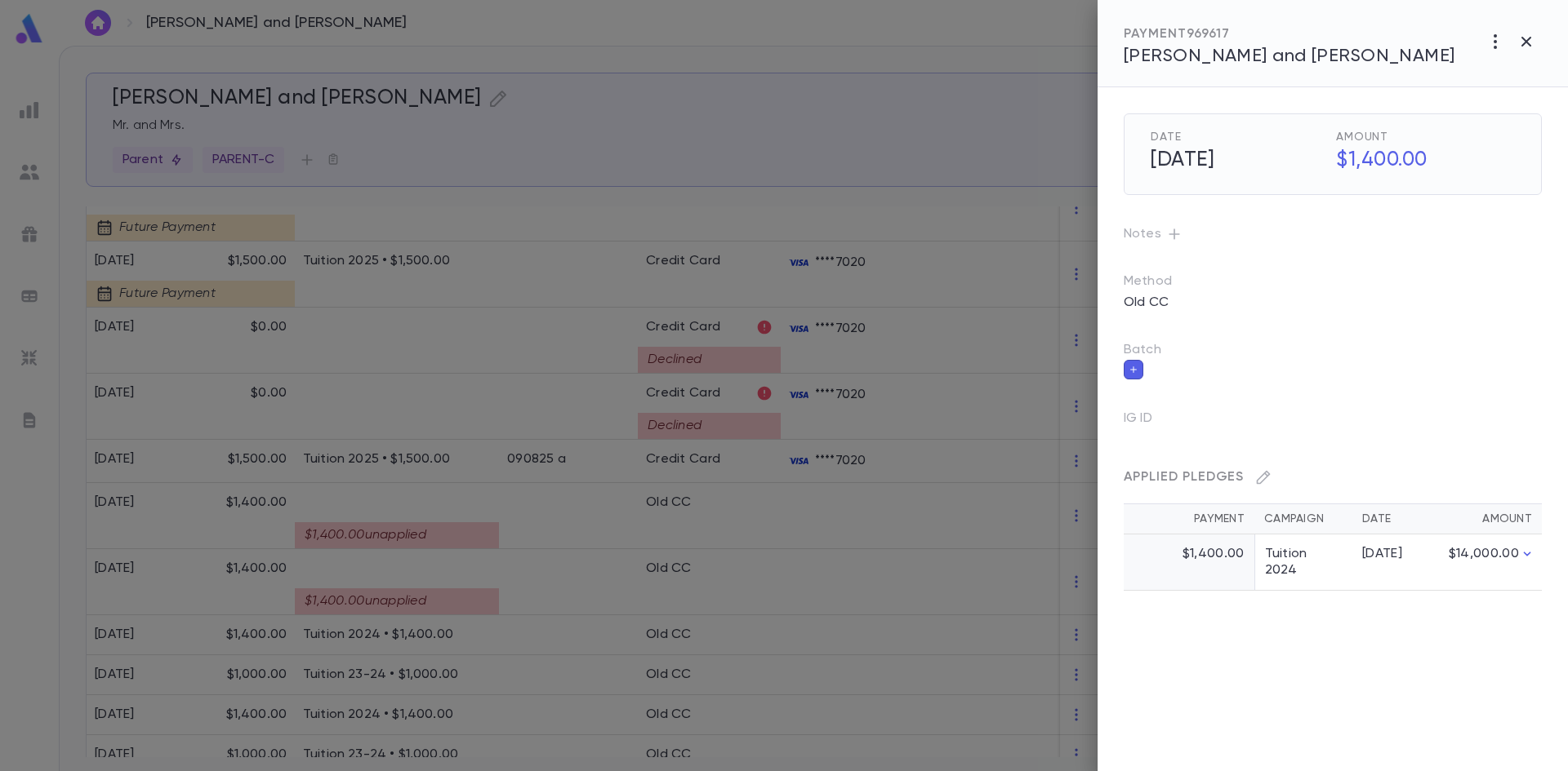
click at [380, 542] on div at bounding box center [784, 385] width 1568 height 771
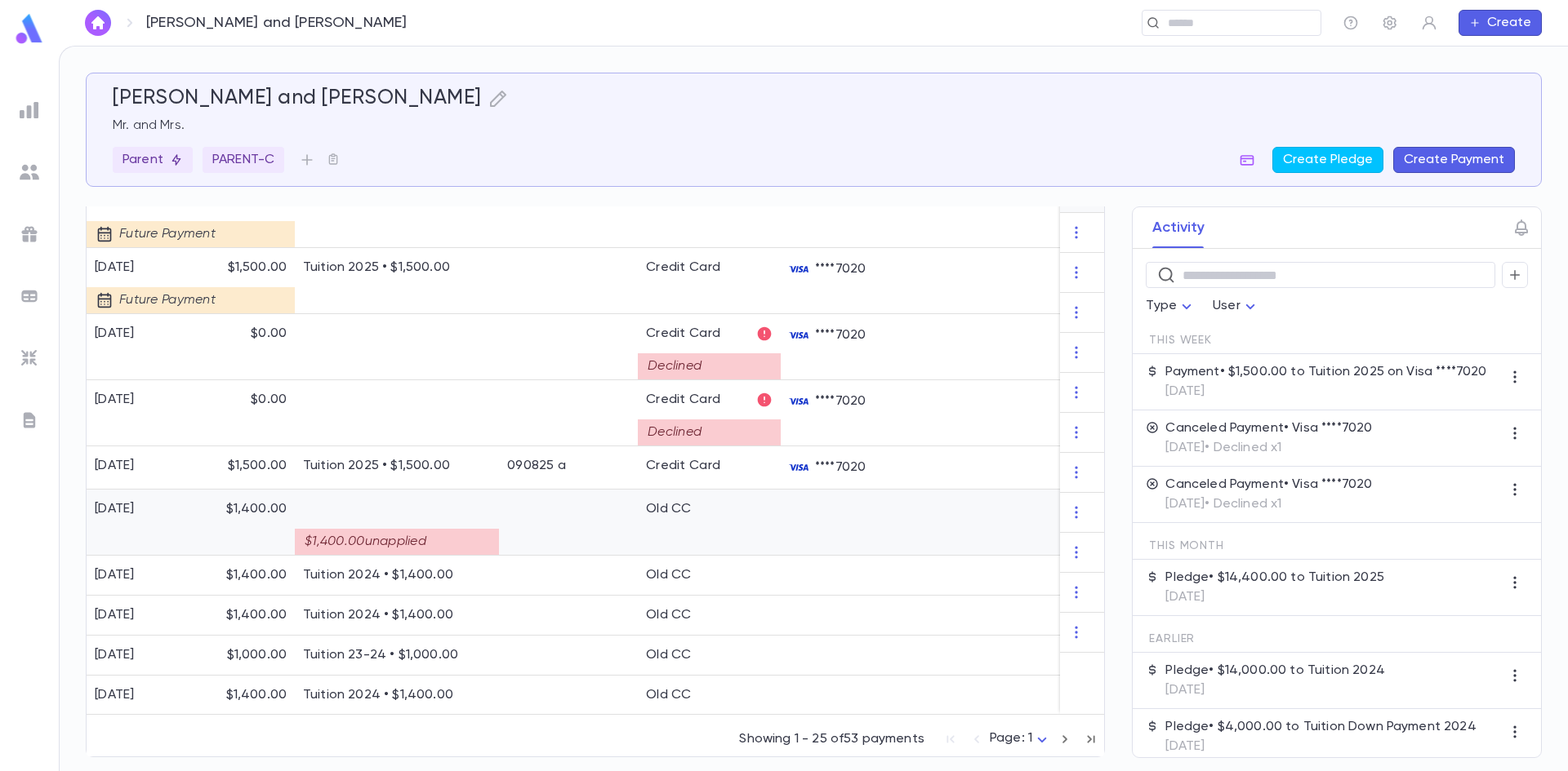
click at [425, 529] on div "$1,400.00 unapplied" at bounding box center [397, 542] width 204 height 26
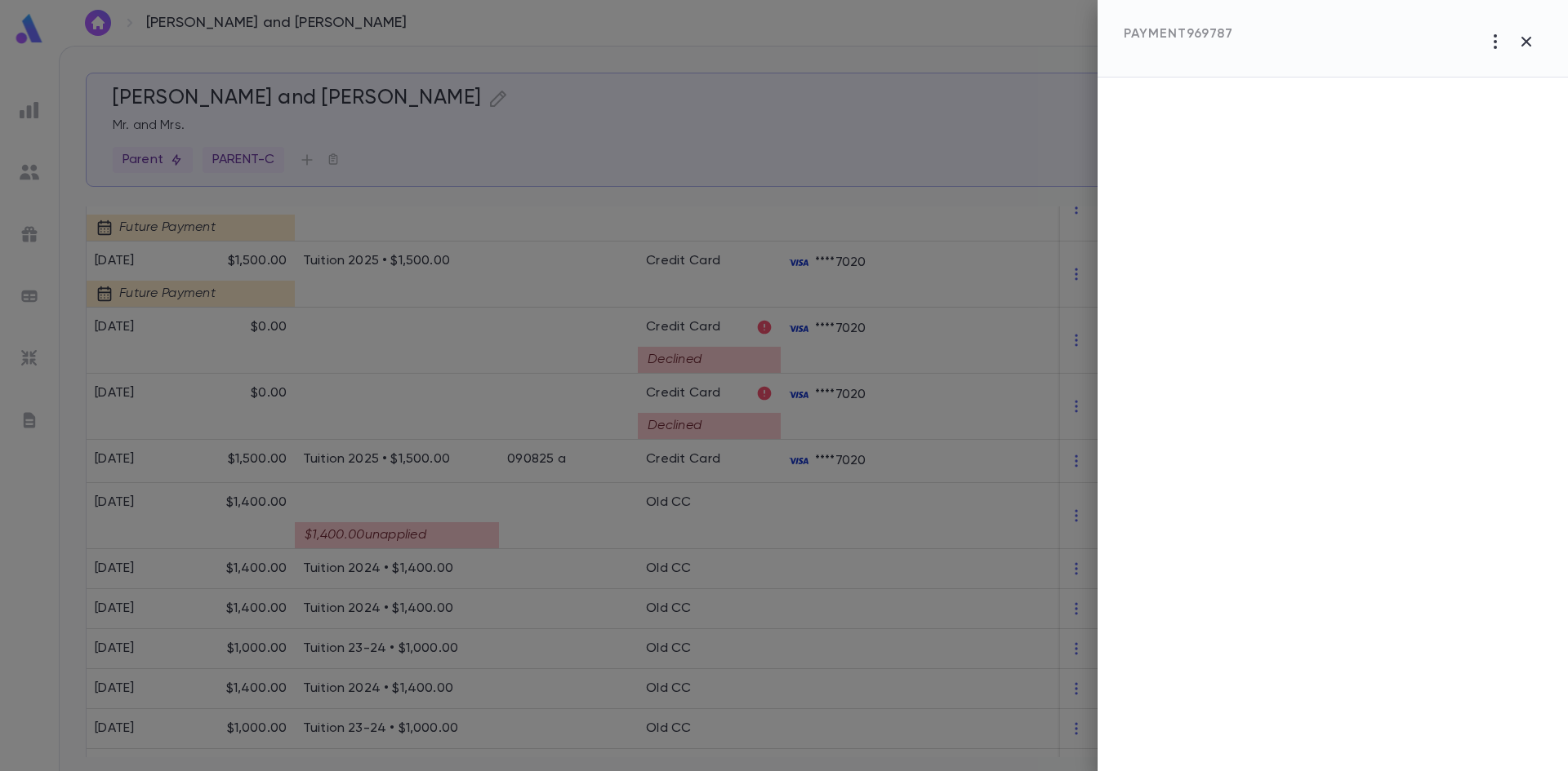
click at [487, 514] on div at bounding box center [784, 385] width 1568 height 771
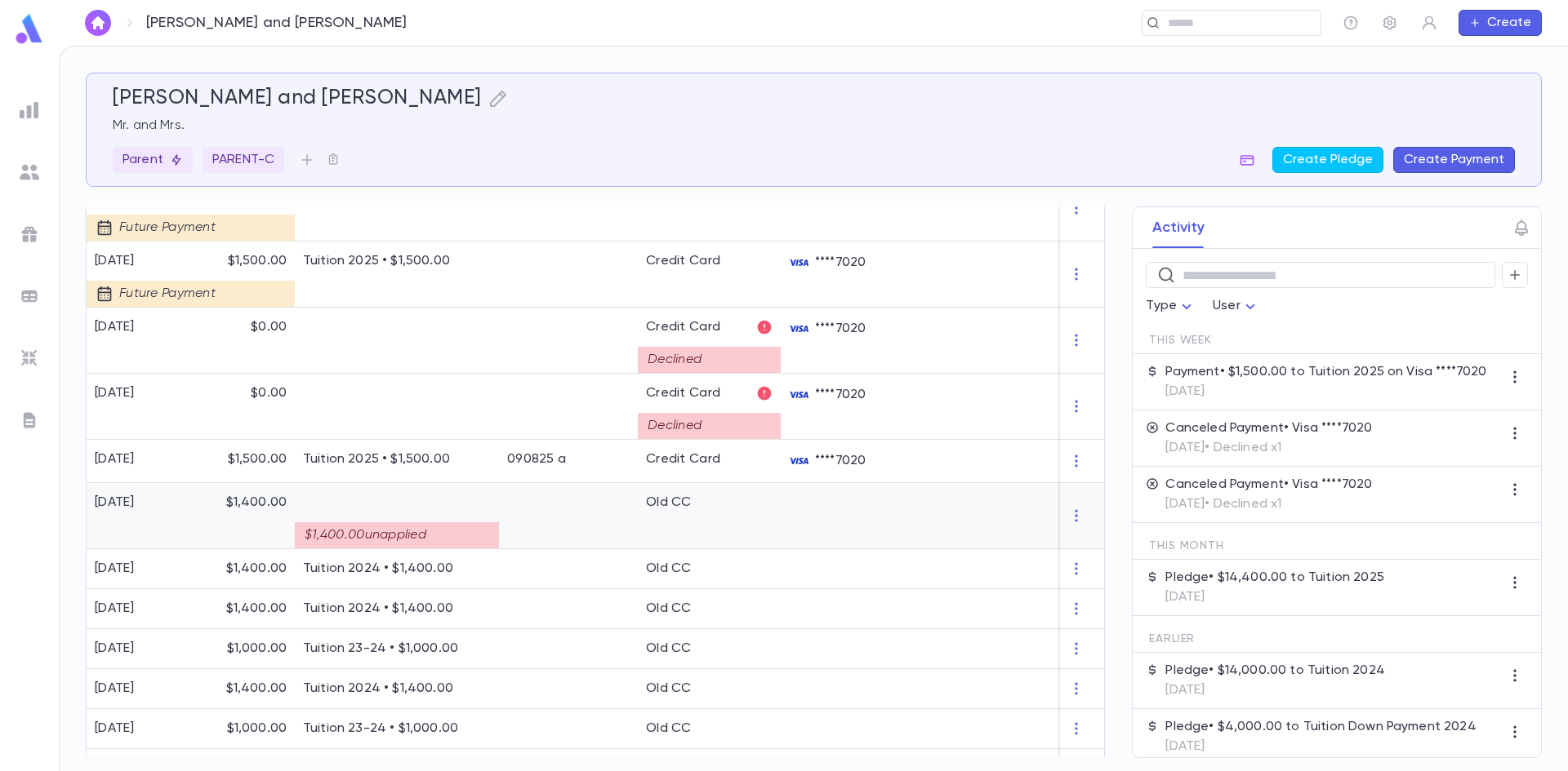
click at [500, 537] on div at bounding box center [568, 516] width 139 height 67
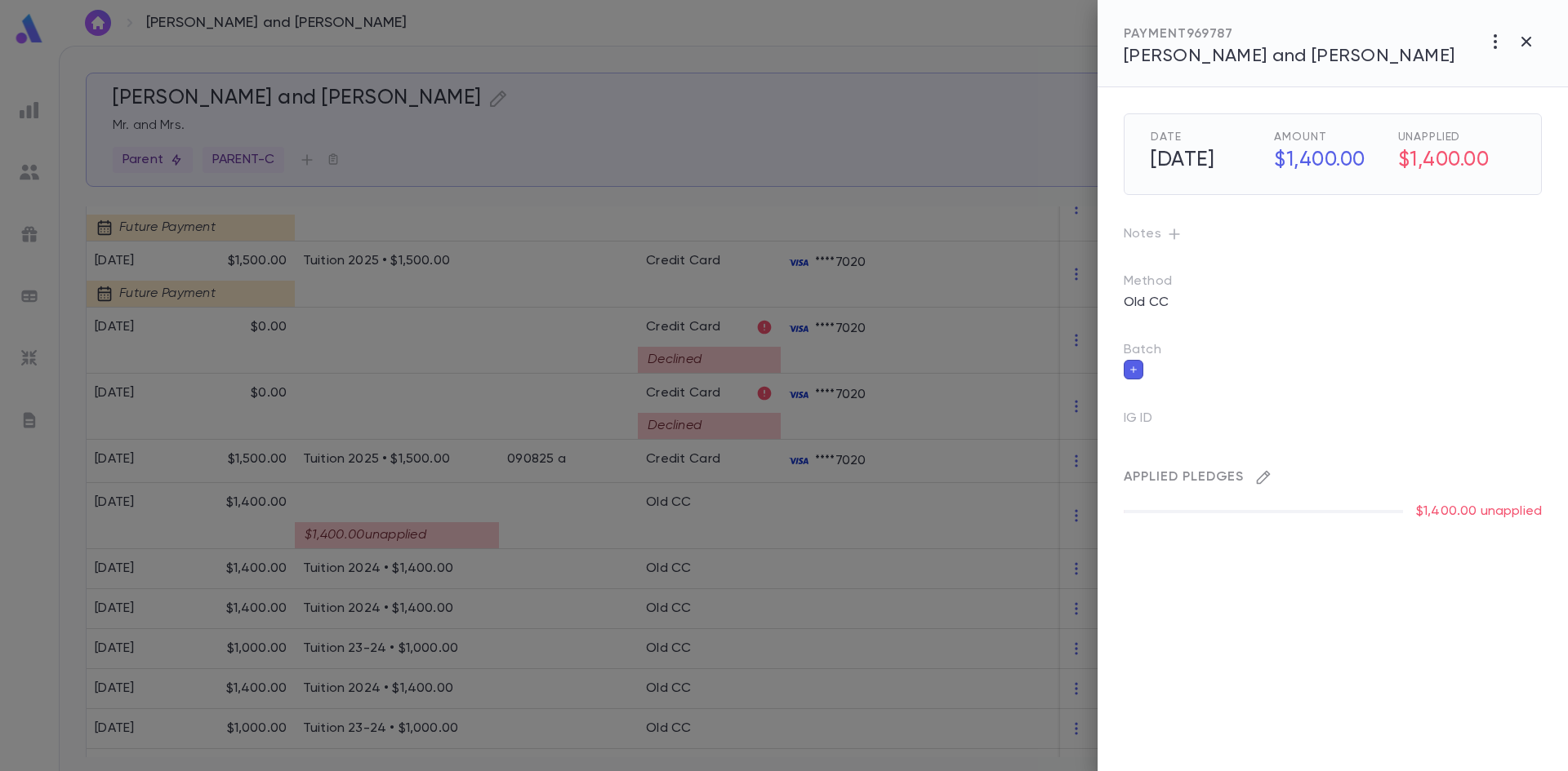
click at [1271, 479] on icon "button" at bounding box center [1262, 477] width 16 height 16
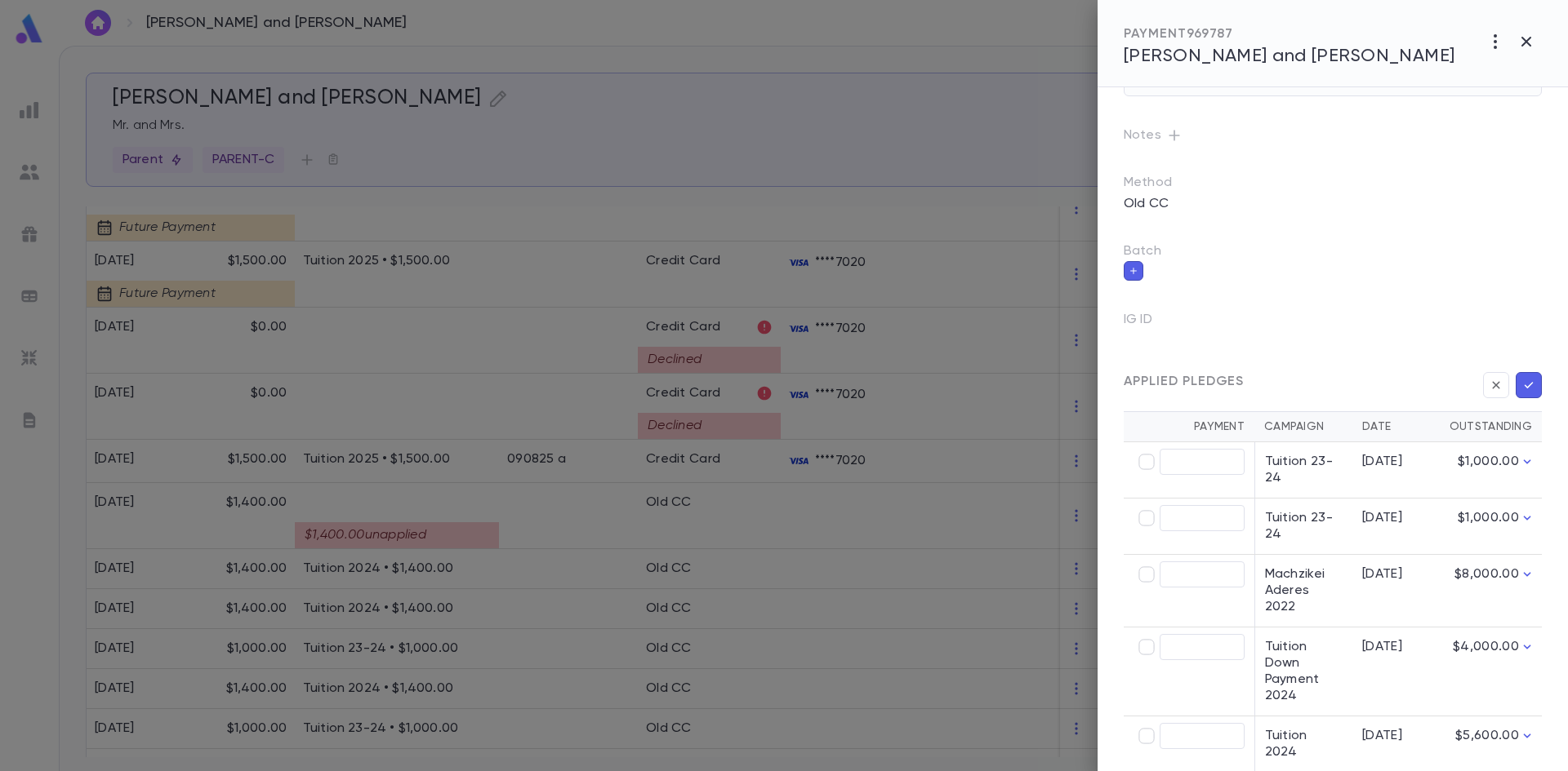
scroll to position [134, 0]
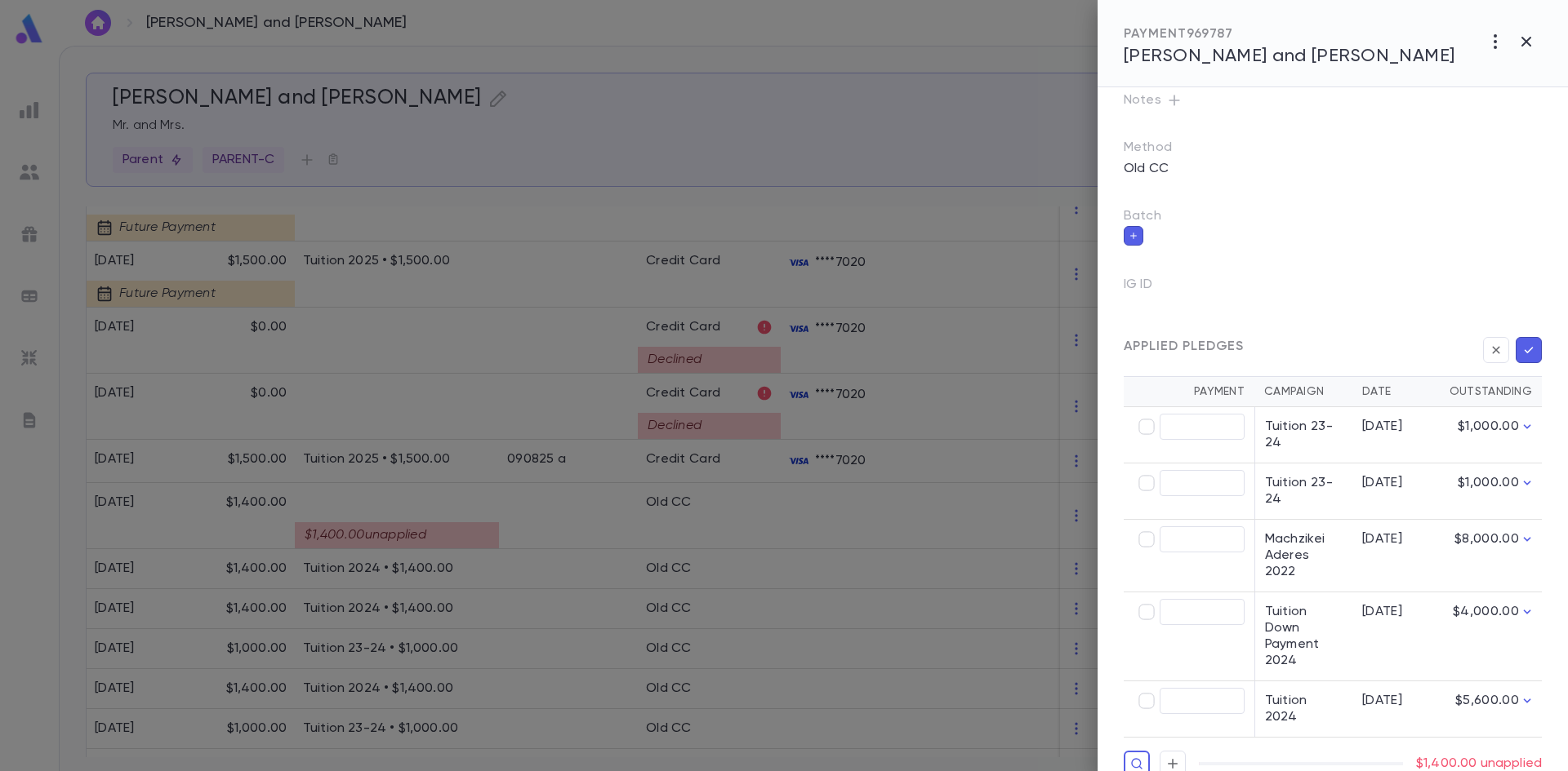
type input "********"
click at [1522, 352] on icon "button" at bounding box center [1529, 349] width 15 height 16
click at [1433, 204] on div "Batch" at bounding box center [1320, 214] width 444 height 64
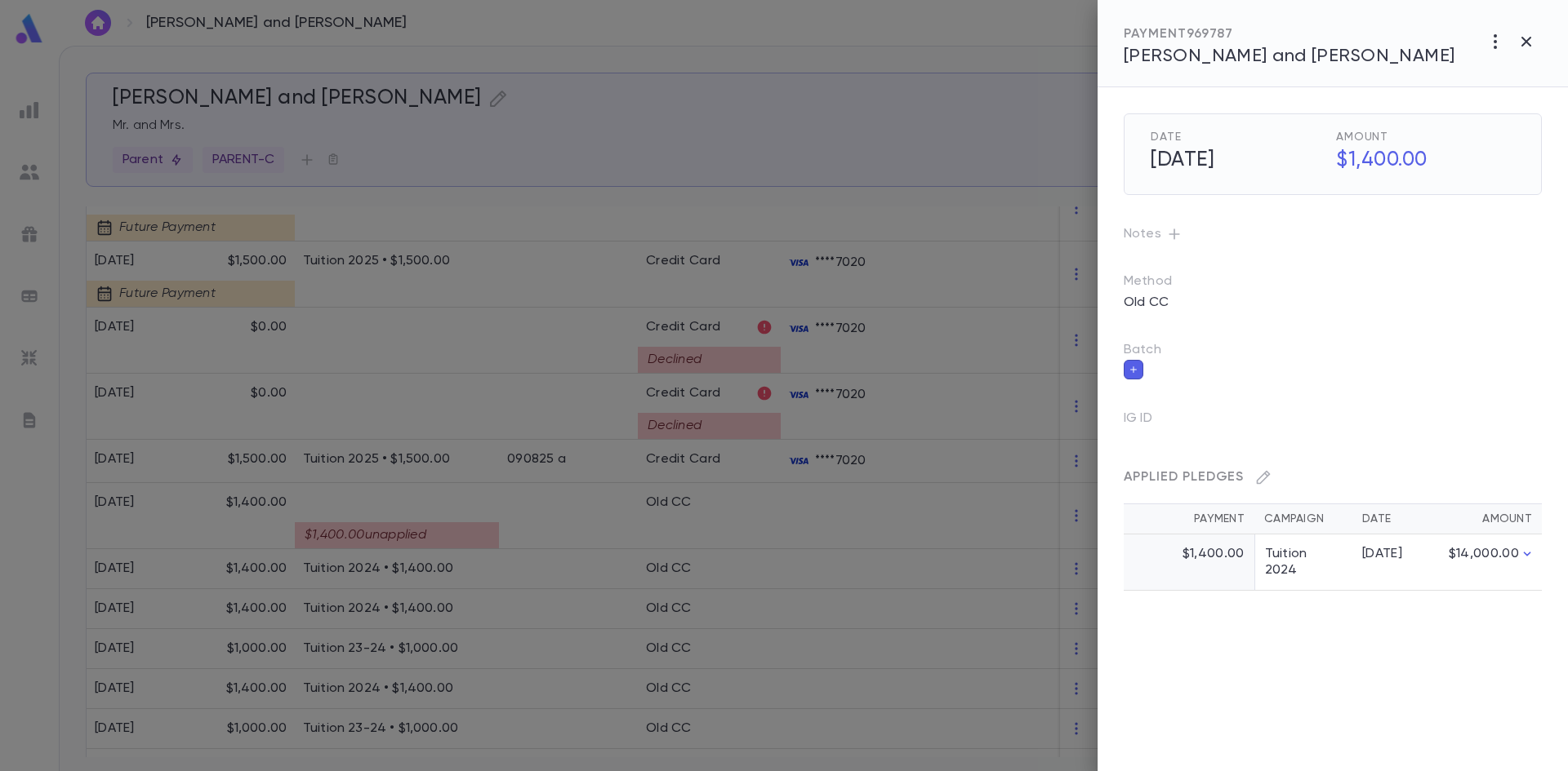
click at [414, 407] on div at bounding box center [784, 385] width 1568 height 771
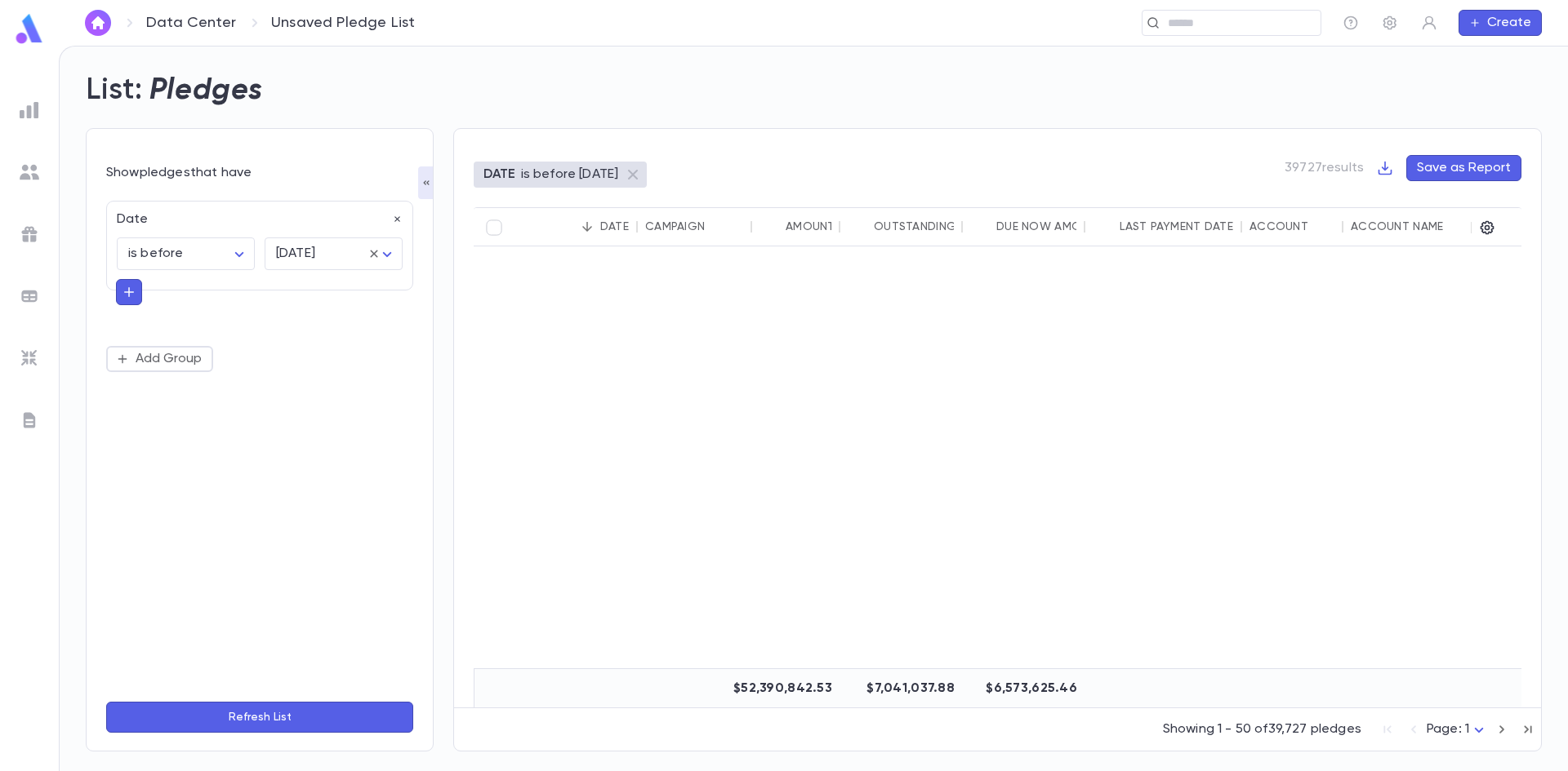
scroll to position [1143, 0]
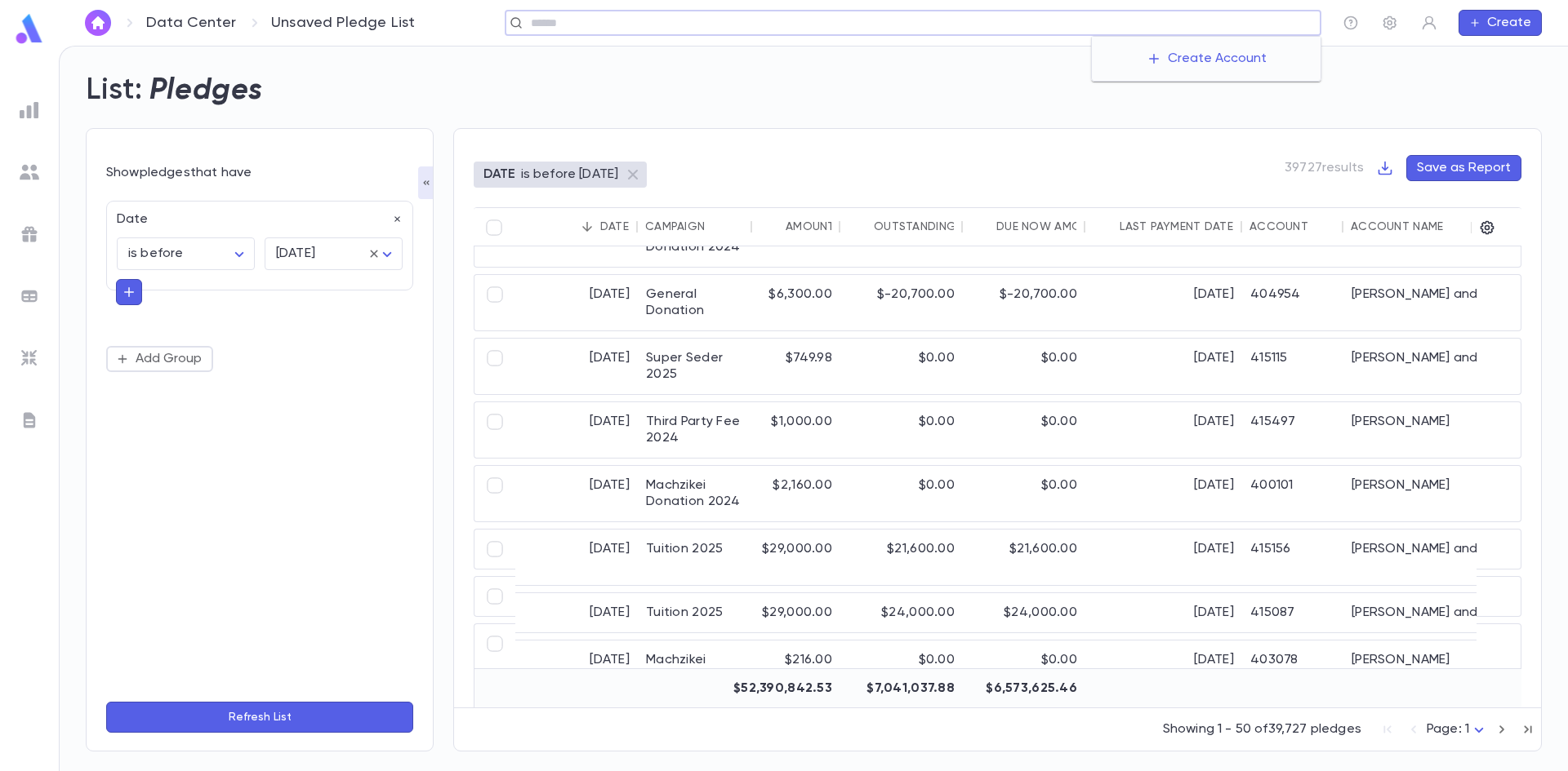
click at [1207, 25] on input "text" at bounding box center [919, 23] width 788 height 16
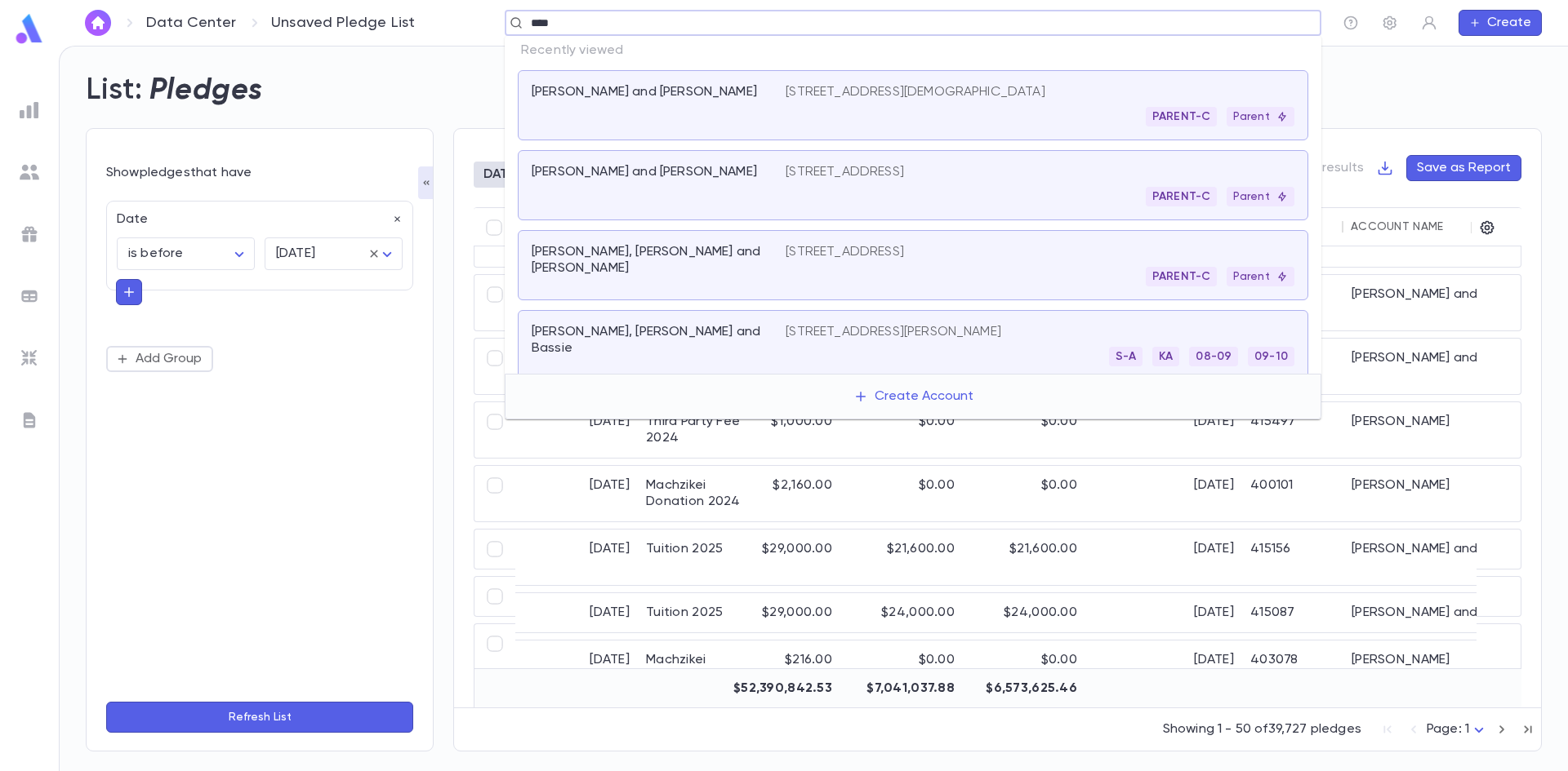
type input "*****"
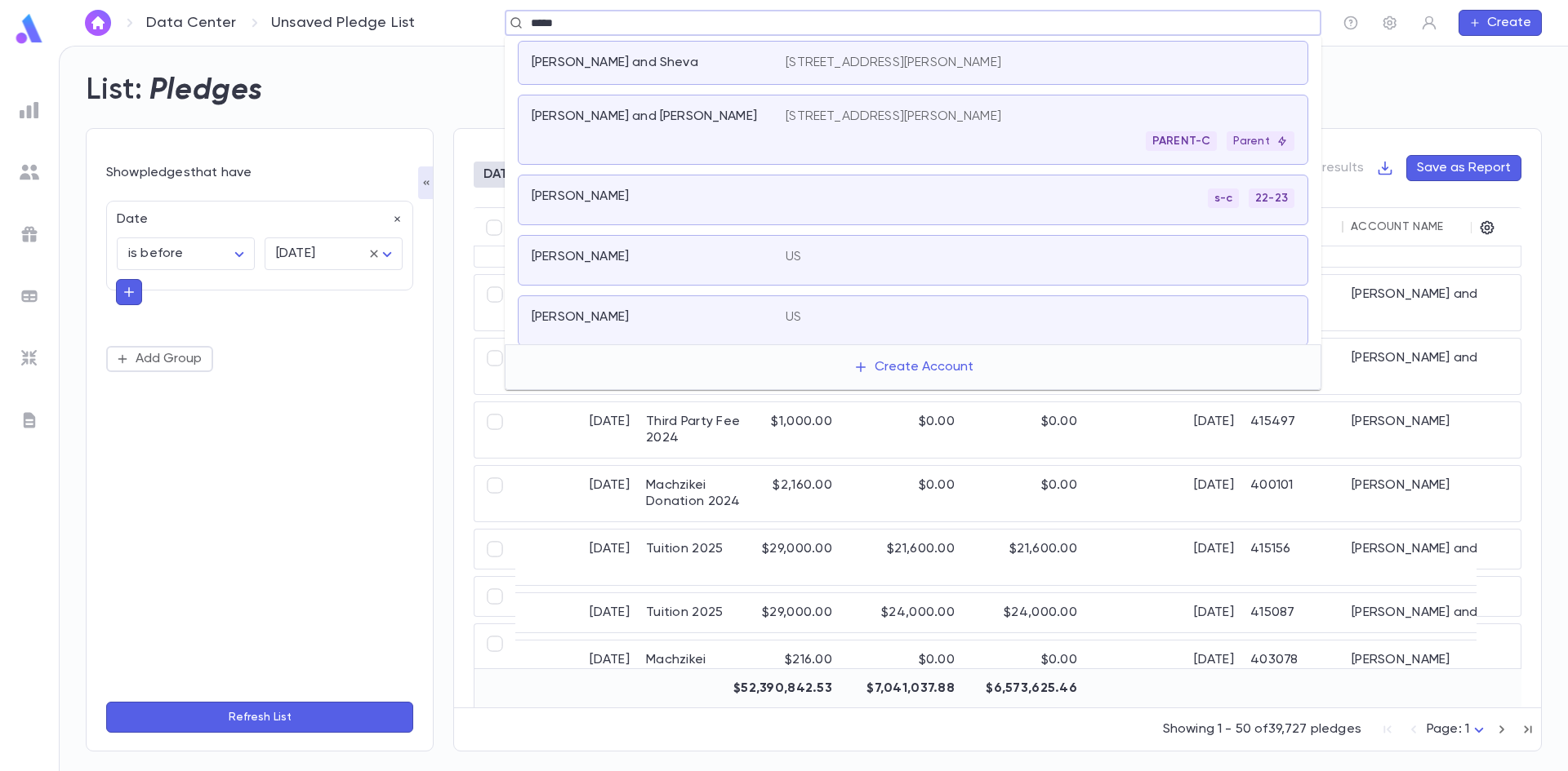
click at [943, 149] on div "PARENT-C Parent" at bounding box center [1039, 141] width 509 height 20
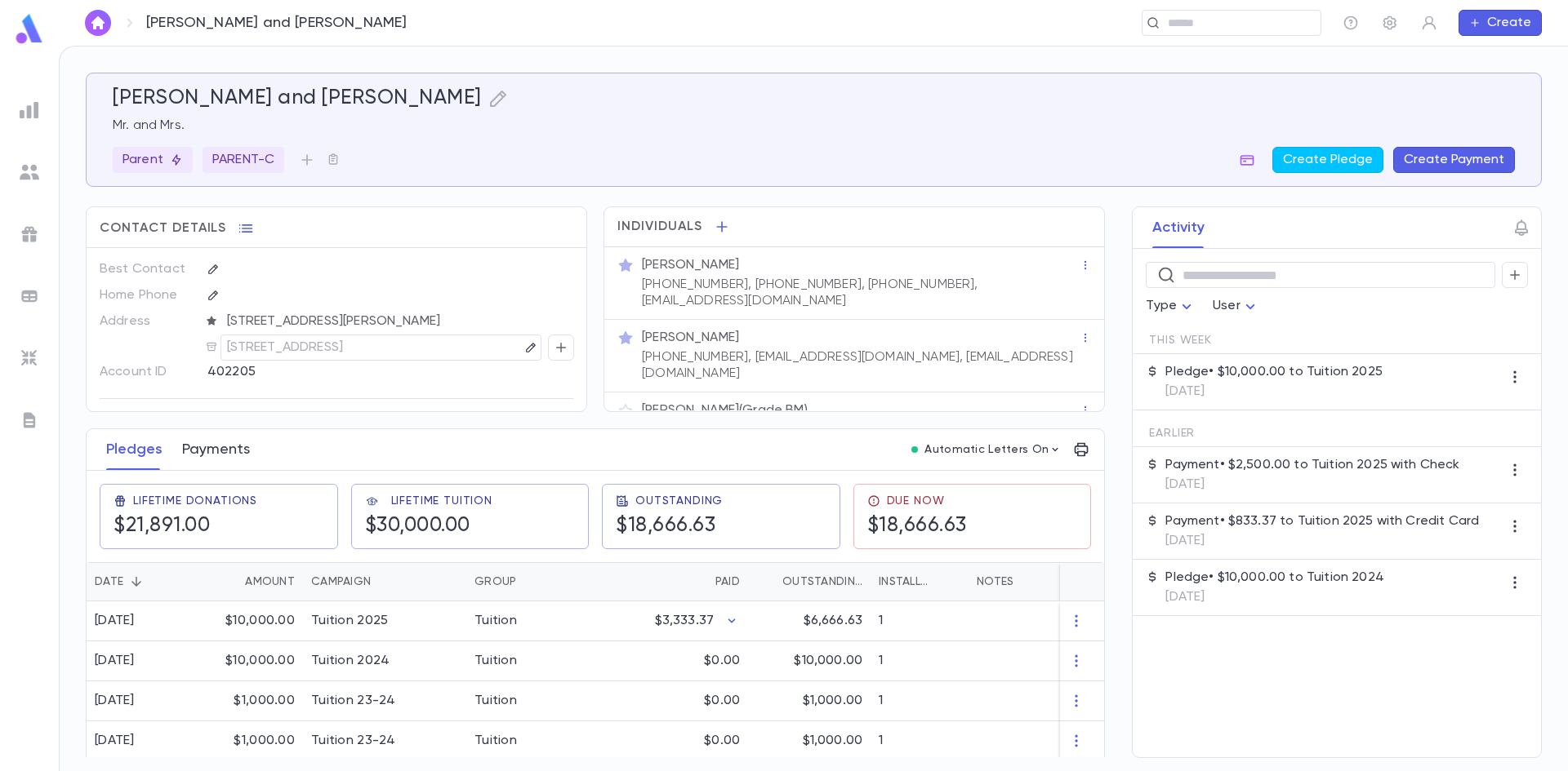
click at [206, 449] on button "Payments" at bounding box center [216, 450] width 67 height 41
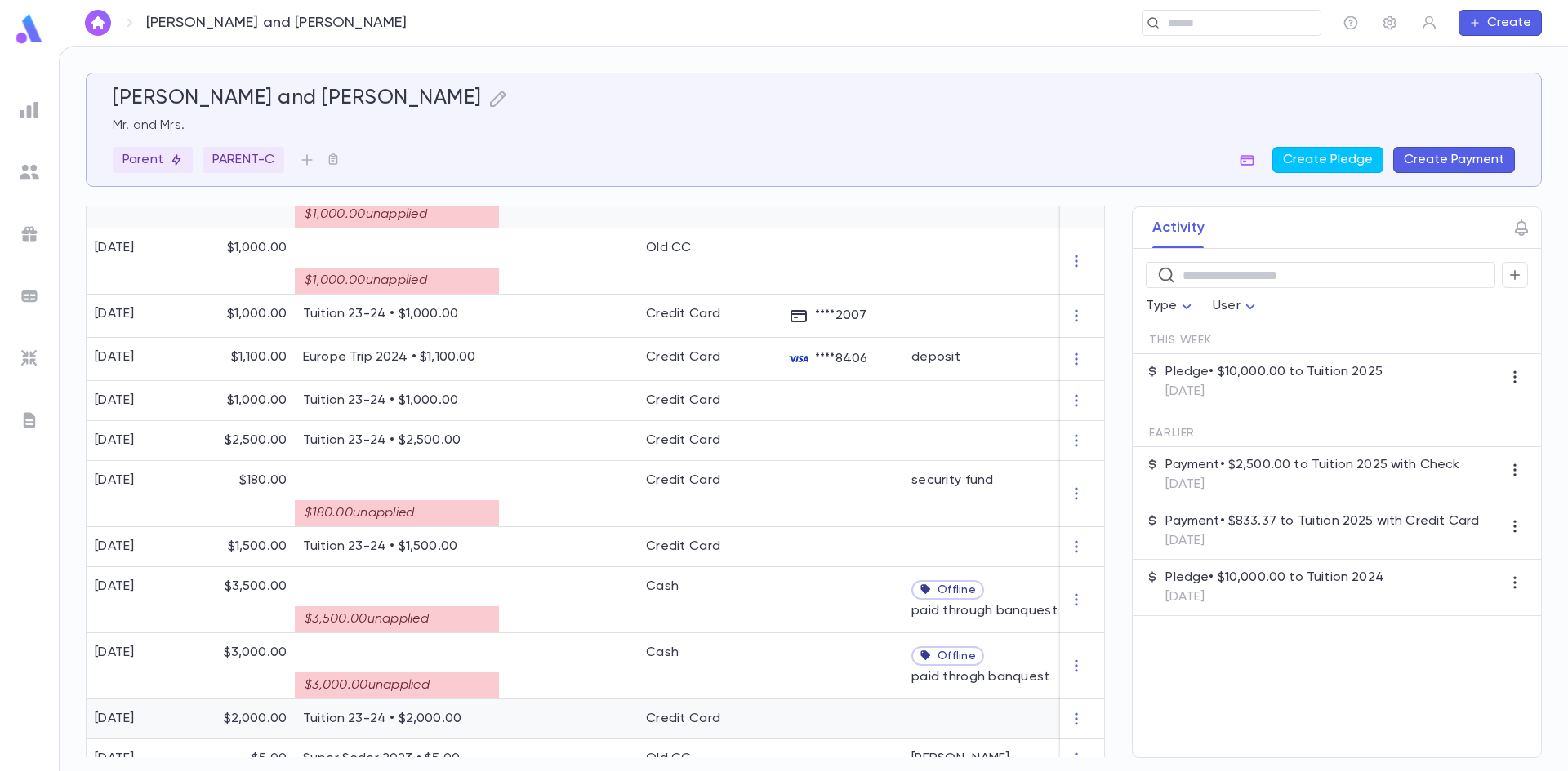
scroll to position [1254, 0]
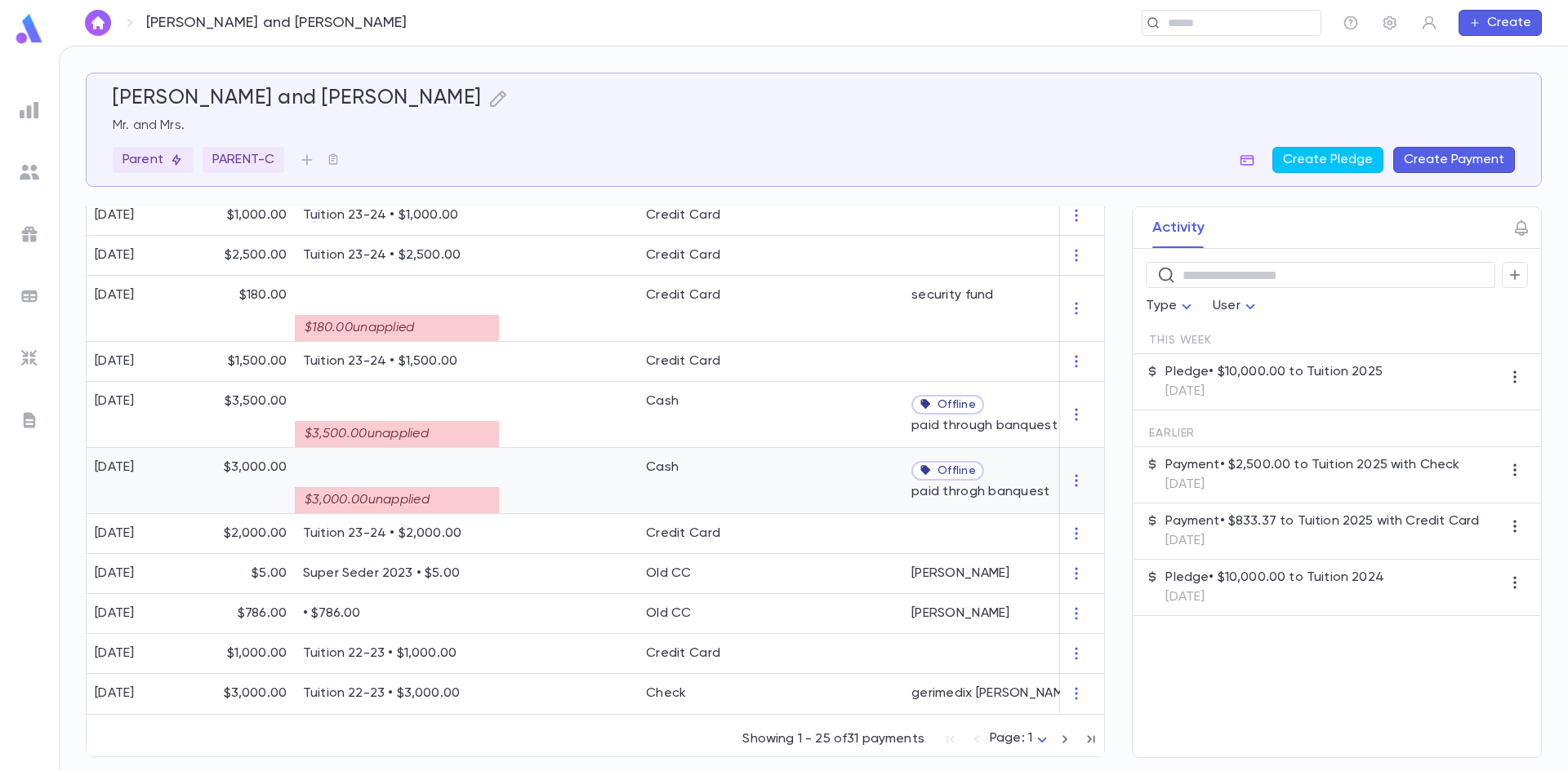
click at [587, 469] on div at bounding box center [568, 481] width 139 height 67
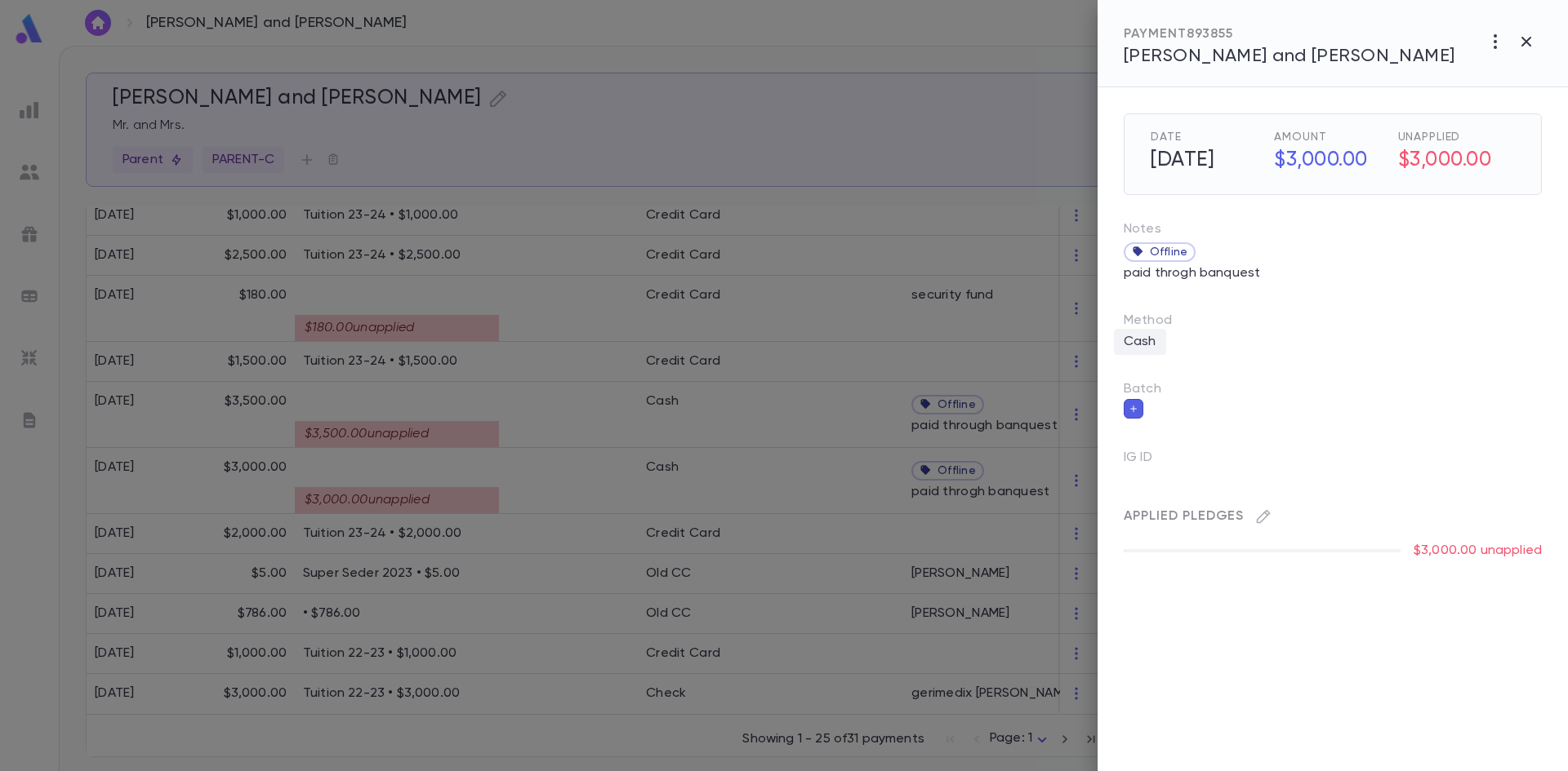
click at [1156, 339] on p "Cash" at bounding box center [1141, 342] width 52 height 26
click at [1371, 326] on div at bounding box center [1434, 330] width 216 height 73
click at [1215, 359] on input "****" at bounding box center [1202, 349] width 142 height 31
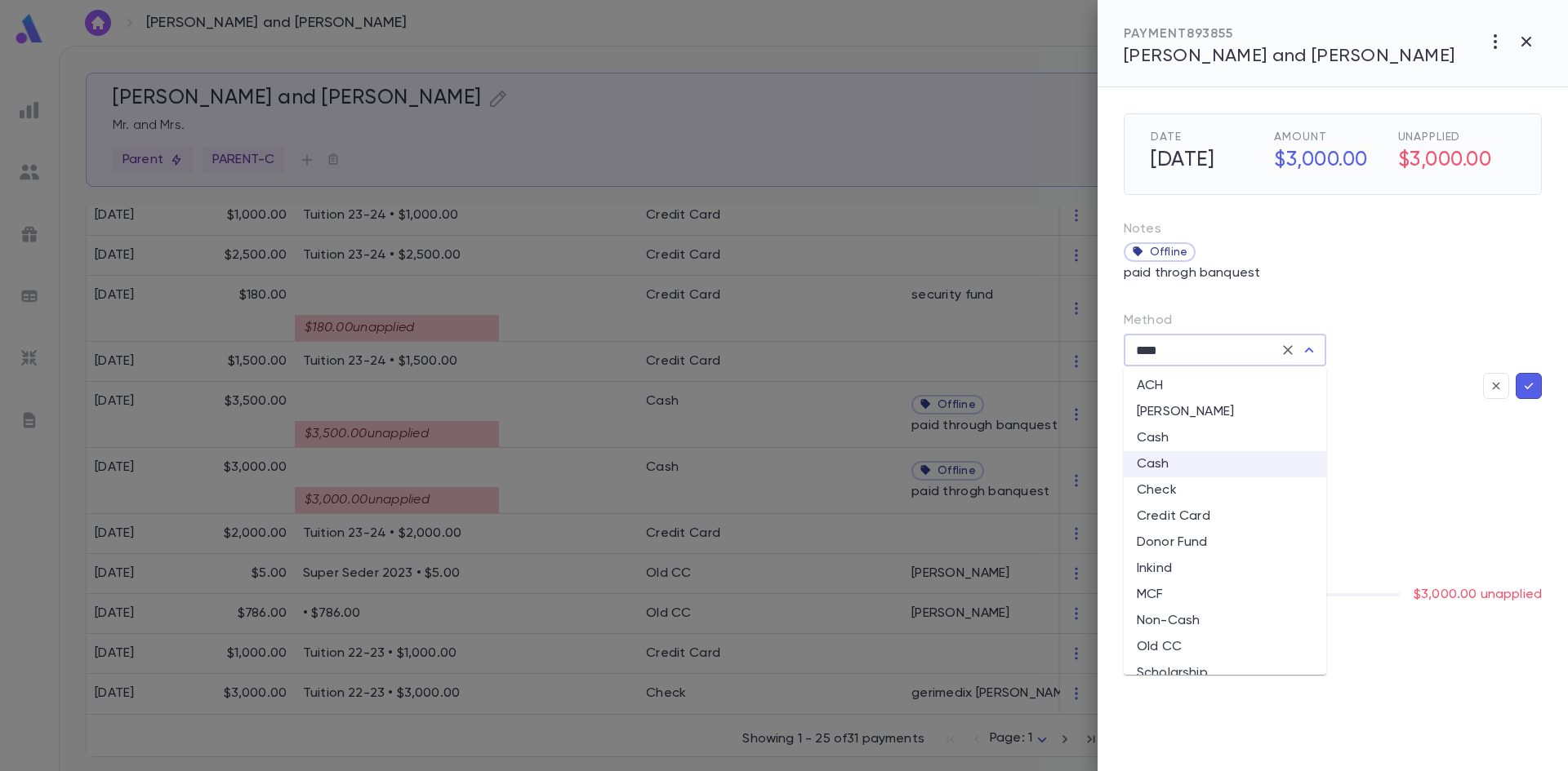
click at [1182, 649] on li "Old CC" at bounding box center [1225, 647] width 202 height 26
type input "******"
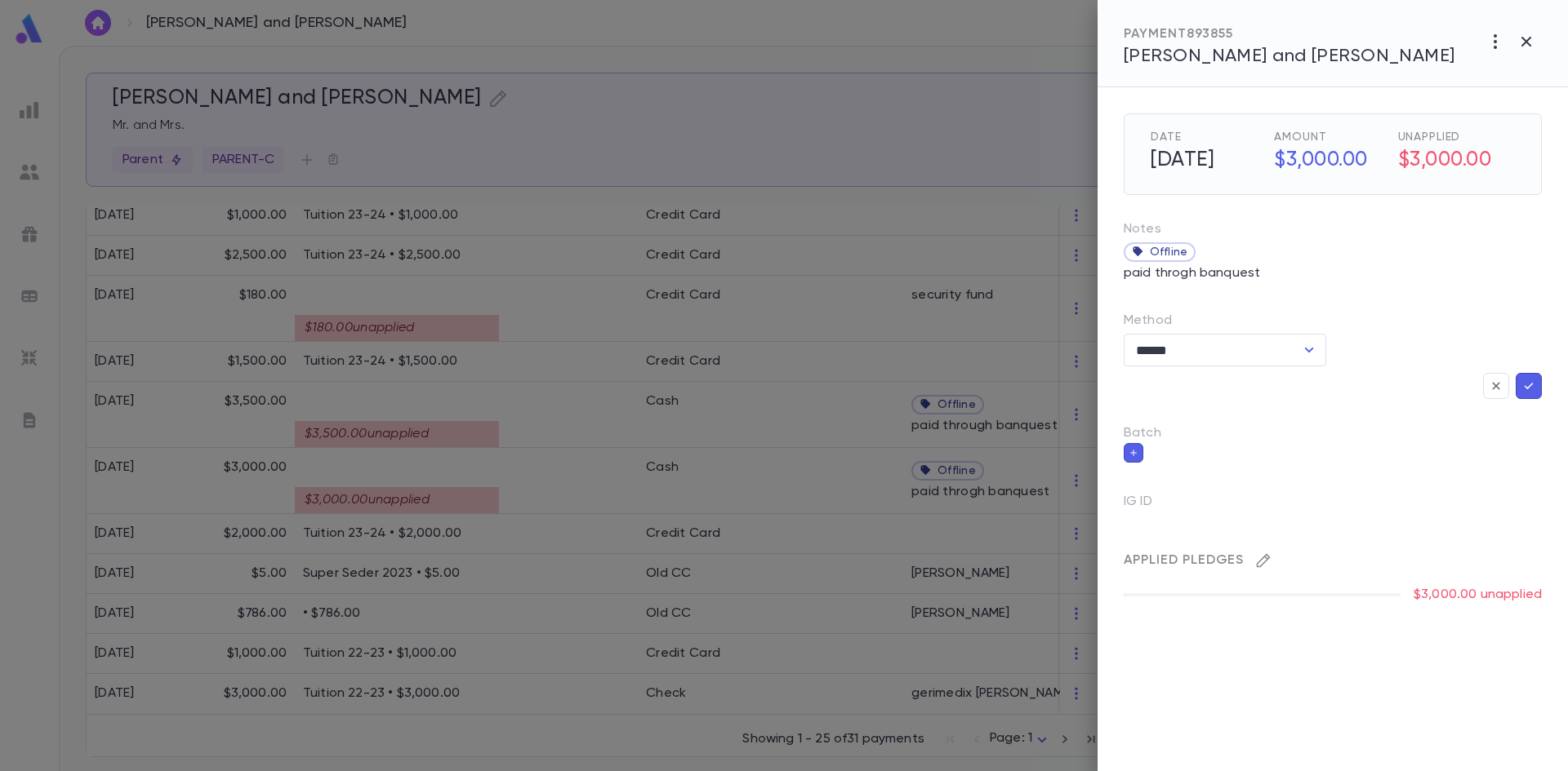
click at [1267, 563] on icon "button" at bounding box center [1262, 560] width 16 height 16
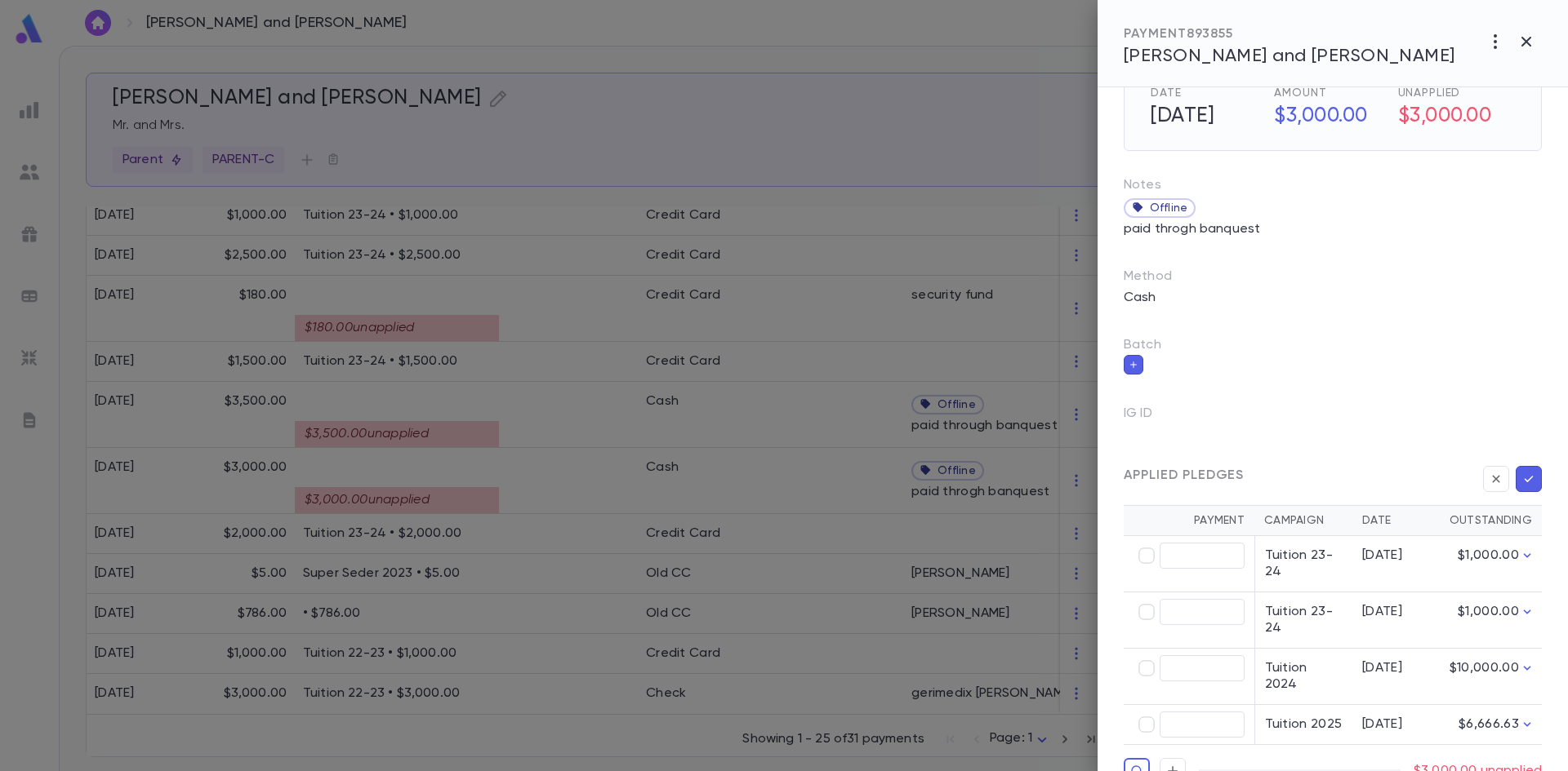
scroll to position [68, 0]
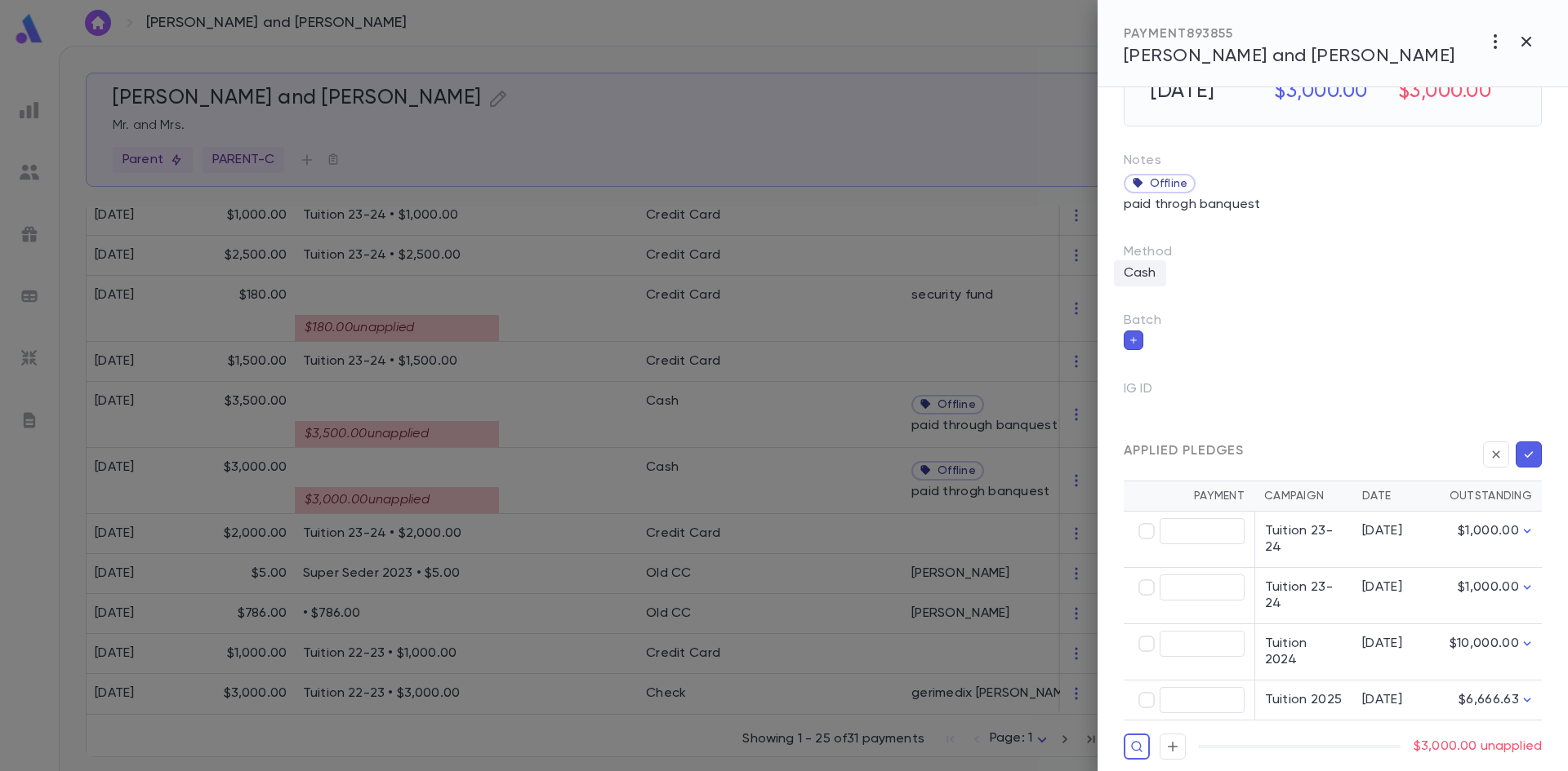
click at [1163, 270] on p "Cash" at bounding box center [1141, 274] width 52 height 26
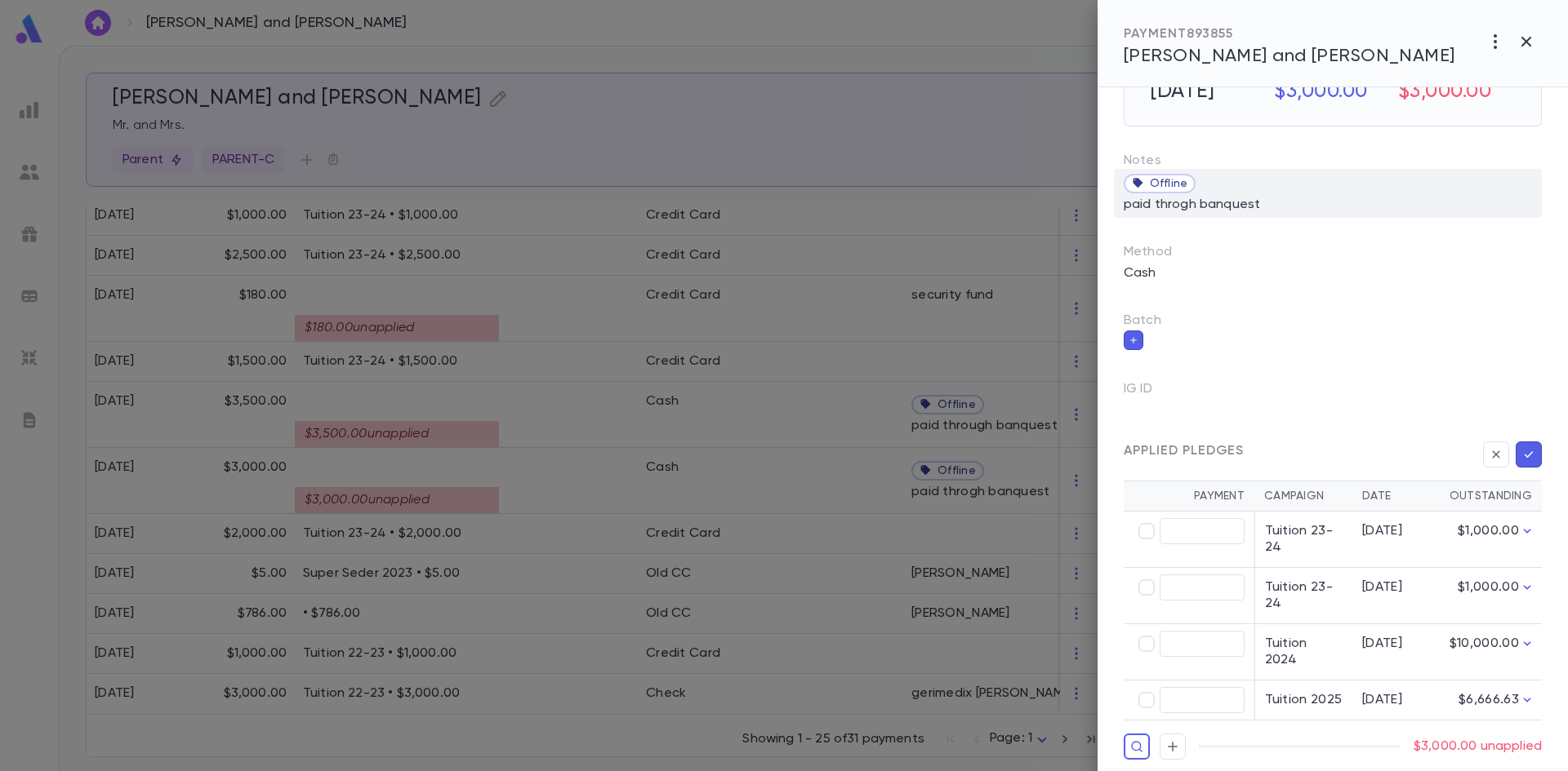
scroll to position [0, 0]
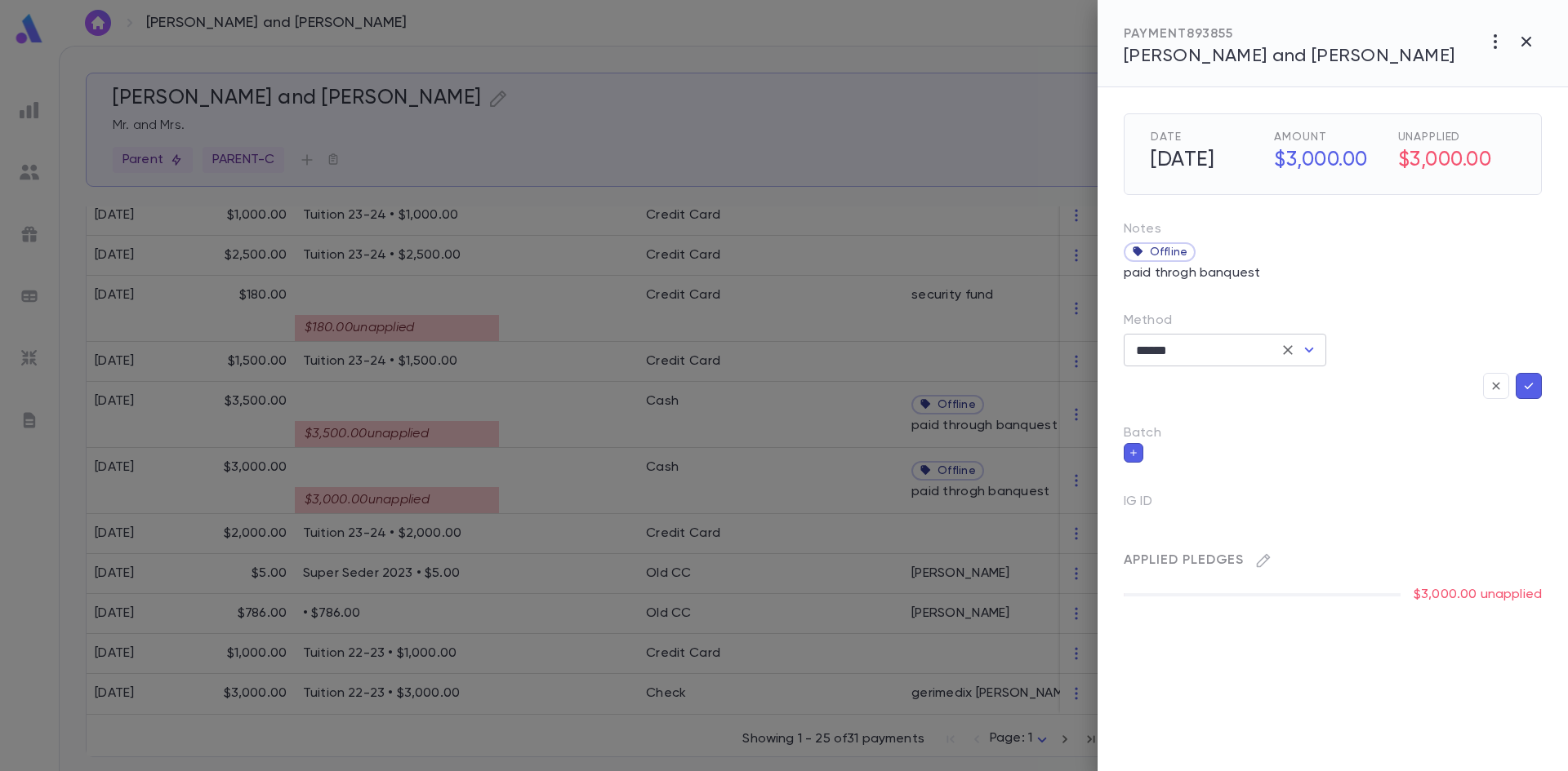
click at [1276, 341] on div "****** ​" at bounding box center [1225, 349] width 202 height 33
click at [1306, 342] on icon "Open" at bounding box center [1308, 349] width 20 height 20
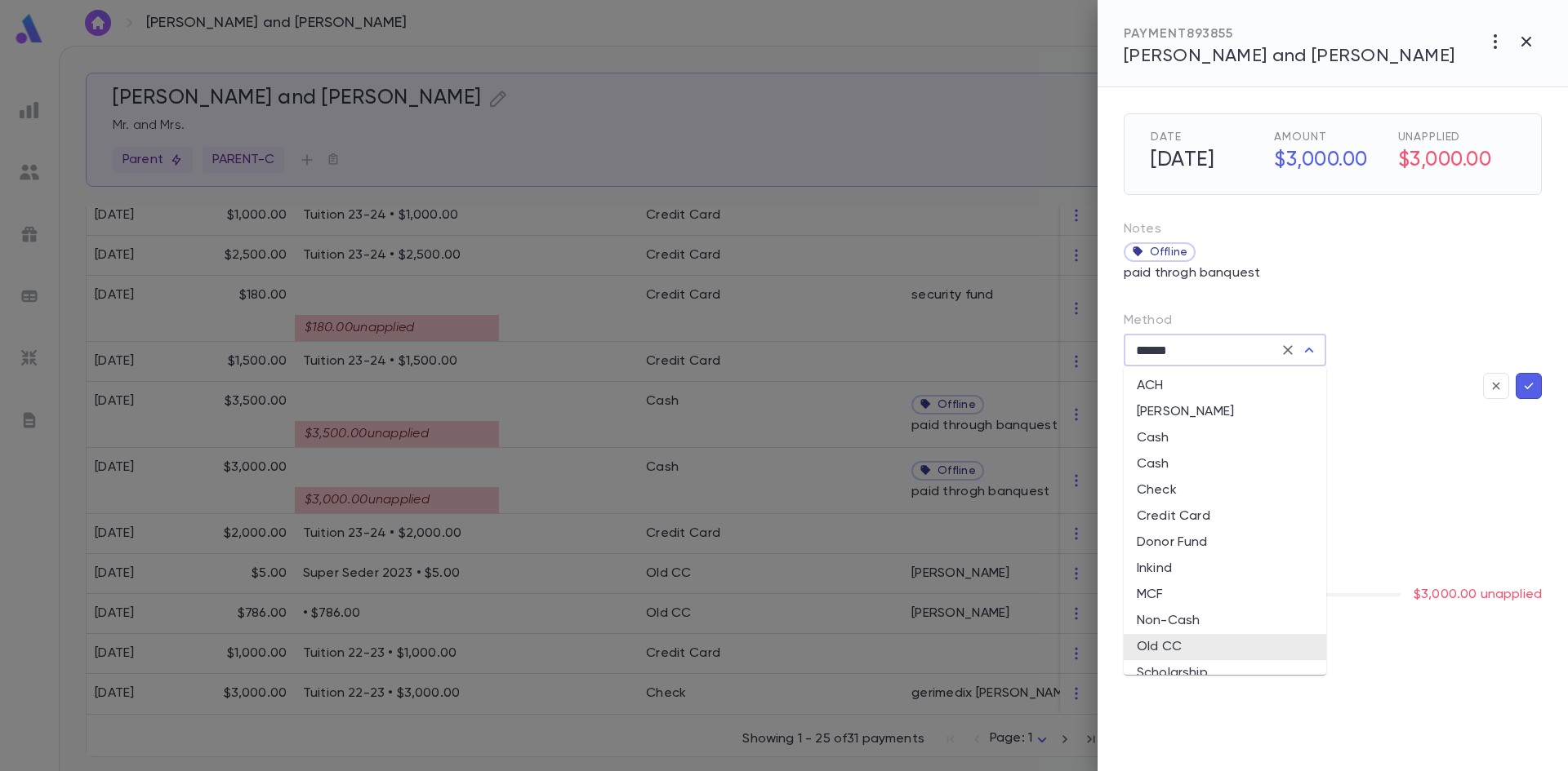
click at [1169, 645] on li "Old CC" at bounding box center [1225, 647] width 202 height 26
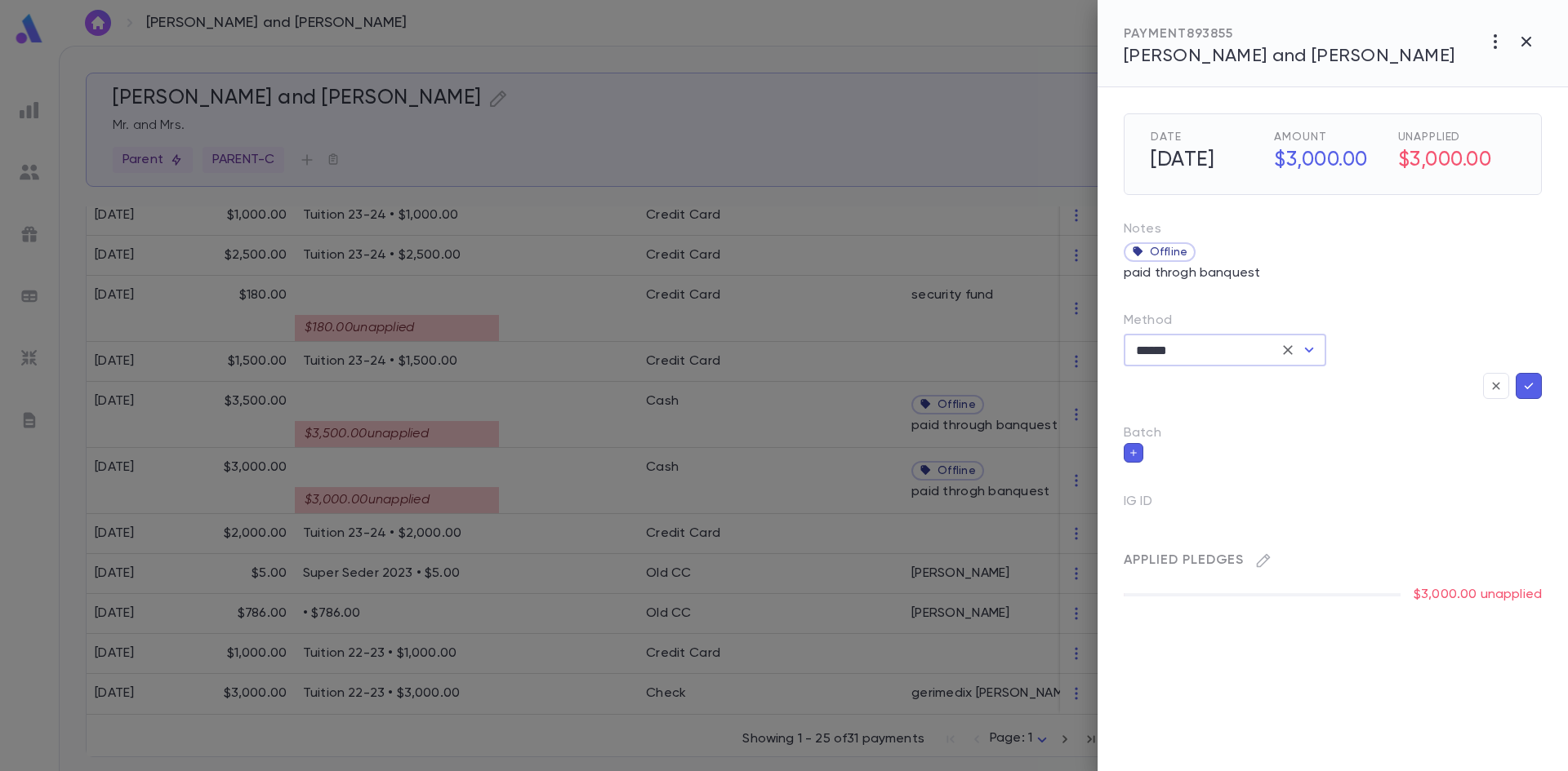
click at [1529, 386] on icon "button" at bounding box center [1529, 385] width 15 height 16
click at [1264, 516] on icon "button" at bounding box center [1262, 516] width 16 height 16
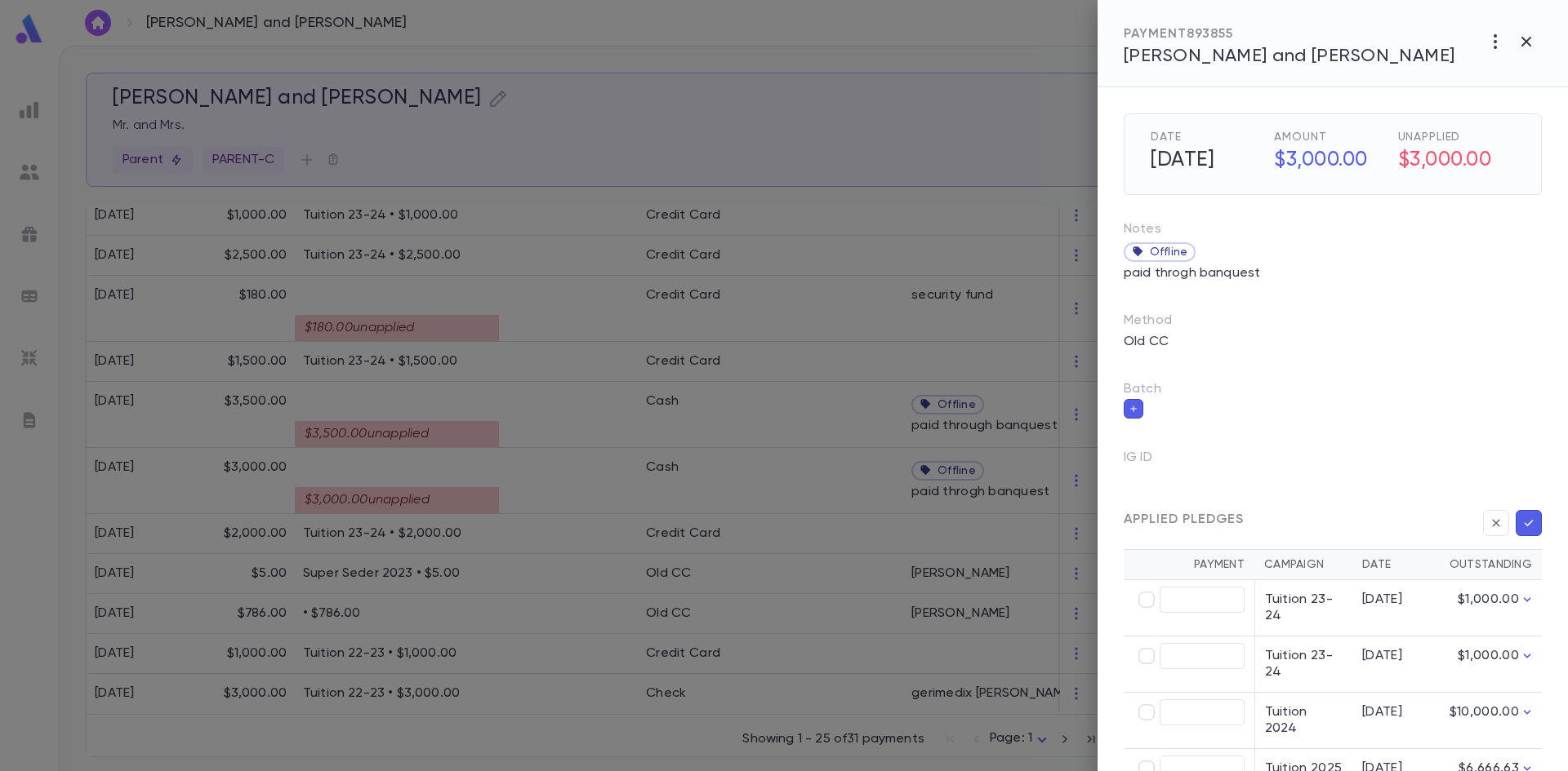
scroll to position [68, 0]
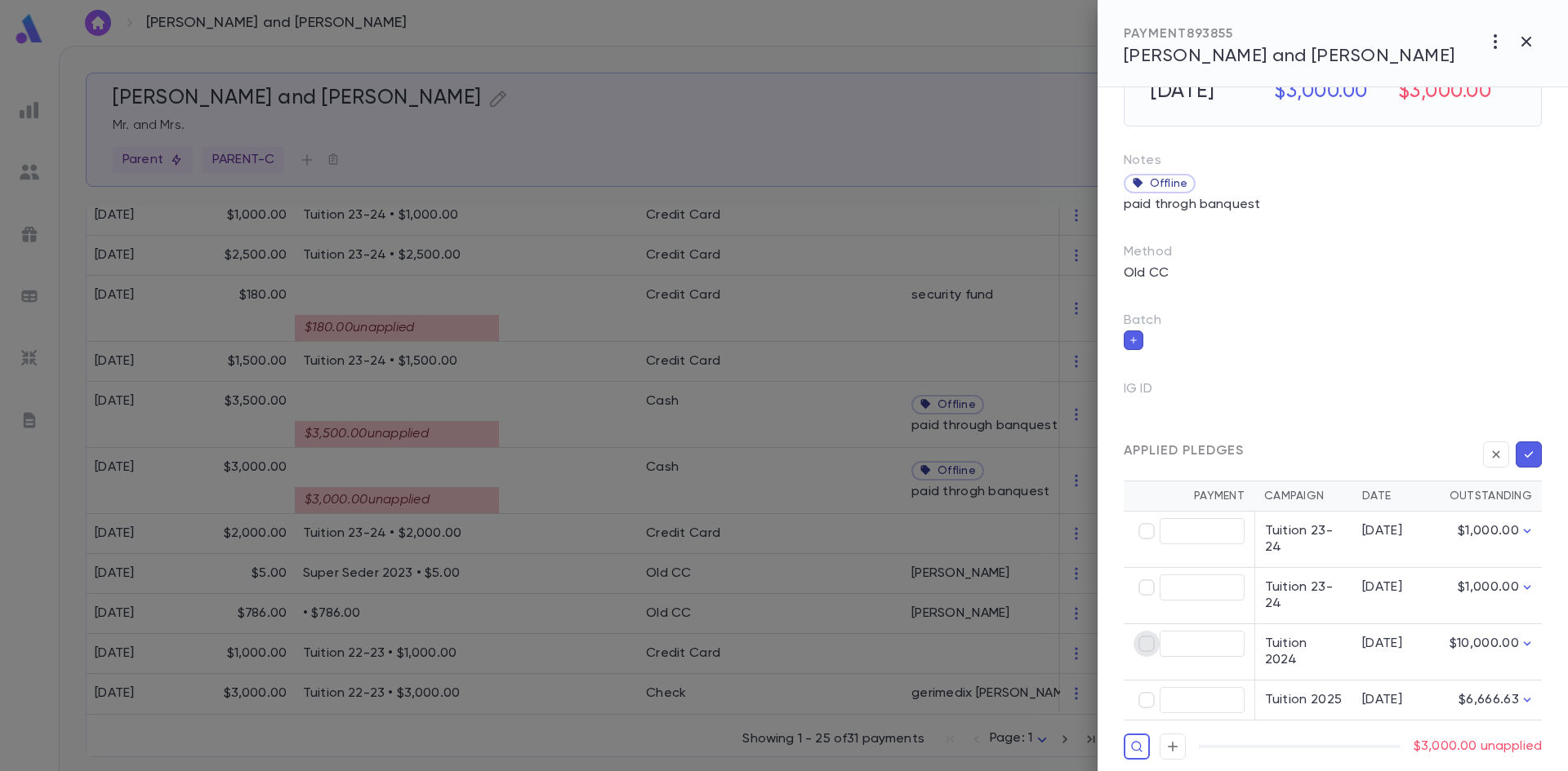
type input "********"
click at [1524, 452] on icon "button" at bounding box center [1529, 454] width 15 height 16
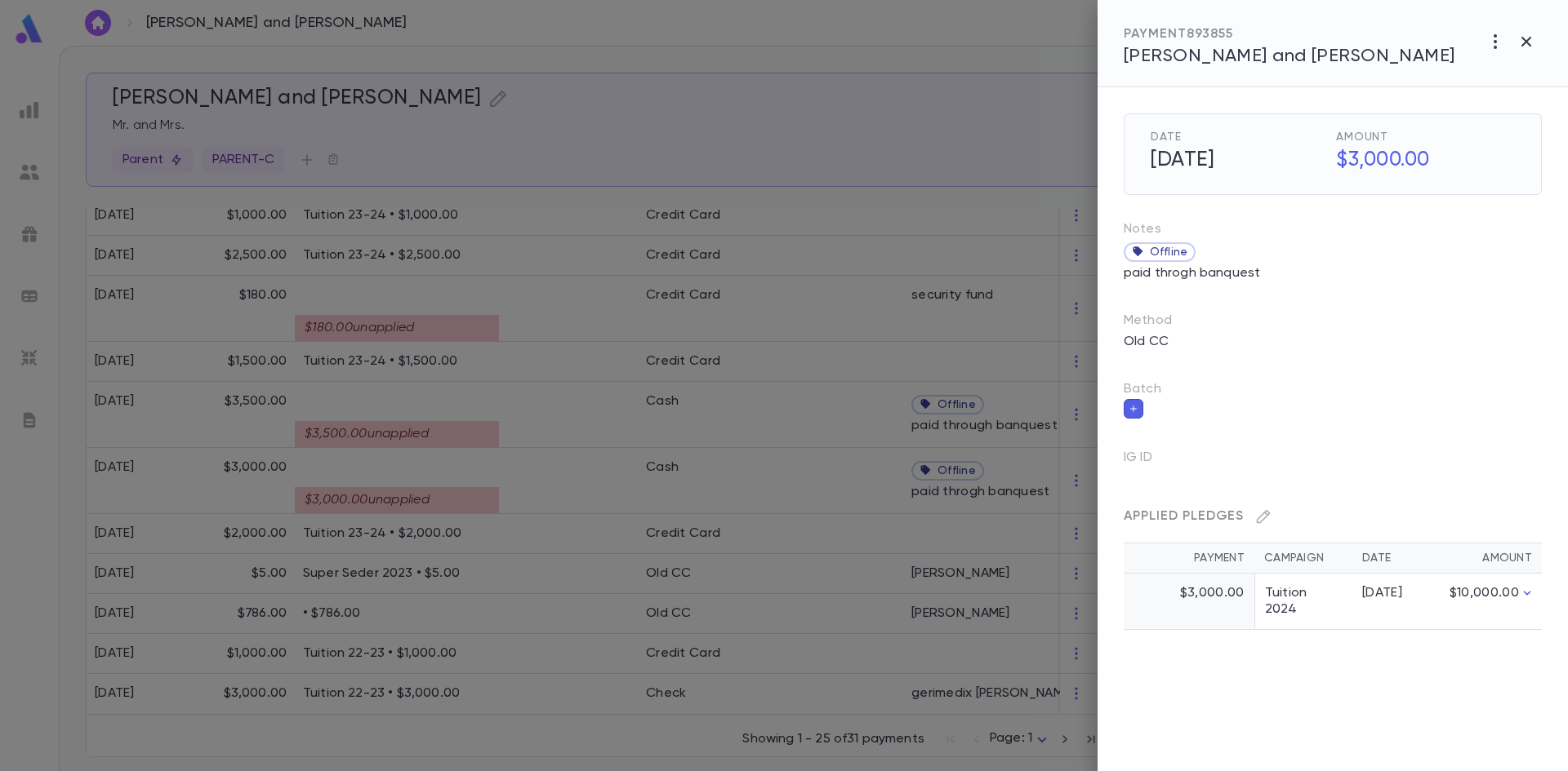
scroll to position [0, 0]
click at [1385, 274] on div "Offline paid throgh banquest" at bounding box center [1328, 262] width 428 height 49
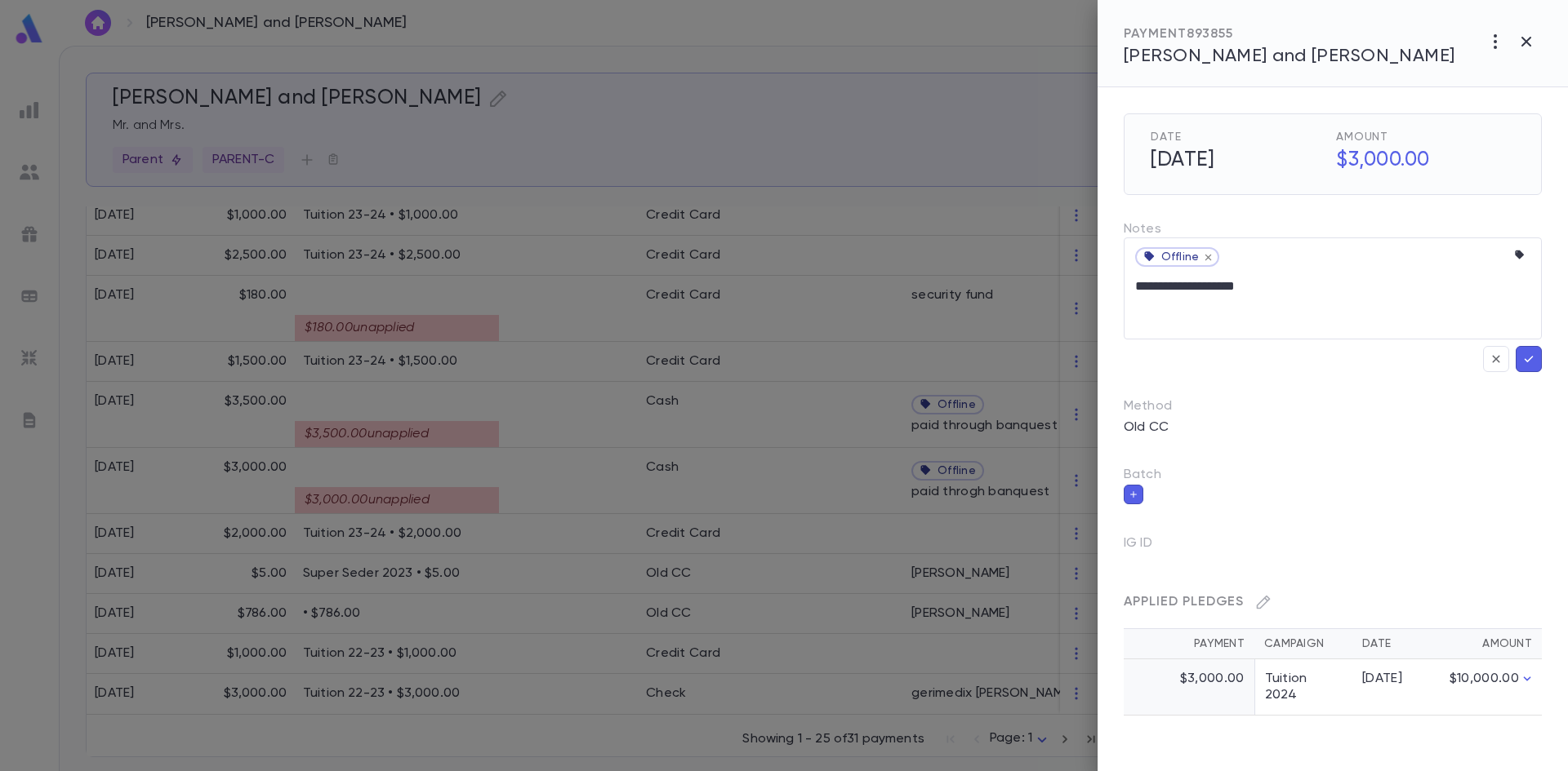
click at [1394, 428] on div "**********" at bounding box center [1320, 401] width 444 height 629
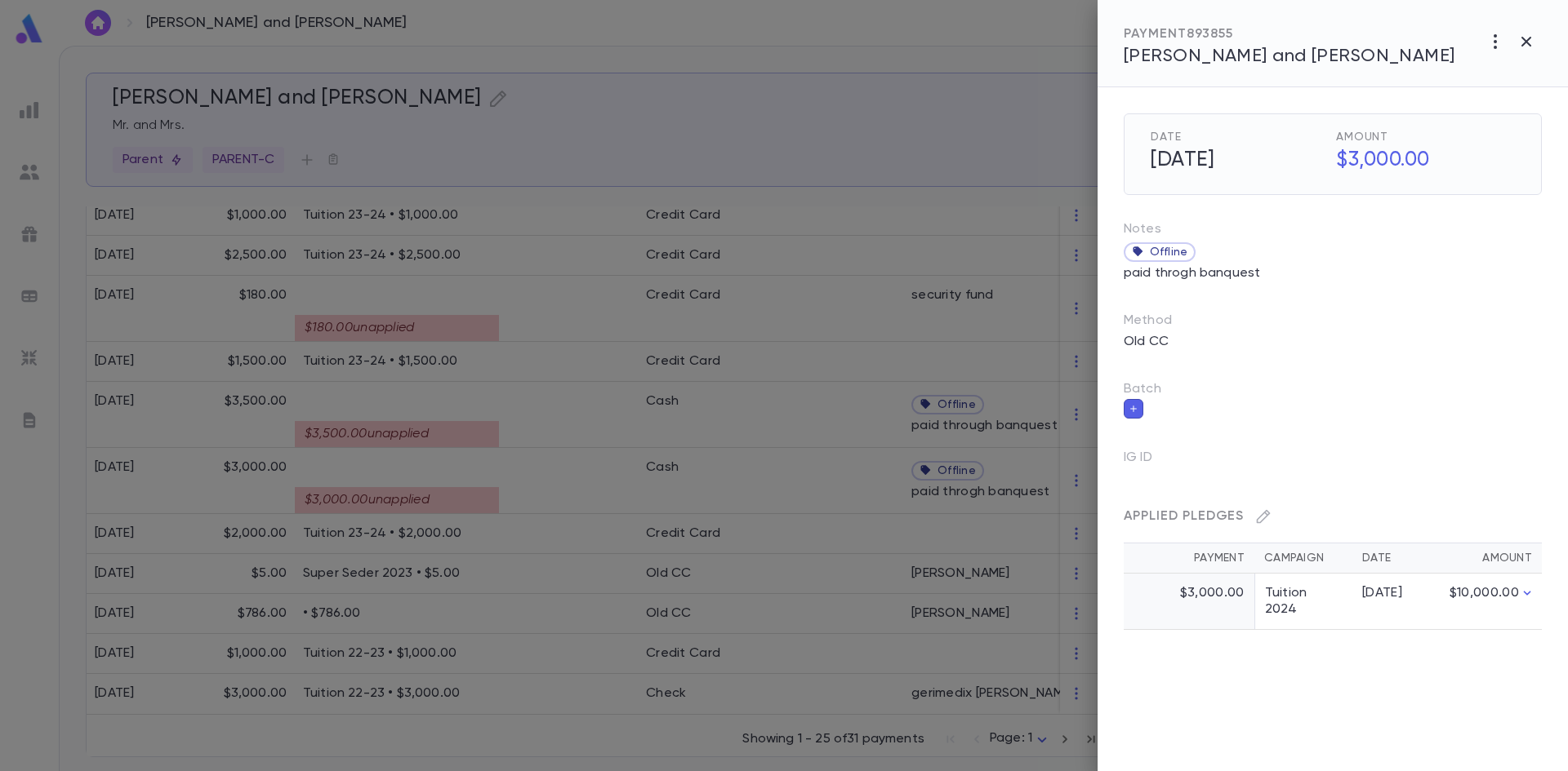
click at [542, 414] on div at bounding box center [784, 385] width 1568 height 771
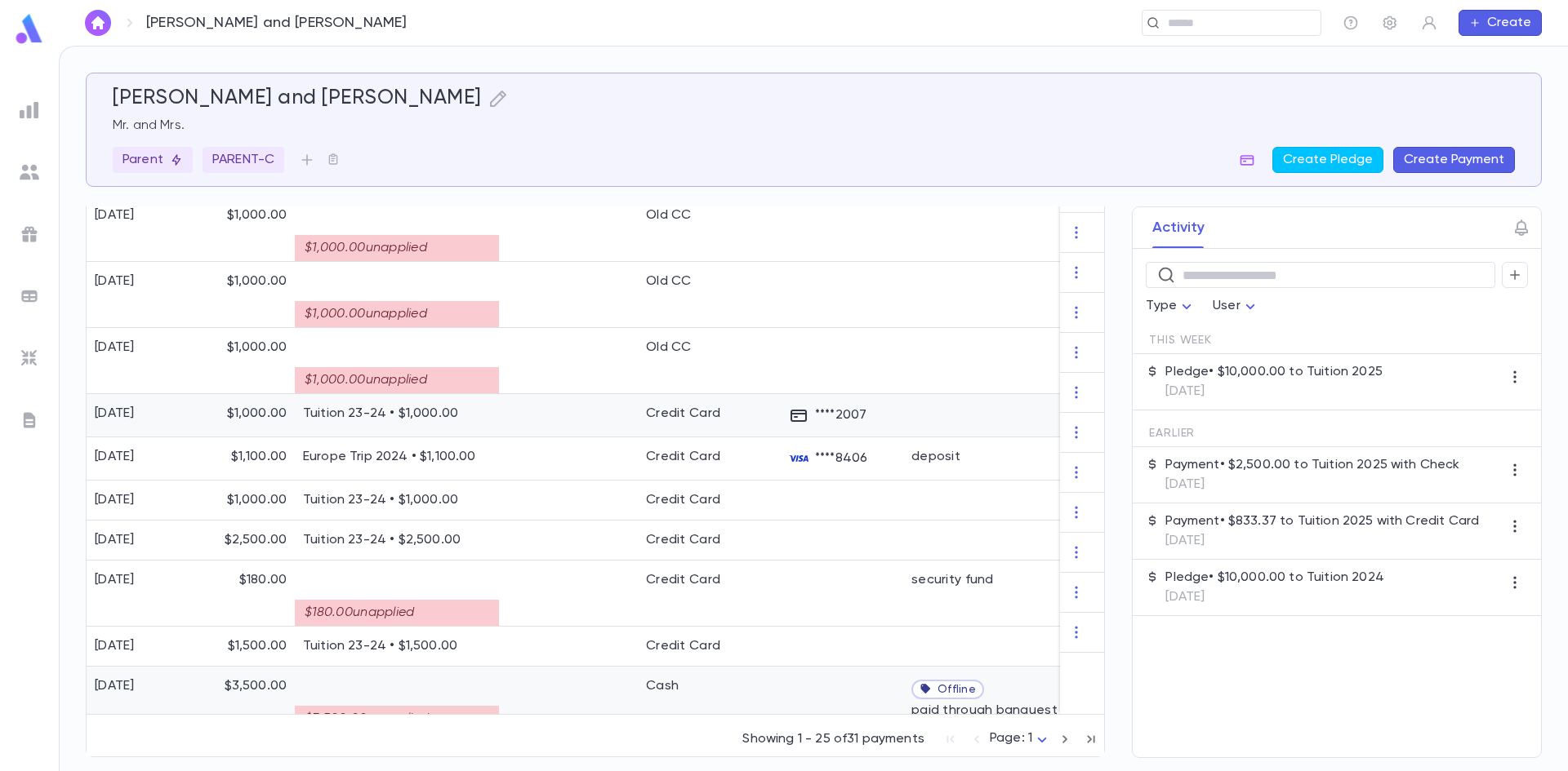
scroll to position [954, 0]
click at [541, 416] on div at bounding box center [568, 416] width 139 height 43
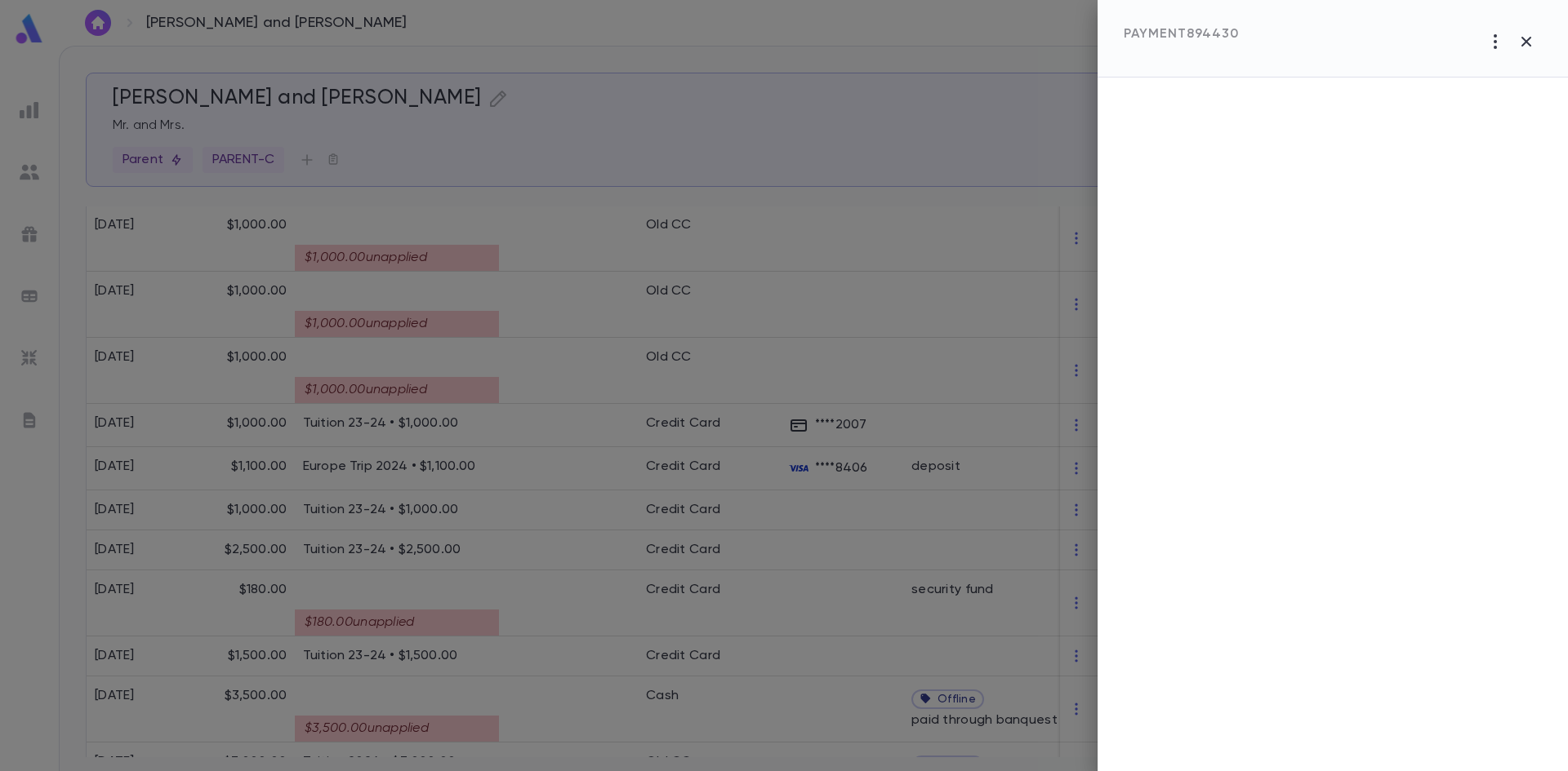
click at [514, 723] on div at bounding box center [784, 385] width 1568 height 771
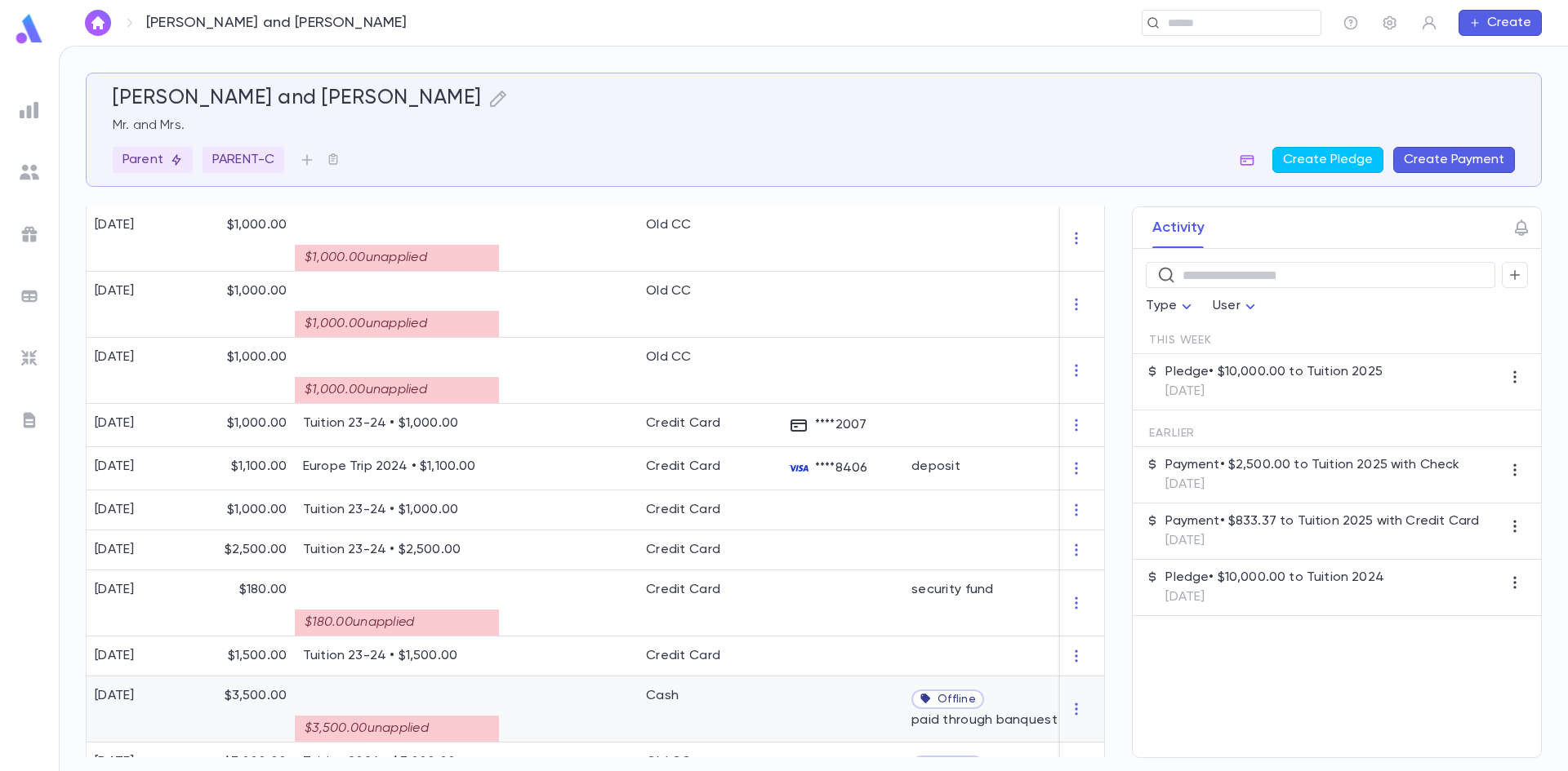
click at [530, 707] on div at bounding box center [568, 709] width 139 height 67
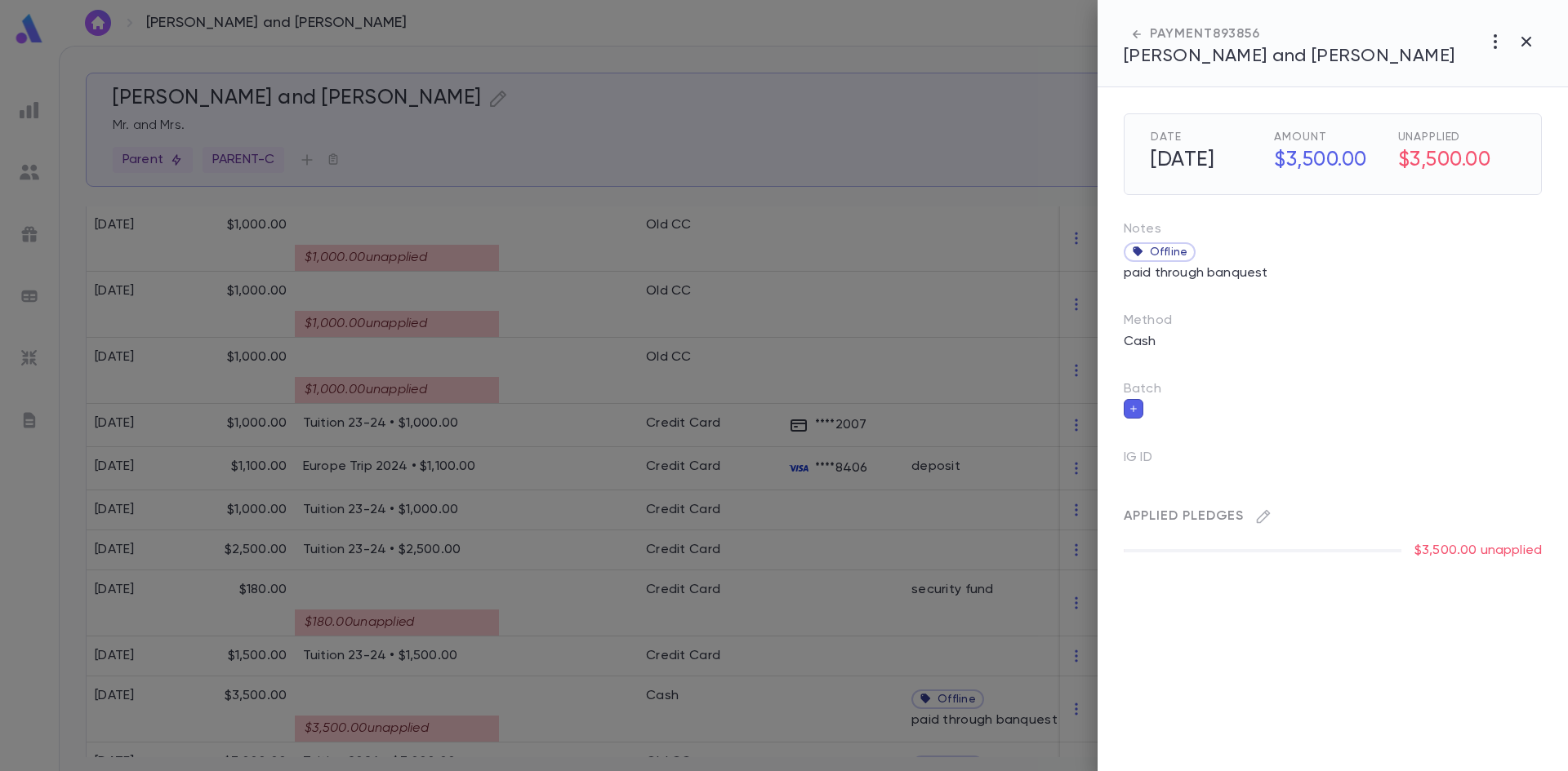
click at [1216, 373] on div "Batch" at bounding box center [1320, 387] width 444 height 64
click at [1165, 339] on p "Cash" at bounding box center [1141, 342] width 52 height 26
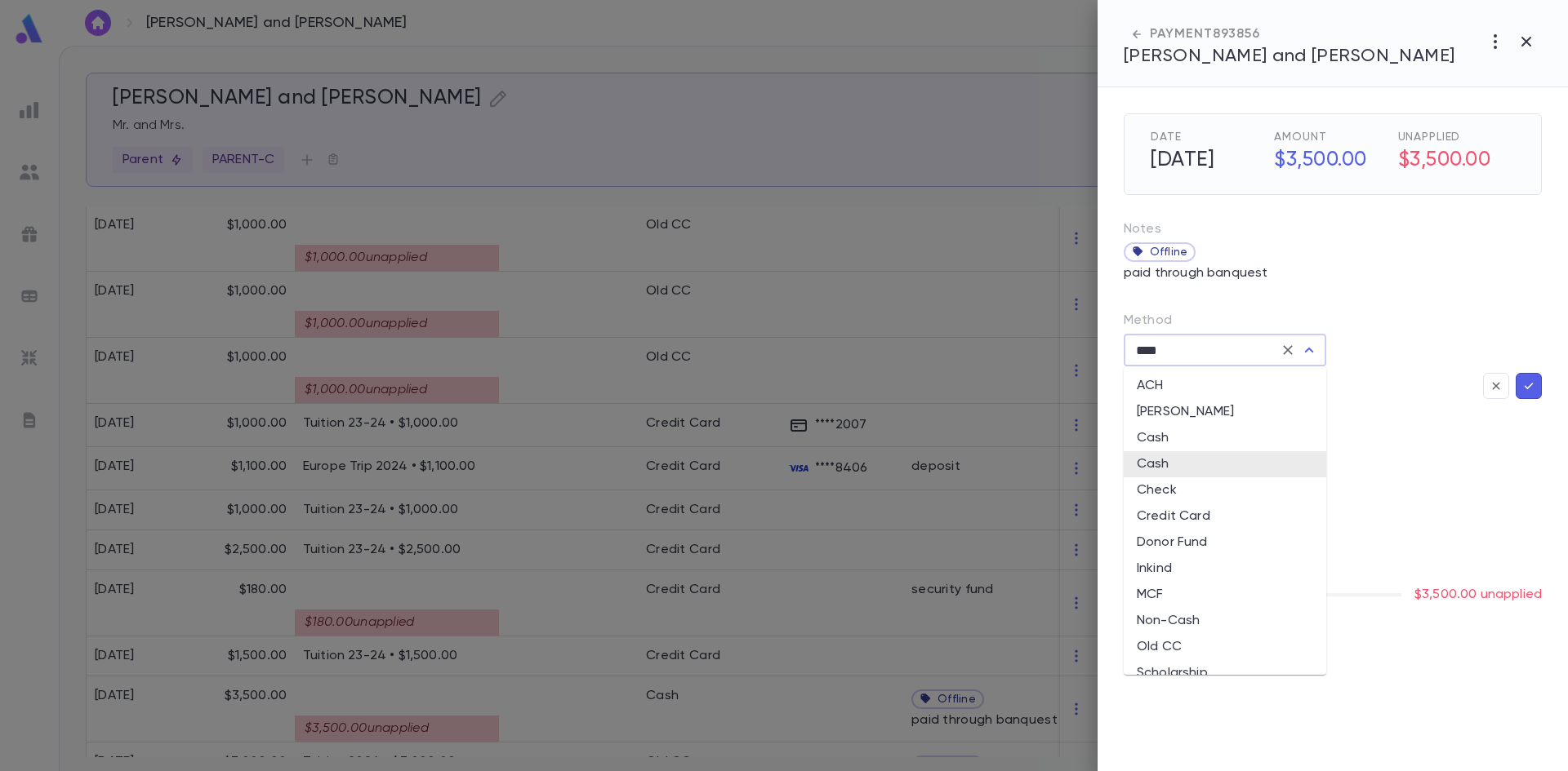
click at [1210, 359] on input "****" at bounding box center [1202, 349] width 142 height 31
click at [1197, 635] on li "Old CC" at bounding box center [1225, 647] width 202 height 26
type input "******"
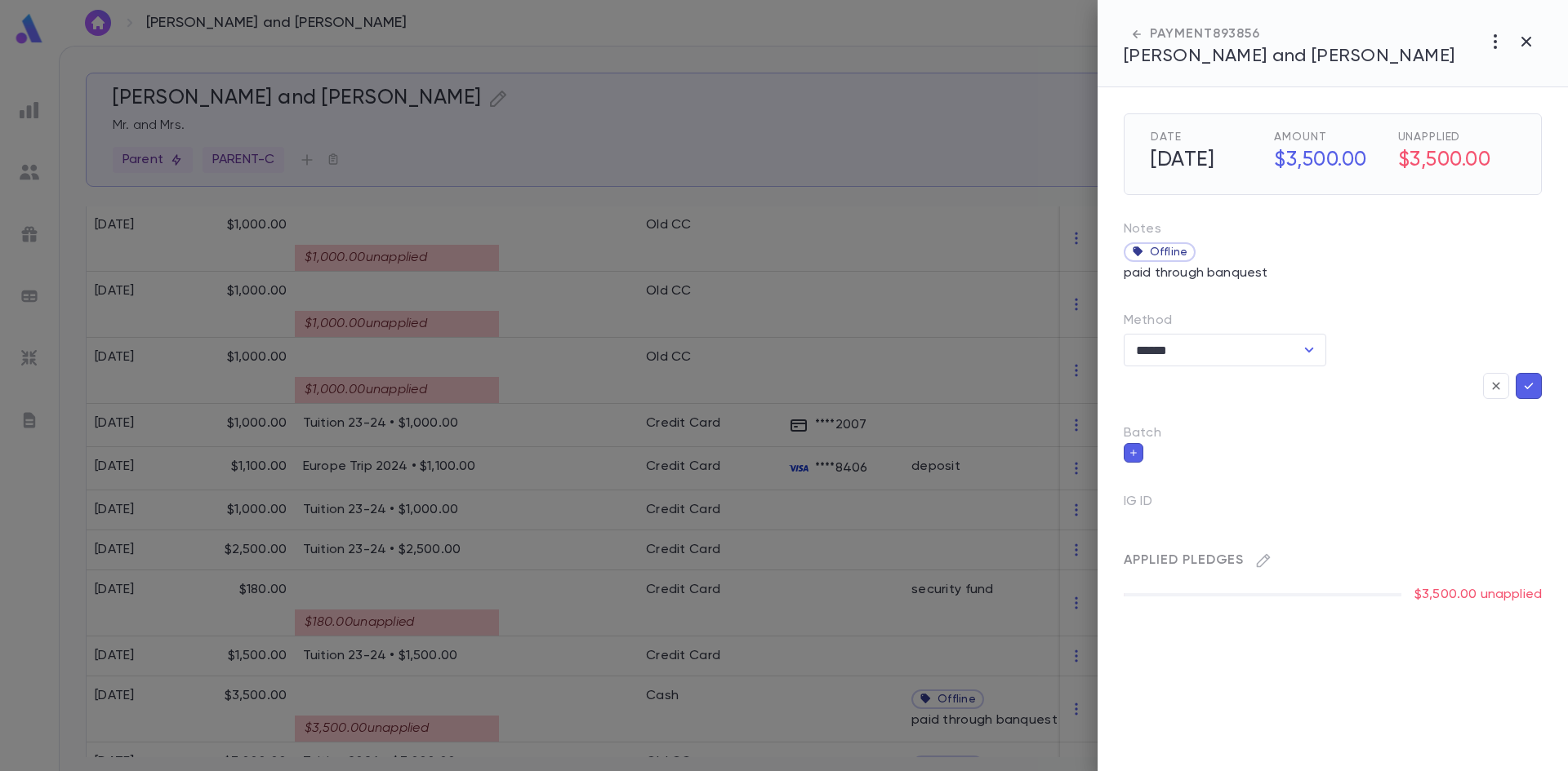
click at [1532, 382] on icon "button" at bounding box center [1529, 385] width 15 height 16
click at [1270, 563] on icon "button" at bounding box center [1262, 560] width 16 height 16
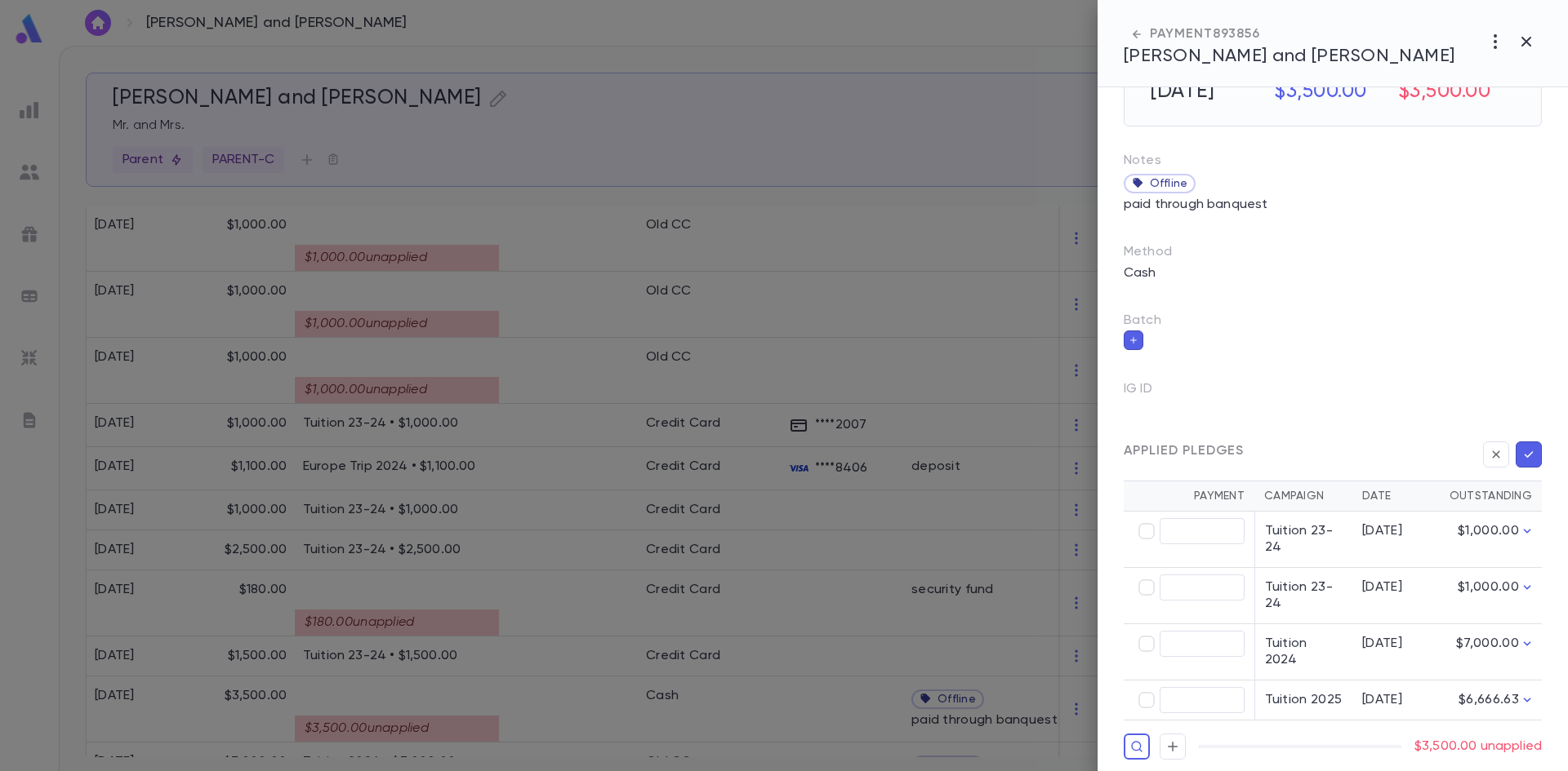
scroll to position [0, 0]
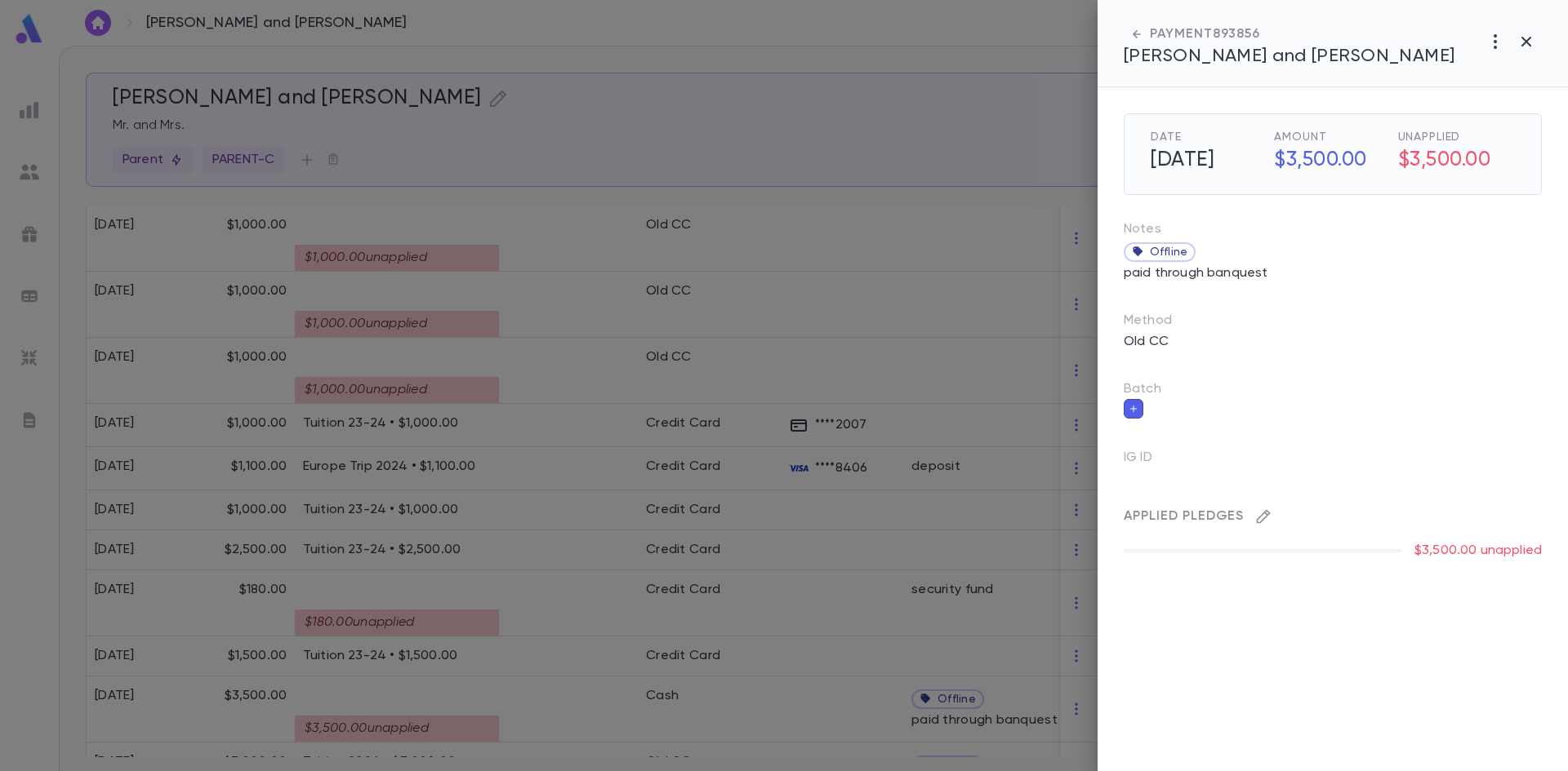
click at [1267, 517] on icon "button" at bounding box center [1262, 516] width 16 height 16
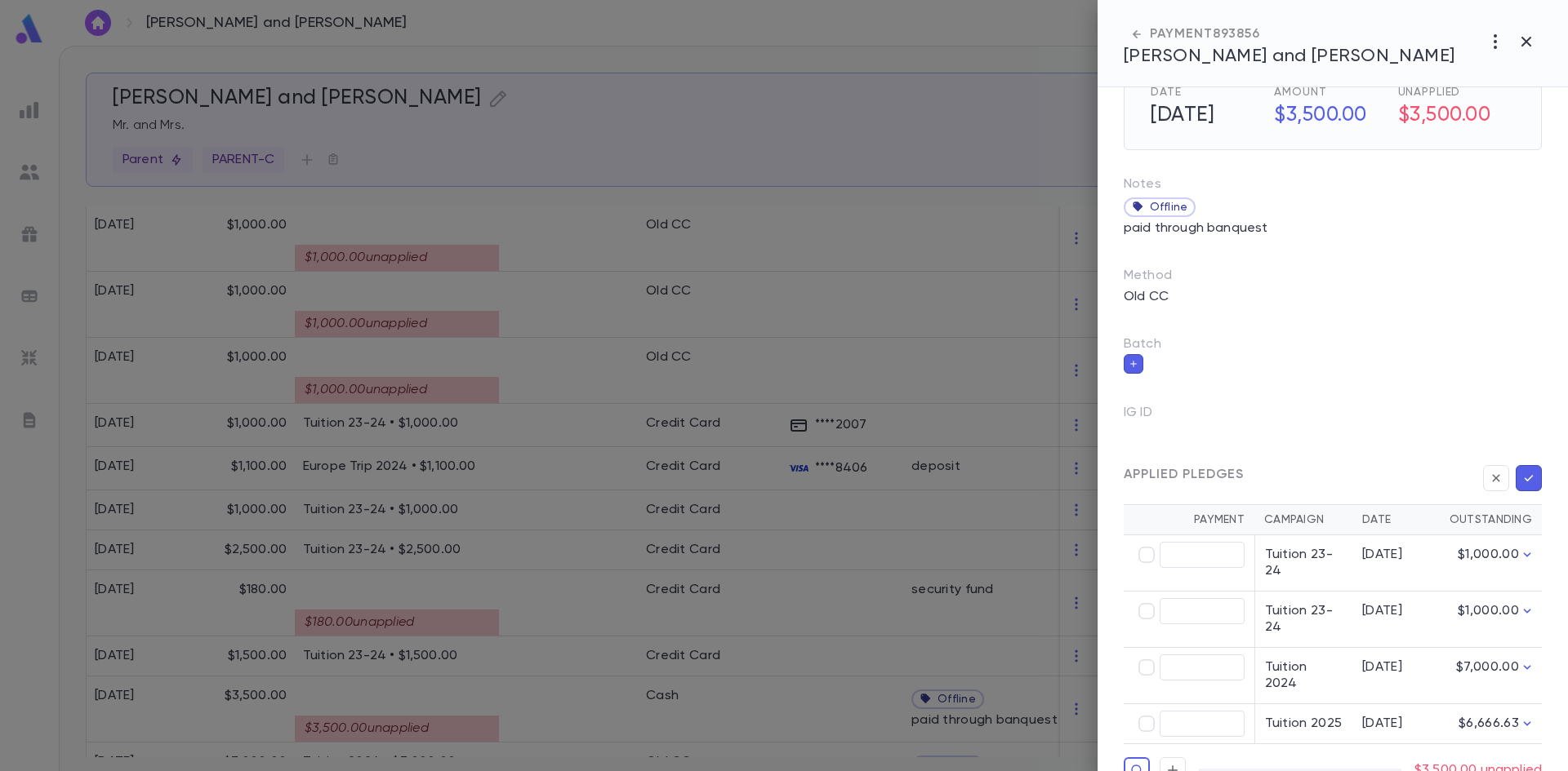
scroll to position [68, 0]
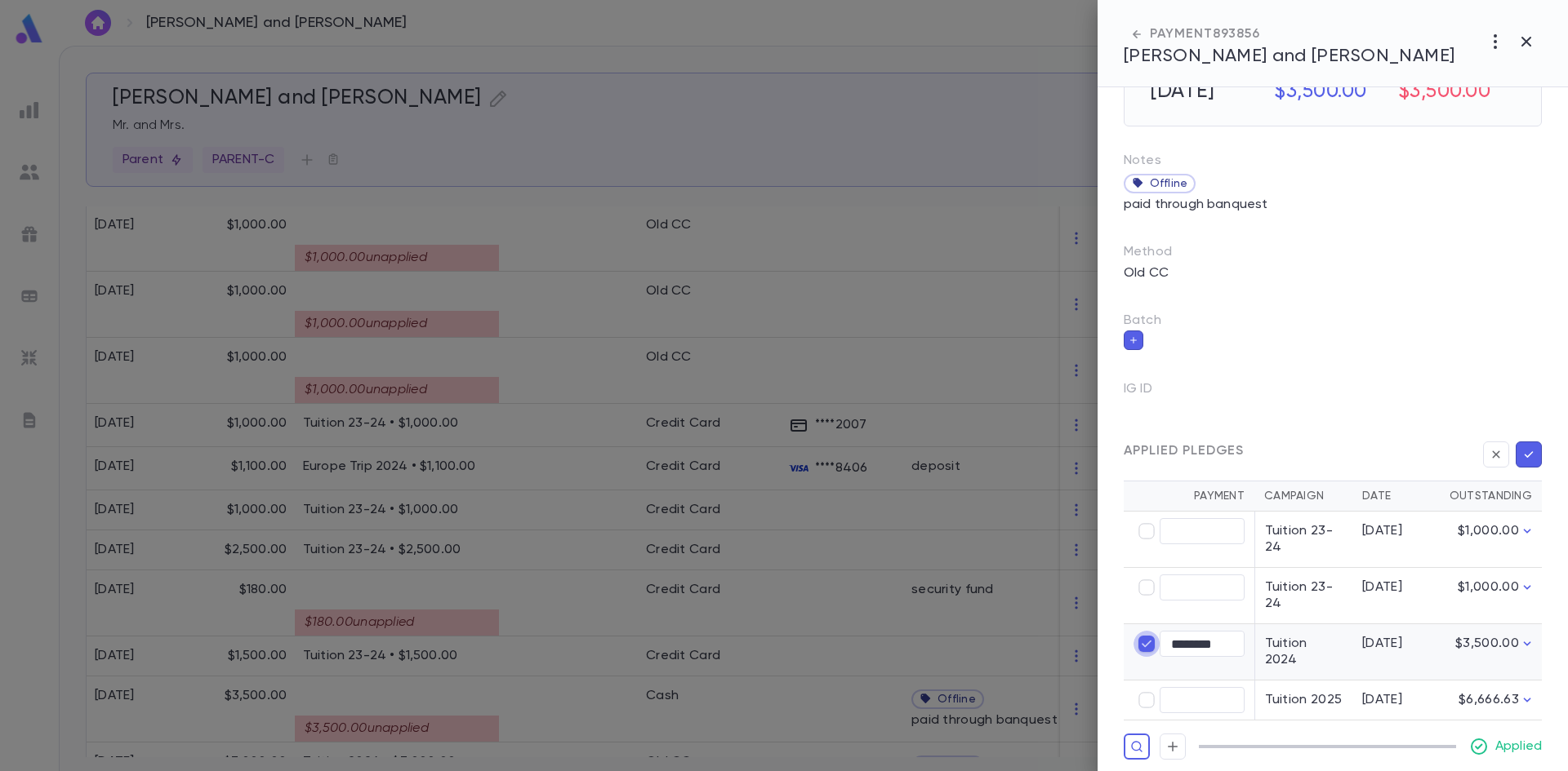
type input "****"
type input "********"
click at [1529, 453] on icon "button" at bounding box center [1529, 454] width 15 height 16
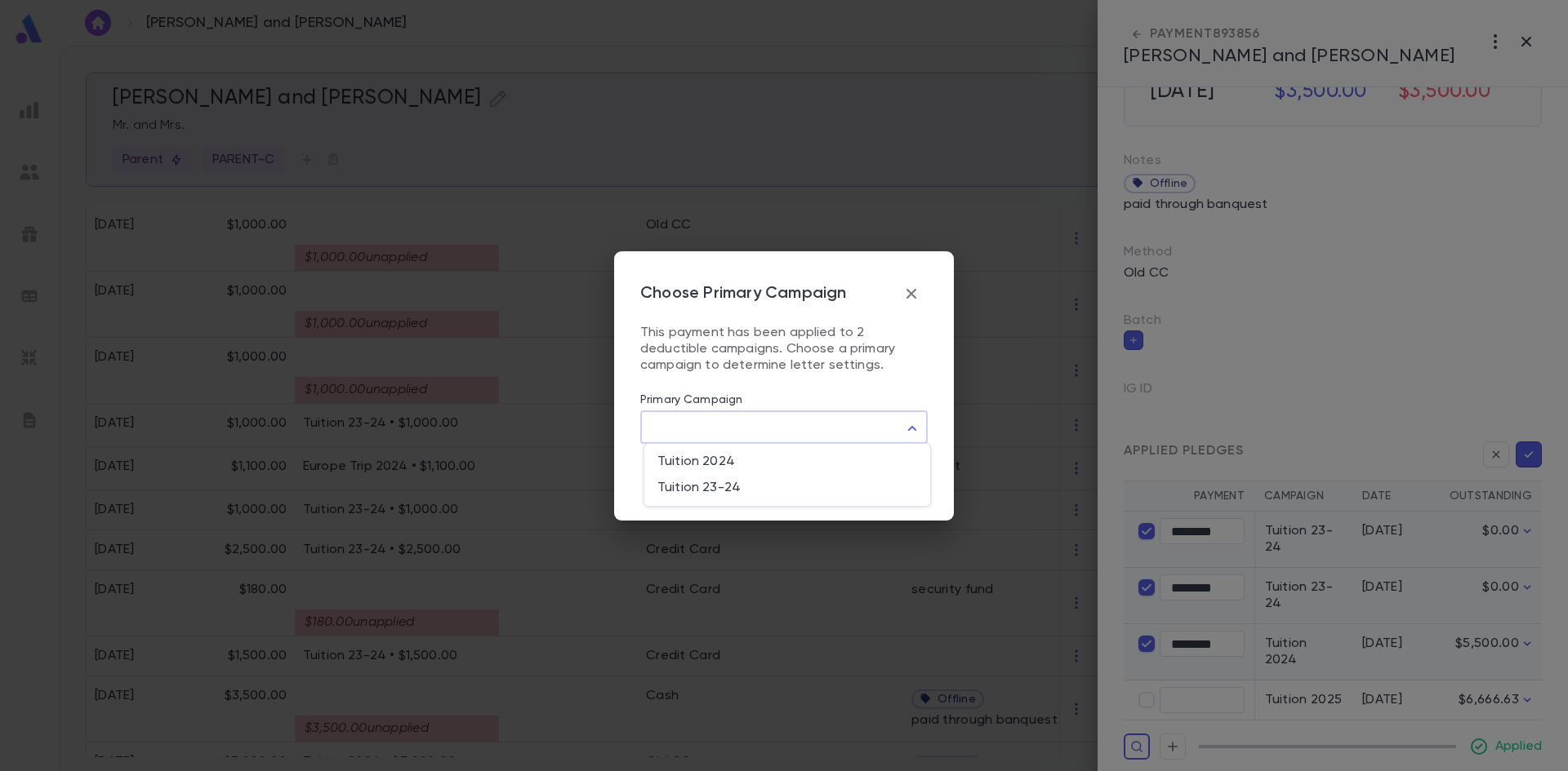
click at [920, 429] on body "[PERSON_NAME] and [PERSON_NAME] ​ Create [PERSON_NAME] and [PERSON_NAME] Mr. an…" at bounding box center [784, 408] width 1568 height 726
click at [709, 467] on span "Tuition 2024" at bounding box center [786, 461] width 260 height 16
type input "****"
click at [892, 480] on button "Save" at bounding box center [901, 479] width 54 height 31
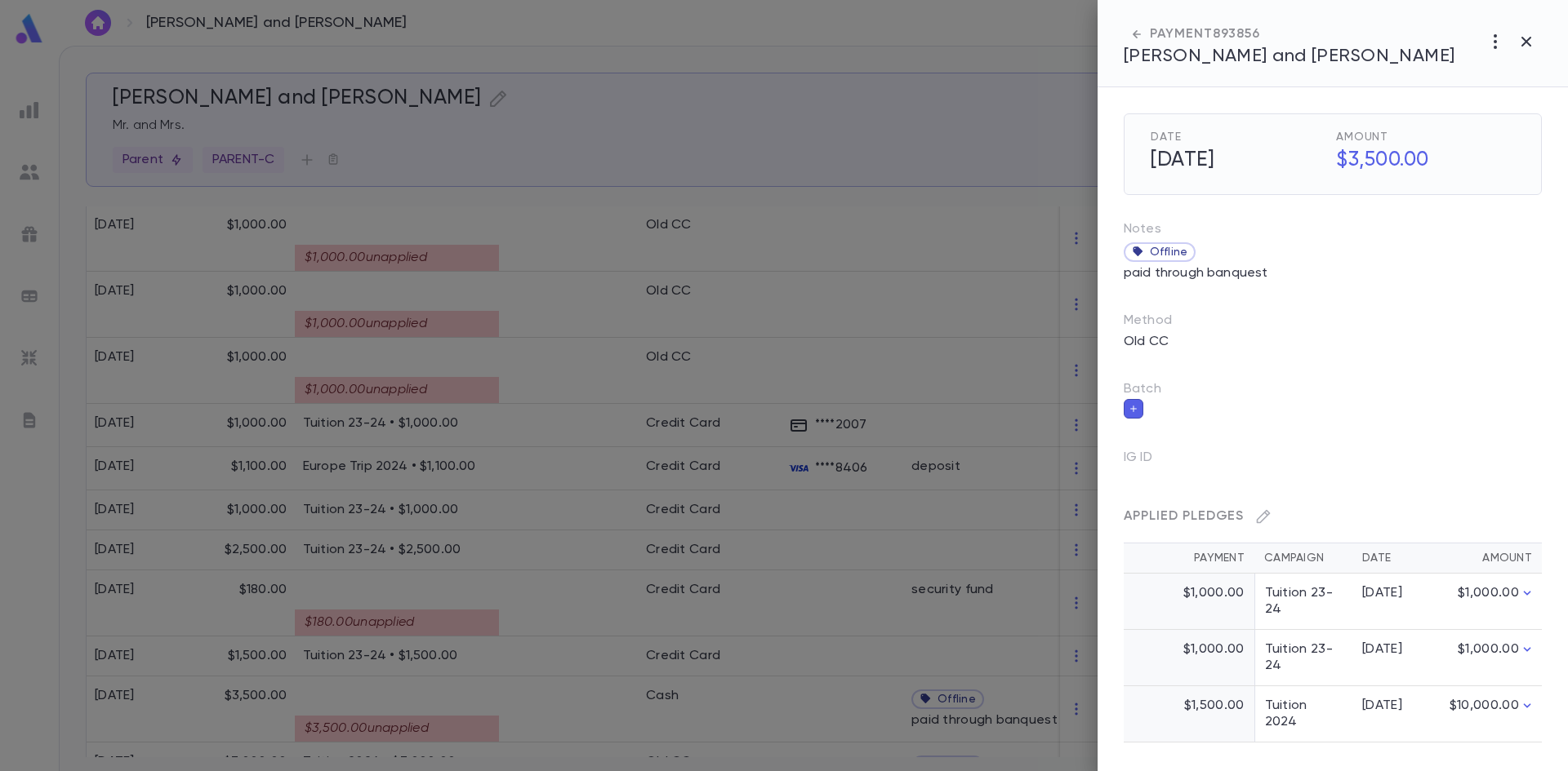
scroll to position [0, 0]
click at [522, 385] on div at bounding box center [784, 385] width 1568 height 771
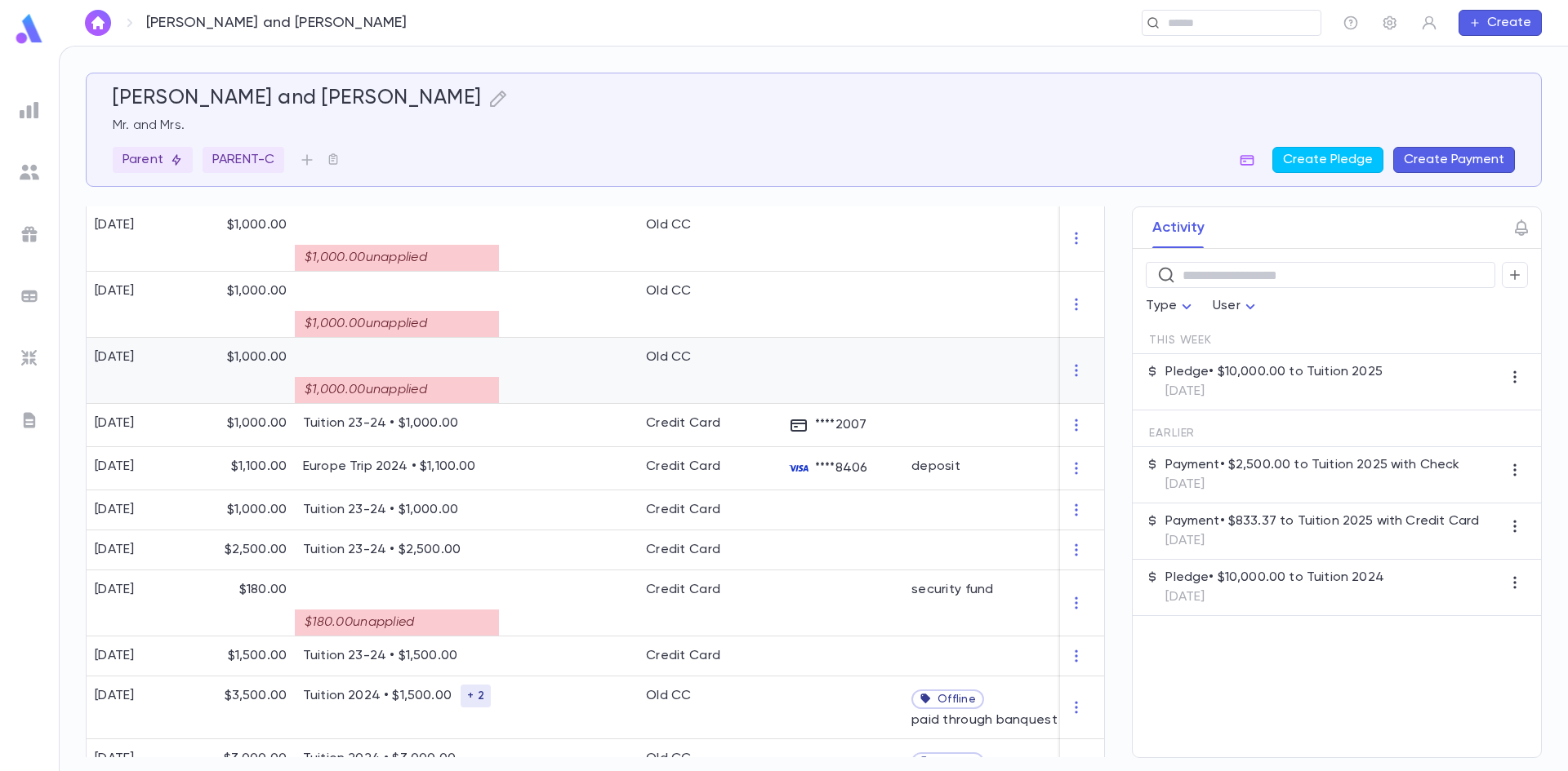
click at [541, 378] on div at bounding box center [568, 371] width 139 height 67
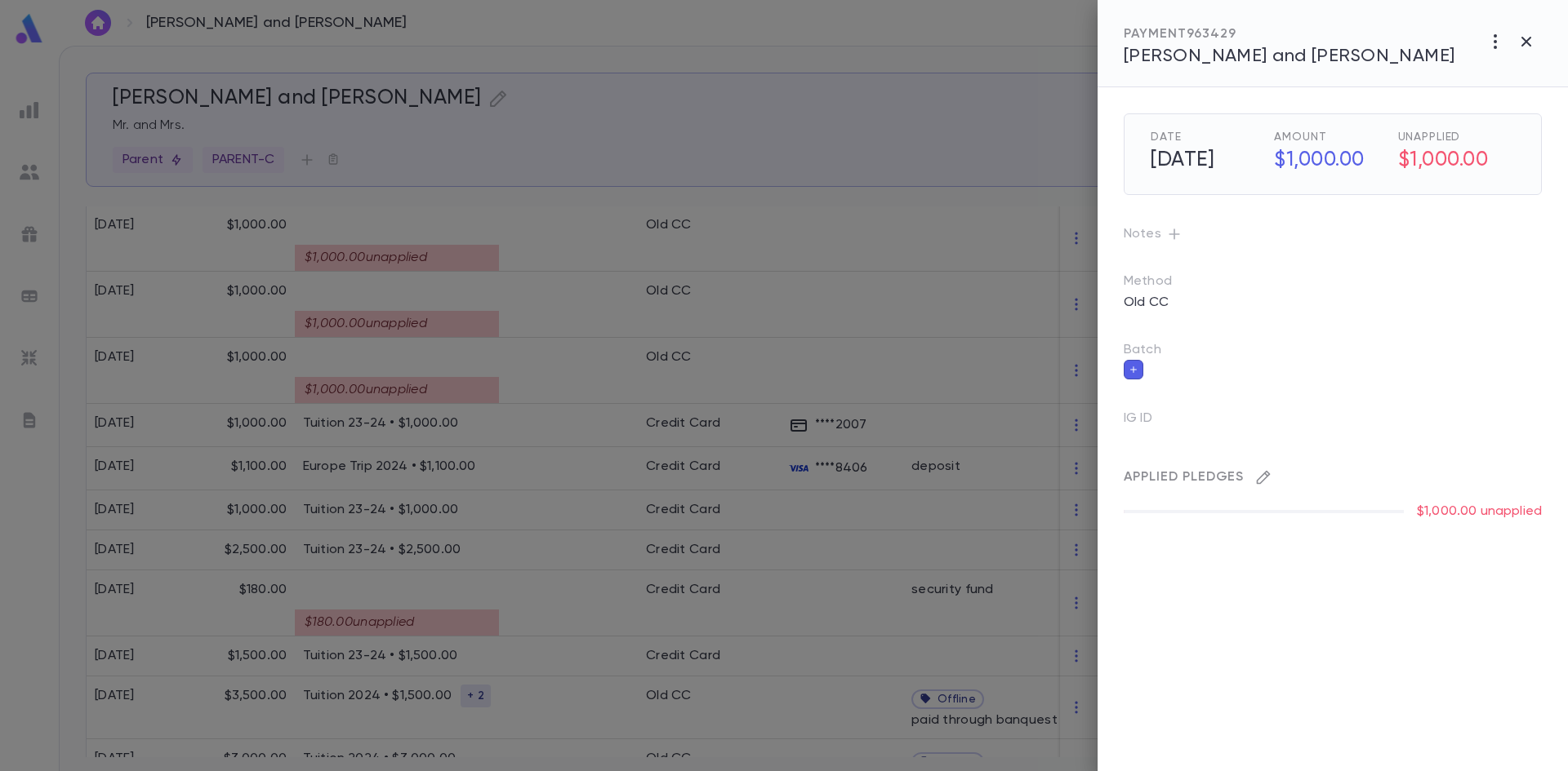
click at [1261, 477] on icon "button" at bounding box center [1262, 477] width 16 height 16
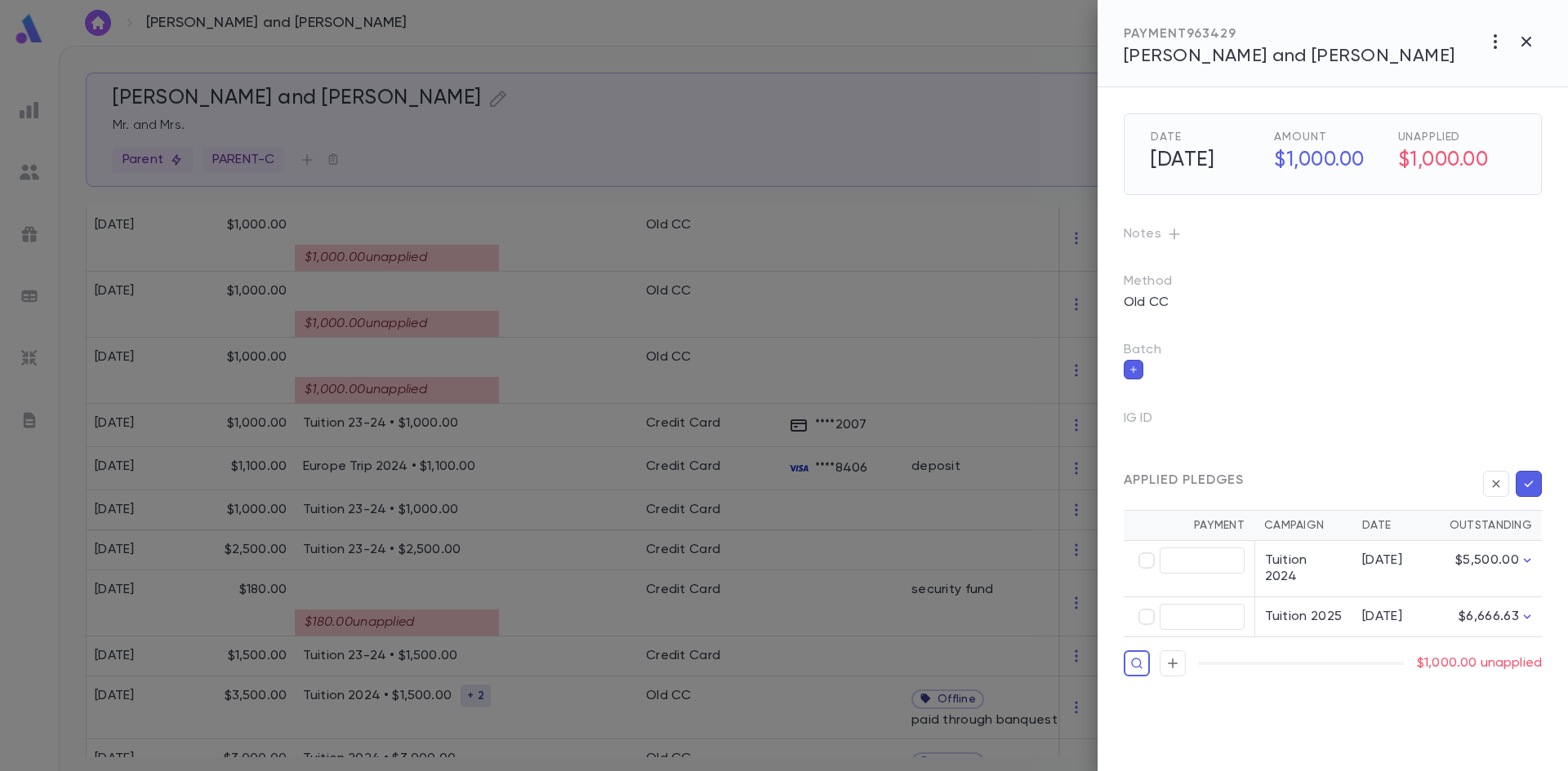
type input "********"
click at [1532, 484] on icon "button" at bounding box center [1529, 483] width 15 height 16
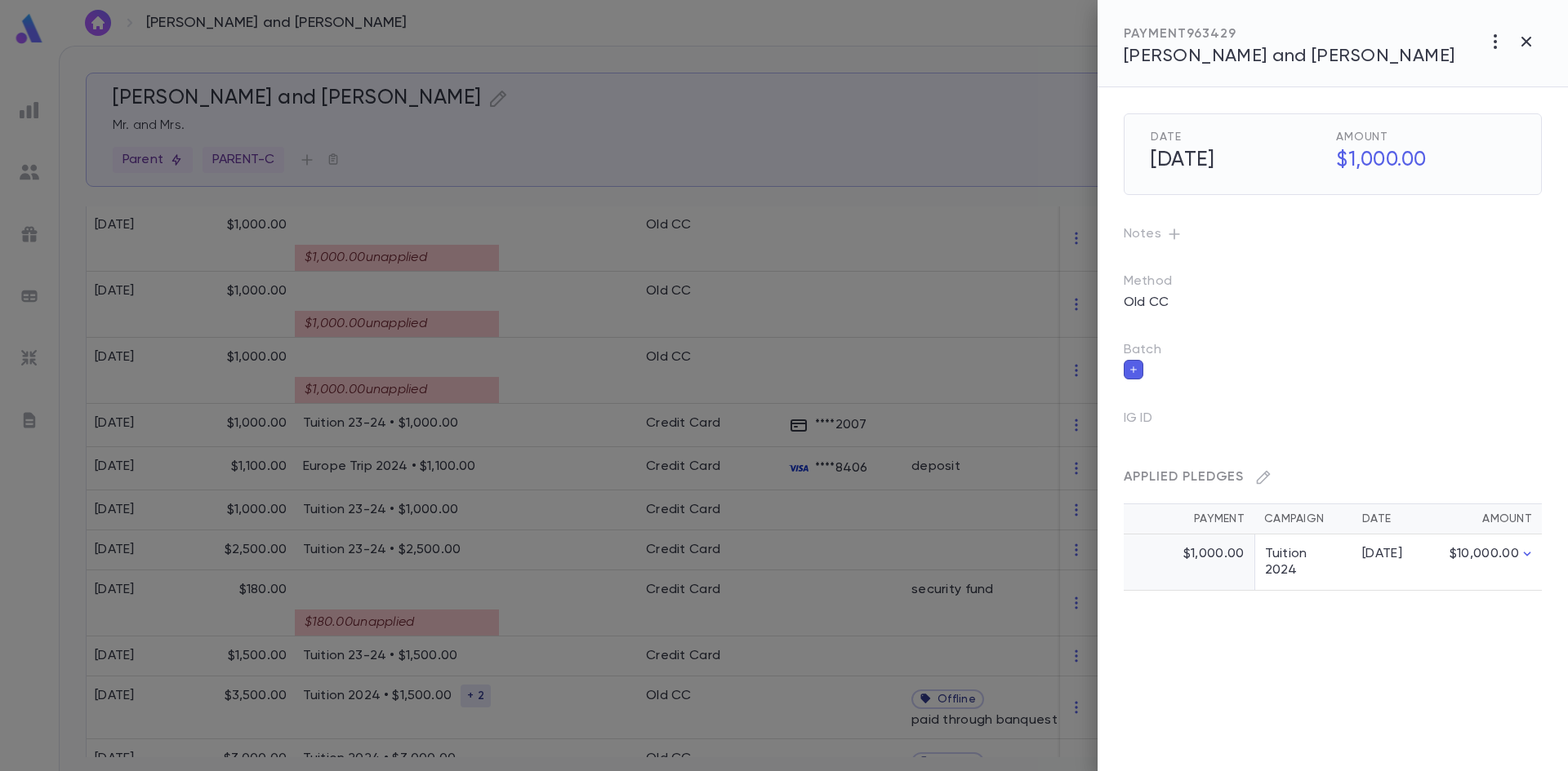
click at [530, 332] on div at bounding box center [784, 385] width 1568 height 771
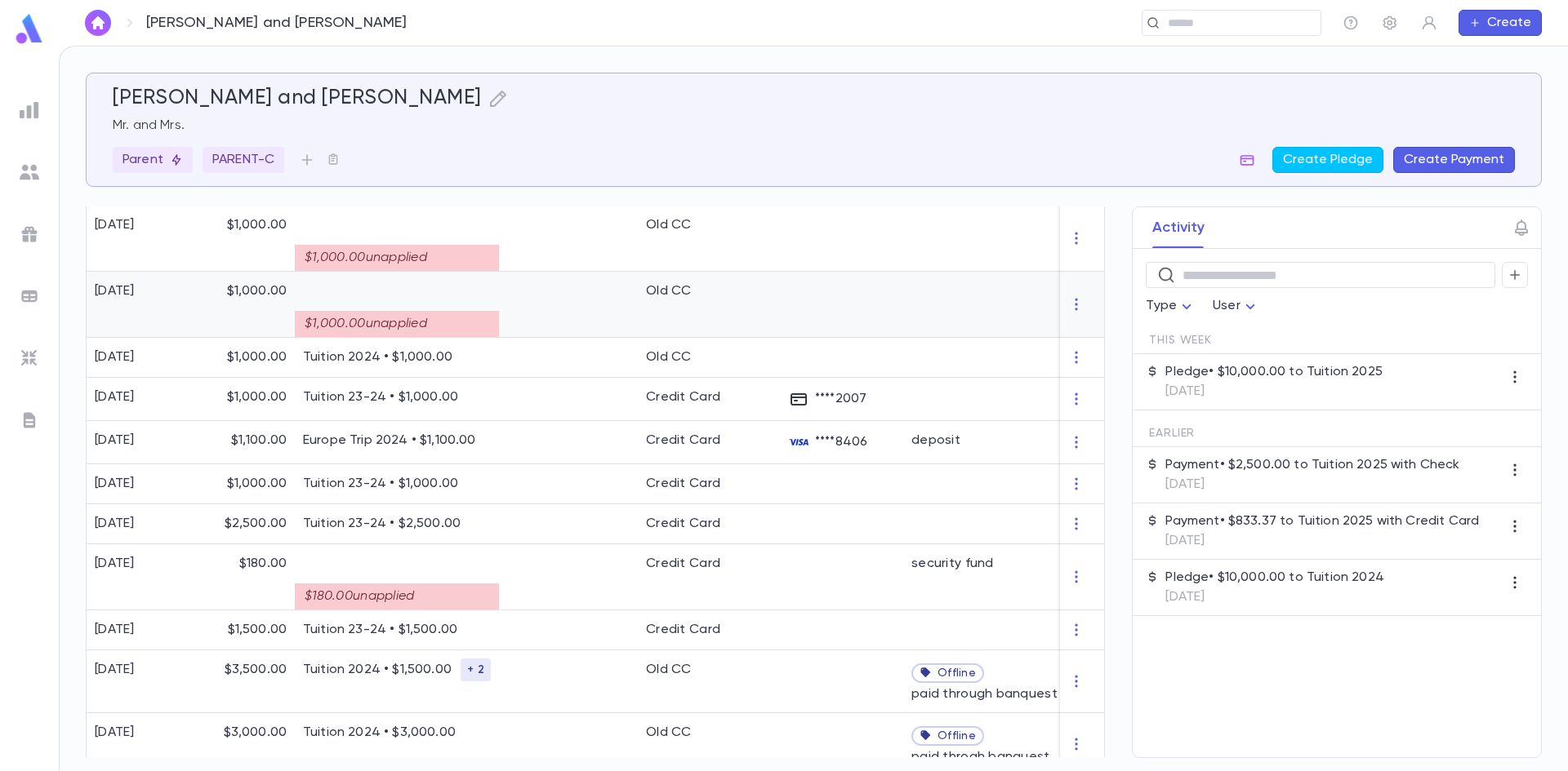
click at [521, 324] on div at bounding box center [568, 304] width 139 height 67
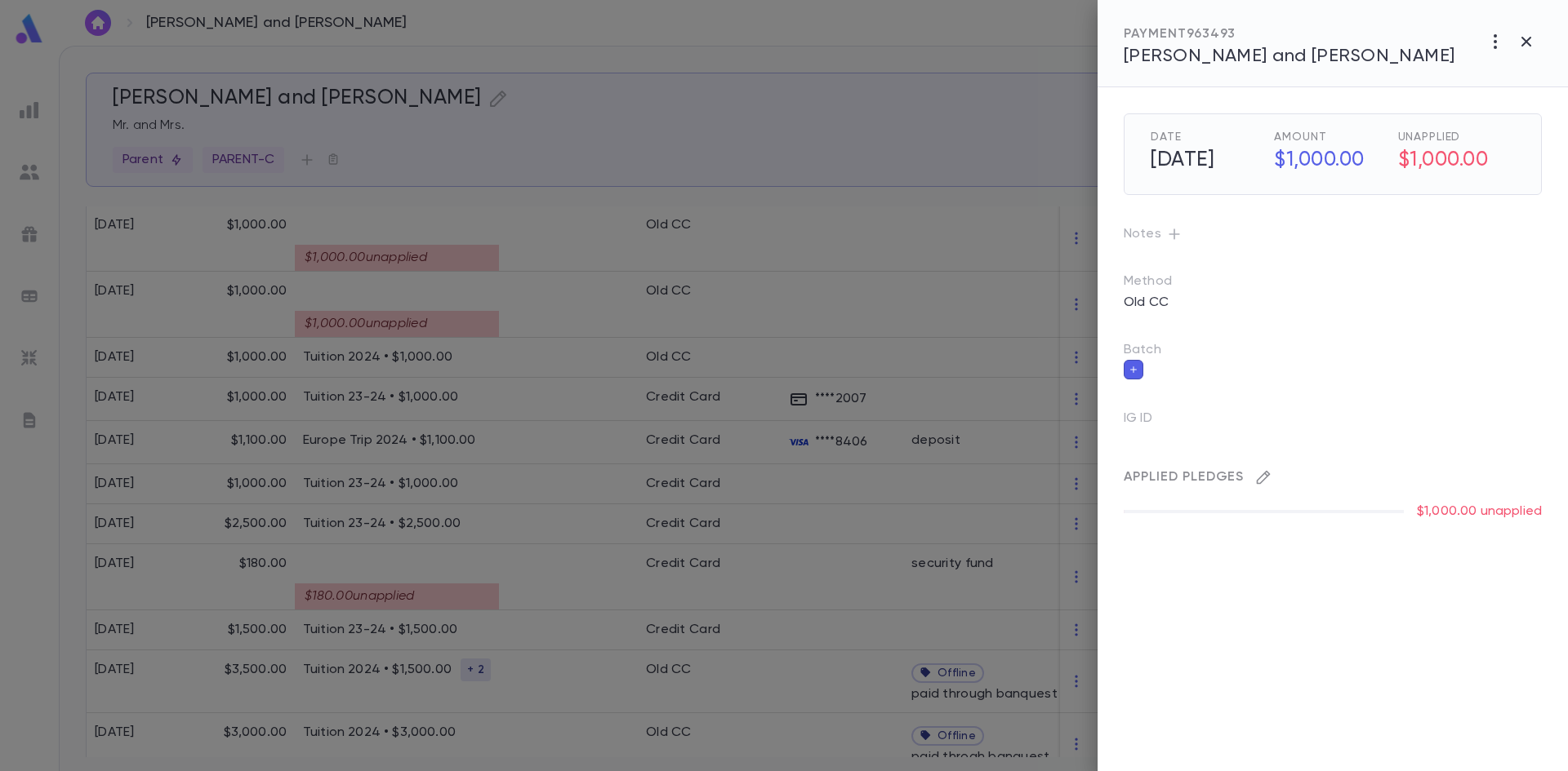
click at [1272, 473] on button "button" at bounding box center [1263, 478] width 26 height 26
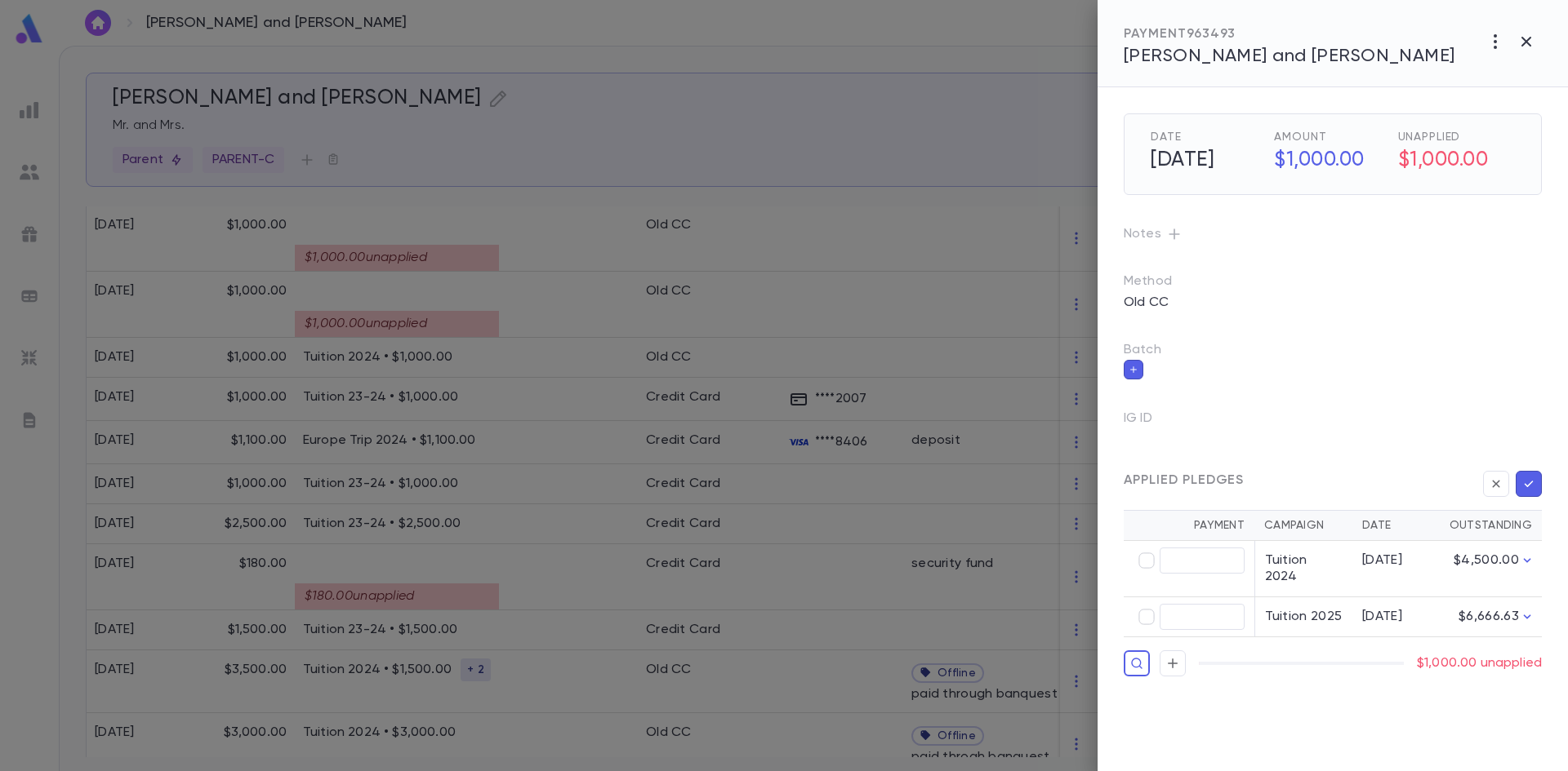
type input "********"
click at [1524, 482] on icon "button" at bounding box center [1529, 483] width 15 height 16
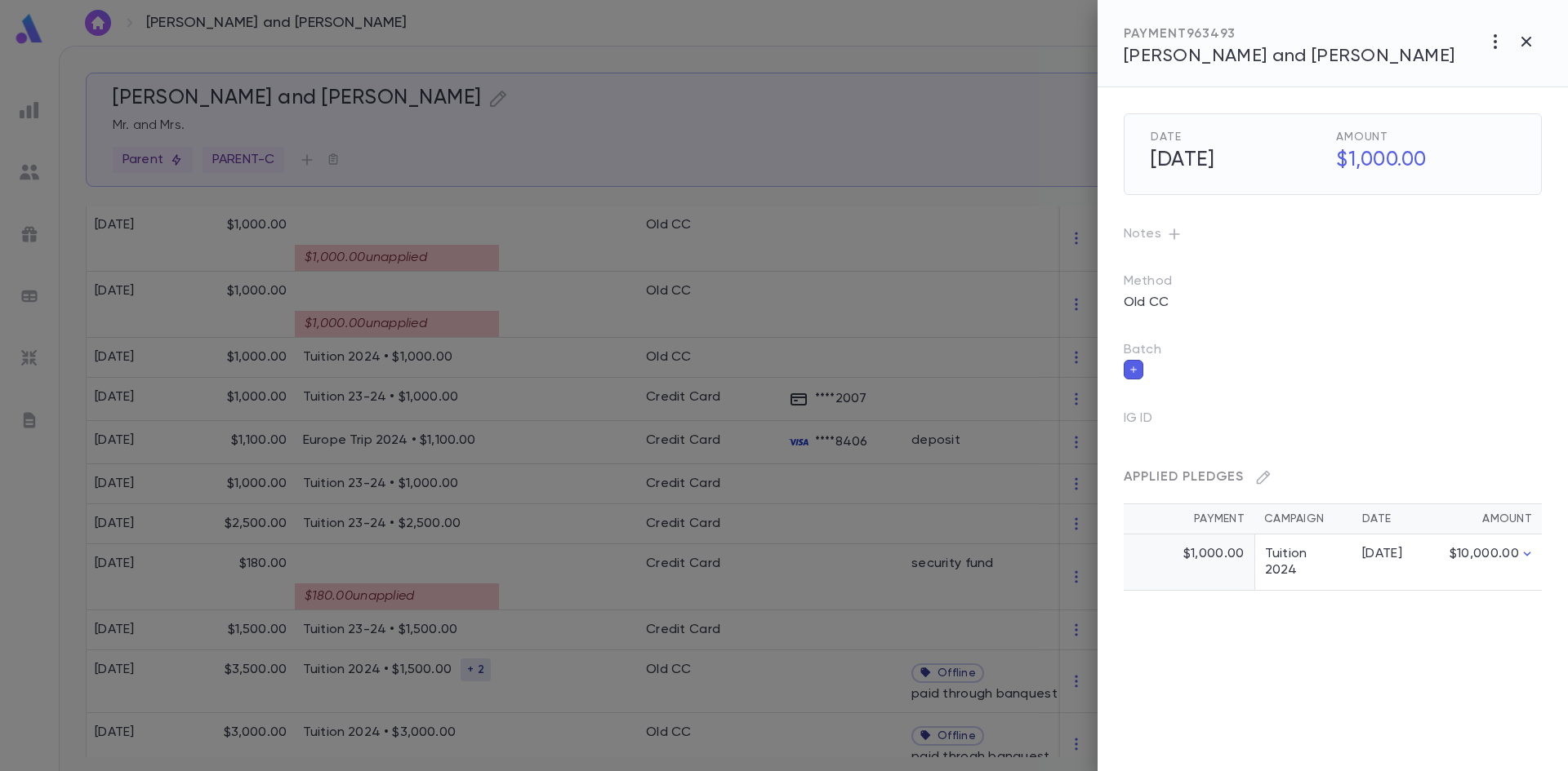
click at [563, 272] on div at bounding box center [784, 385] width 1568 height 771
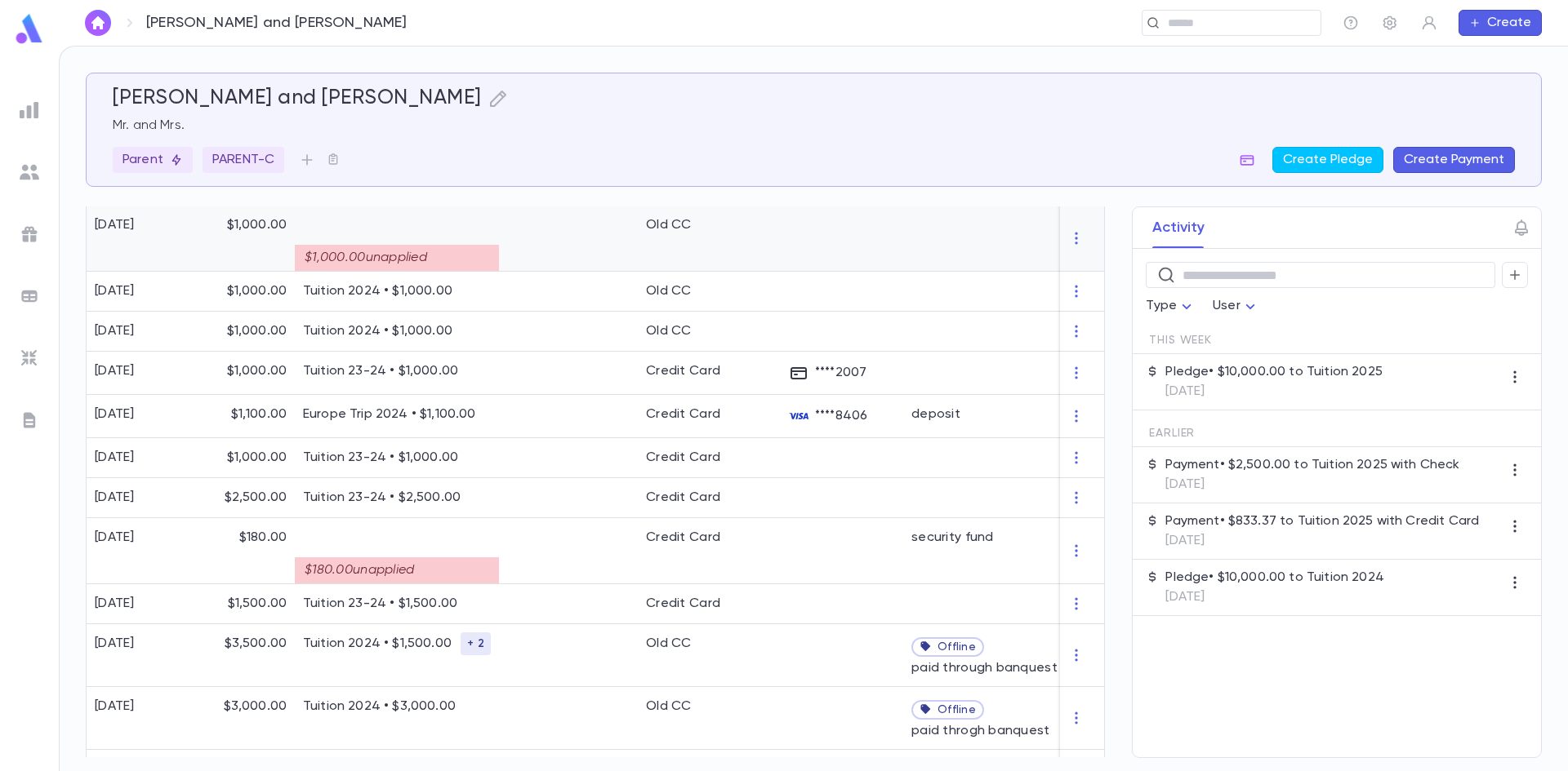
click at [559, 264] on div at bounding box center [568, 239] width 139 height 67
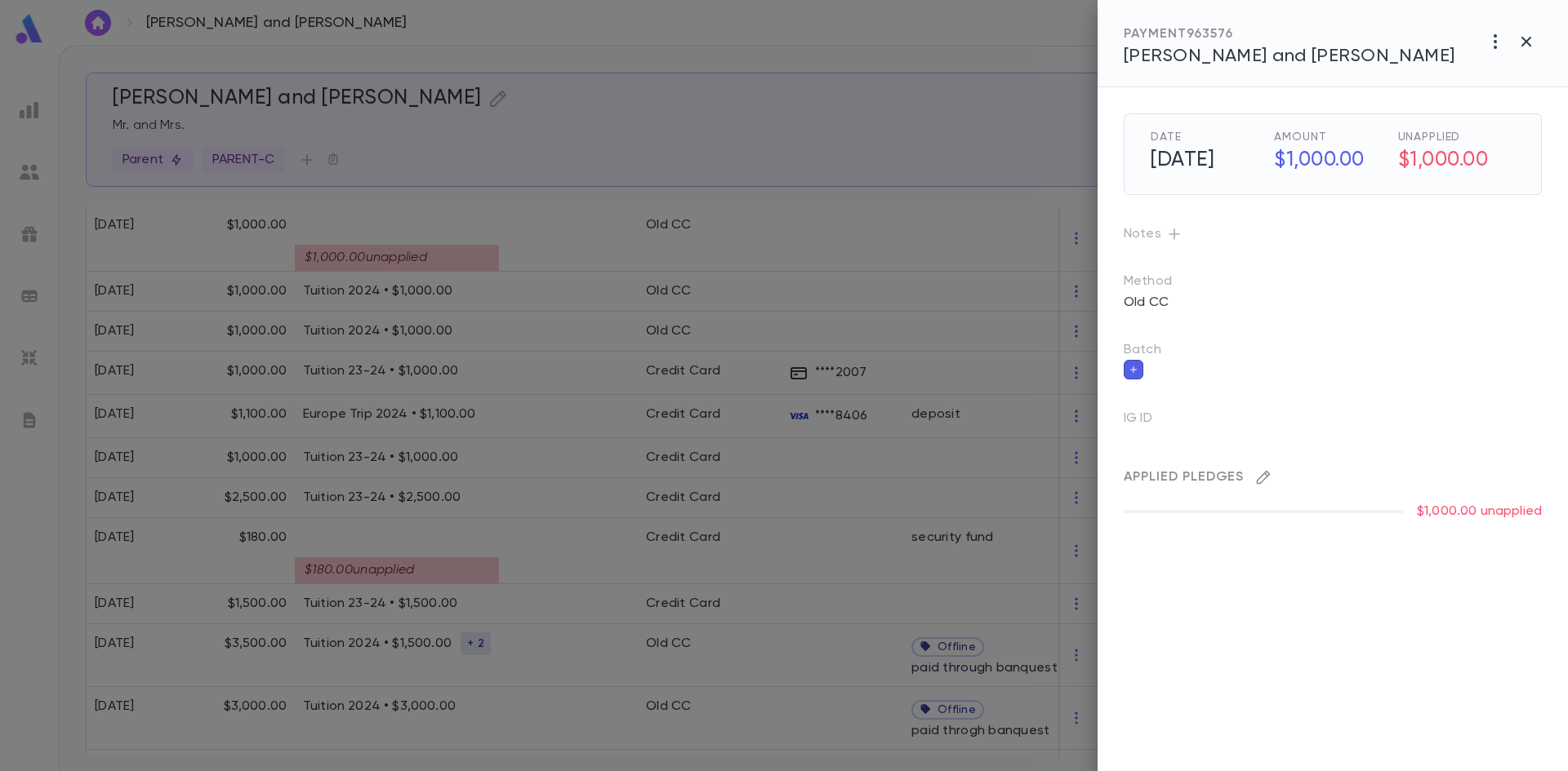
click at [1261, 473] on icon "button" at bounding box center [1262, 477] width 16 height 16
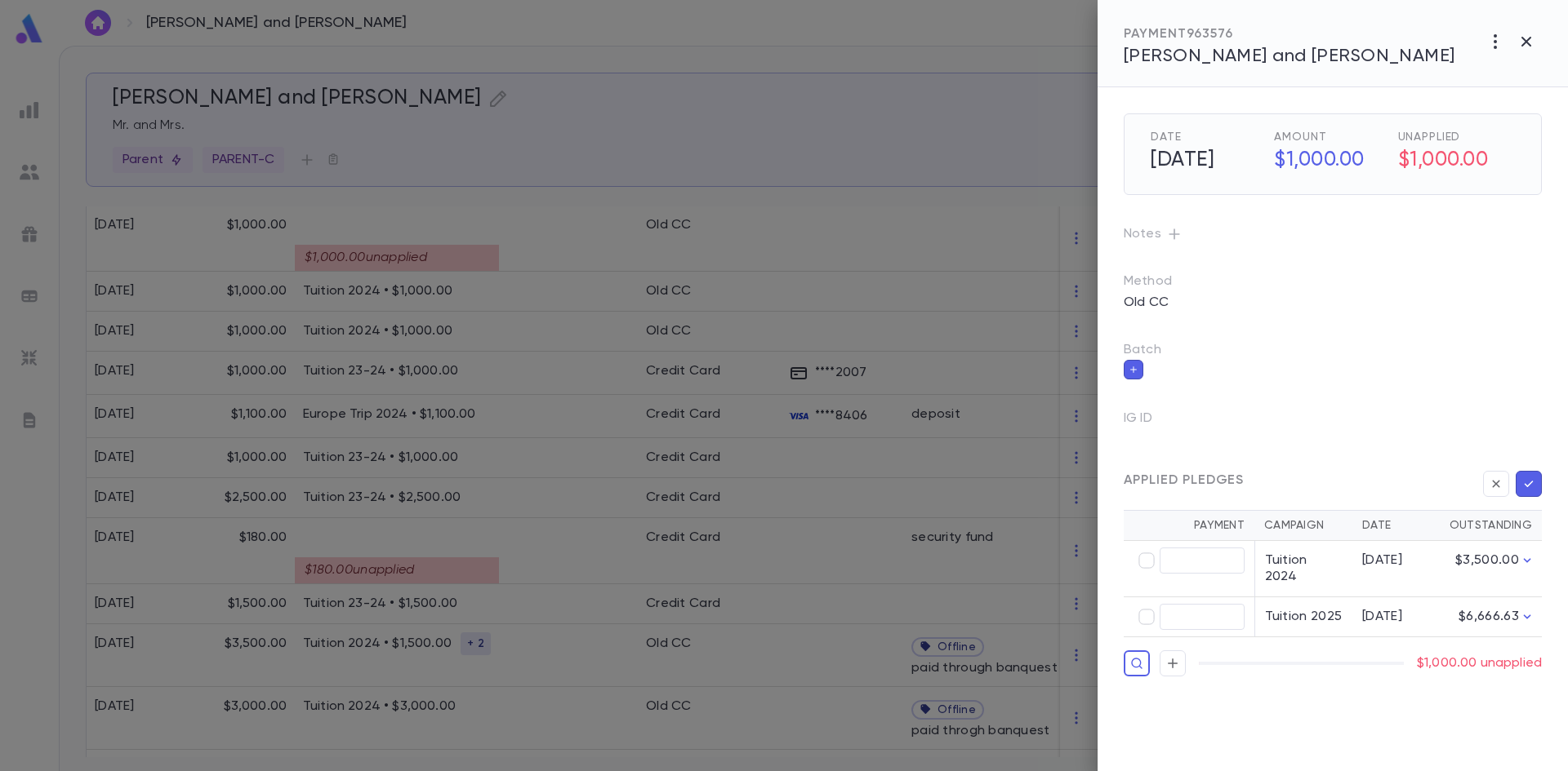
type input "********"
click at [1531, 487] on icon "button" at bounding box center [1529, 483] width 15 height 16
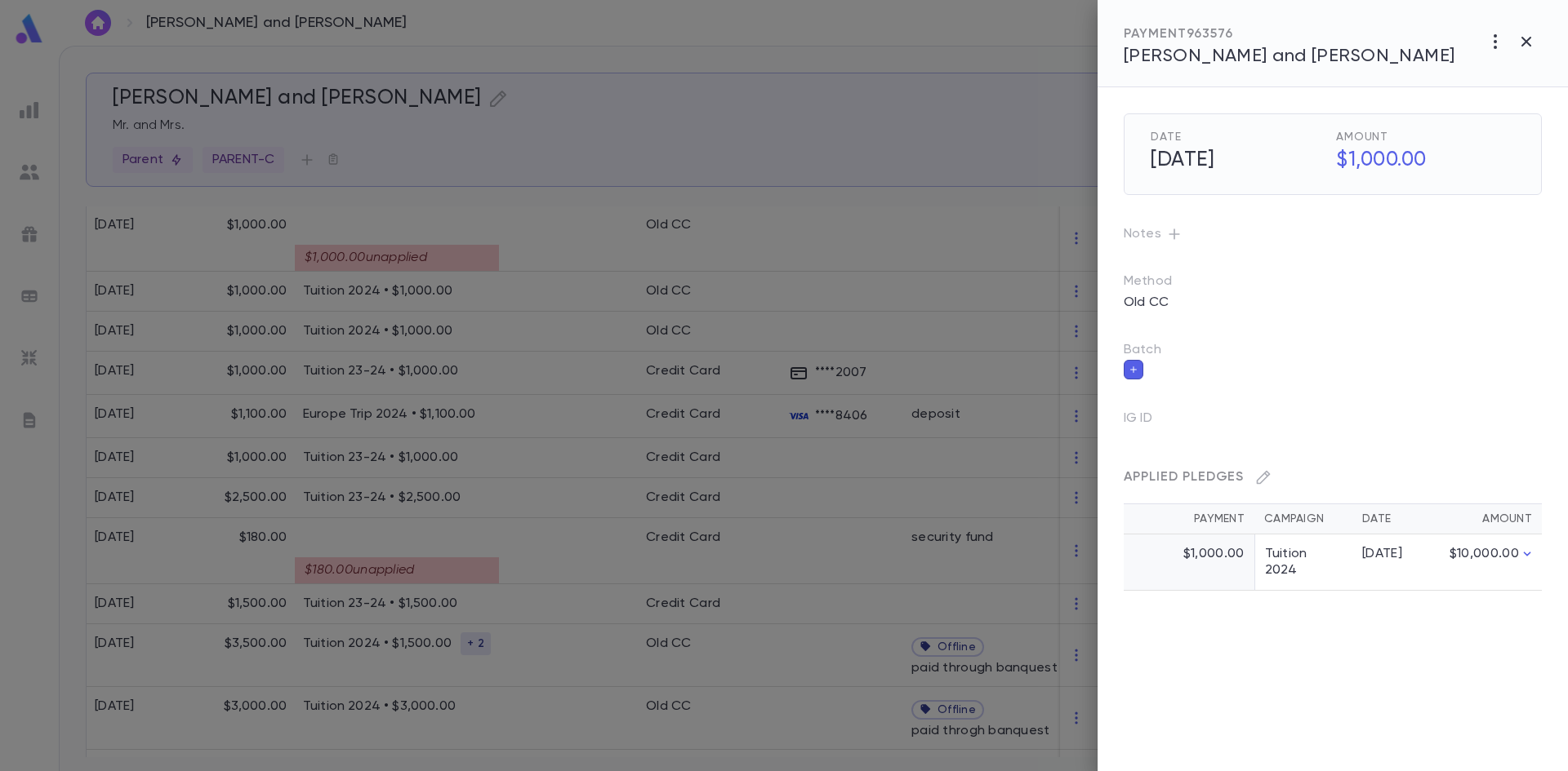
click at [797, 265] on div at bounding box center [784, 385] width 1568 height 771
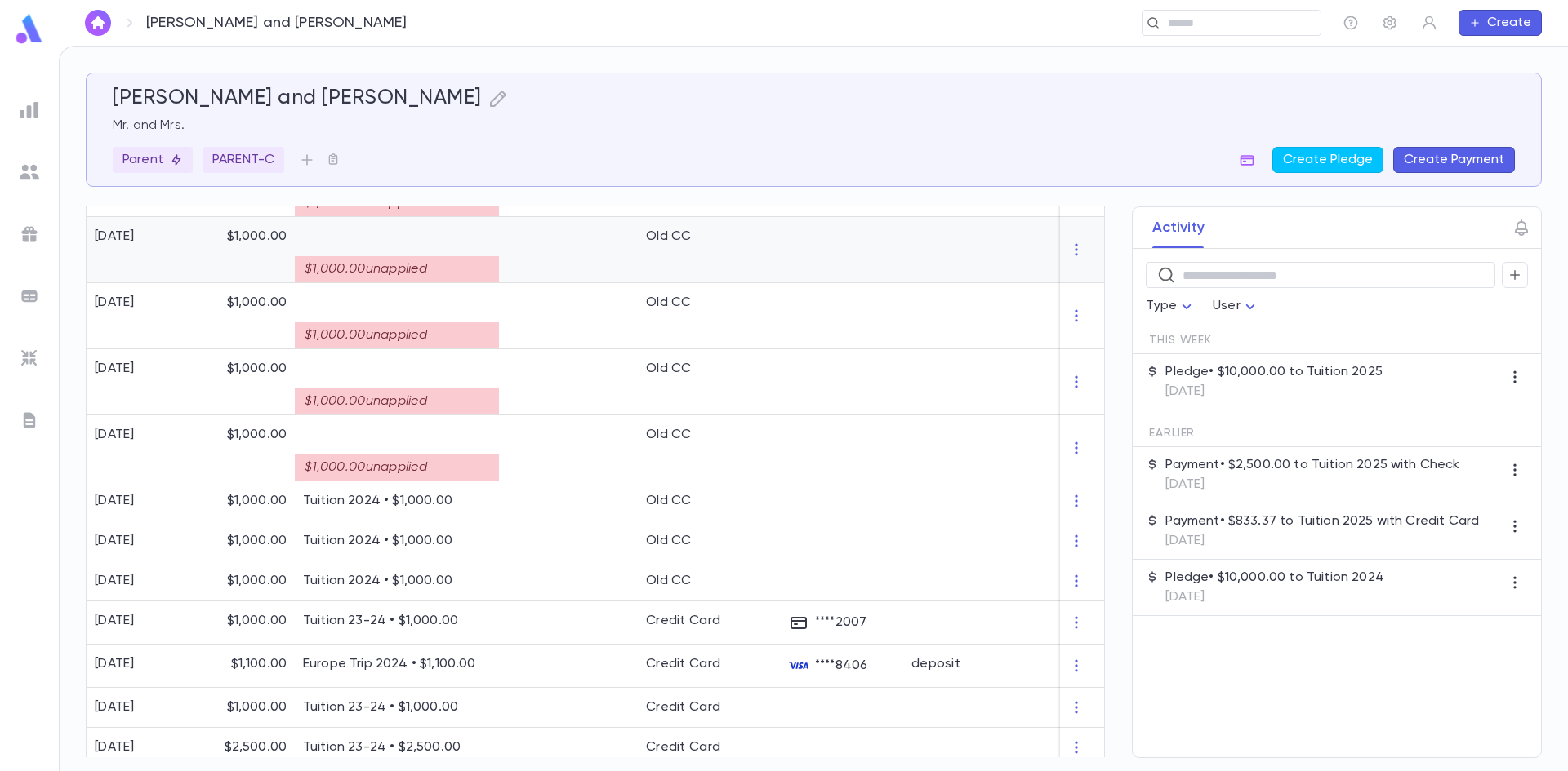
scroll to position [626, 0]
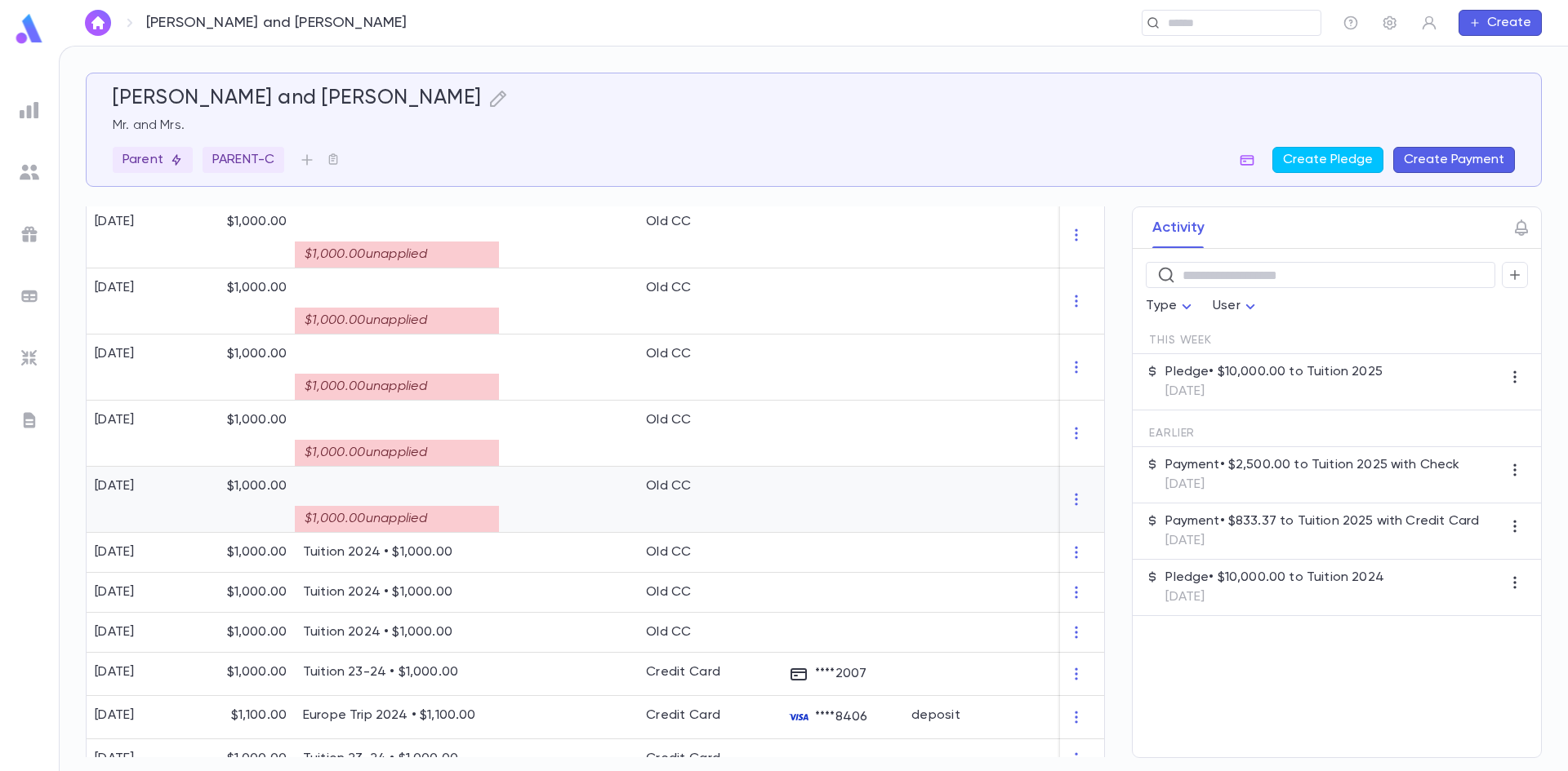
click at [508, 515] on div at bounding box center [568, 499] width 139 height 67
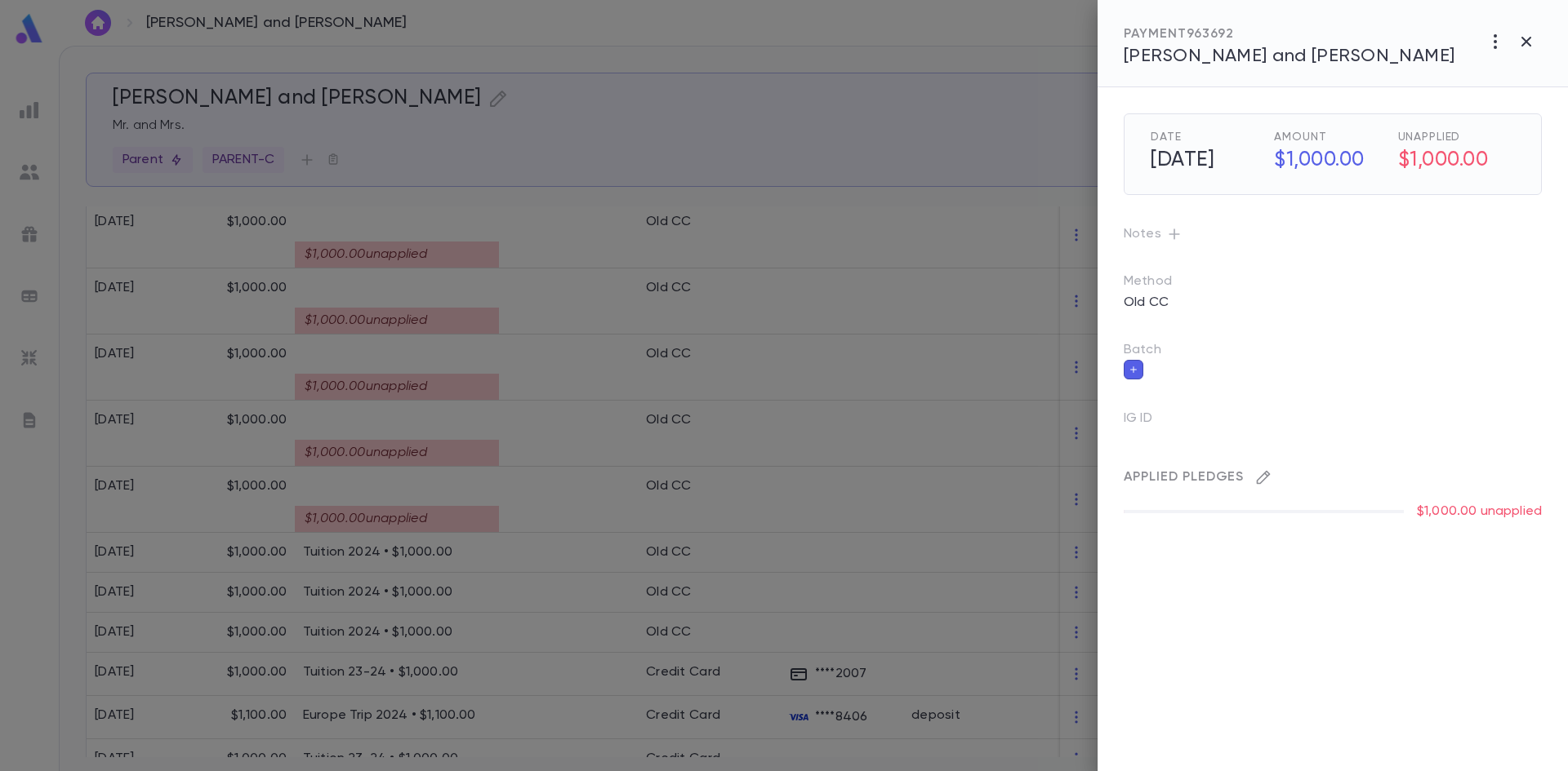
click at [1259, 475] on icon "button" at bounding box center [1262, 477] width 16 height 16
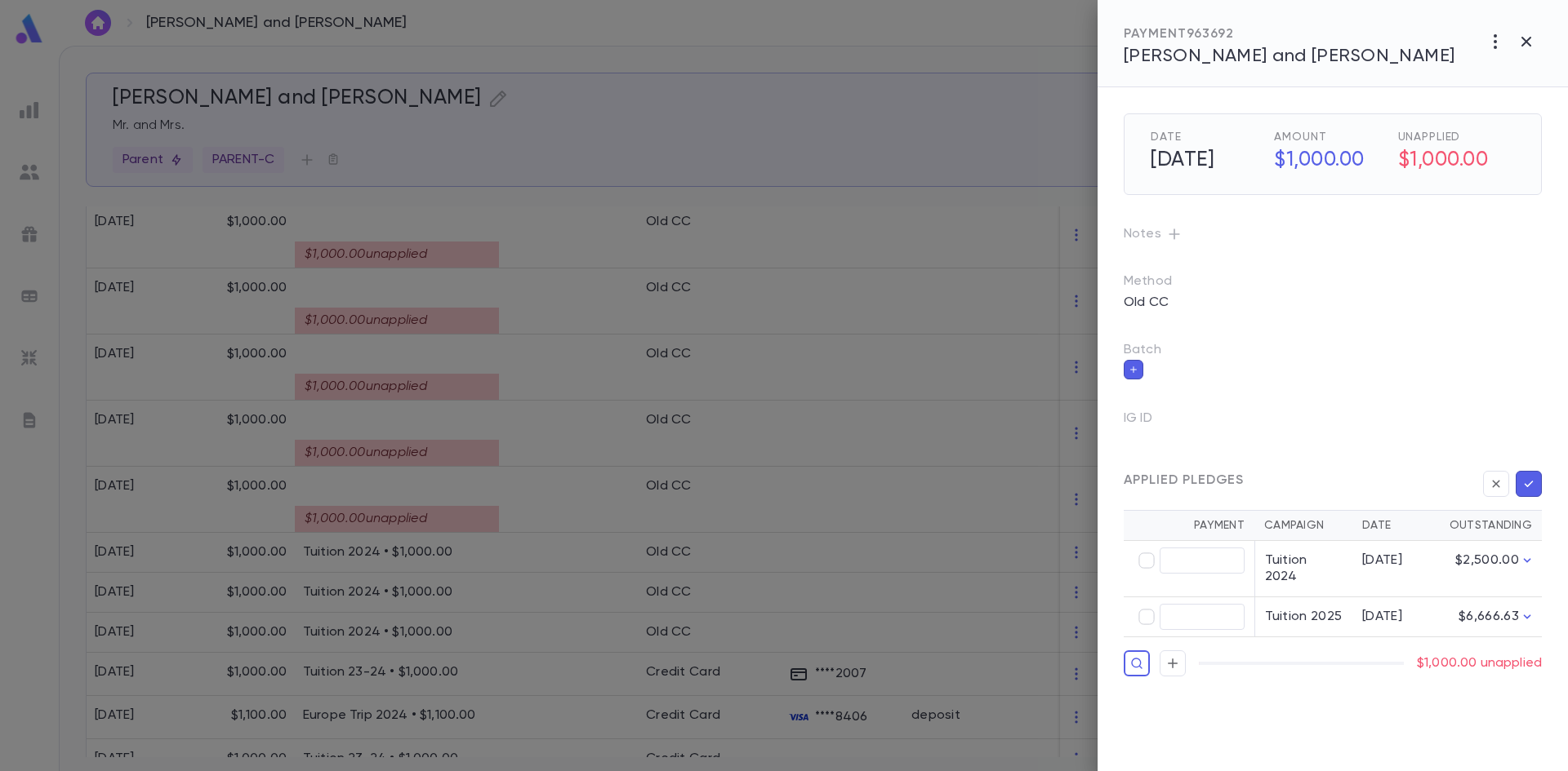
type input "********"
click at [1530, 486] on icon "button" at bounding box center [1529, 483] width 15 height 16
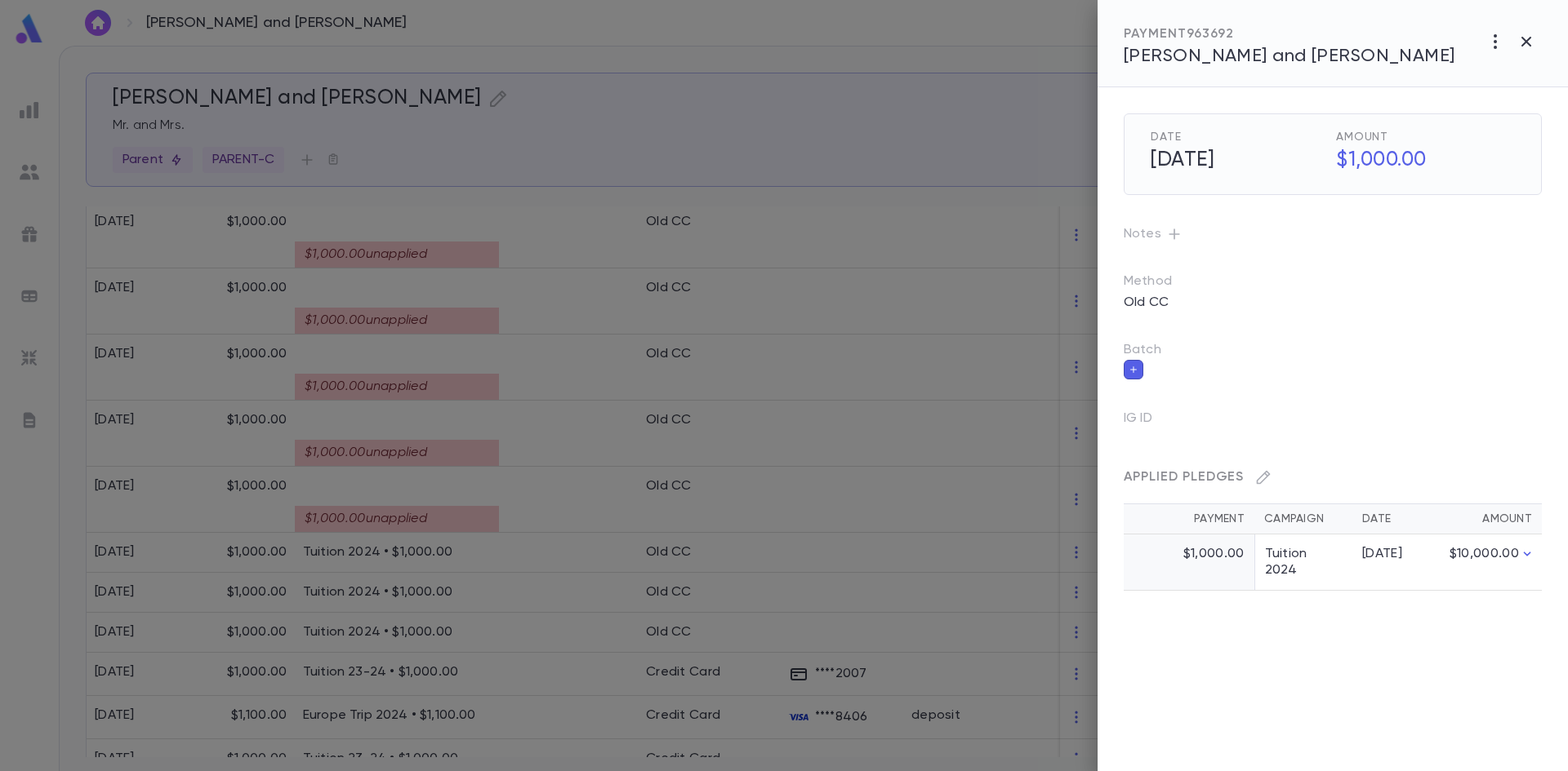
click at [585, 432] on div at bounding box center [784, 385] width 1568 height 771
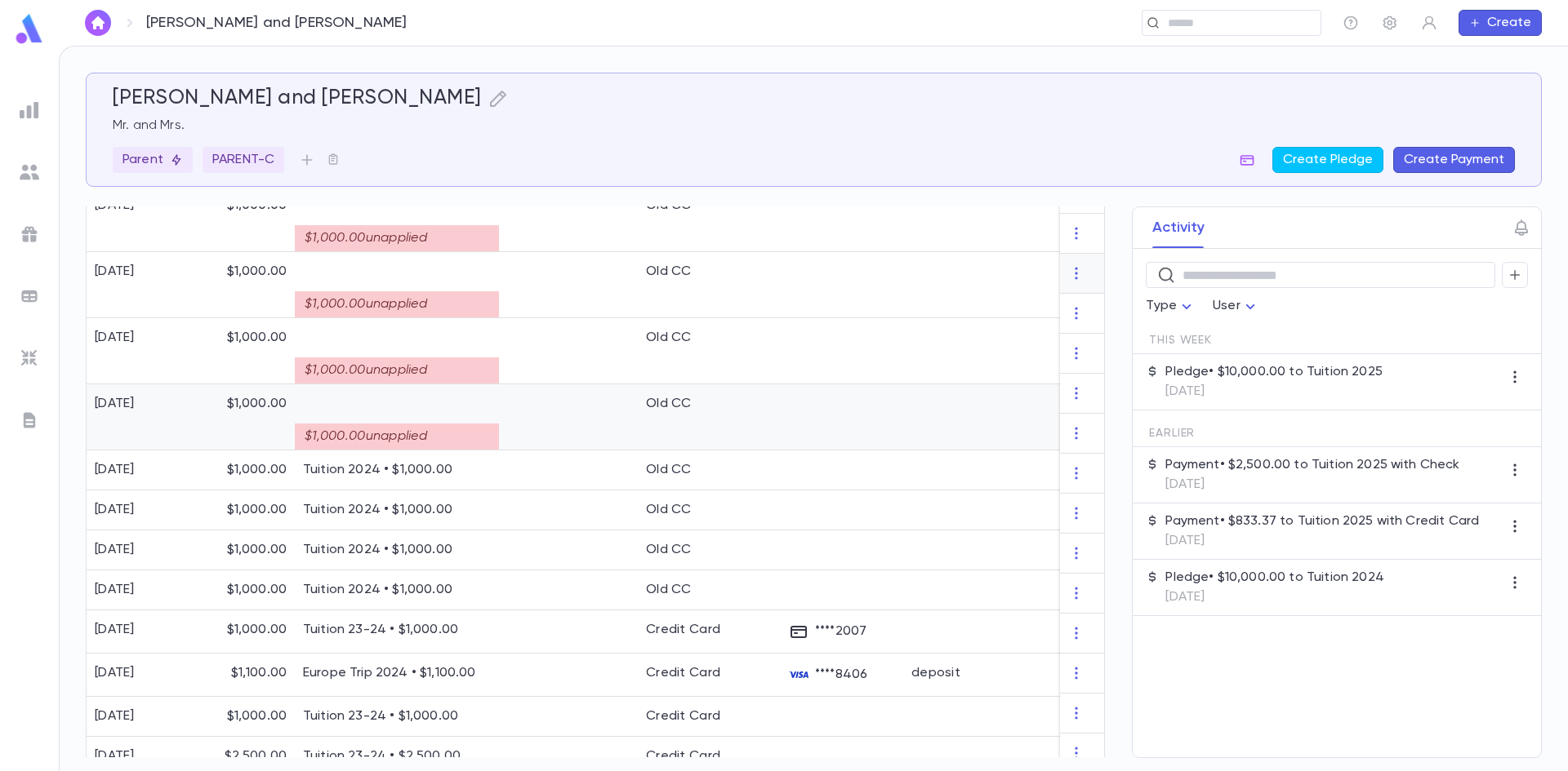
click at [543, 443] on div at bounding box center [568, 417] width 139 height 67
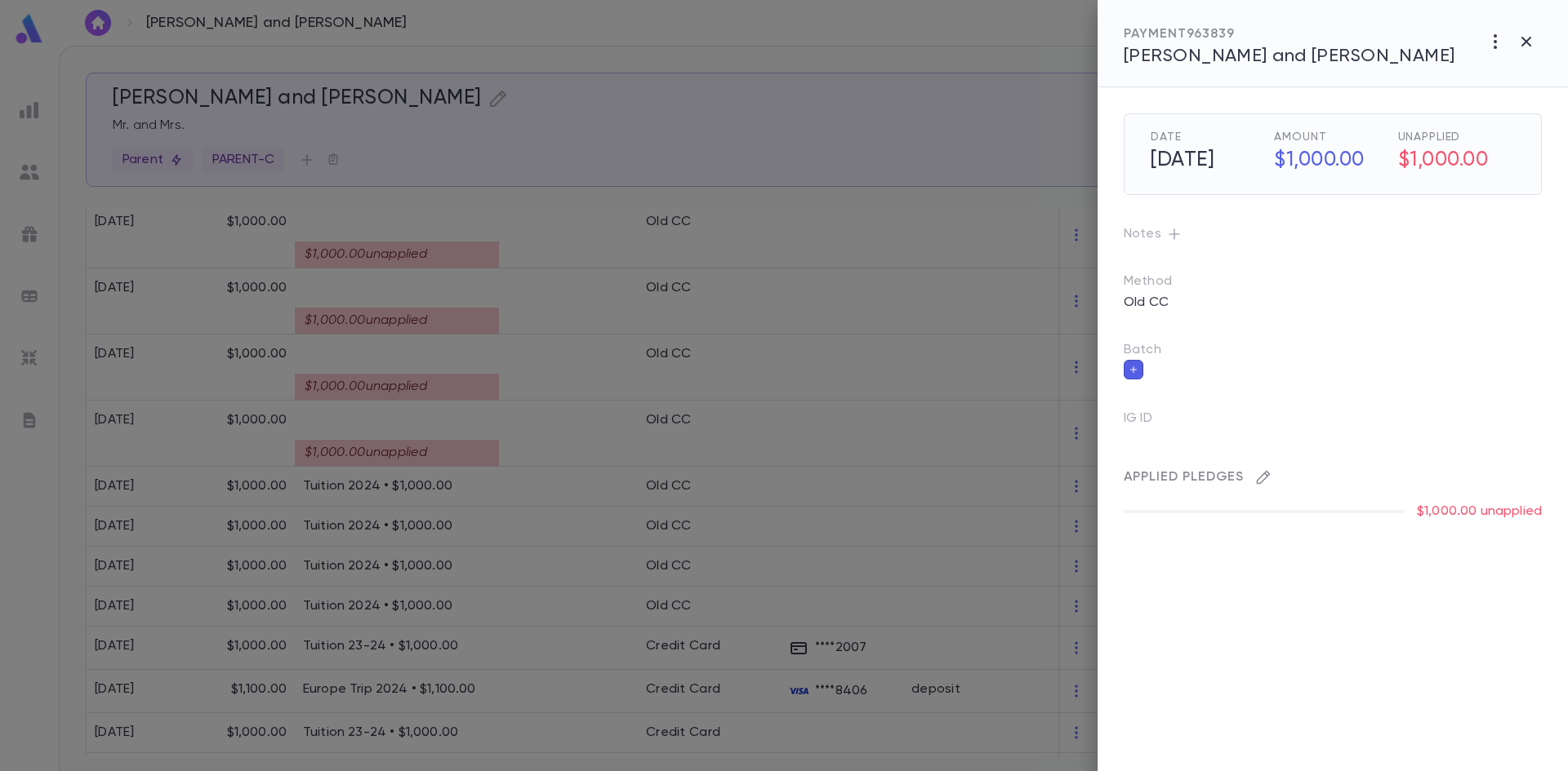
click at [1262, 479] on icon "button" at bounding box center [1262, 477] width 16 height 16
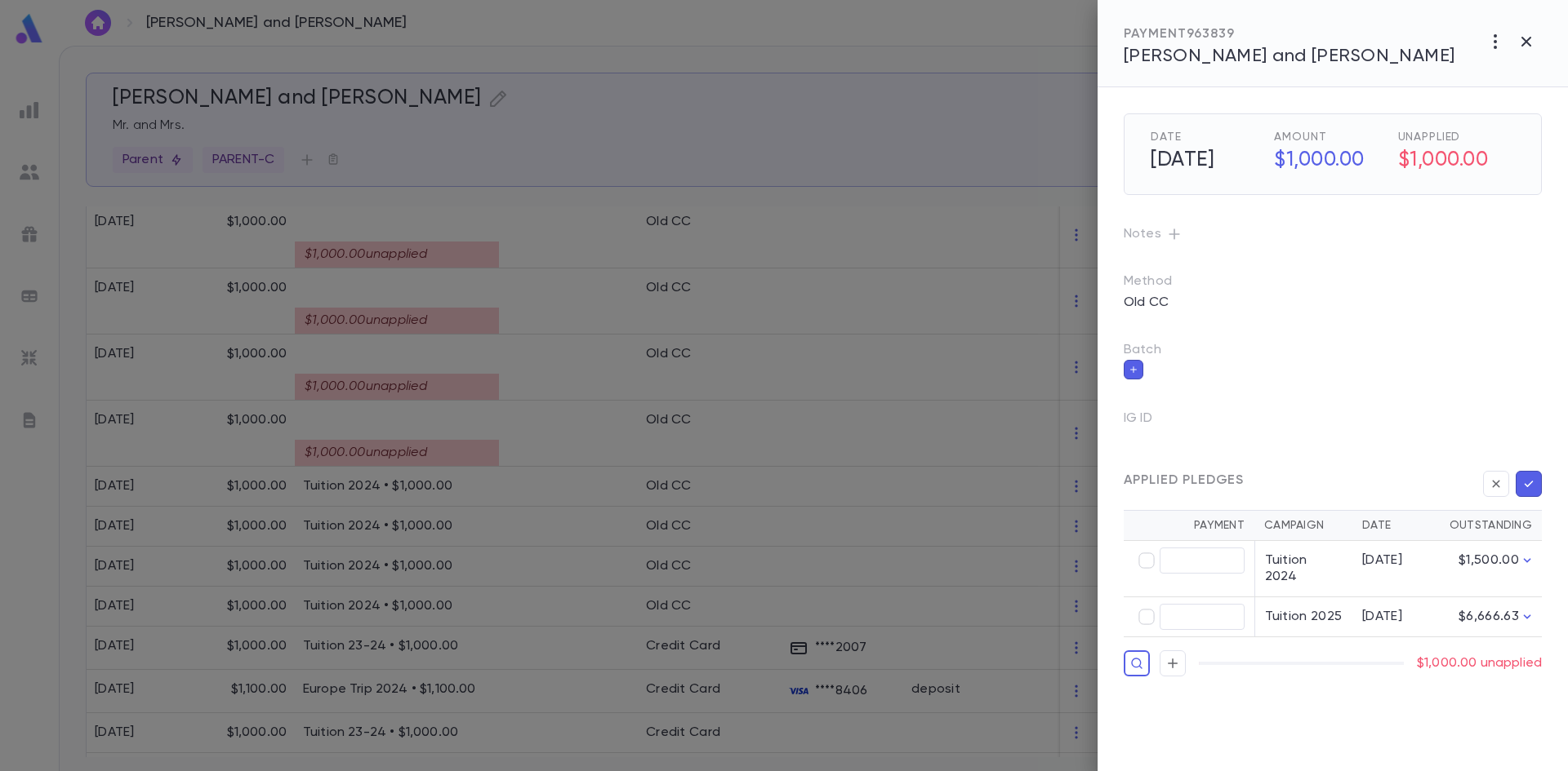
type input "********"
click at [1530, 491] on icon "button" at bounding box center [1529, 483] width 15 height 16
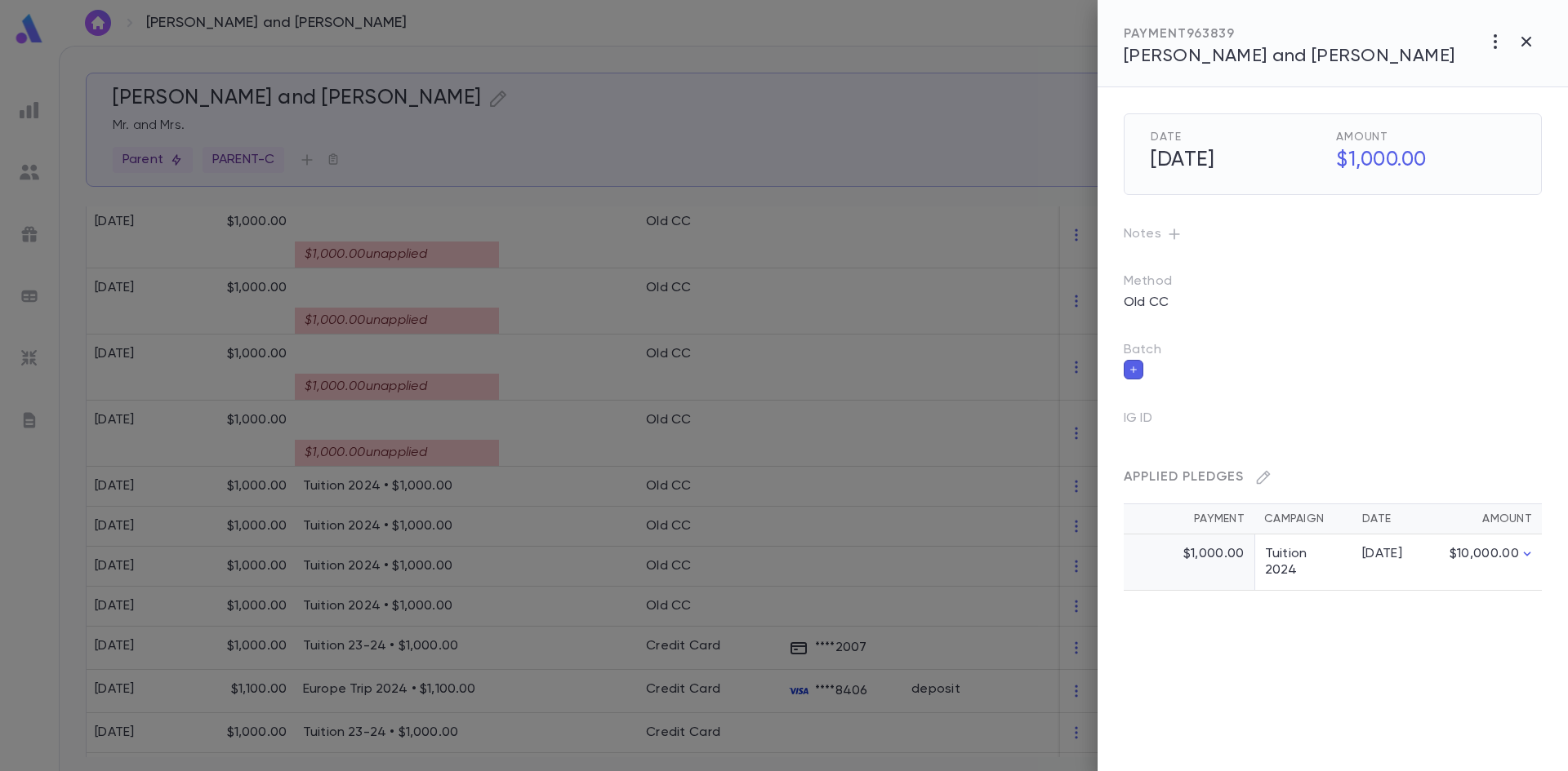
click at [622, 267] on div at bounding box center [784, 385] width 1568 height 771
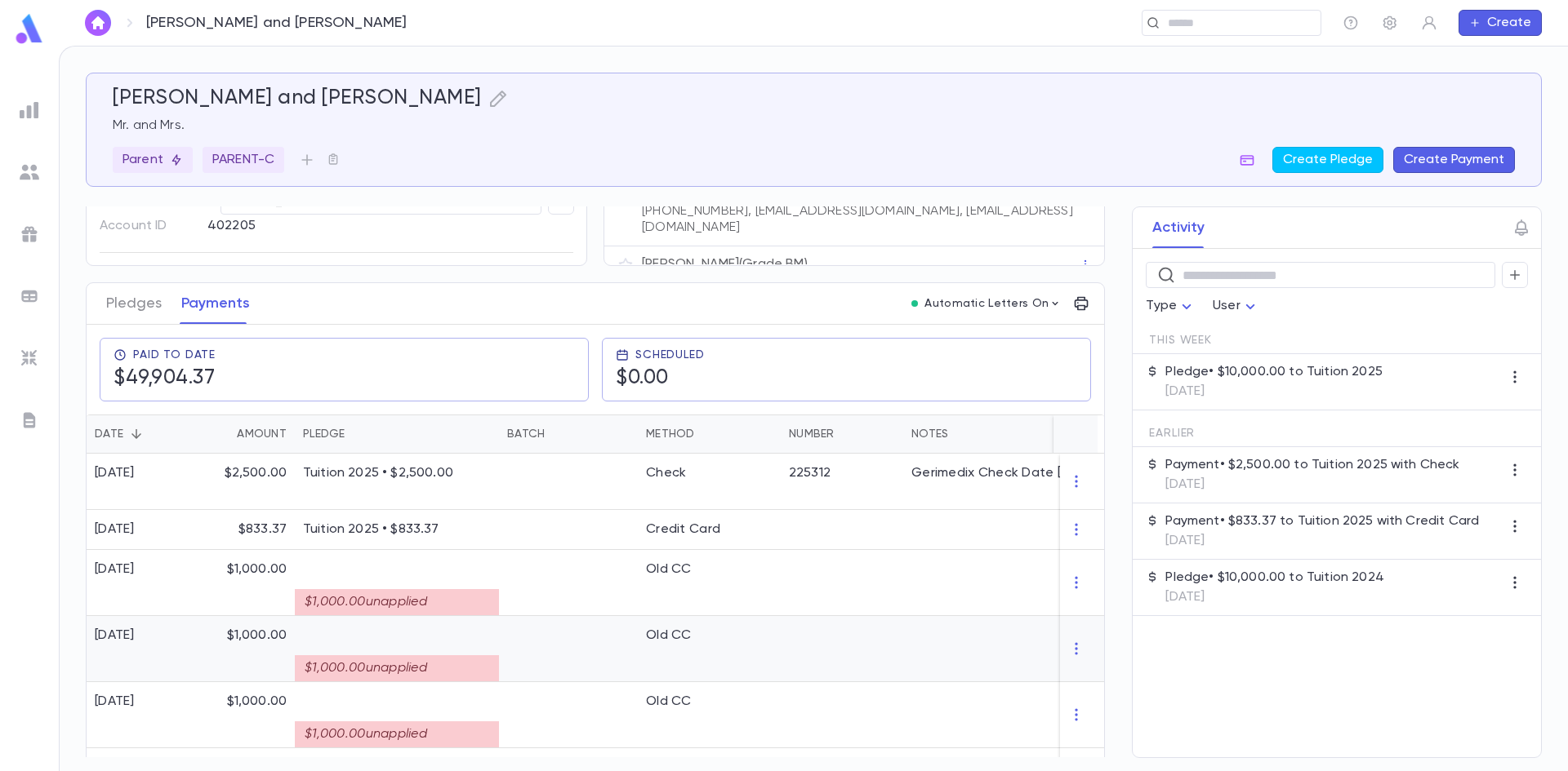
scroll to position [0, 0]
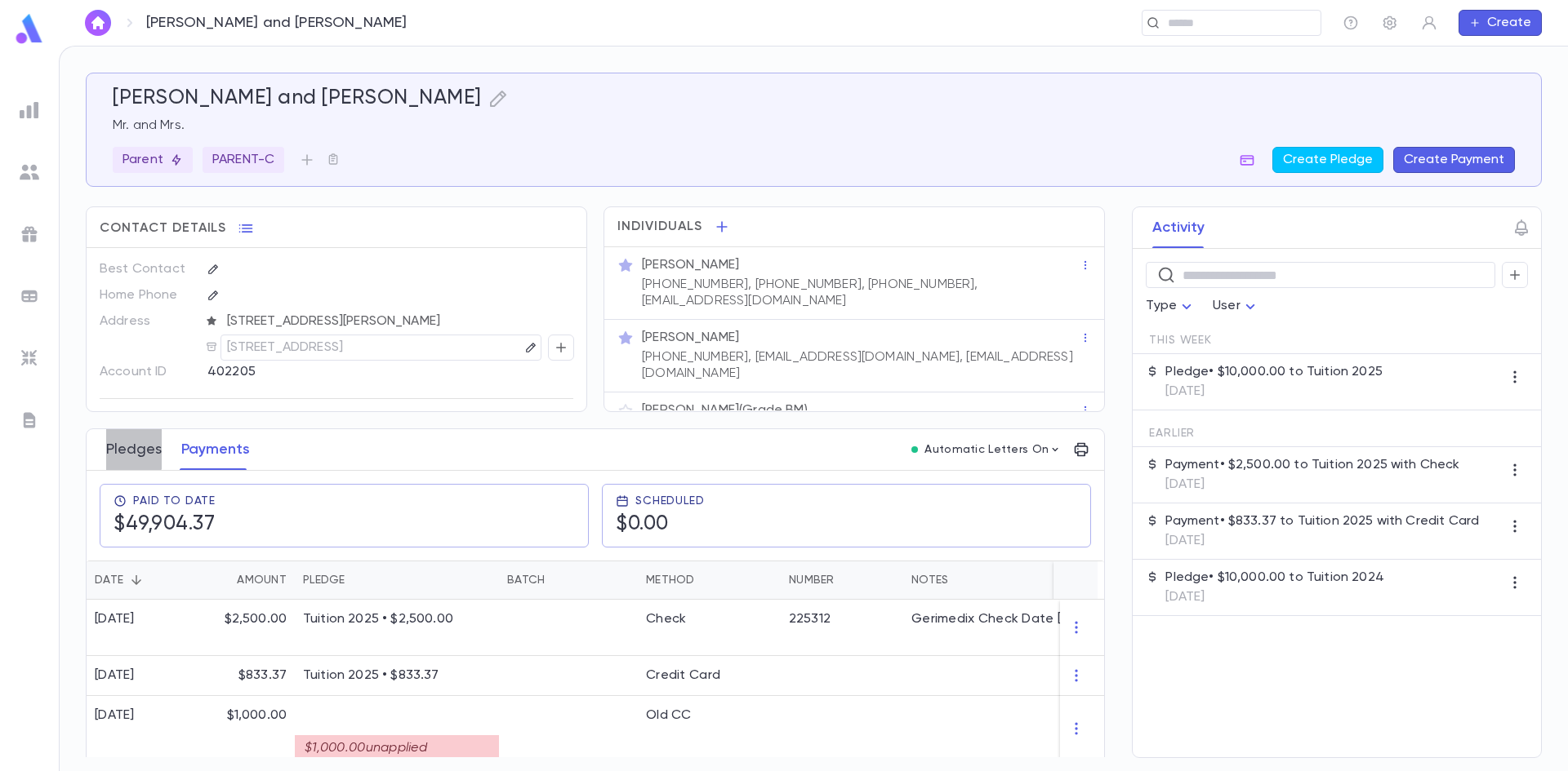
click at [119, 447] on button "Pledges" at bounding box center [133, 450] width 55 height 41
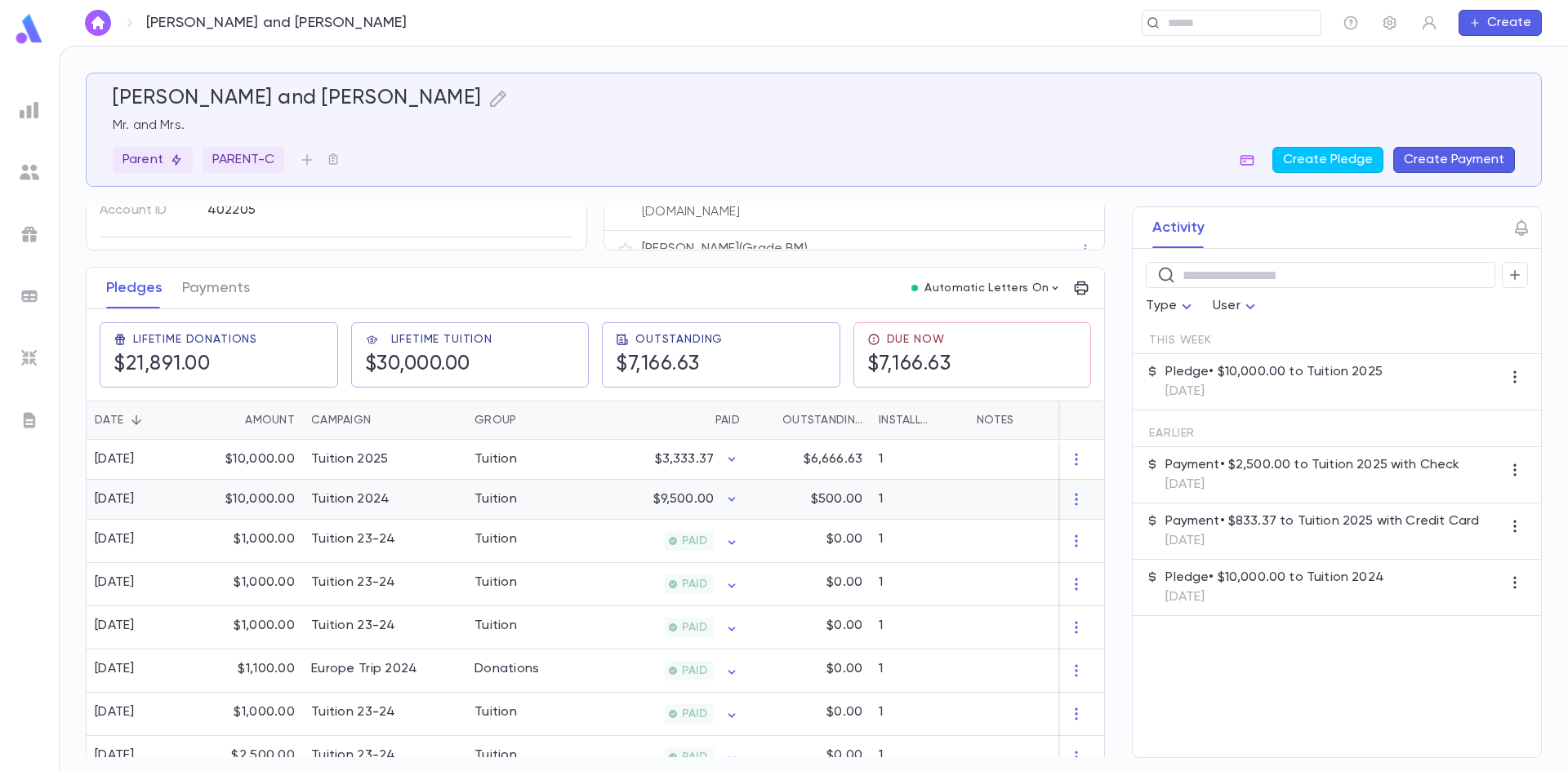
scroll to position [163, 0]
click at [724, 453] on icon "button" at bounding box center [731, 457] width 16 height 16
click at [613, 496] on div at bounding box center [784, 385] width 1568 height 771
click at [789, 502] on div "$500.00" at bounding box center [809, 498] width 123 height 40
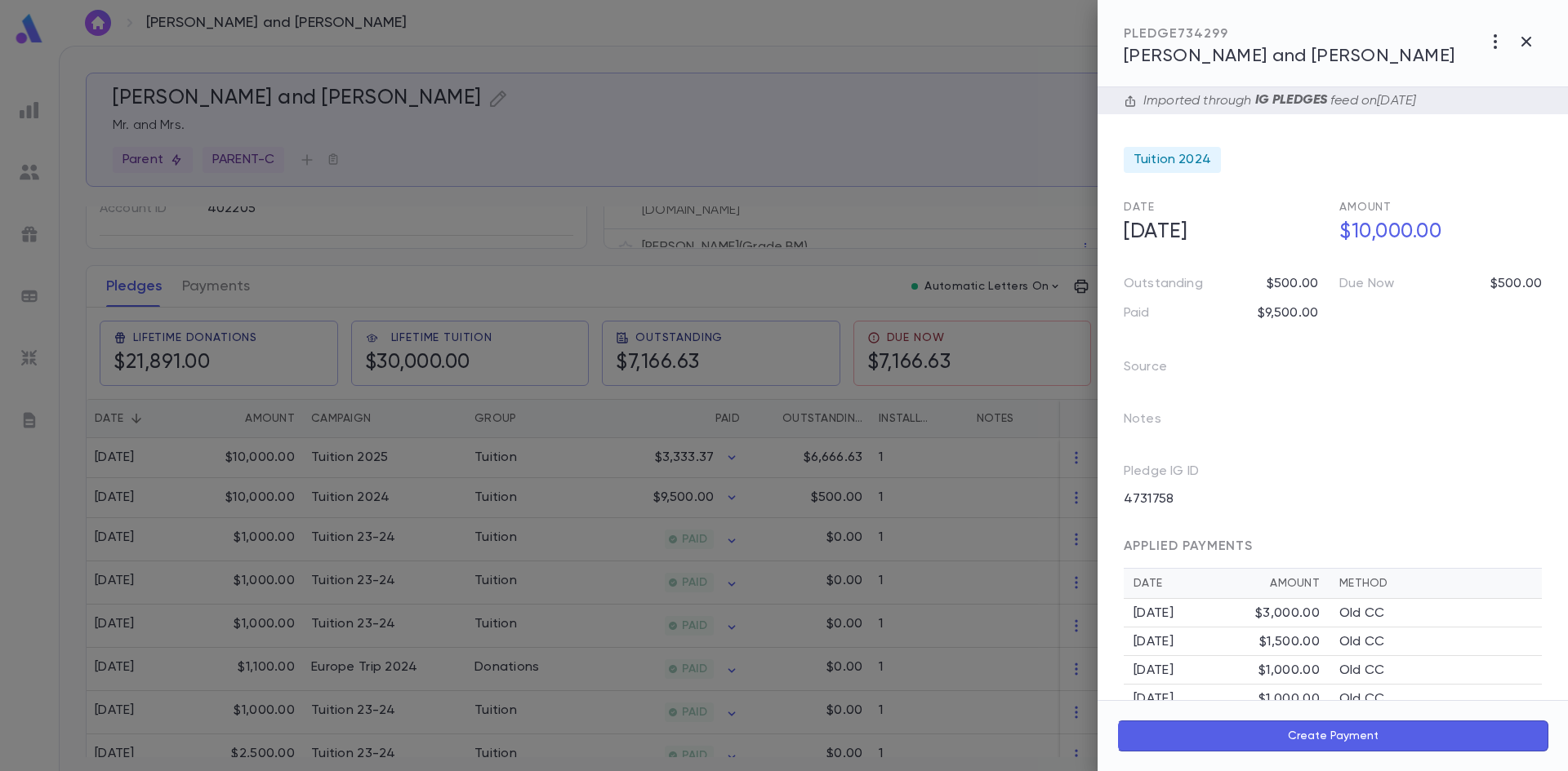
scroll to position [132, 0]
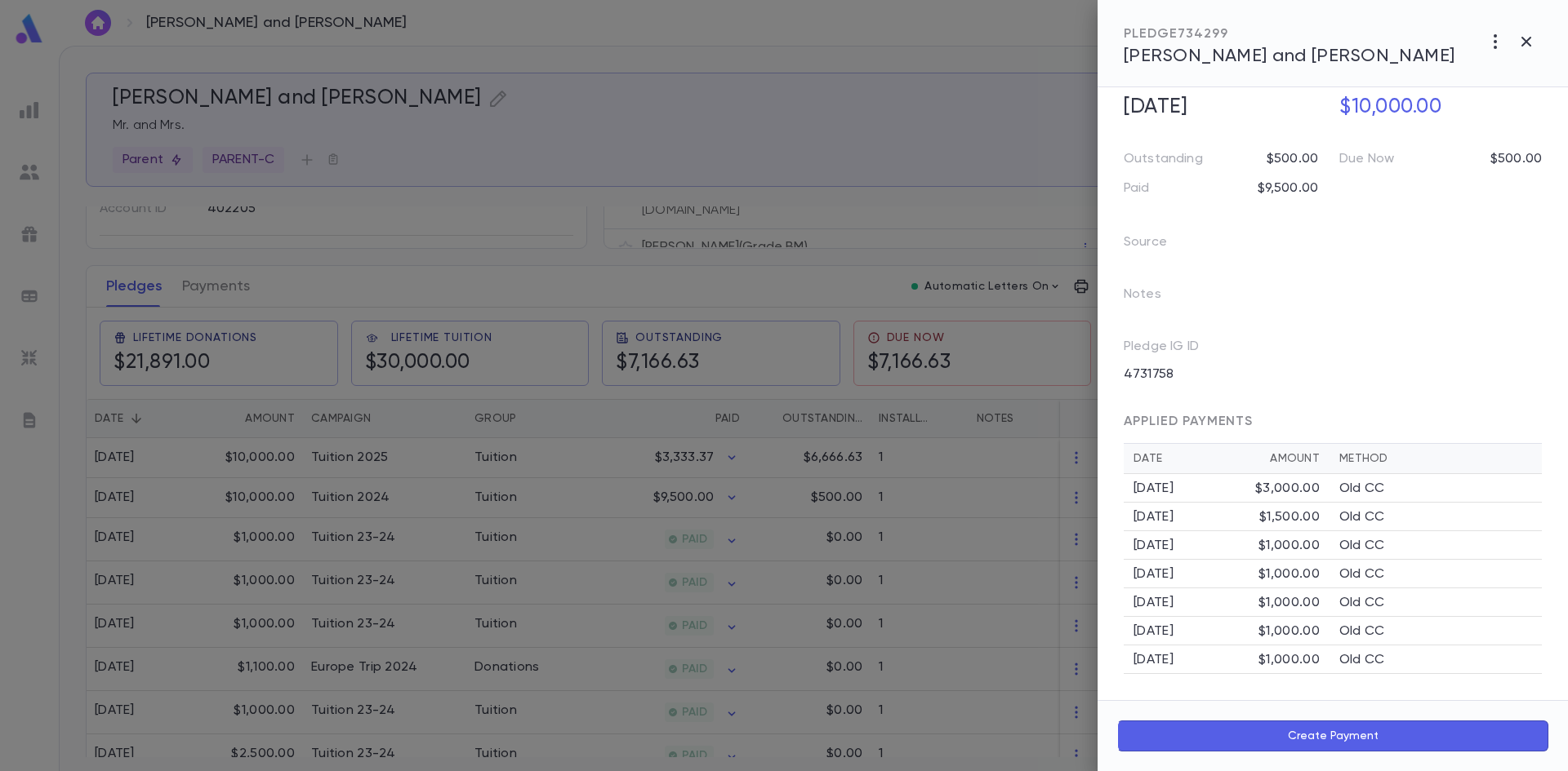
click at [209, 290] on div at bounding box center [784, 385] width 1568 height 771
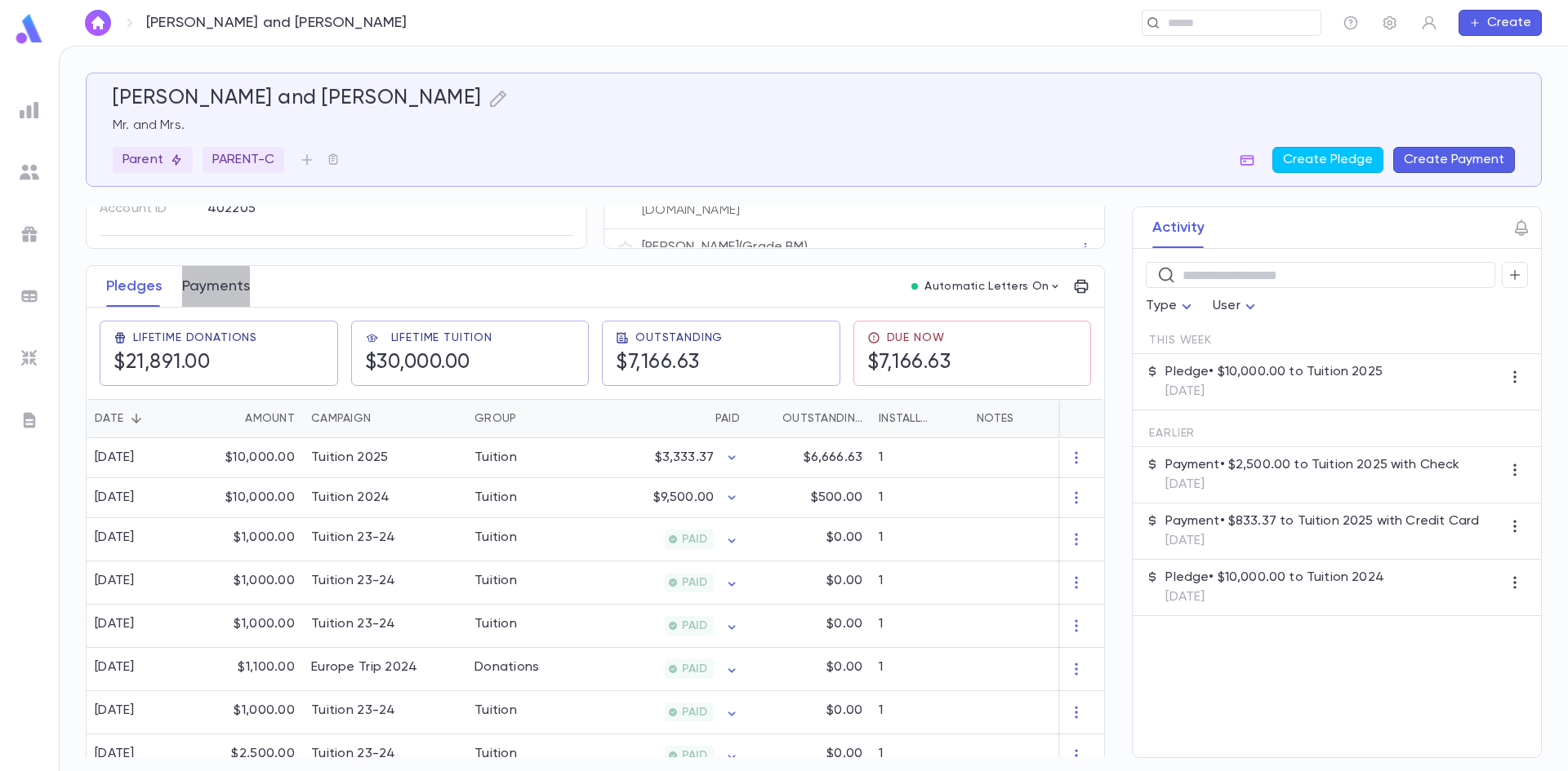
click at [195, 292] on button "Payments" at bounding box center [216, 287] width 67 height 41
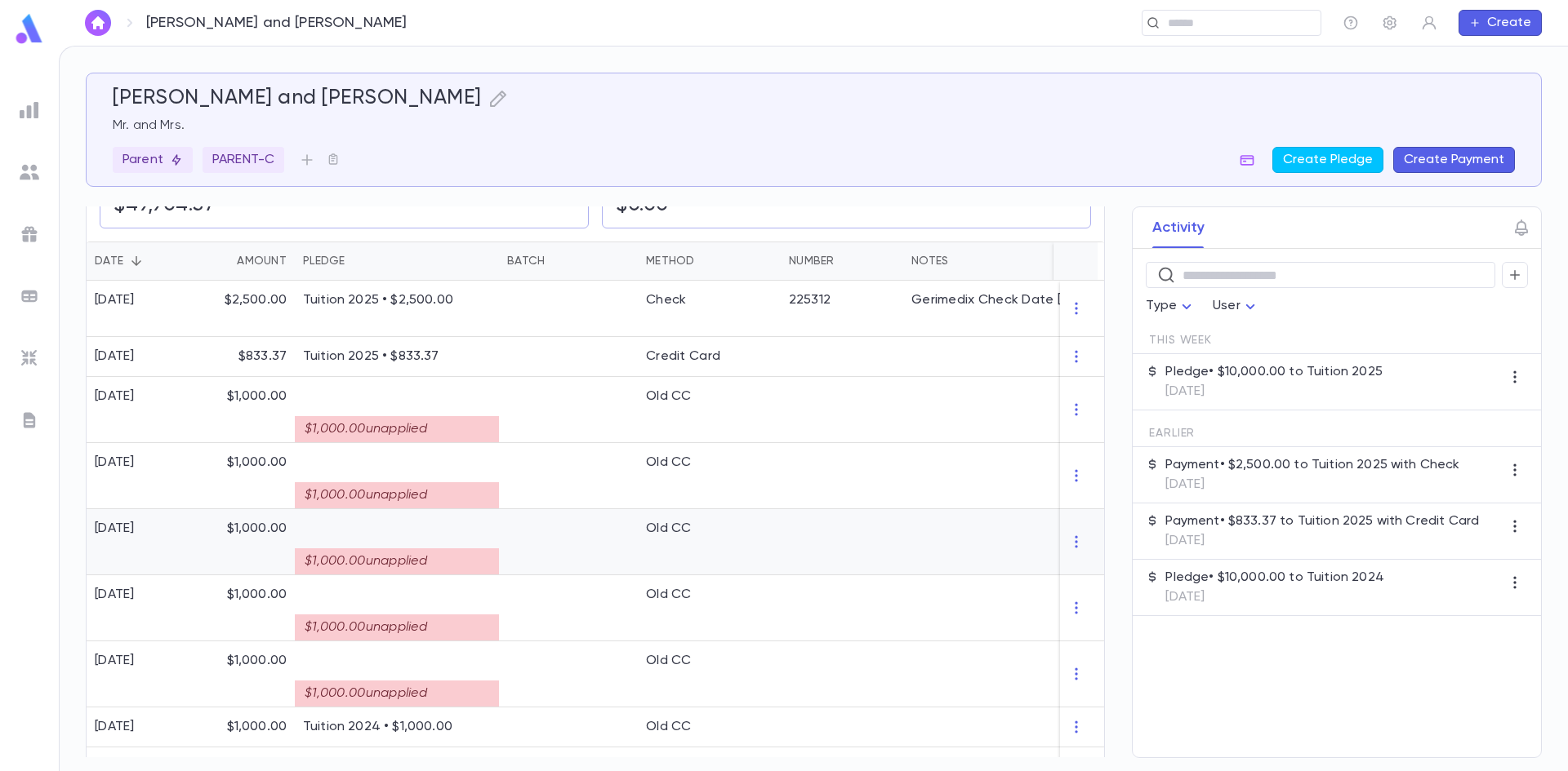
scroll to position [571, 0]
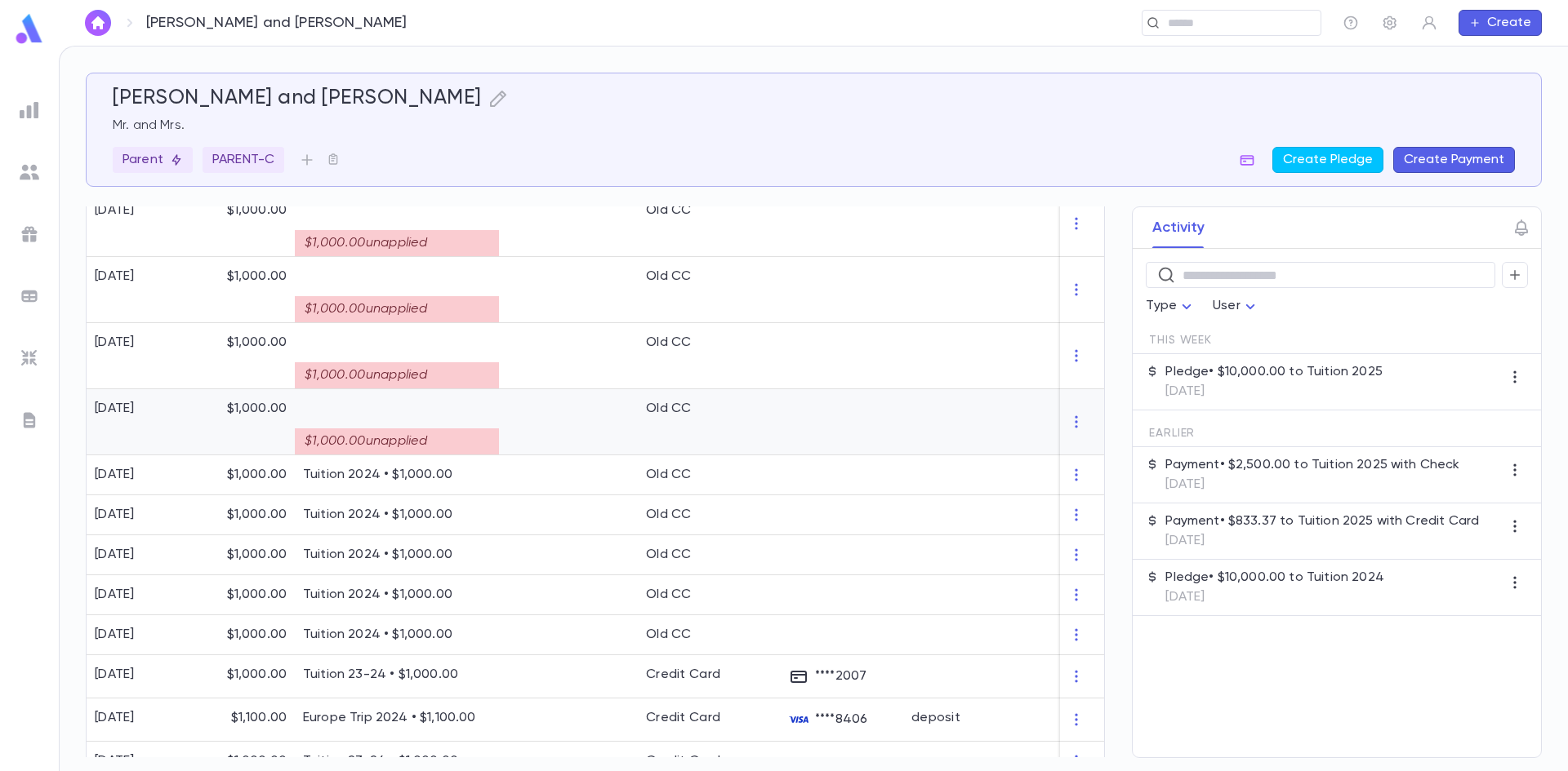
click at [544, 437] on div at bounding box center [568, 423] width 139 height 67
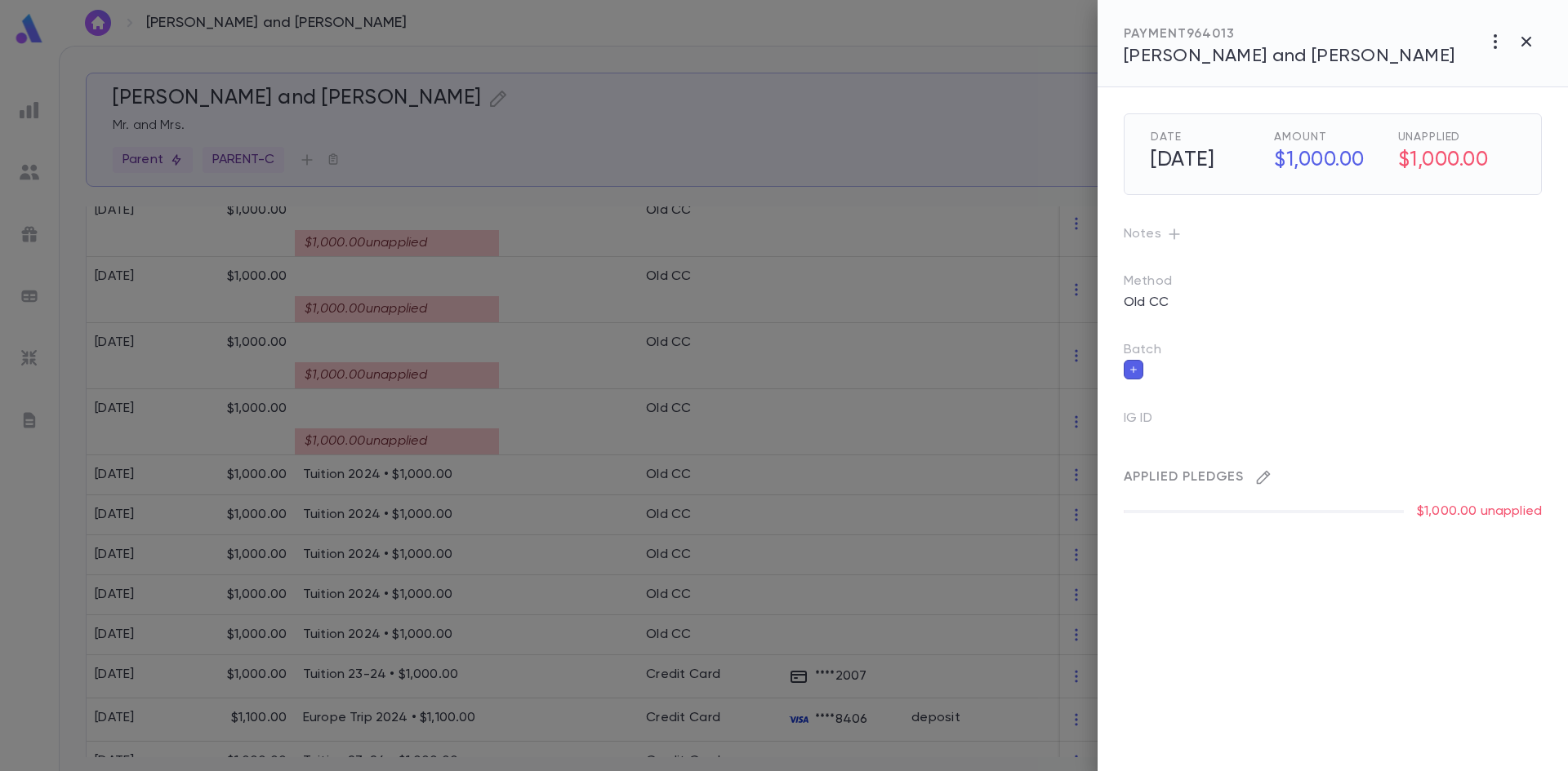
click at [1265, 473] on icon "button" at bounding box center [1263, 478] width 14 height 14
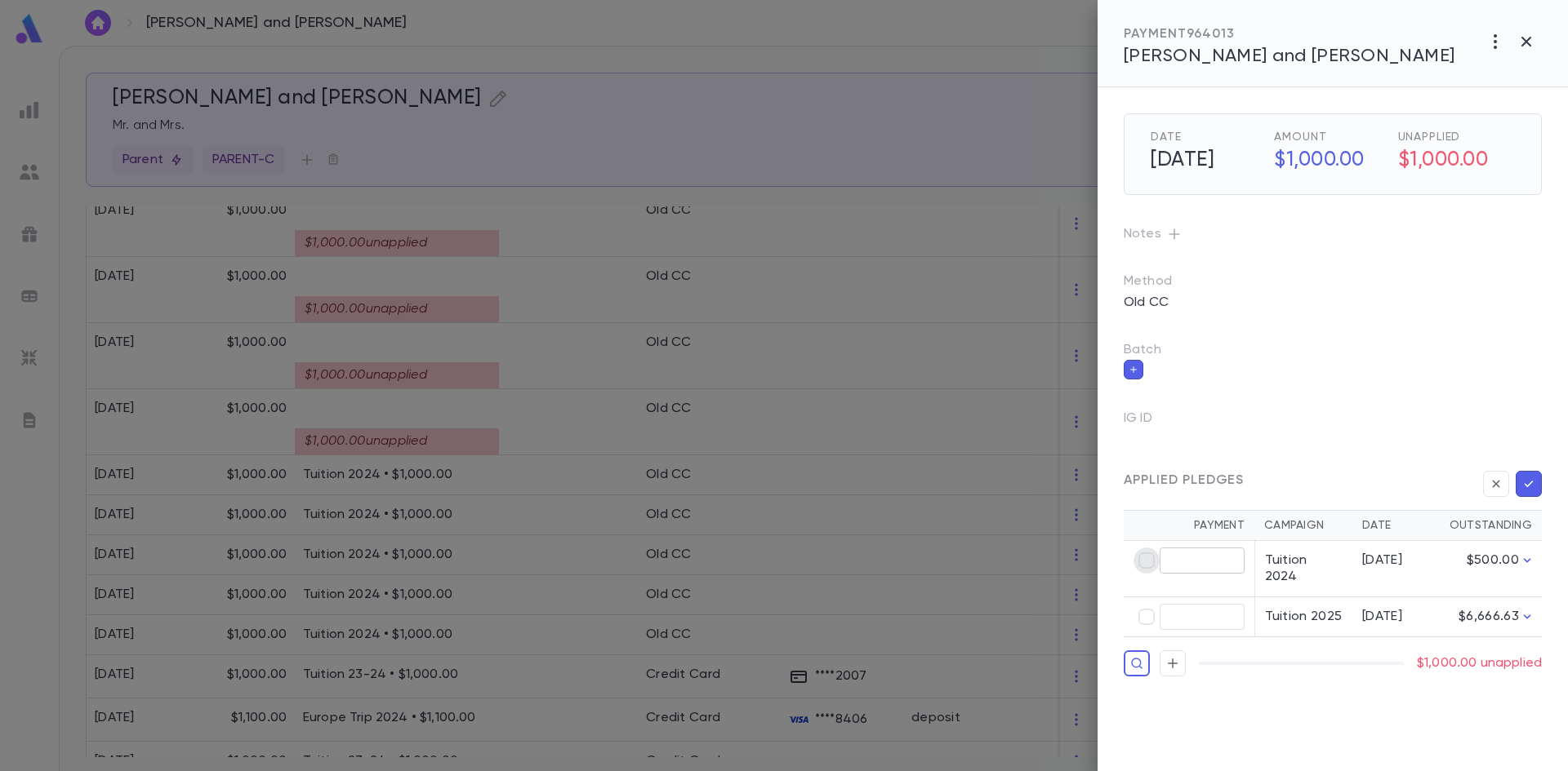
type input "******"
click at [1526, 46] on icon "button" at bounding box center [1526, 41] width 20 height 20
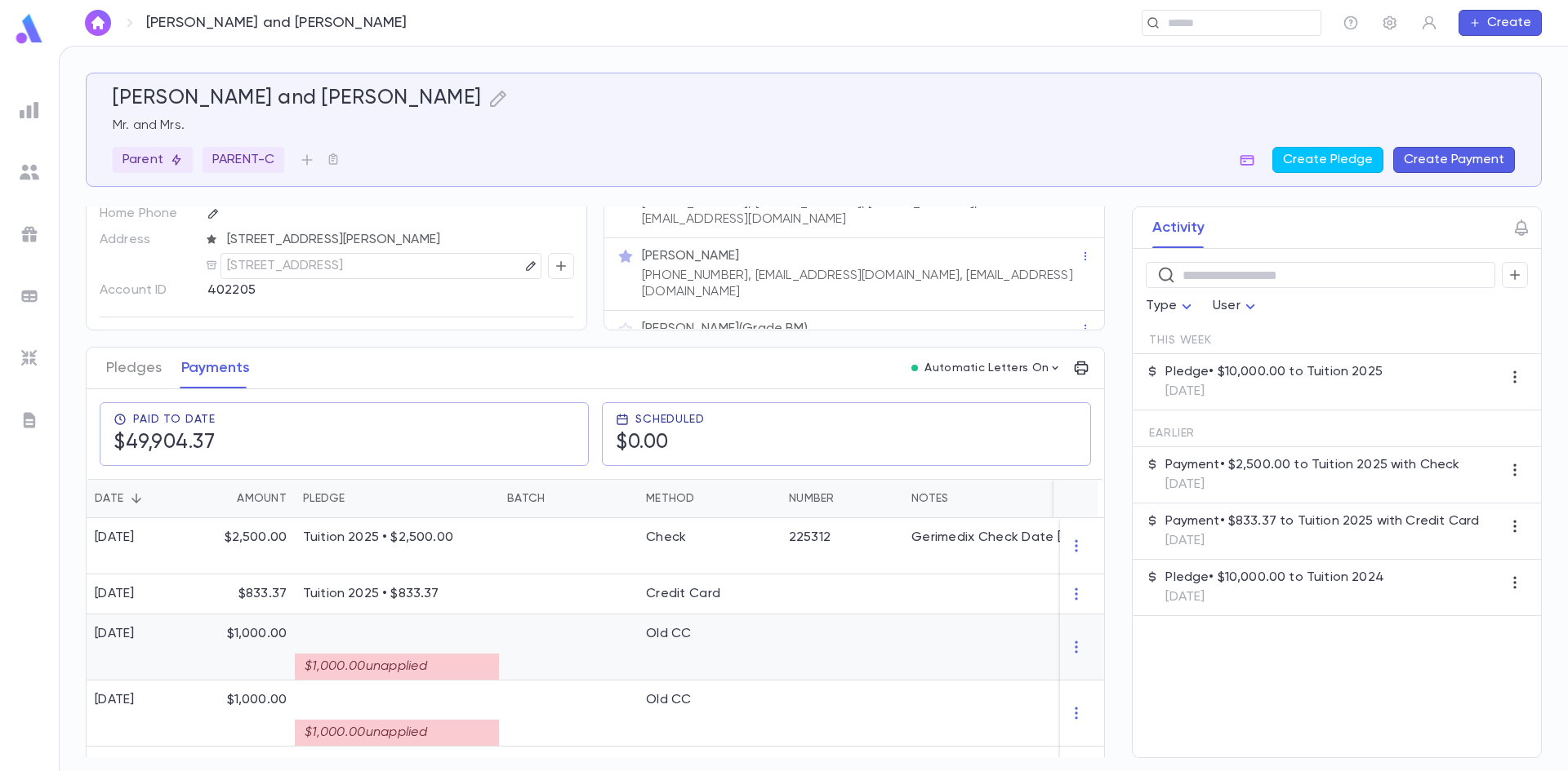
scroll to position [0, 0]
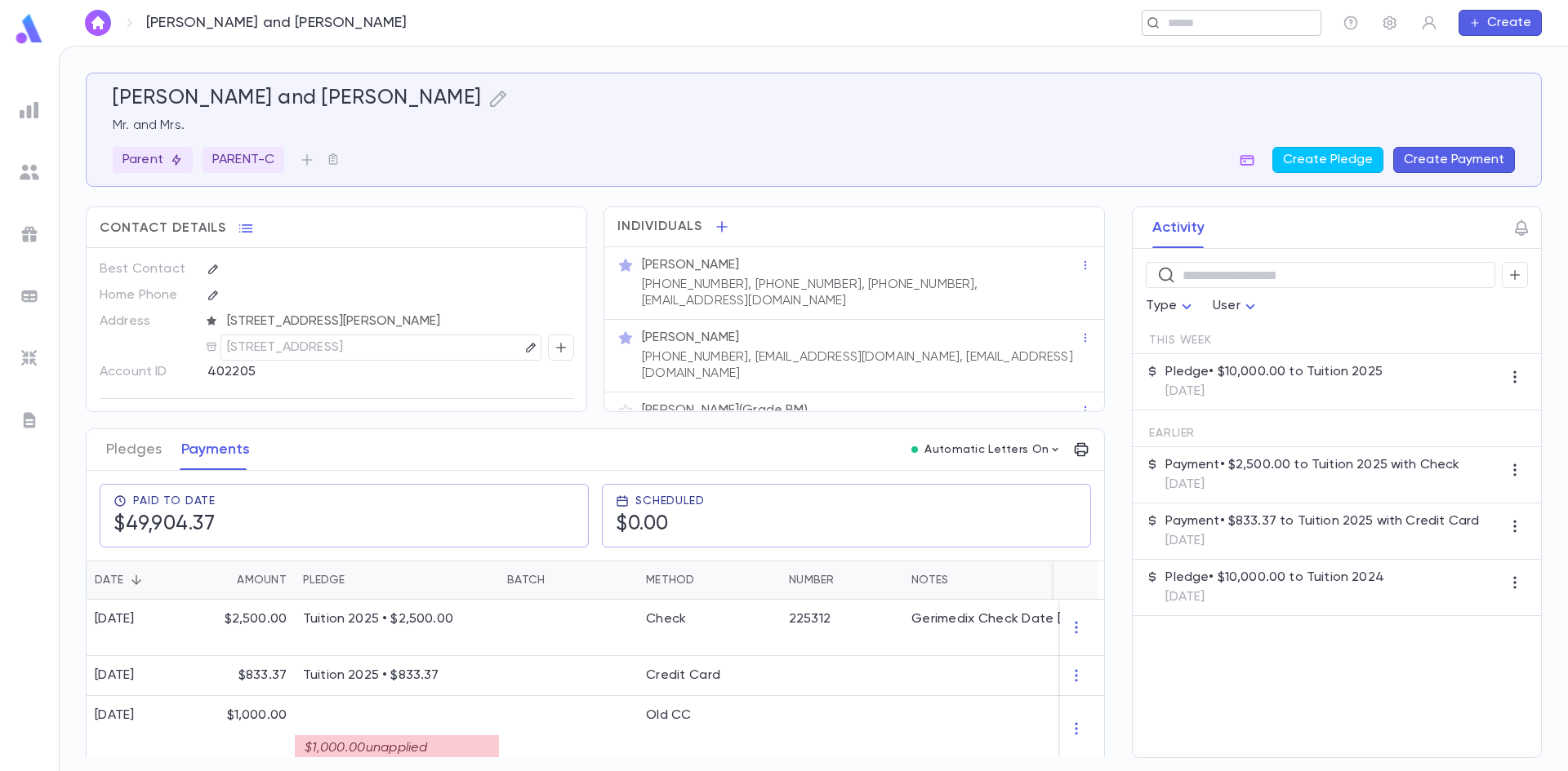
click at [1238, 25] on input "text" at bounding box center [1226, 23] width 127 height 16
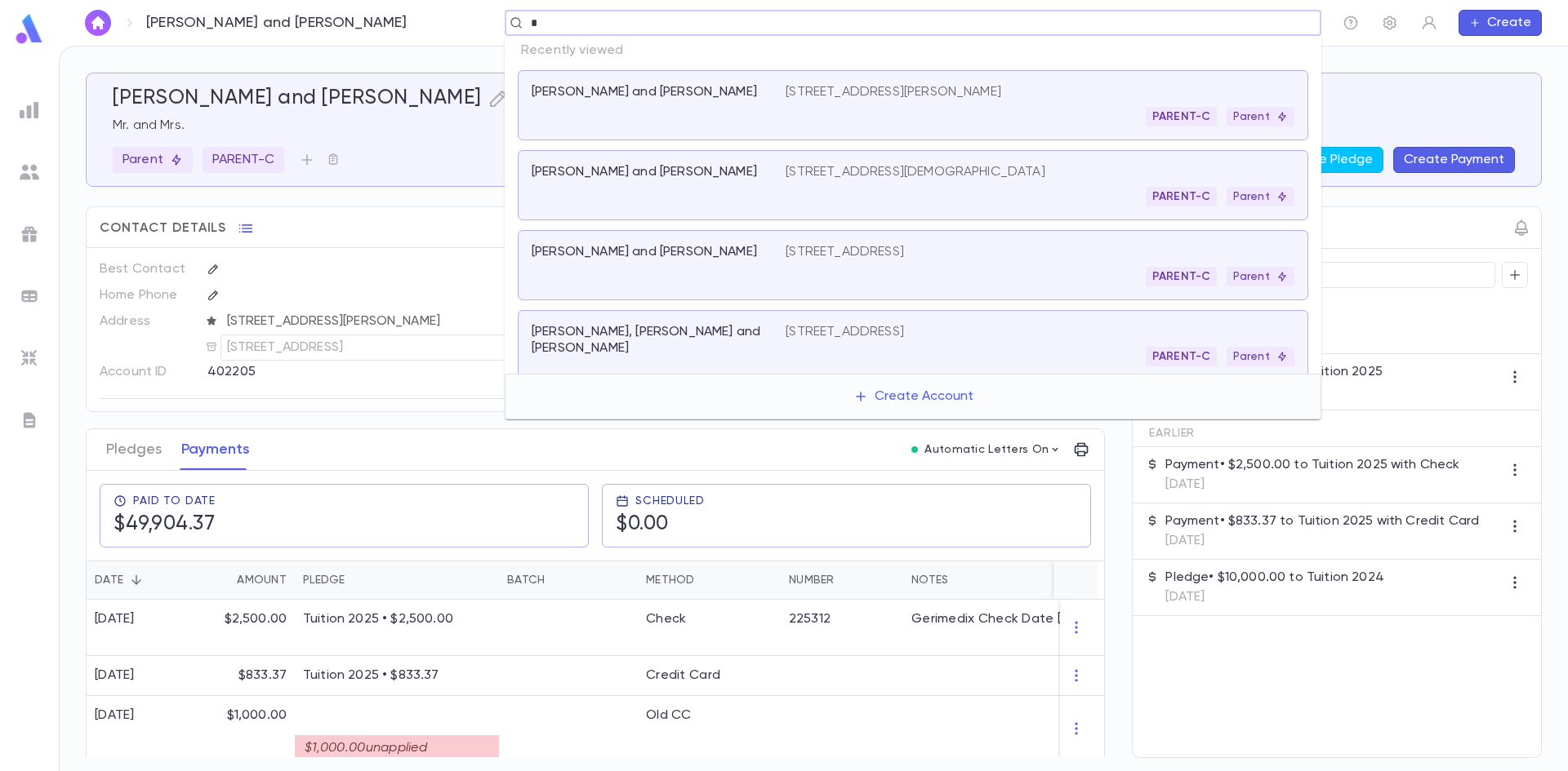
paste input "******"
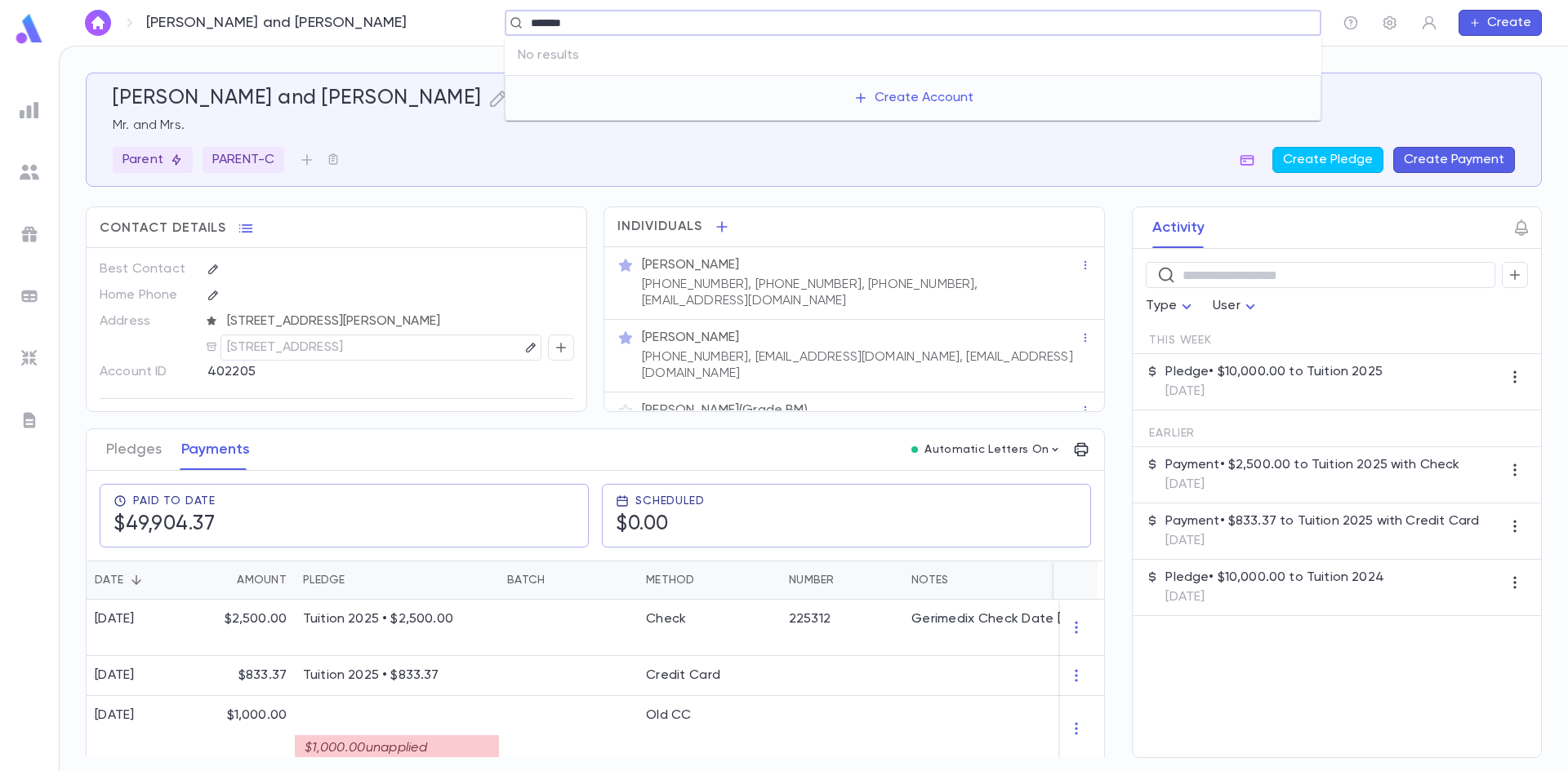
type input "*******"
click at [1211, 7] on div "[PERSON_NAME] and [PERSON_NAME] ​ Create" at bounding box center [814, 22] width 1509 height 46
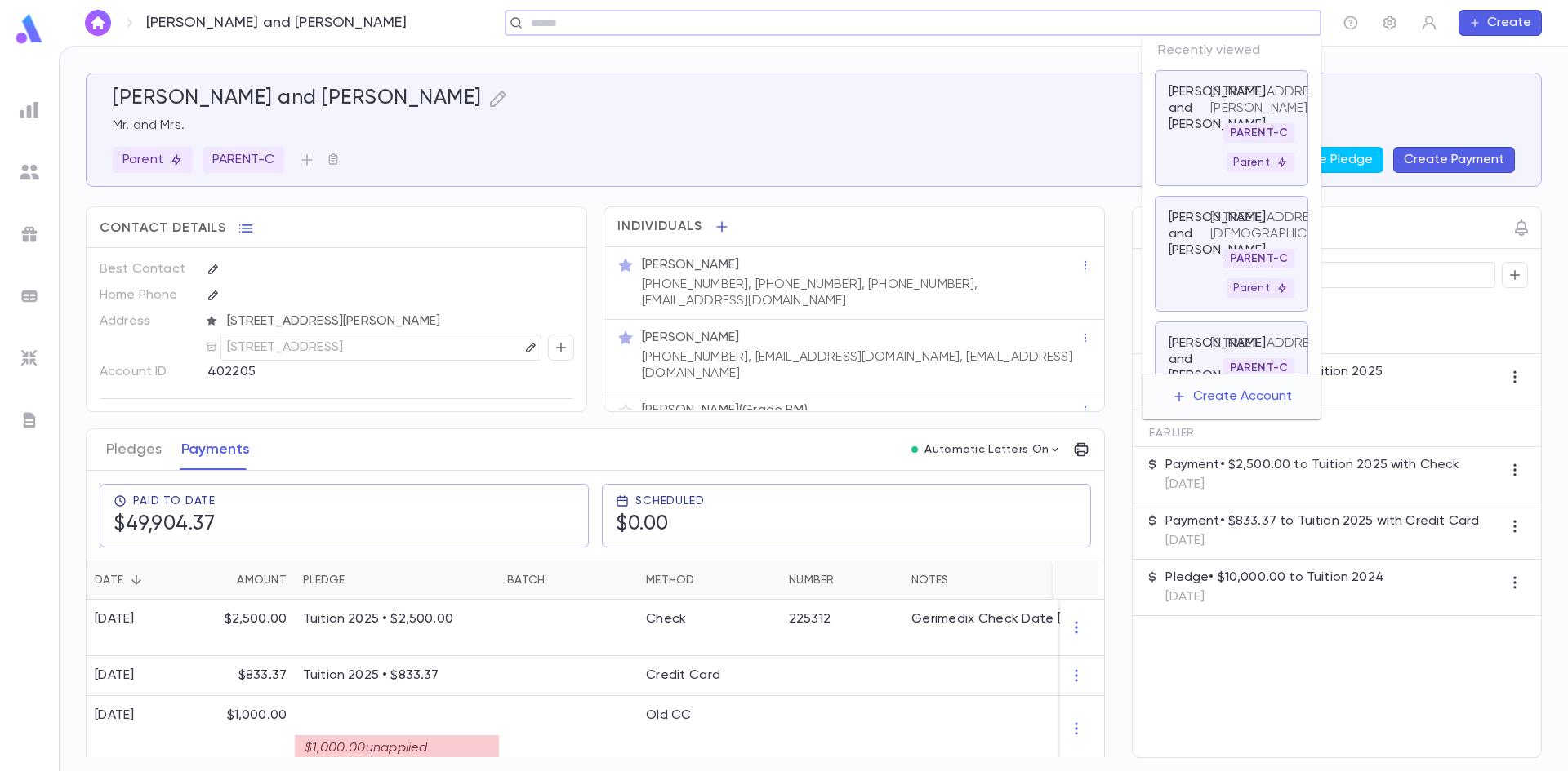
click at [1206, 19] on input "text" at bounding box center [907, 23] width 764 height 16
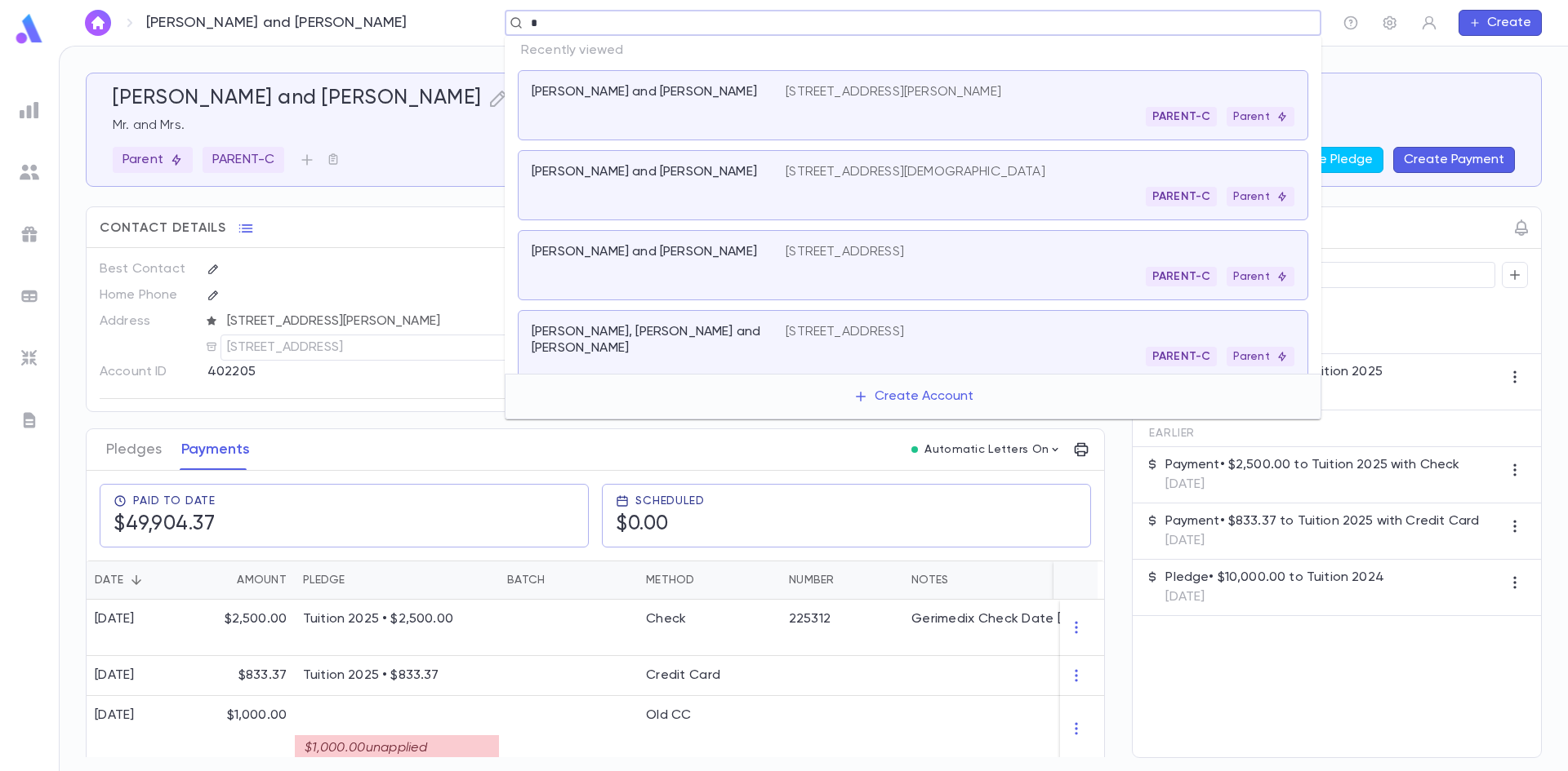
paste input "******"
type input "*******"
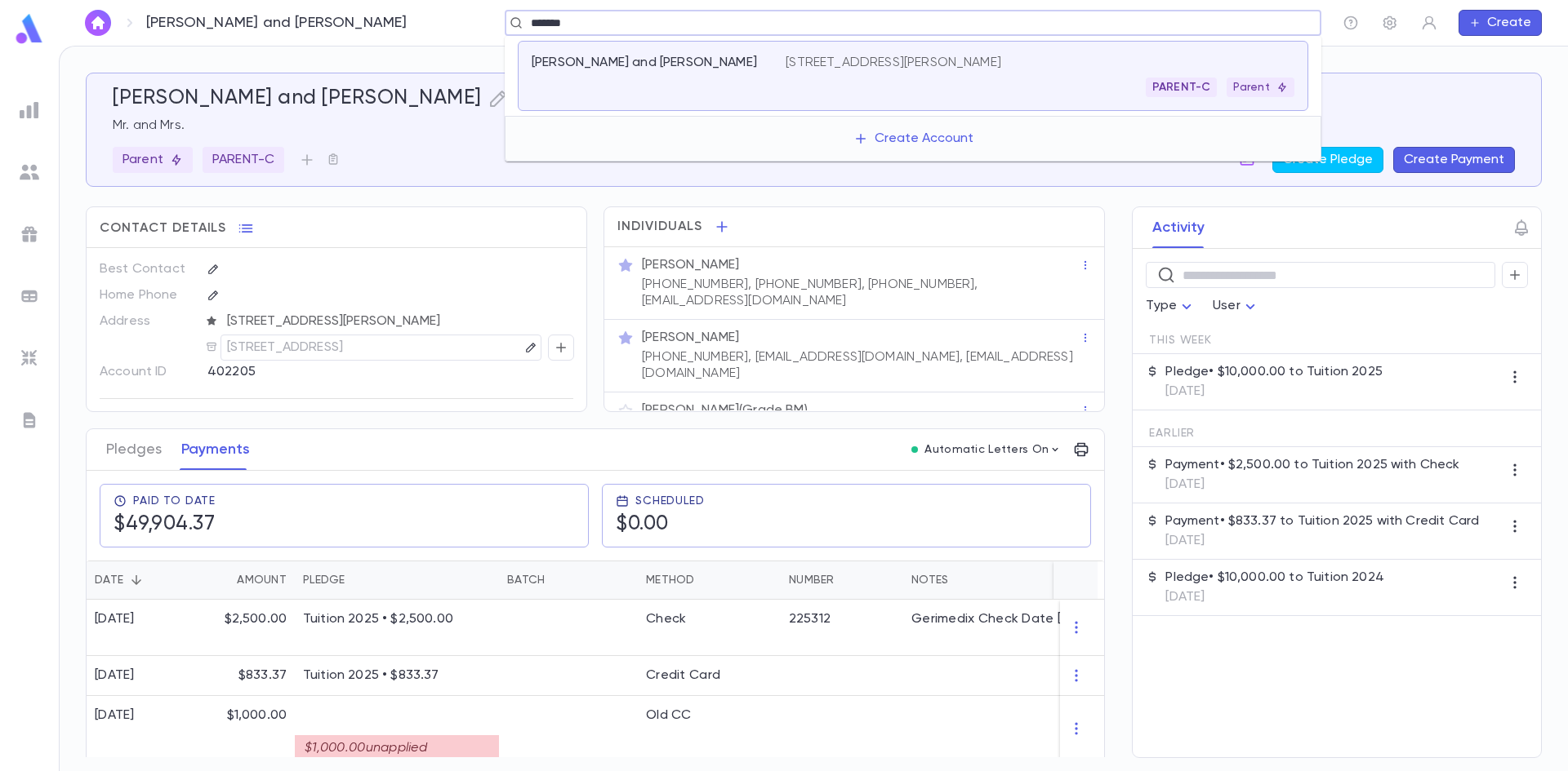
click at [670, 105] on div "[PERSON_NAME] and [PERSON_NAME] [STREET_ADDRESS][PERSON_NAME] PARENT-C Parent" at bounding box center [912, 76] width 790 height 70
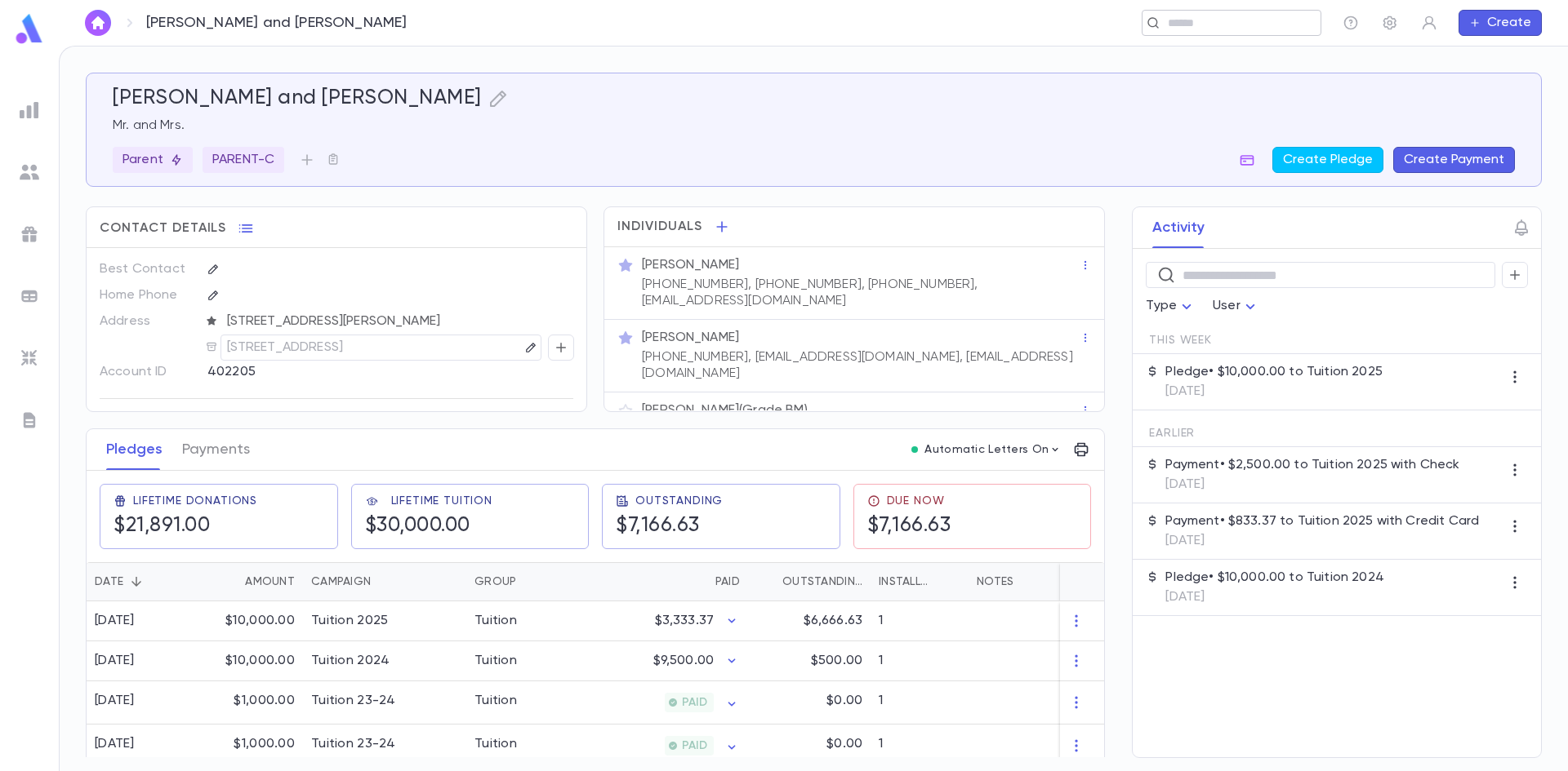
click at [1160, 31] on div "​" at bounding box center [1232, 22] width 180 height 26
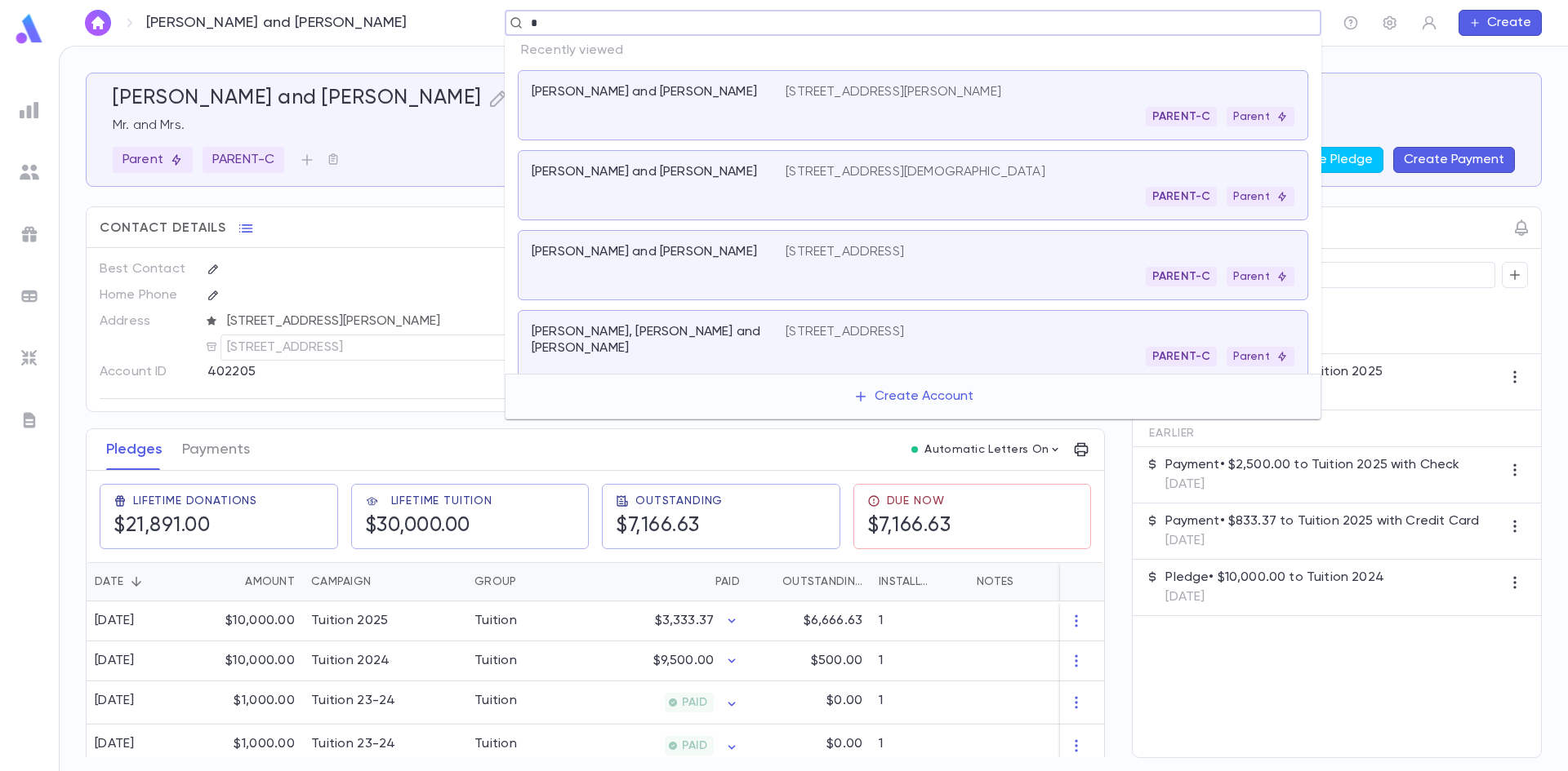
paste input "******"
type input "*******"
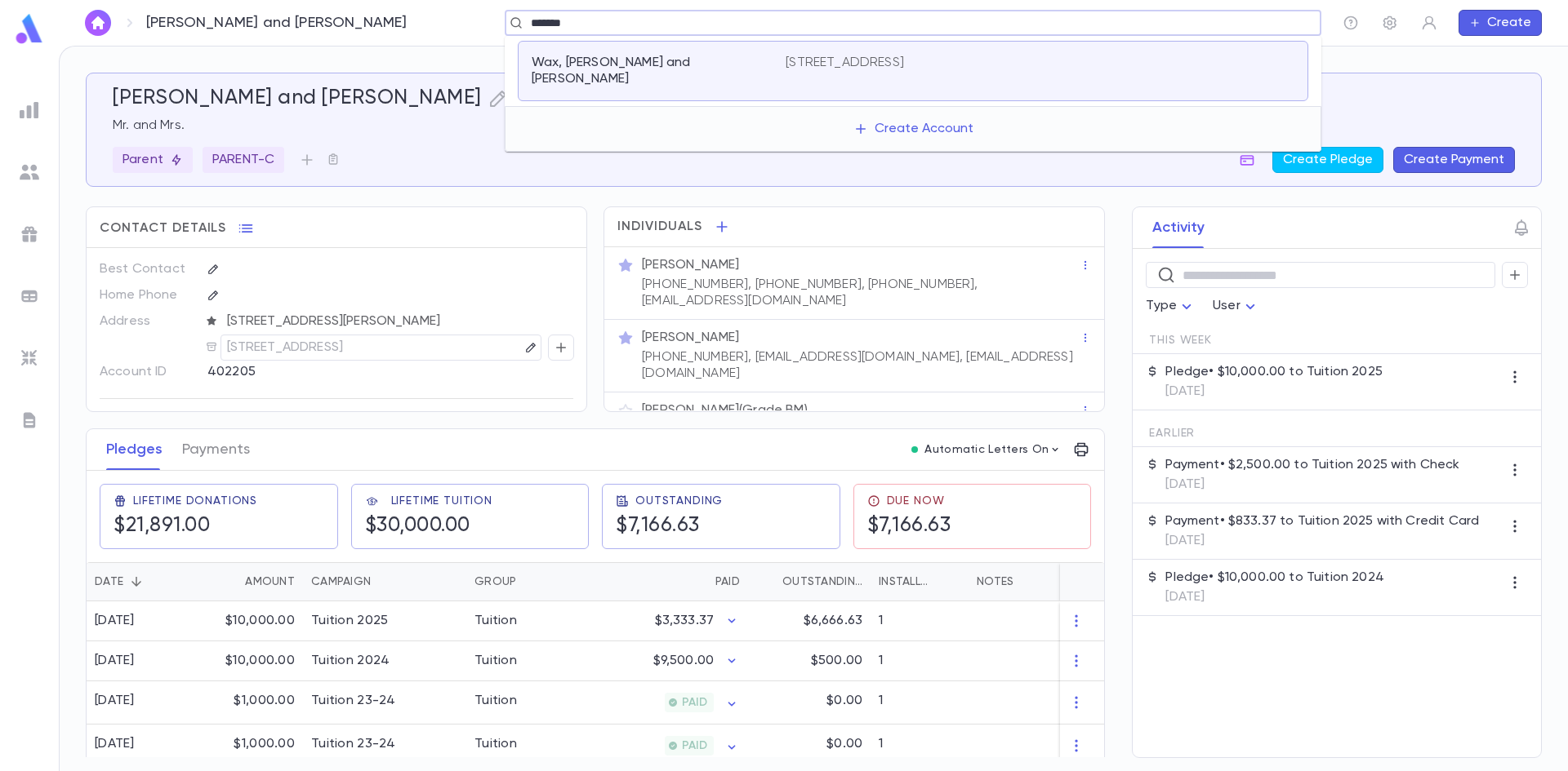
click at [880, 55] on p "[STREET_ADDRESS]" at bounding box center [844, 62] width 118 height 16
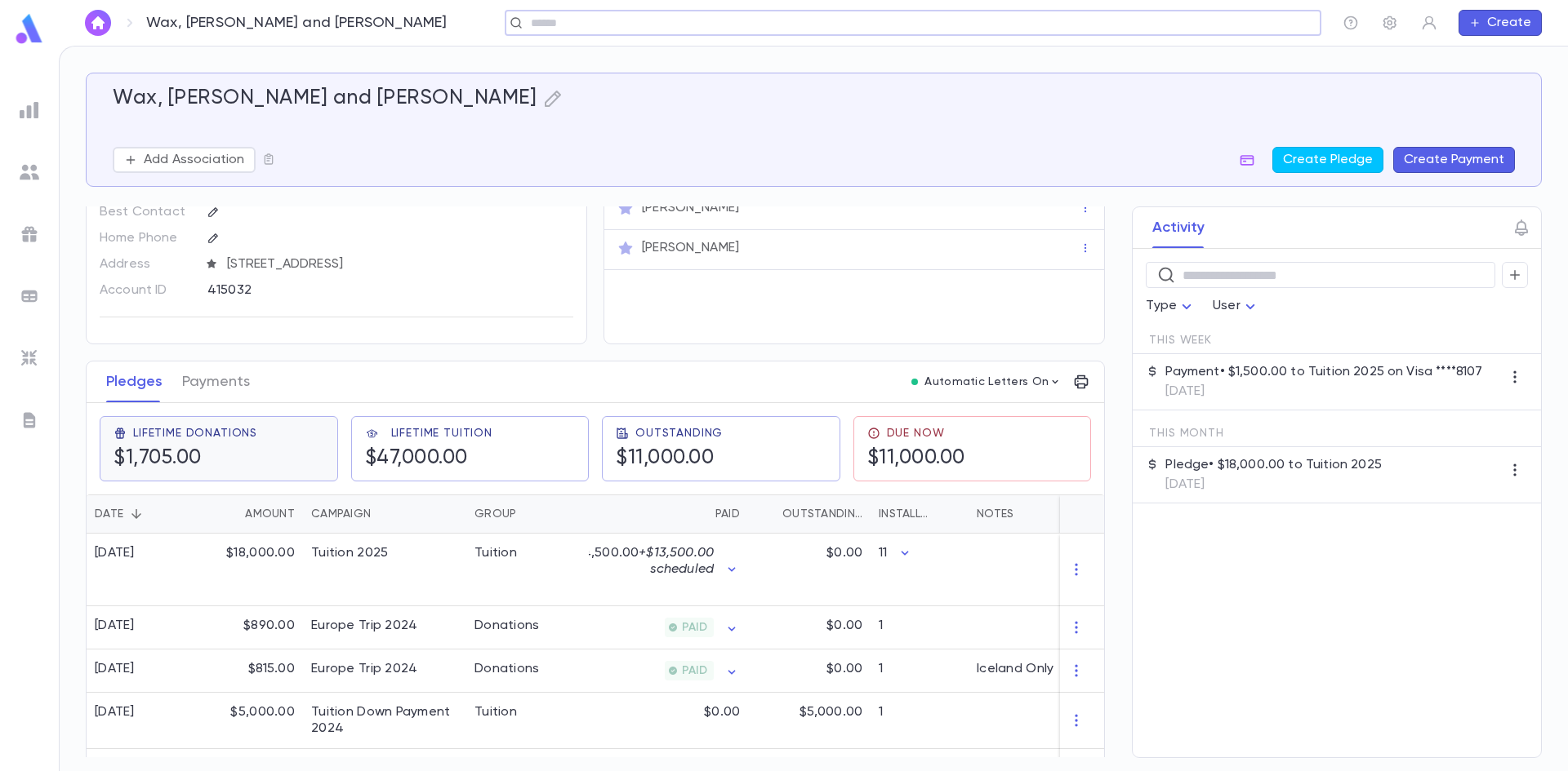
scroll to position [82, 0]
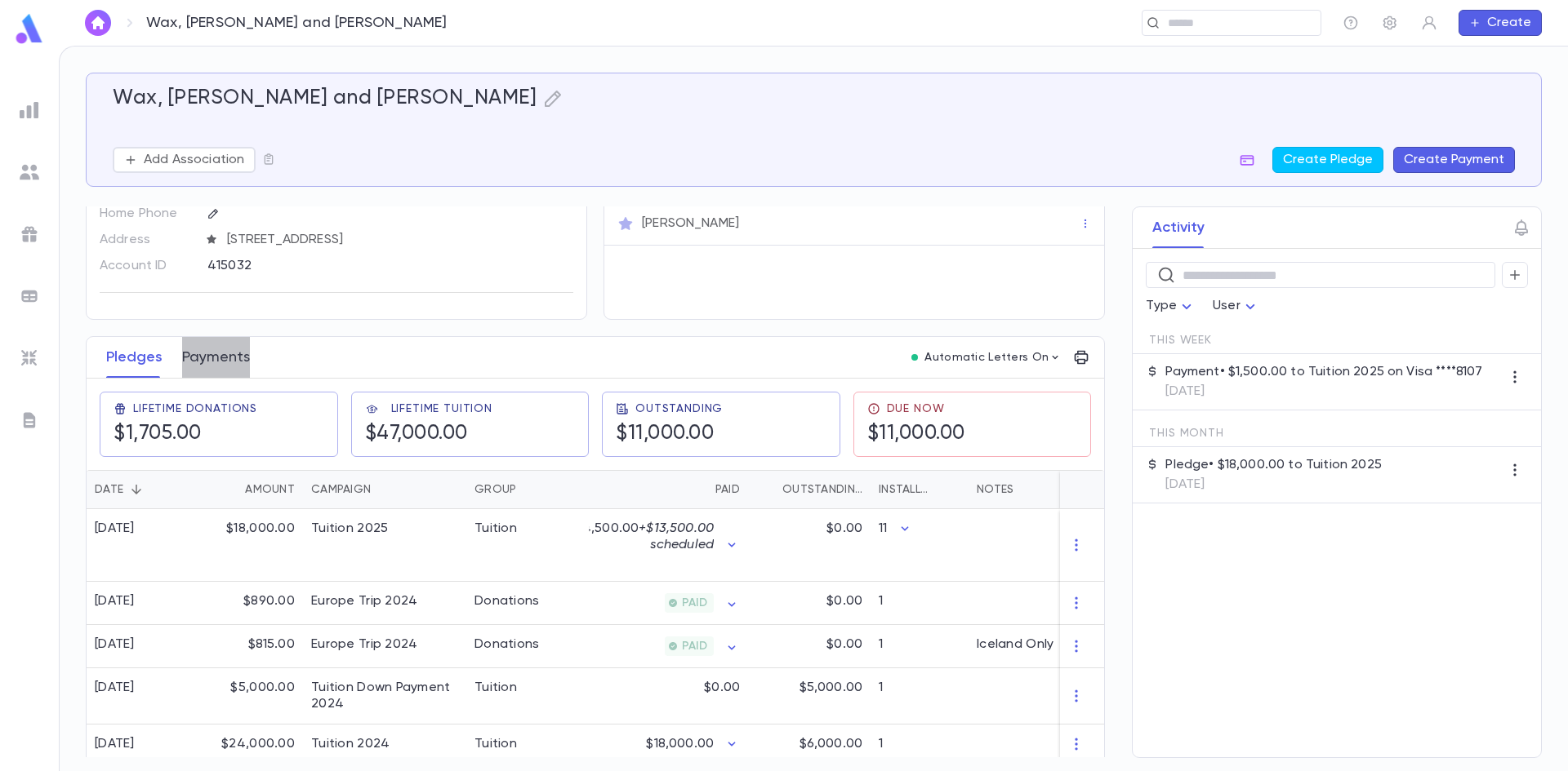
click at [226, 368] on button "Payments" at bounding box center [216, 358] width 67 height 41
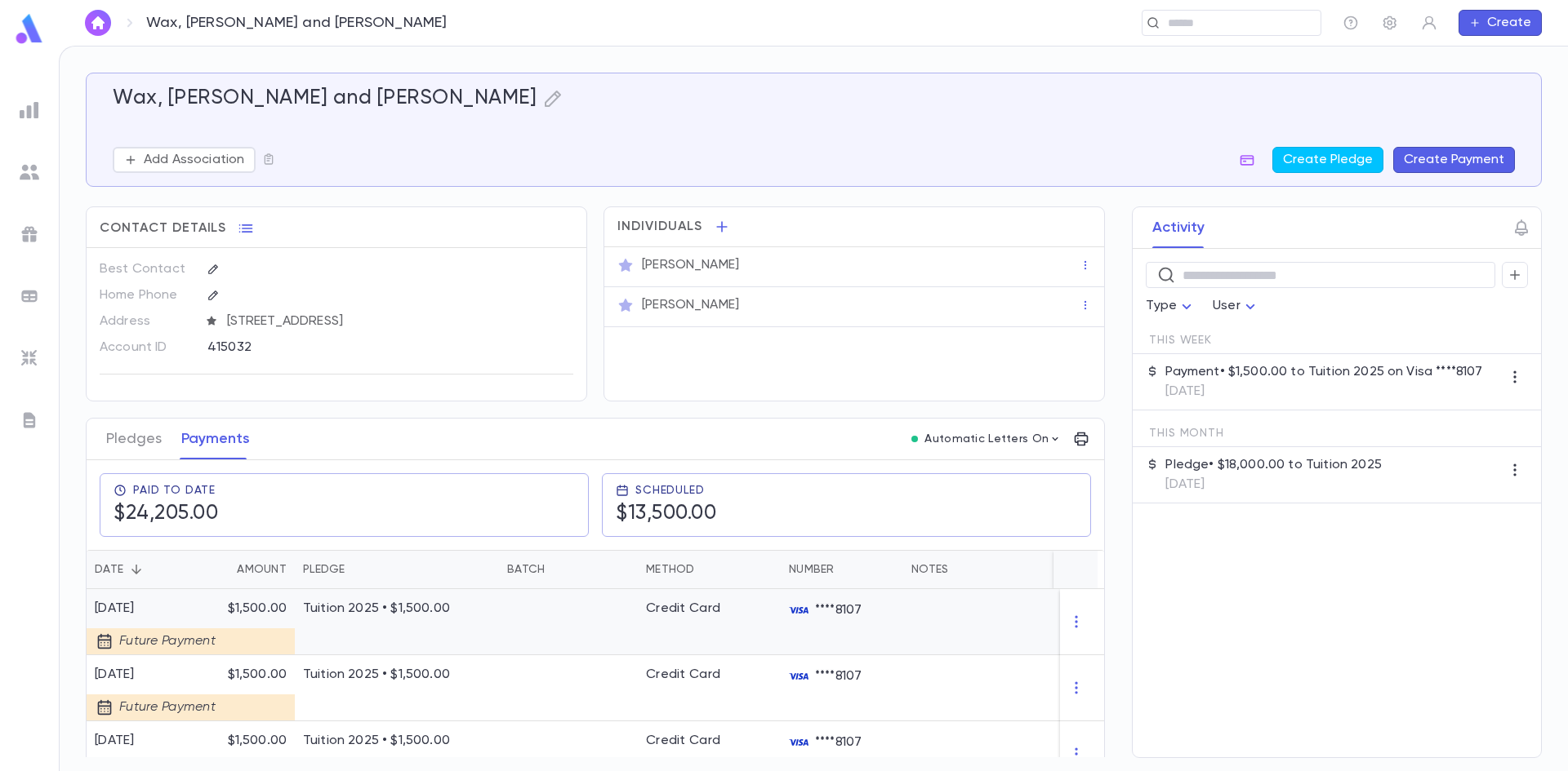
scroll to position [490, 0]
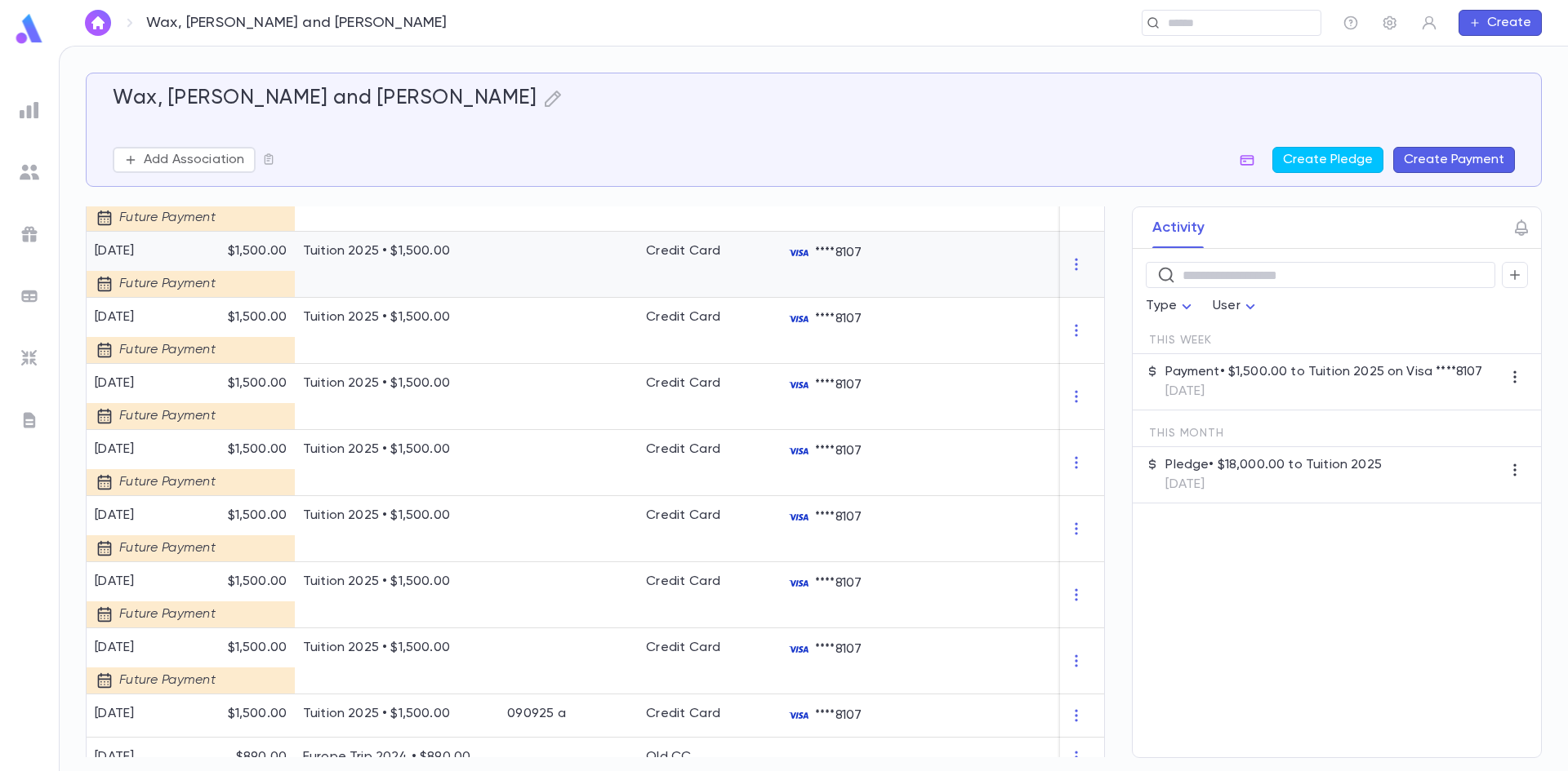
click at [522, 267] on div at bounding box center [568, 264] width 139 height 67
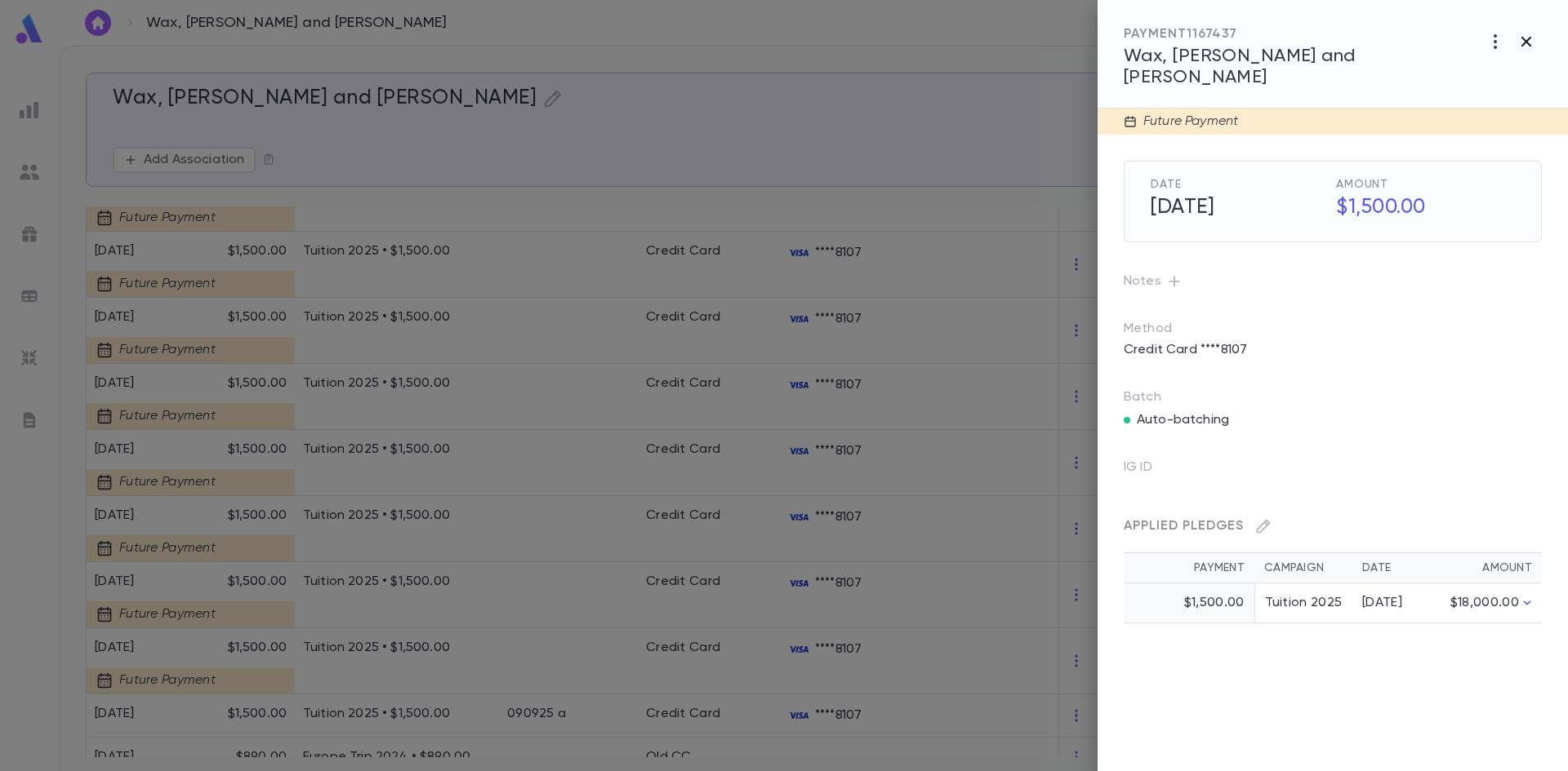
click at [1527, 34] on icon "button" at bounding box center [1526, 41] width 20 height 20
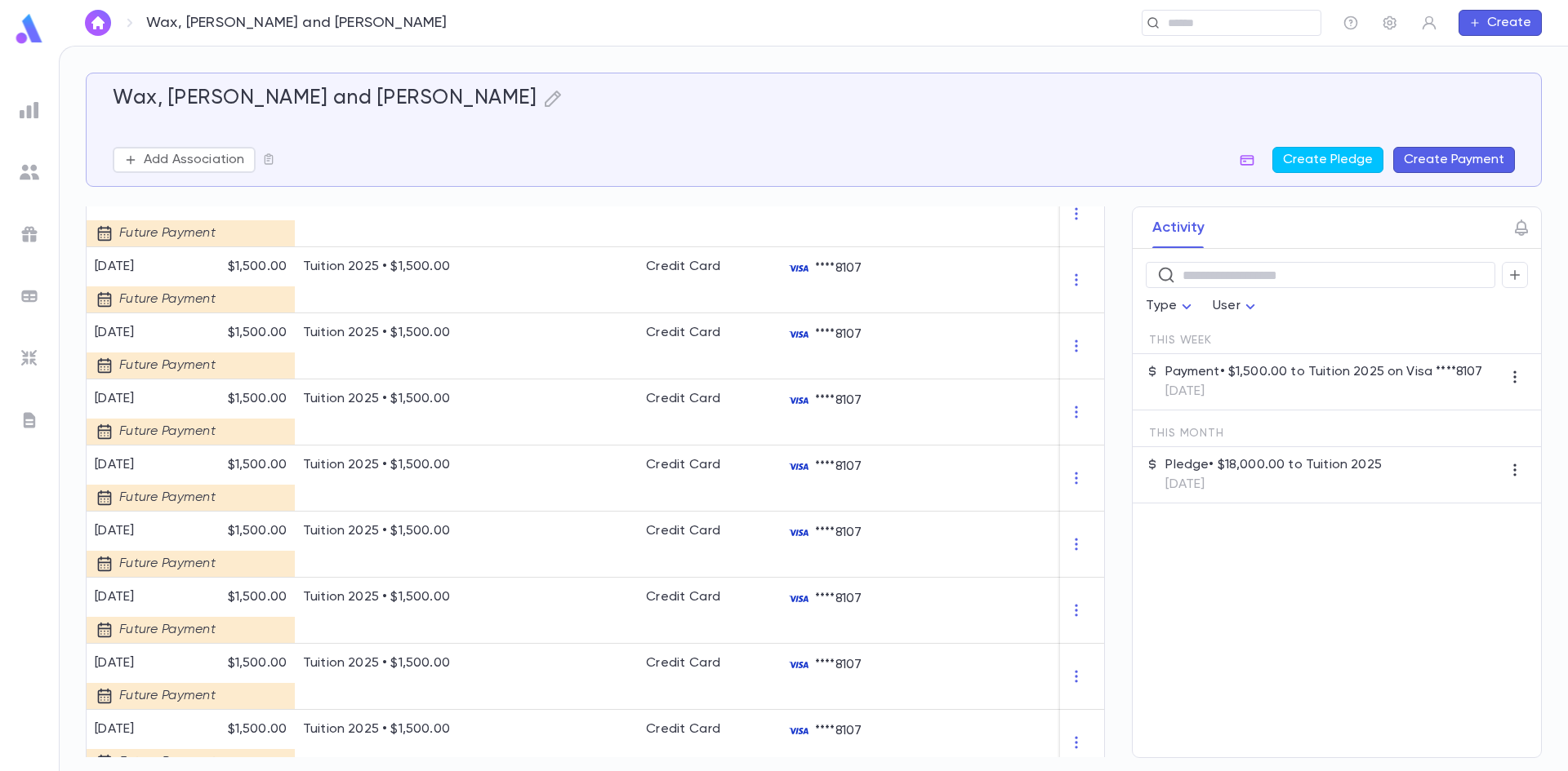
scroll to position [0, 0]
